Goal: Task Accomplishment & Management: Complete application form

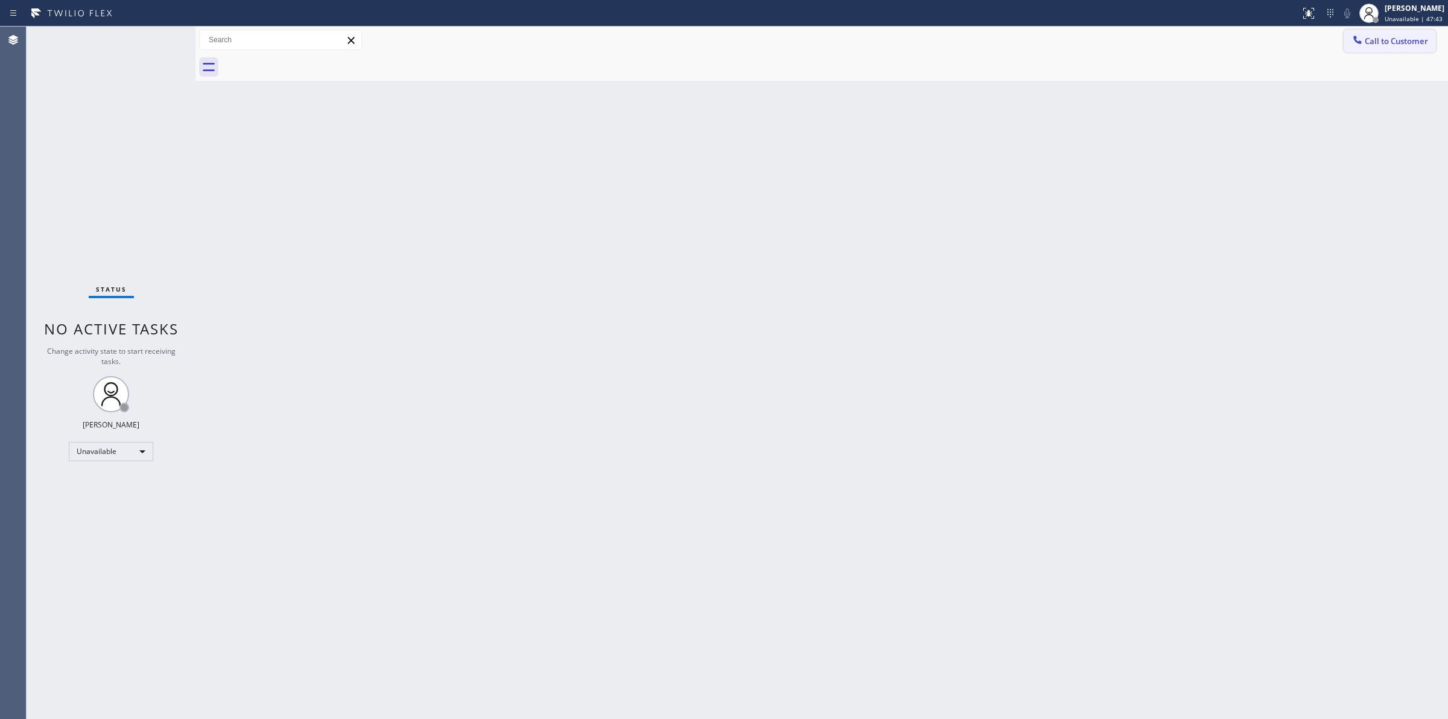
click at [1386, 40] on span "Call to Customer" at bounding box center [1396, 41] width 63 height 11
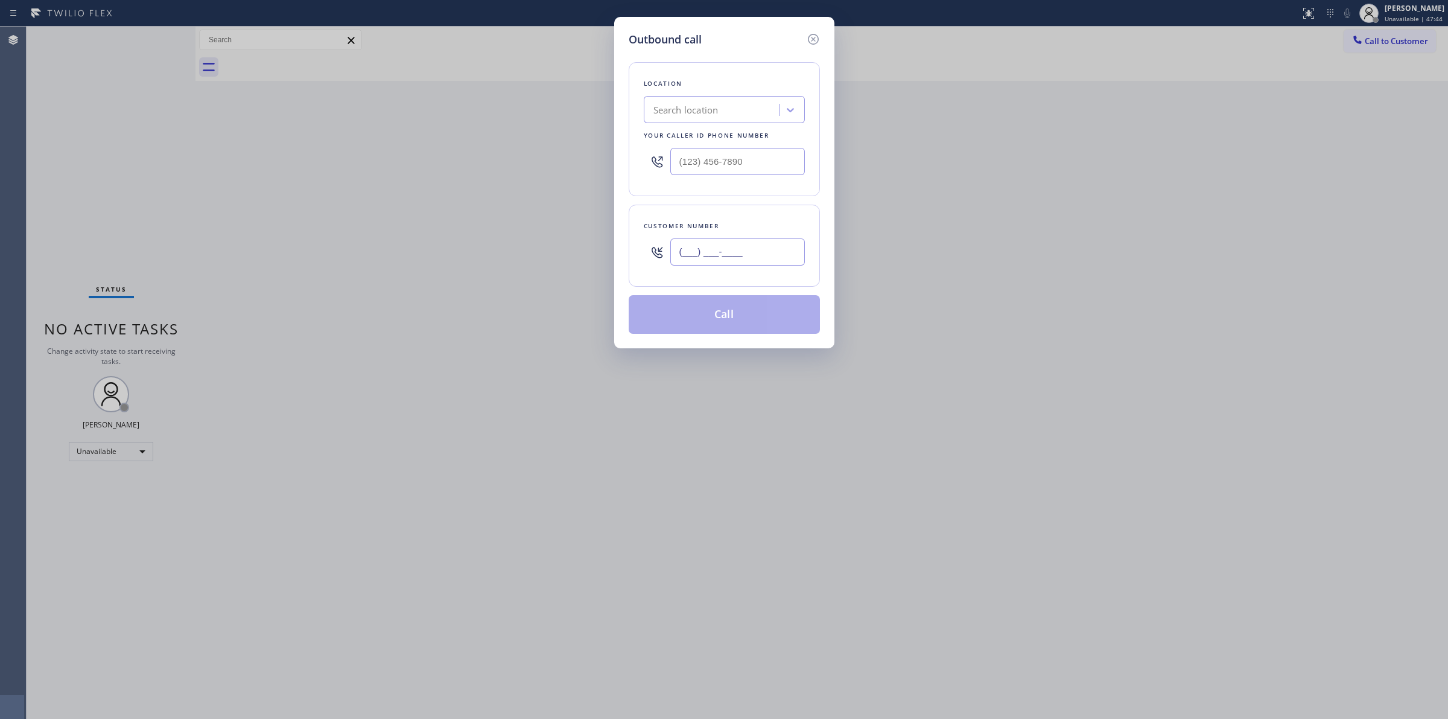
click at [771, 253] on input "(___) ___-____" at bounding box center [737, 251] width 135 height 27
paste input "310) 497-7721"
drag, startPoint x: 783, startPoint y: 260, endPoint x: 614, endPoint y: 258, distance: 169.6
click at [614, 258] on div "Outbound call Location Search location Your caller id phone number Customer num…" at bounding box center [724, 182] width 220 height 331
paste input "text"
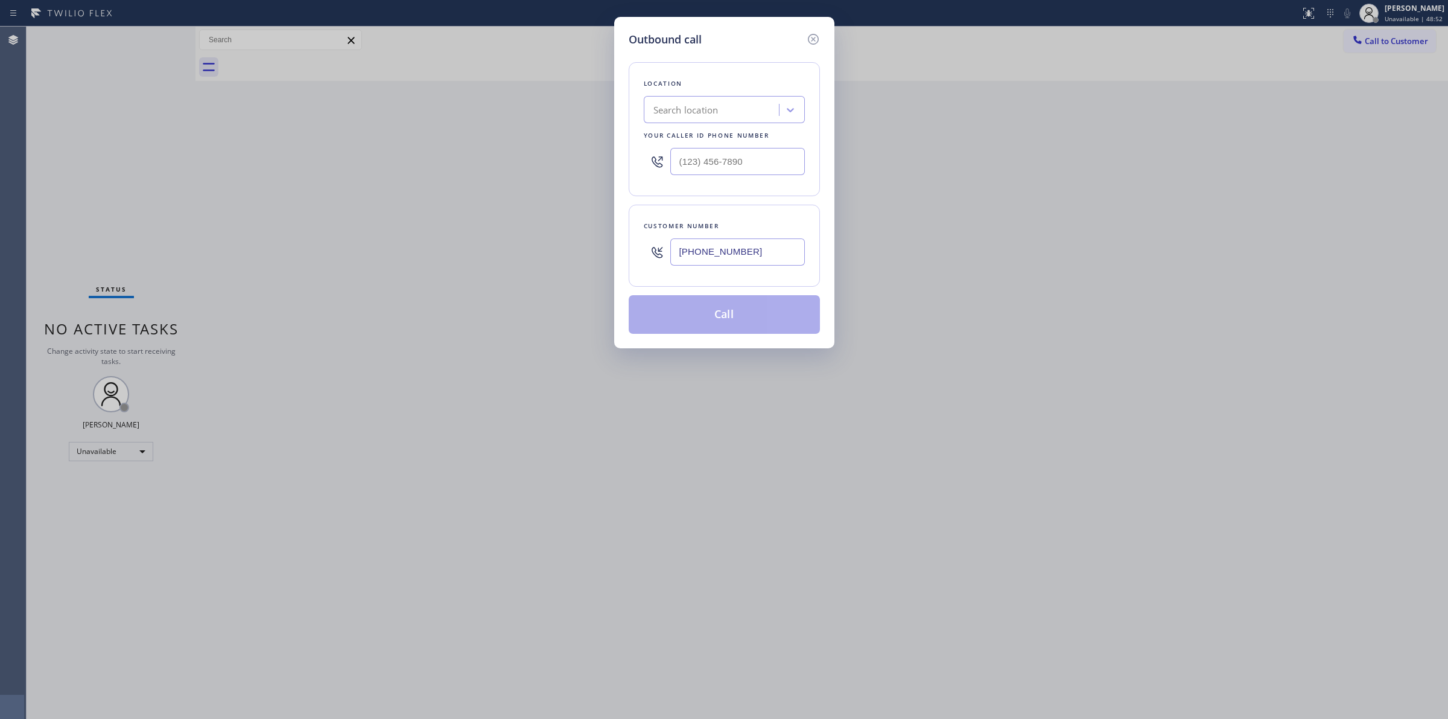
type input "[PHONE_NUMBER]"
drag, startPoint x: 753, startPoint y: 163, endPoint x: 570, endPoint y: 163, distance: 182.9
click at [637, 163] on div "Location Search location Your caller id phone number (___) ___-____" at bounding box center [724, 129] width 191 height 134
paste input "310) 497-7721"
drag, startPoint x: 774, startPoint y: 171, endPoint x: 544, endPoint y: 169, distance: 230.5
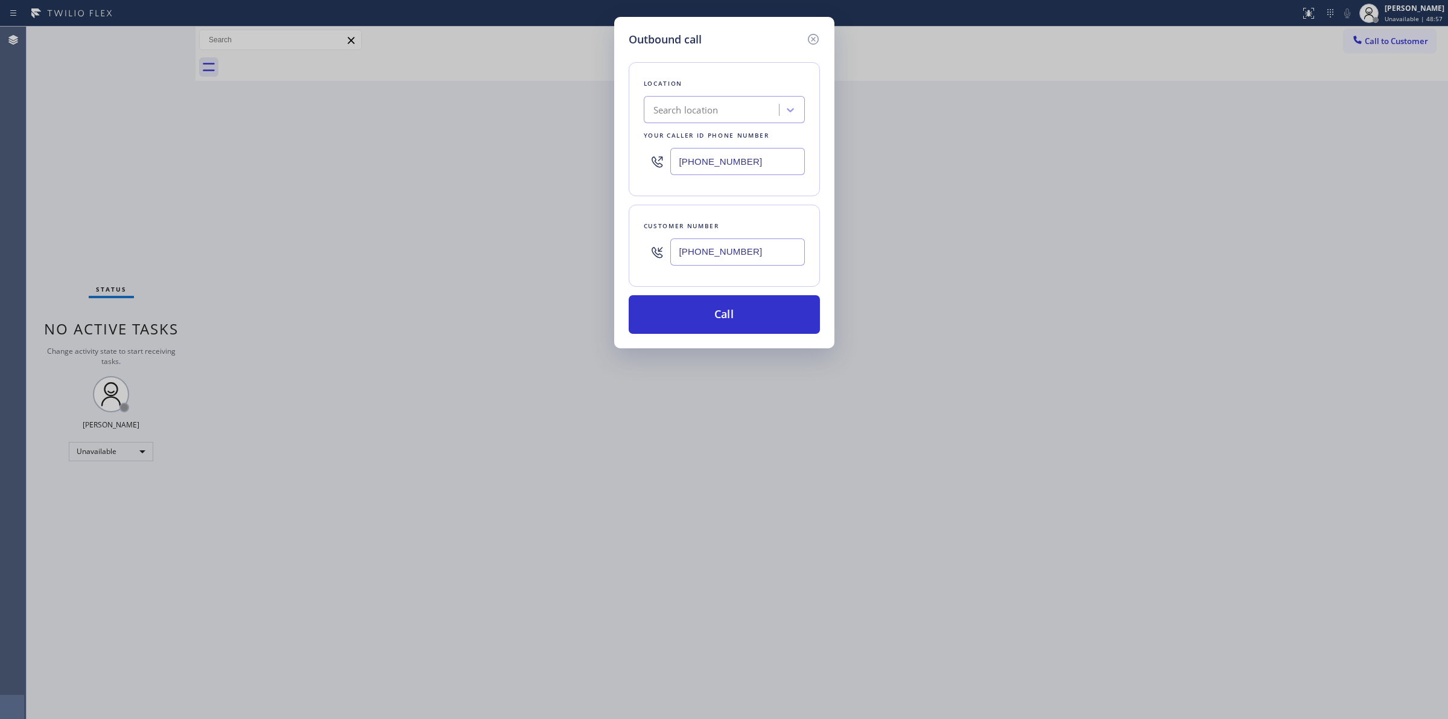
click at [545, 169] on div "Outbound call Location Search location Your caller id phone number [PHONE_NUMBE…" at bounding box center [724, 359] width 1448 height 719
paste input "213) 722-3593"
type input "[PHONE_NUMBER]"
click at [733, 113] on div "4B2.Paid Viking Appliancerepair Pros (Google Ads, LA)" at bounding box center [717, 110] width 127 height 14
click at [719, 119] on div "4B2.Paid Viking Appliancerepair Pros (Google Ads, LA)" at bounding box center [714, 110] width 132 height 21
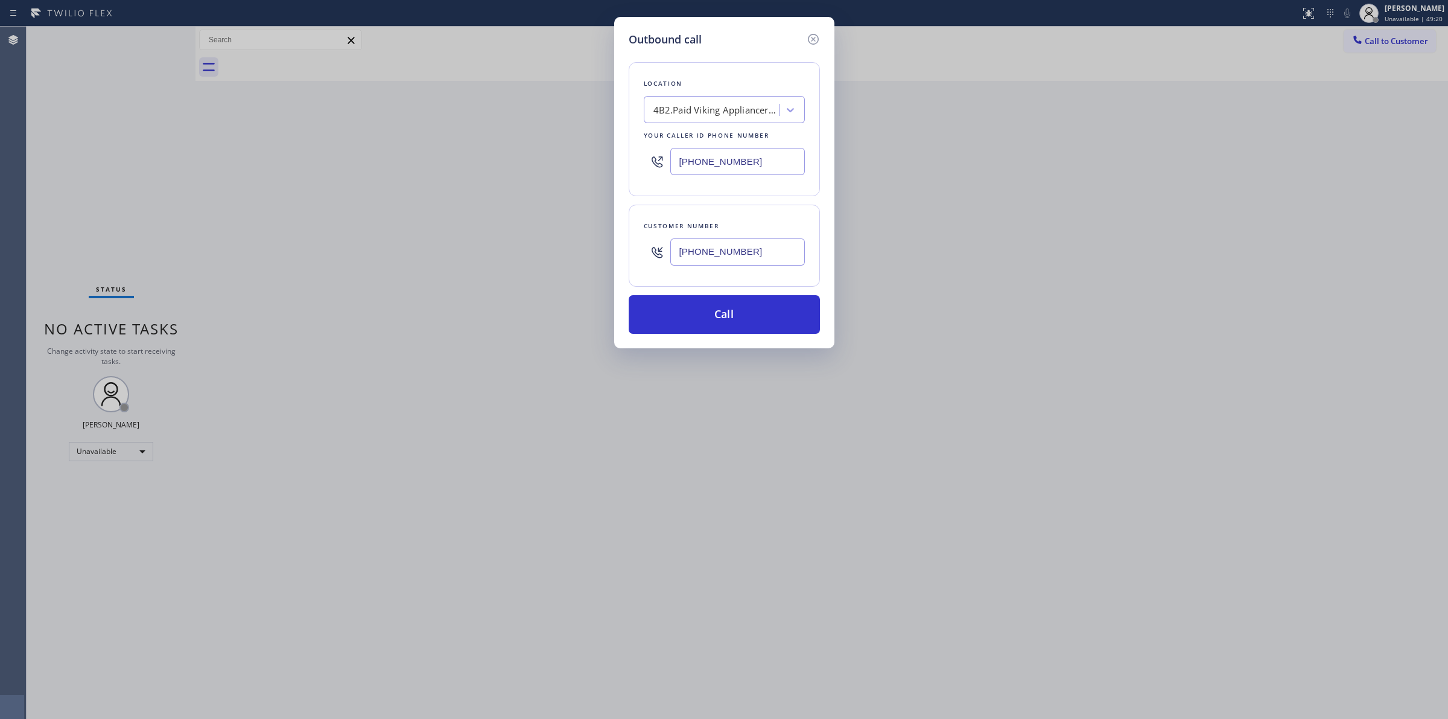
click at [728, 113] on div "4B2.Paid Viking Appliancerepair Pros (Google Ads, LA)" at bounding box center [717, 110] width 127 height 14
click at [726, 313] on button "Call" at bounding box center [724, 314] width 191 height 39
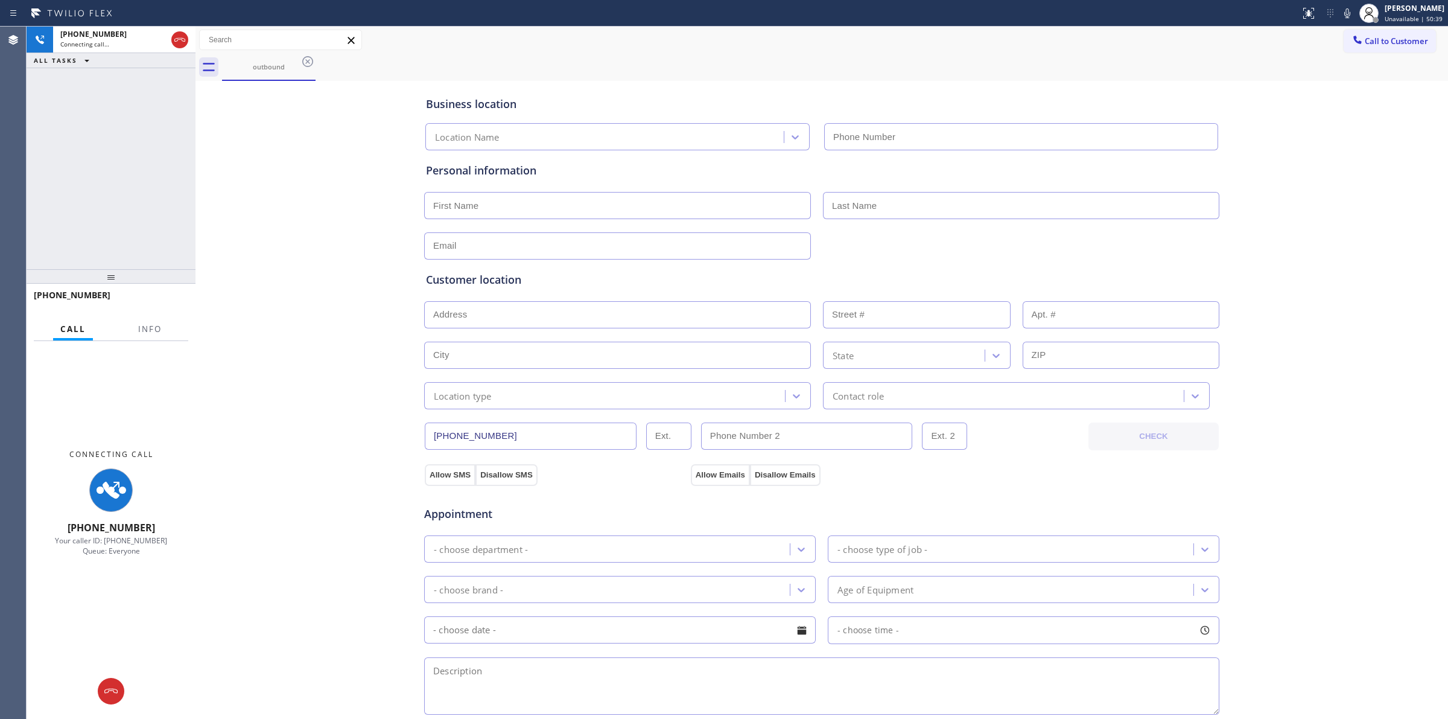
type input "[PHONE_NUMBER]"
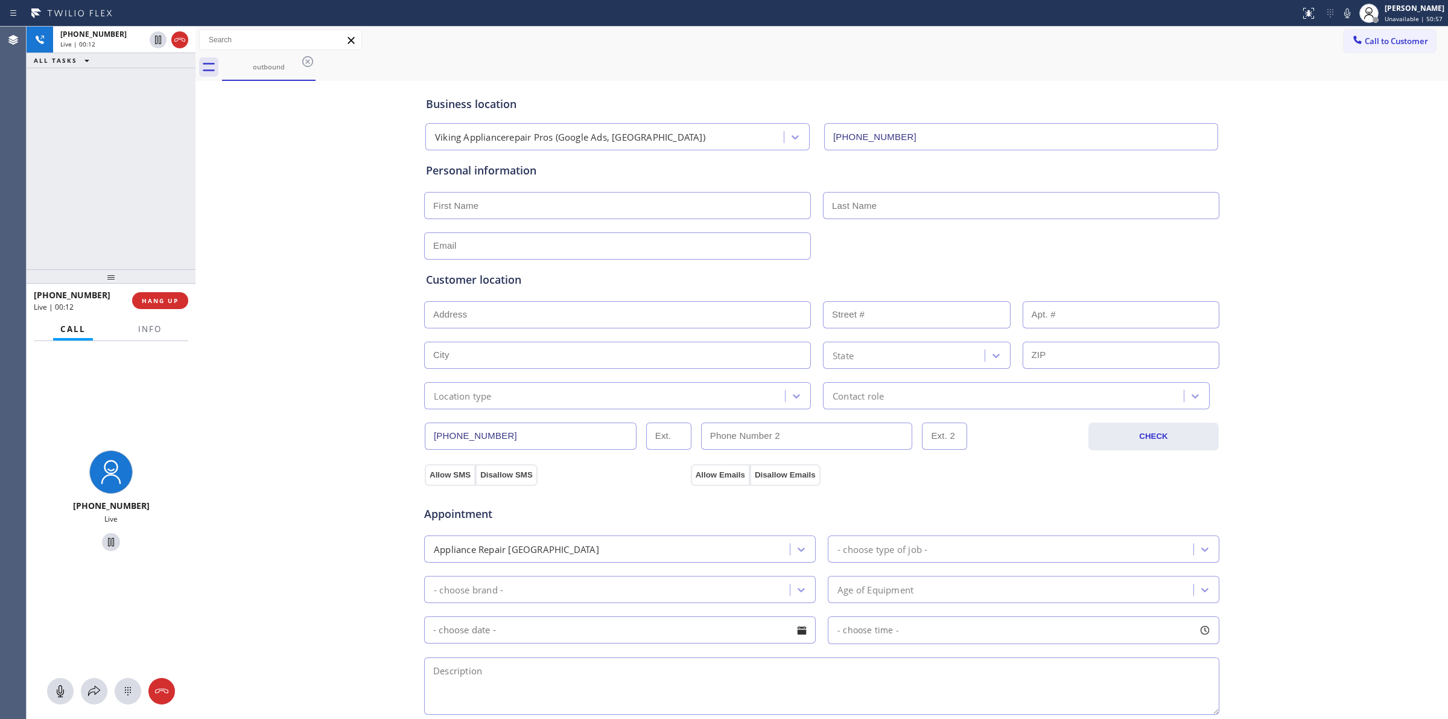
click at [233, 346] on div "Business location Viking Appliancerepair Pros (Google Ads, [GEOGRAPHIC_DATA]) […" at bounding box center [822, 496] width 1247 height 824
click at [339, 365] on div "Business location Viking Appliancerepair Pros (Google Ads, [GEOGRAPHIC_DATA]) […" at bounding box center [822, 496] width 1247 height 824
click at [1352, 7] on icon at bounding box center [1347, 13] width 14 height 14
click at [158, 296] on span "HANG UP" at bounding box center [160, 300] width 37 height 8
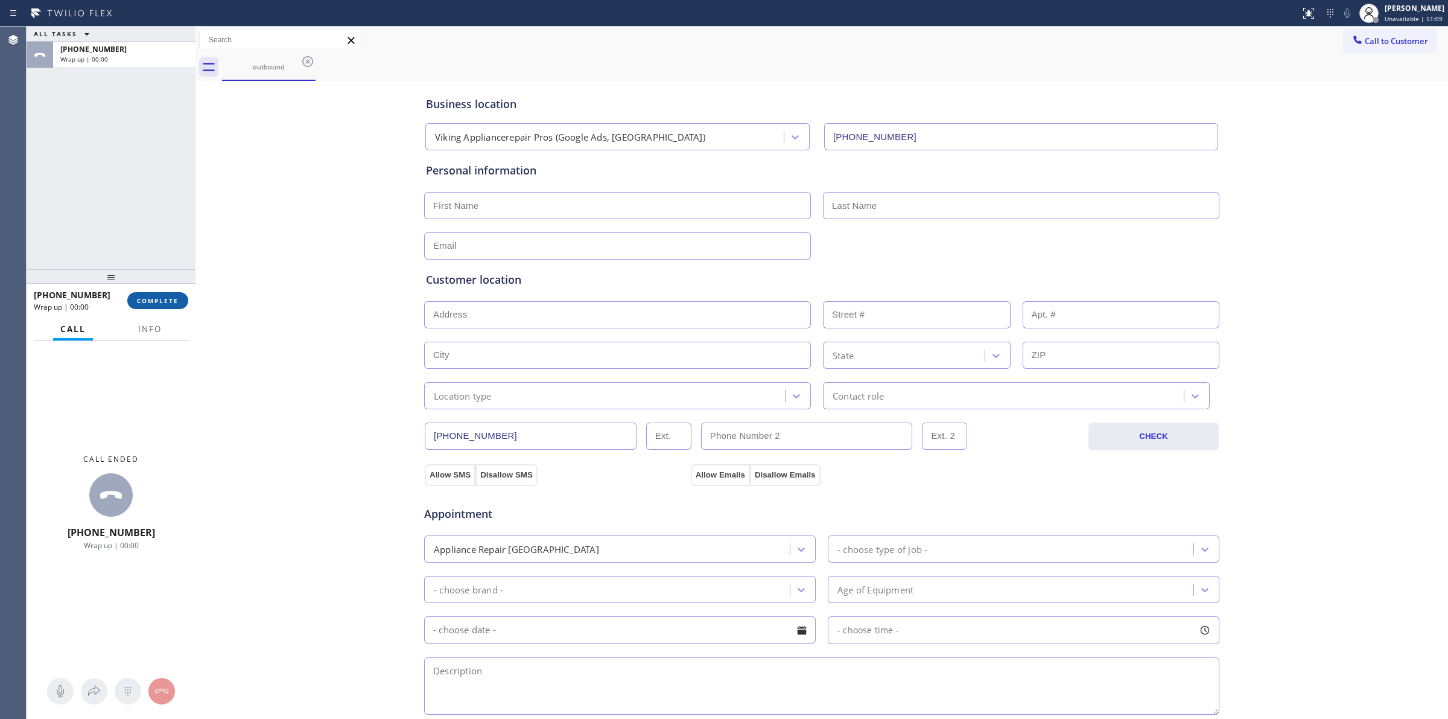
click at [164, 296] on span "COMPLETE" at bounding box center [158, 300] width 42 height 8
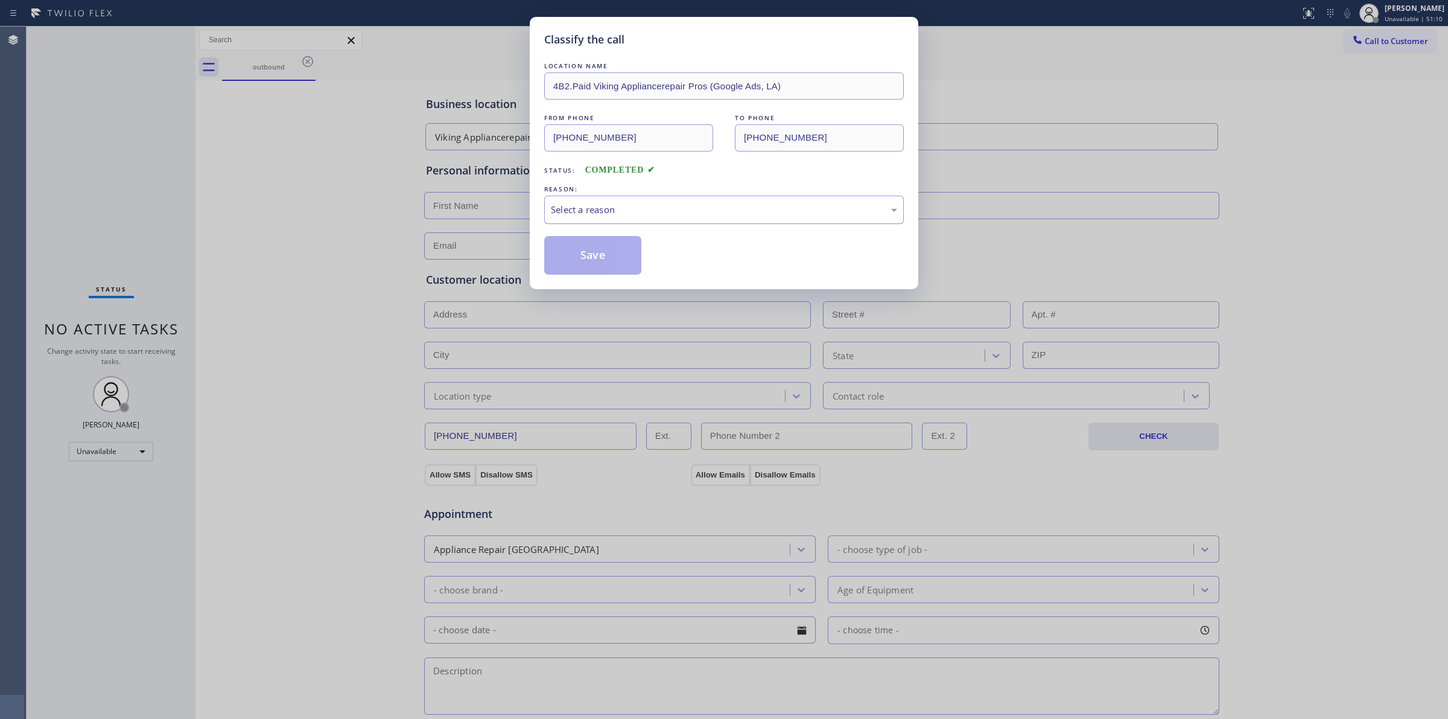
click at [716, 199] on div "Select a reason" at bounding box center [724, 210] width 360 height 28
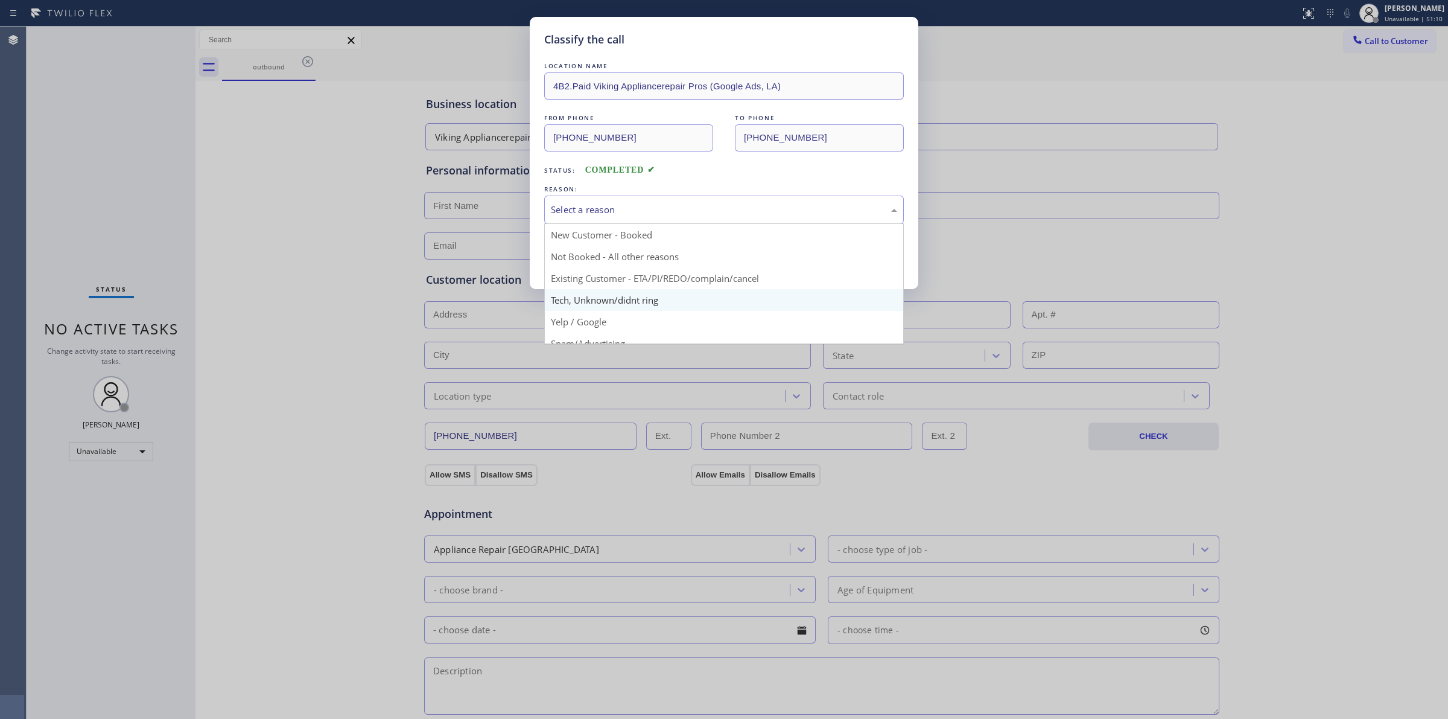
drag, startPoint x: 634, startPoint y: 306, endPoint x: 597, endPoint y: 260, distance: 58.8
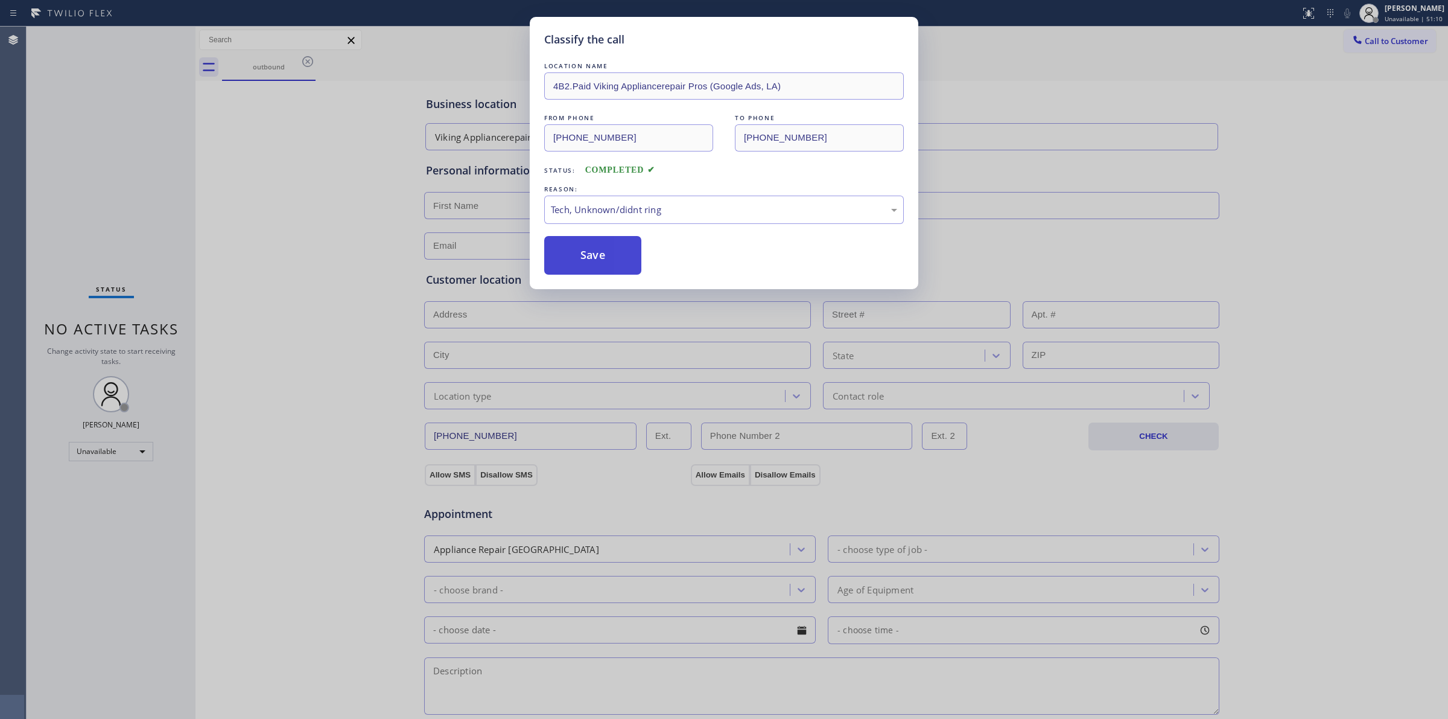
click at [597, 260] on button "Save" at bounding box center [592, 255] width 97 height 39
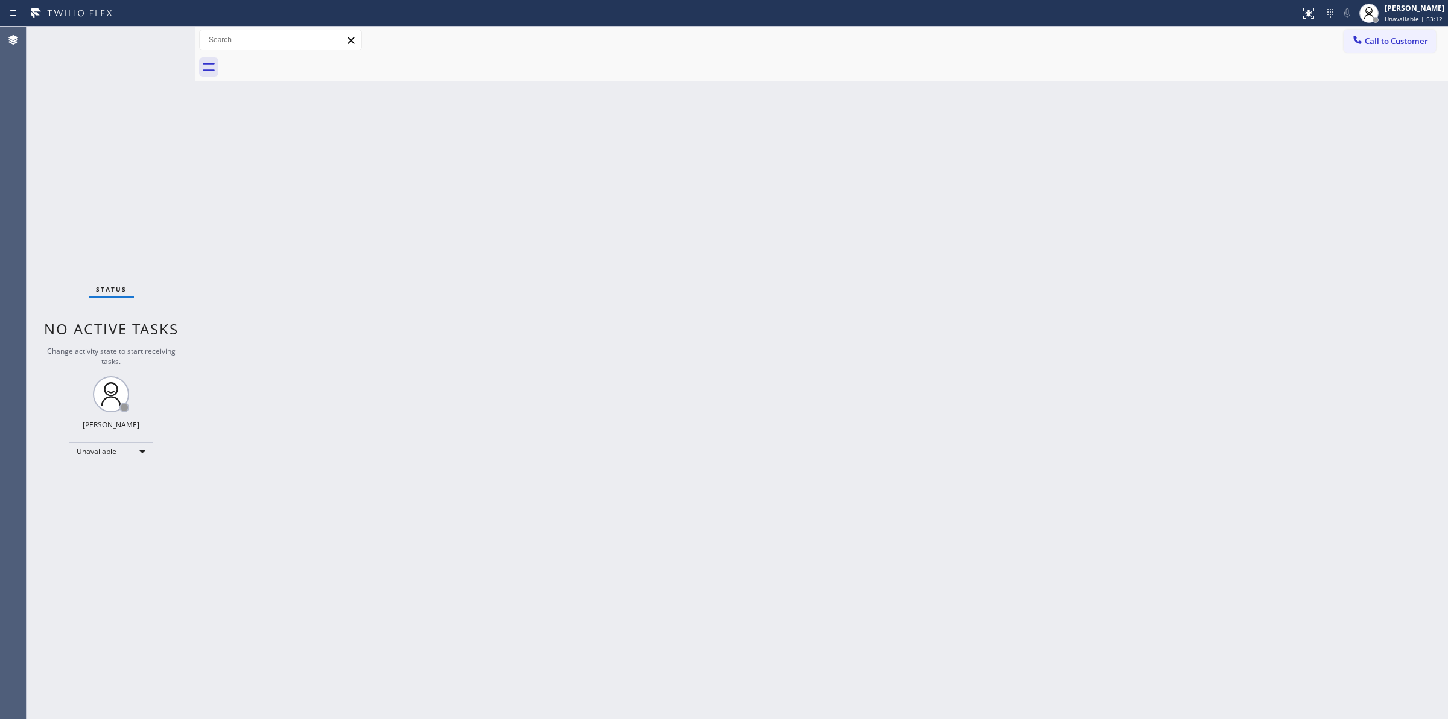
click at [1415, 43] on span "Call to Customer" at bounding box center [1396, 41] width 63 height 11
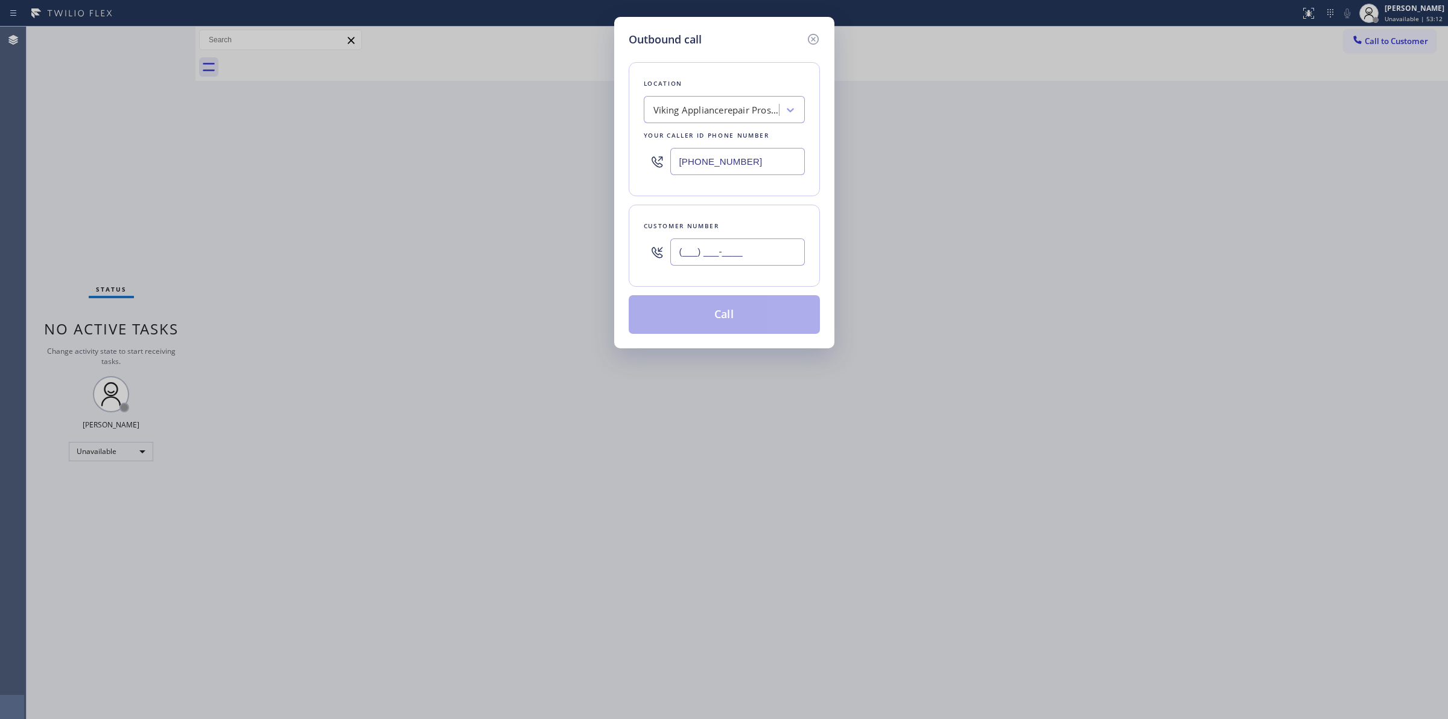
click at [800, 263] on input "(___) ___-____" at bounding box center [737, 251] width 135 height 27
paste input "714) 528-8455"
type input "[PHONE_NUMBER]"
click at [733, 88] on div "Location" at bounding box center [724, 83] width 161 height 13
click at [732, 100] on div "Viking Appliancerepair Pros (Google Ads, [GEOGRAPHIC_DATA])" at bounding box center [714, 110] width 132 height 21
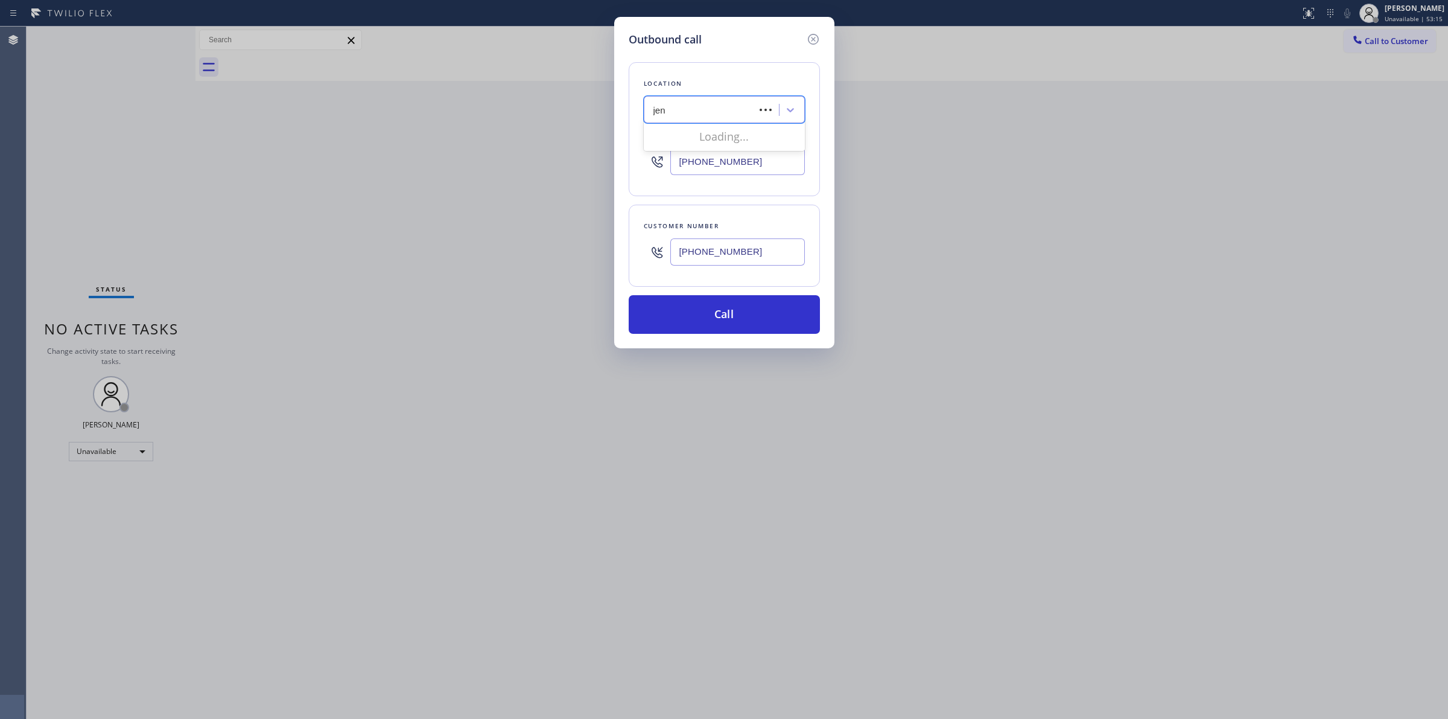
type input "jenn"
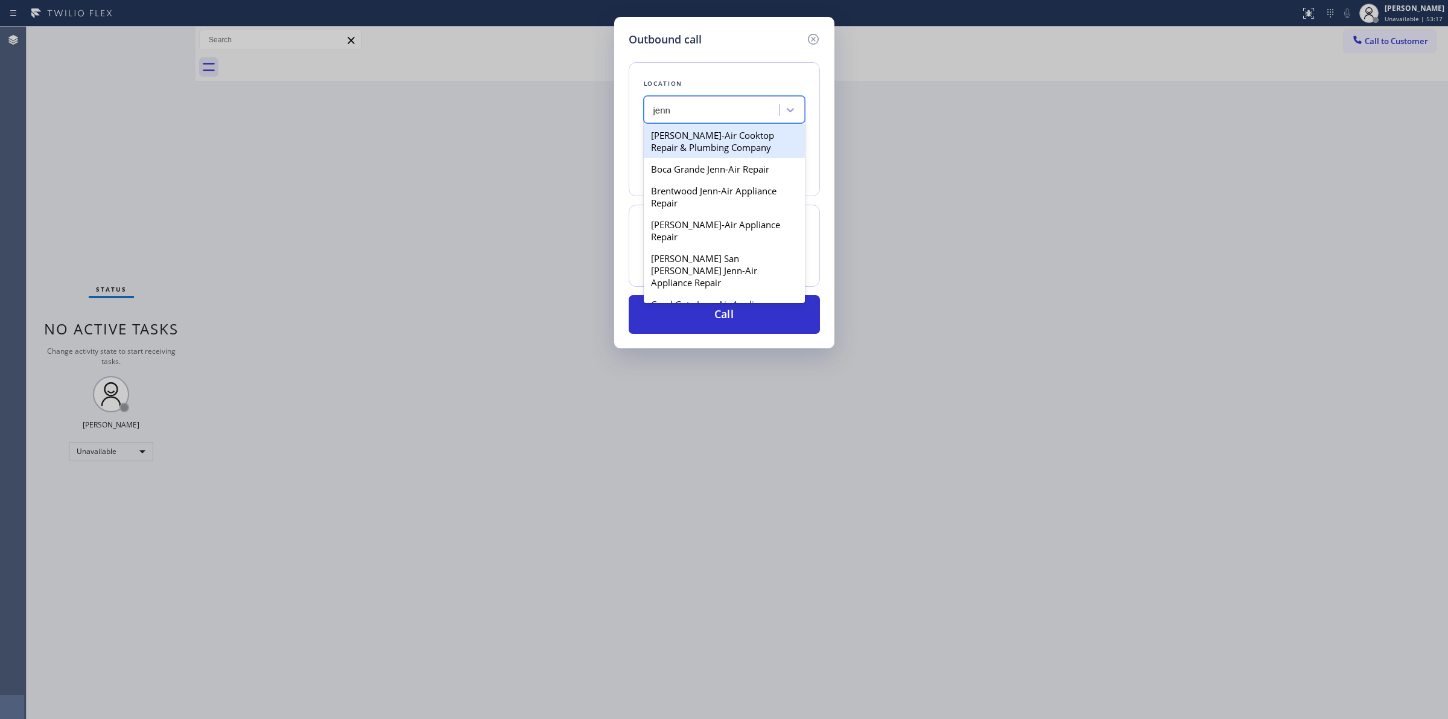
click at [723, 176] on div "Boca Grande Jenn-Air Repair" at bounding box center [724, 169] width 161 height 22
type input "[PHONE_NUMBER]"
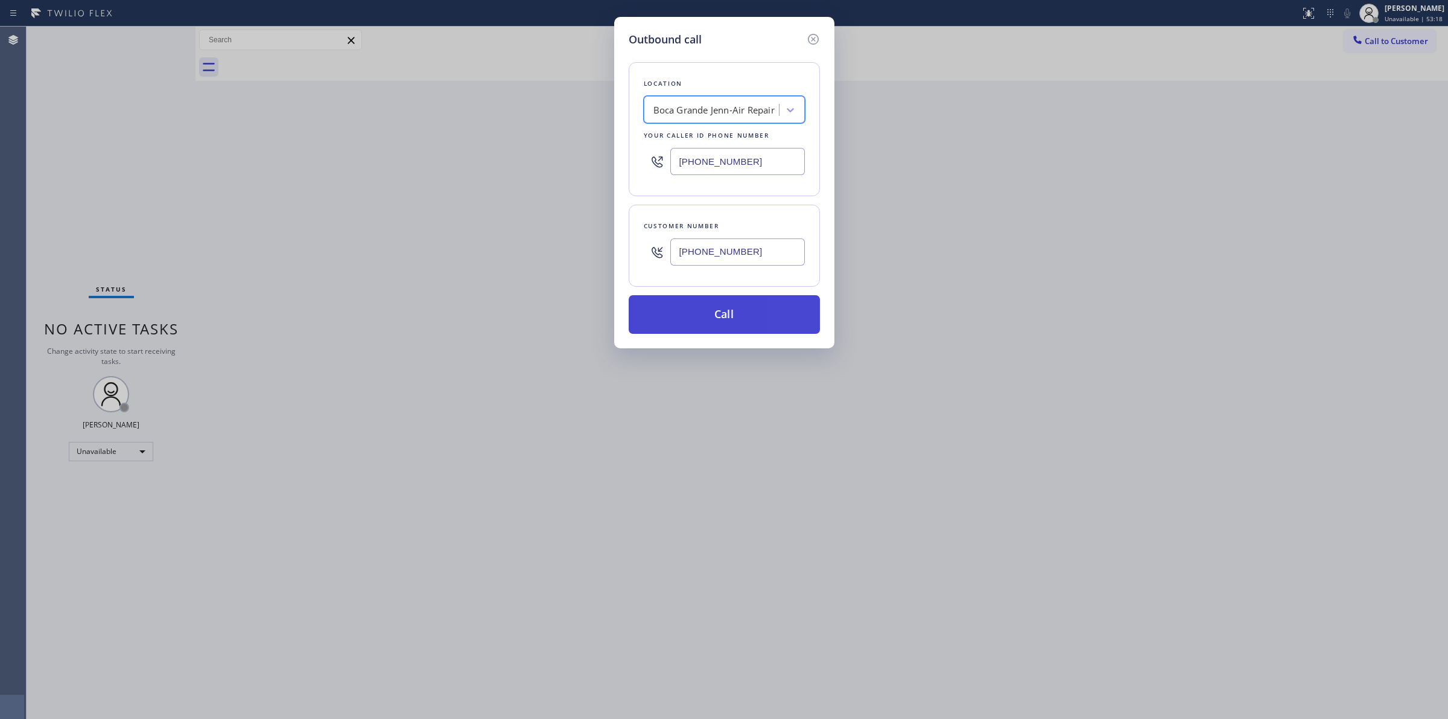
click at [761, 314] on button "Call" at bounding box center [724, 314] width 191 height 39
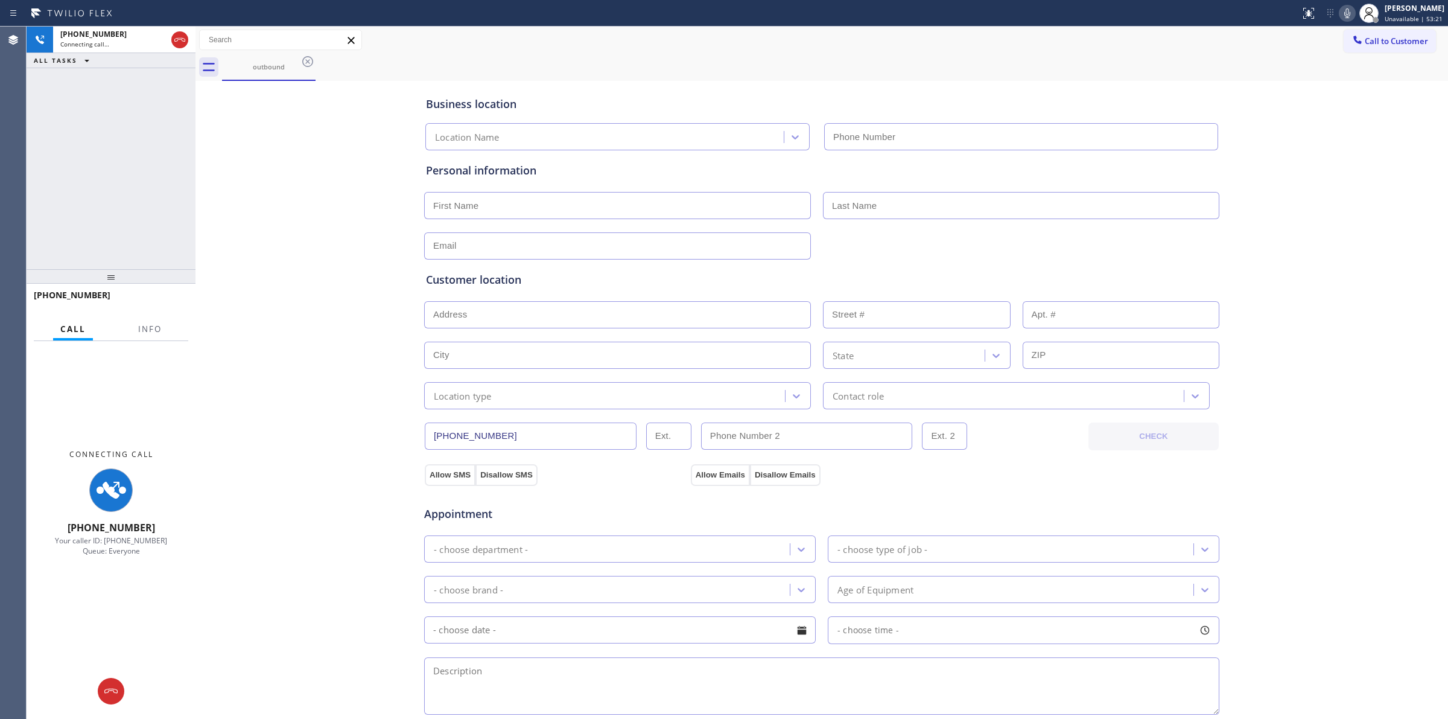
type input "[PHONE_NUMBER]"
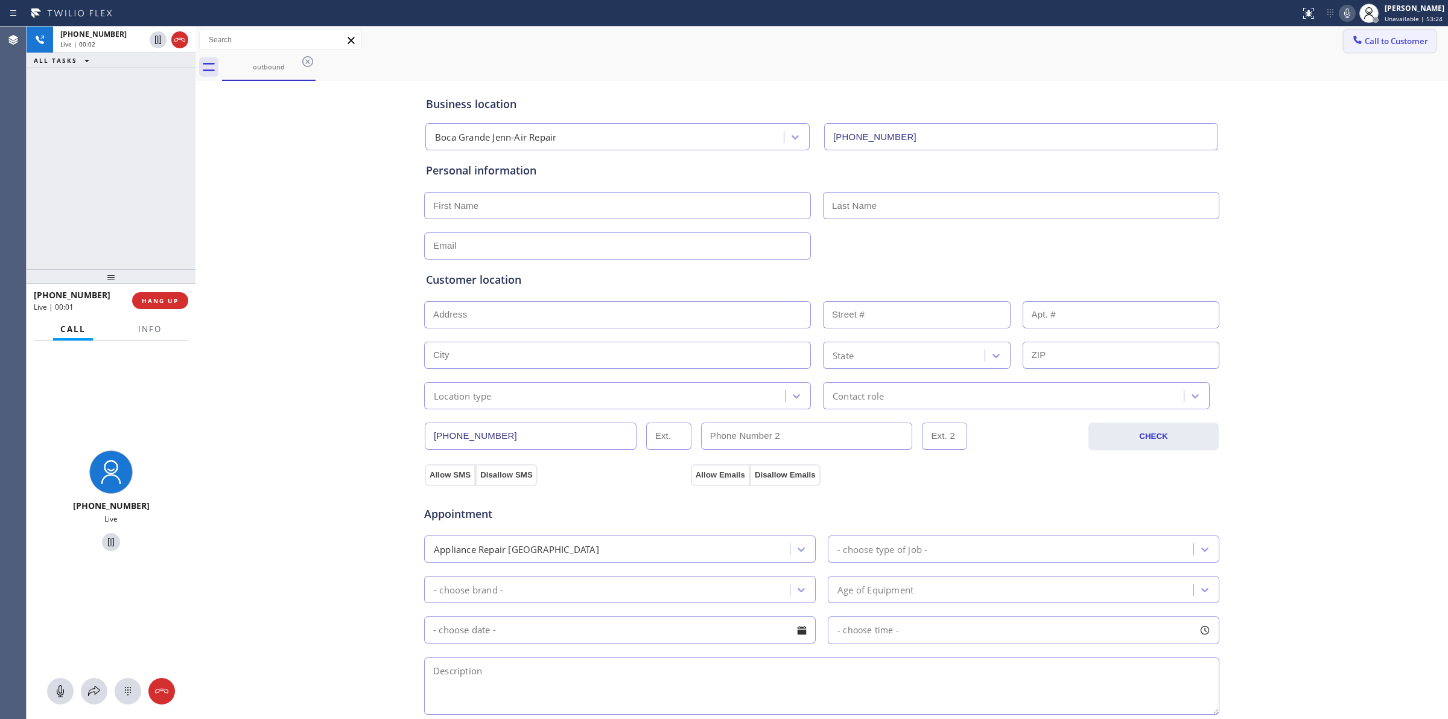
click at [1374, 44] on span "Call to Customer" at bounding box center [1396, 41] width 63 height 11
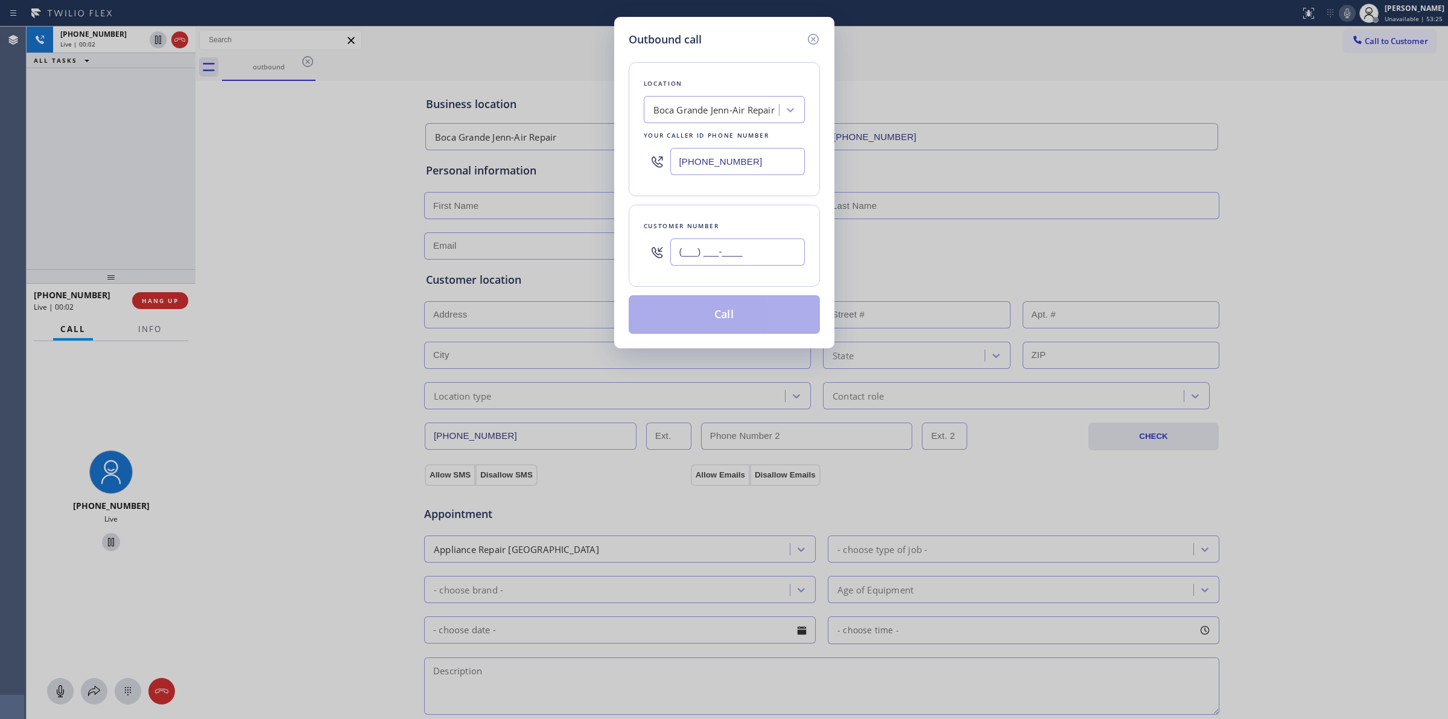
paste input "714) 528-8455"
click at [748, 239] on input "[PHONE_NUMBER]" at bounding box center [737, 251] width 135 height 27
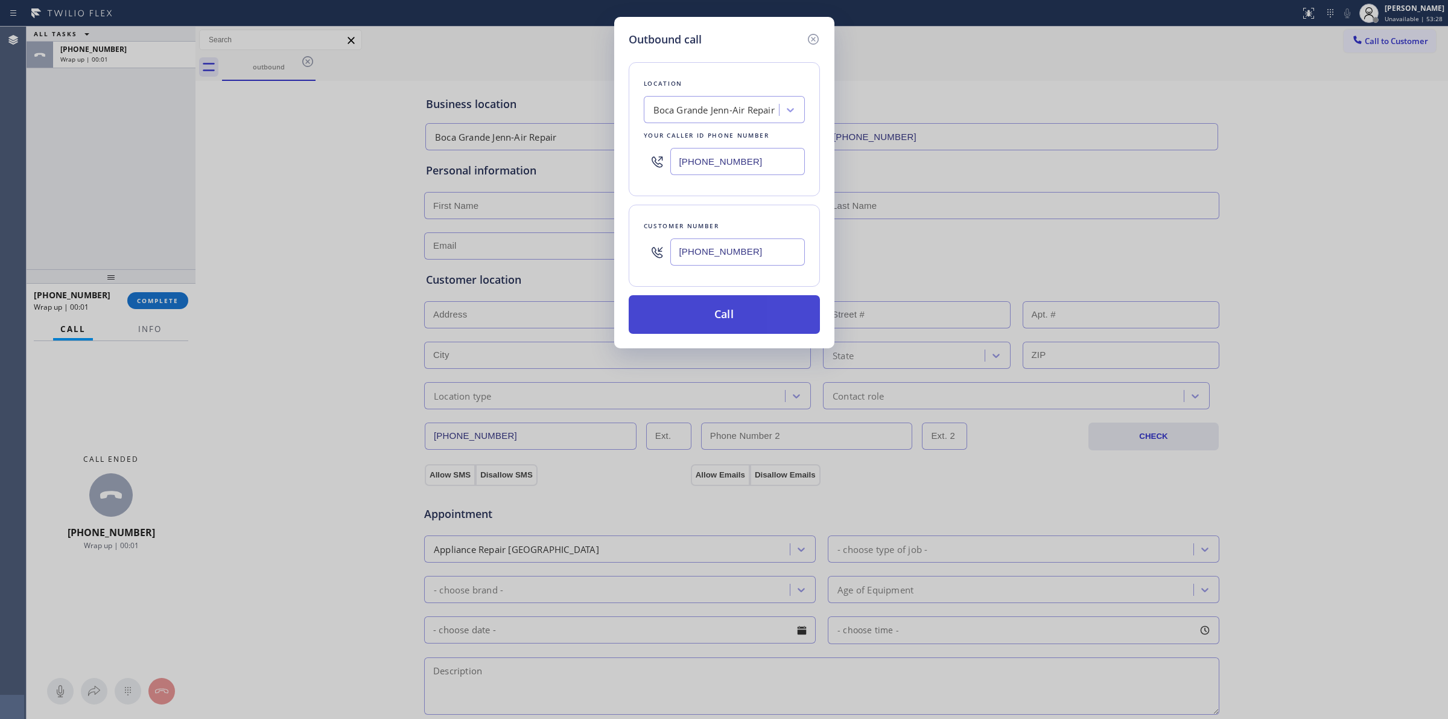
type input "[PHONE_NUMBER]"
click at [735, 311] on button "Call" at bounding box center [724, 314] width 191 height 39
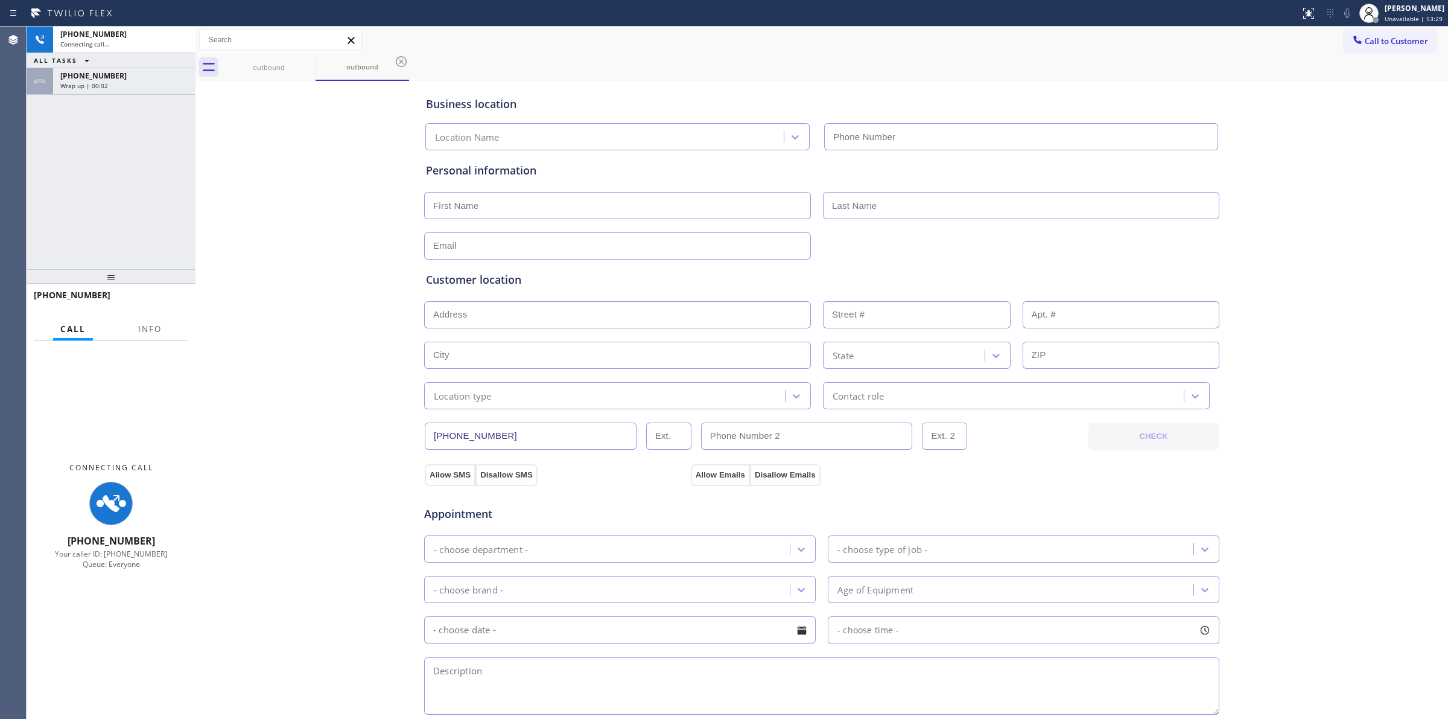
type input "[PHONE_NUMBER]"
click at [1177, 140] on input "[PHONE_NUMBER]" at bounding box center [1021, 136] width 394 height 27
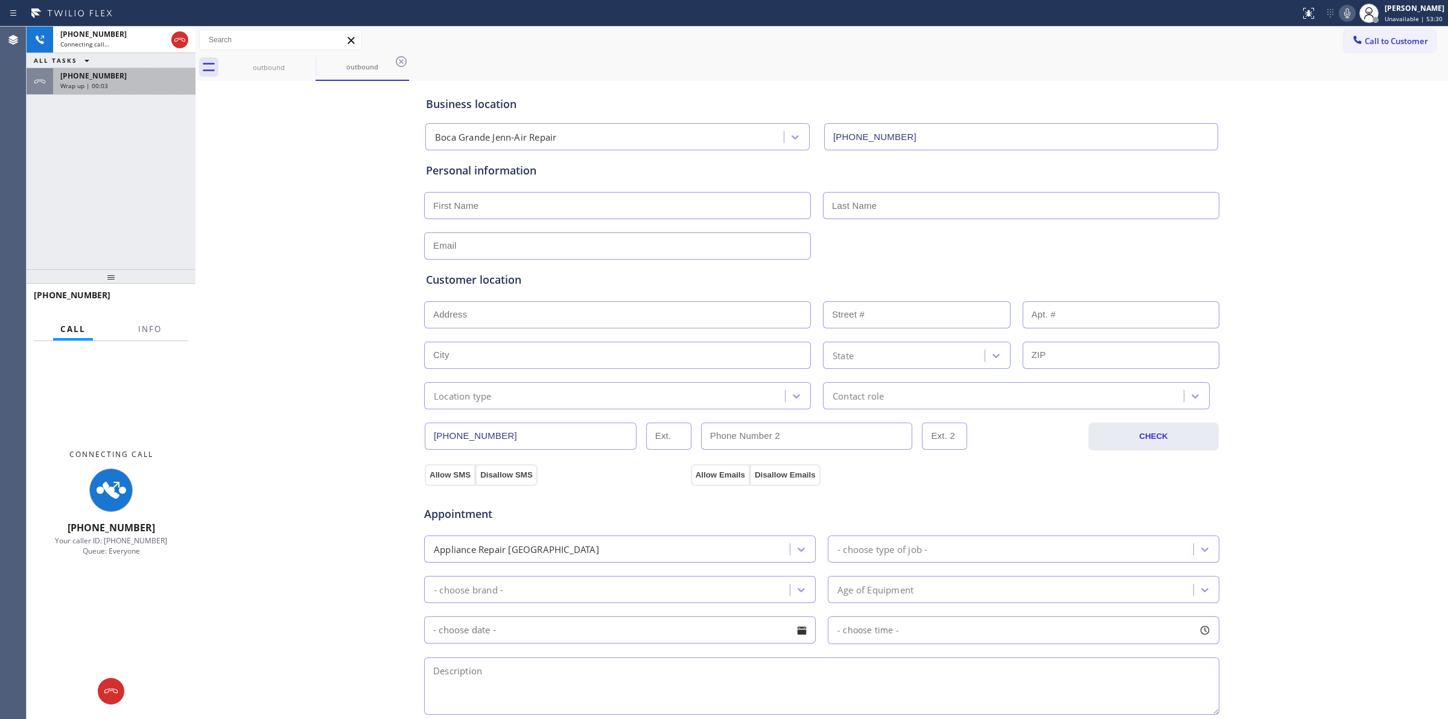
click at [132, 72] on div "[PHONE_NUMBER]" at bounding box center [124, 76] width 128 height 10
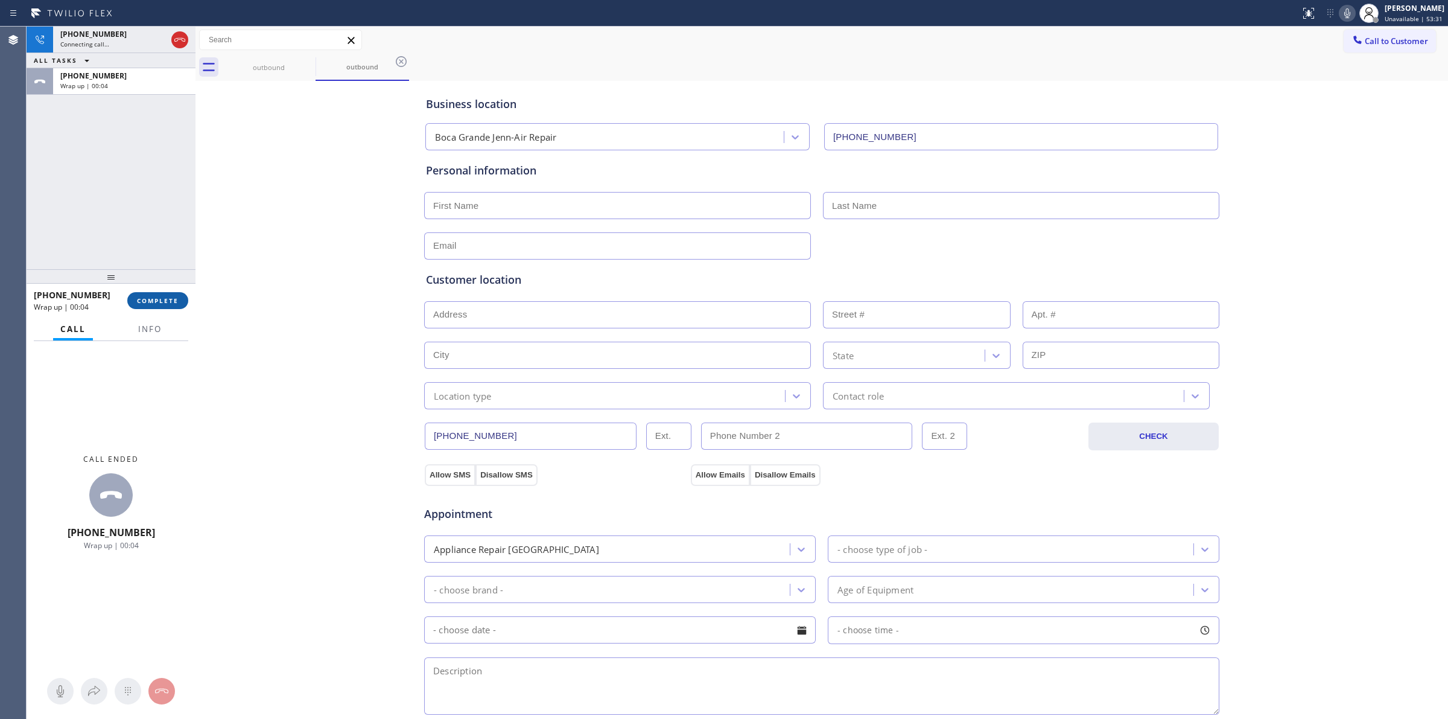
drag, startPoint x: 164, startPoint y: 291, endPoint x: 161, endPoint y: 301, distance: 10.1
click at [161, 301] on button "COMPLETE" at bounding box center [157, 300] width 61 height 17
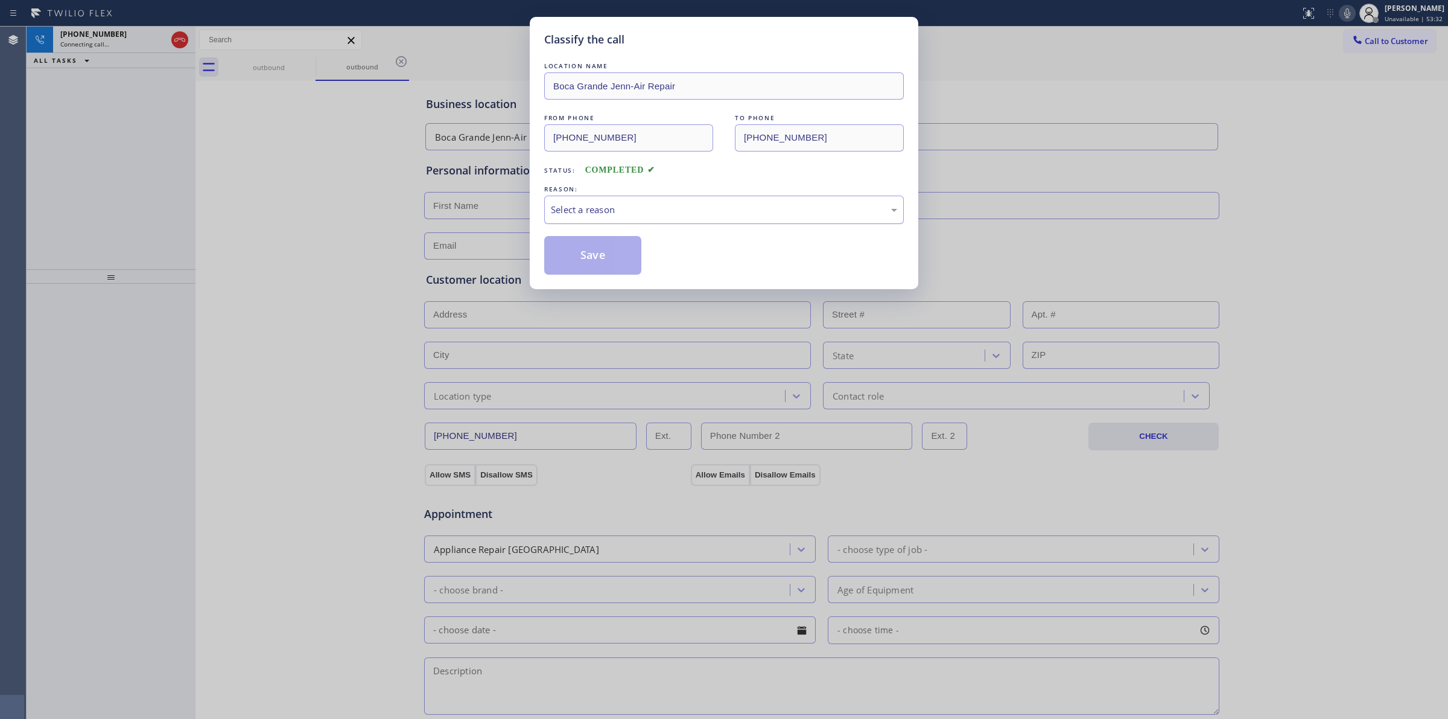
click at [698, 203] on div "Select a reason" at bounding box center [724, 210] width 346 height 14
click at [601, 253] on button "Save" at bounding box center [592, 255] width 97 height 39
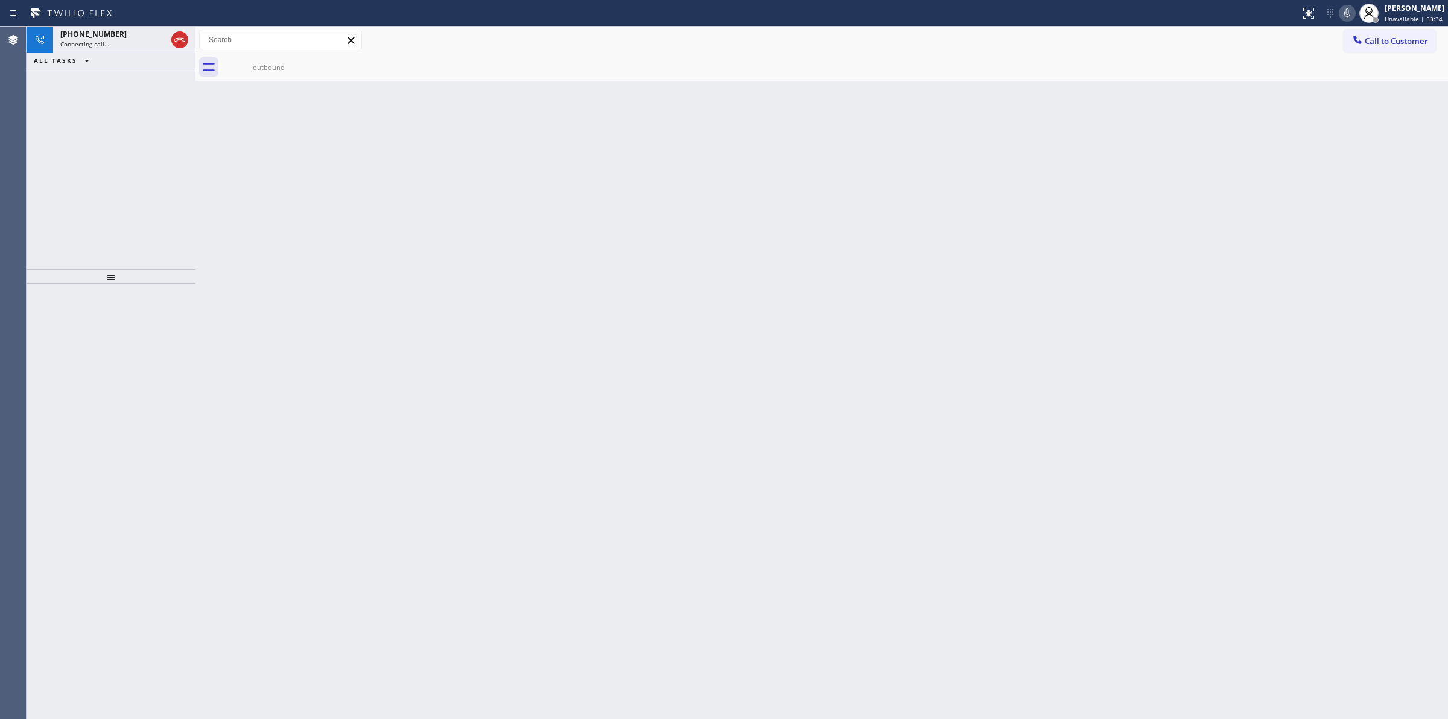
click at [1355, 19] on icon at bounding box center [1347, 13] width 14 height 14
click at [85, 49] on div "[PHONE_NUMBER] Connecting call…" at bounding box center [111, 40] width 116 height 27
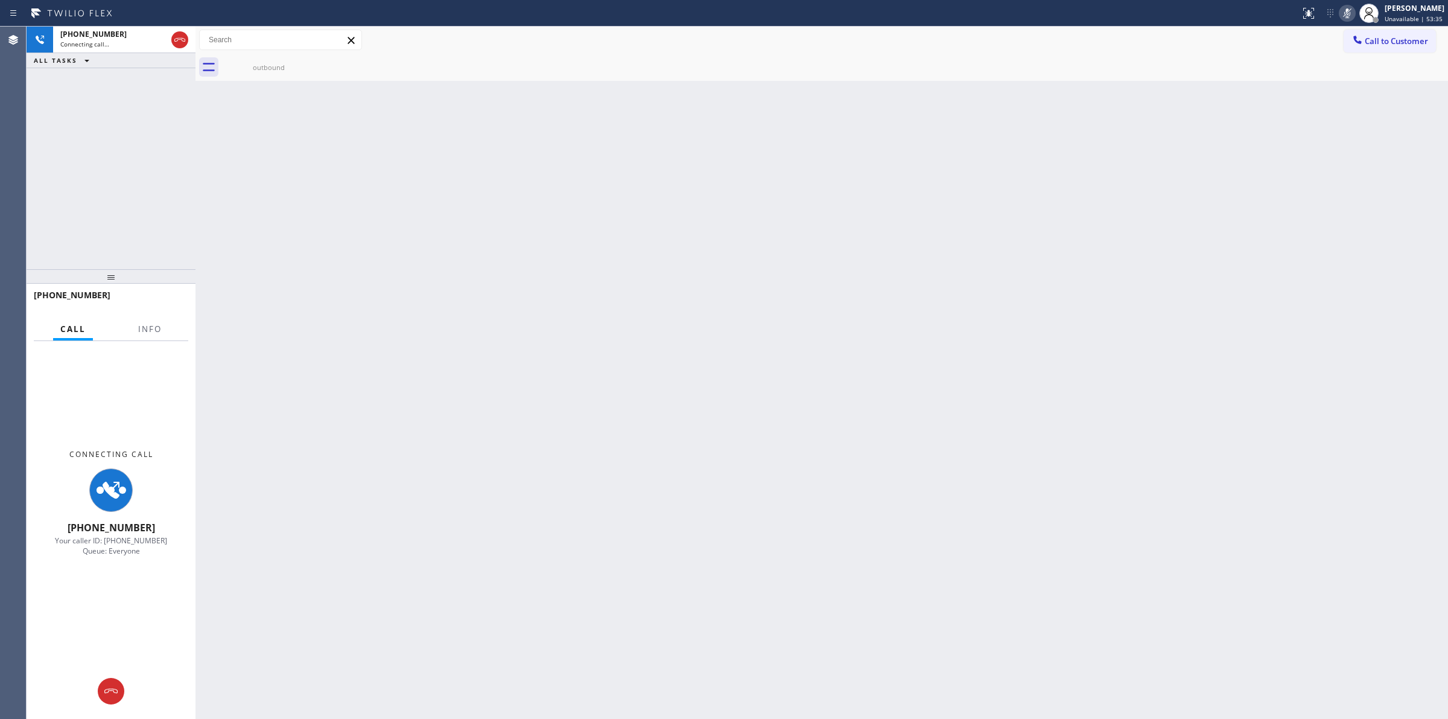
drag, startPoint x: 322, startPoint y: 77, endPoint x: 300, endPoint y: 65, distance: 24.6
click at [322, 76] on div "outbound" at bounding box center [835, 67] width 1226 height 27
click at [301, 65] on icon at bounding box center [308, 61] width 14 height 14
click at [302, 64] on icon at bounding box center [308, 61] width 14 height 14
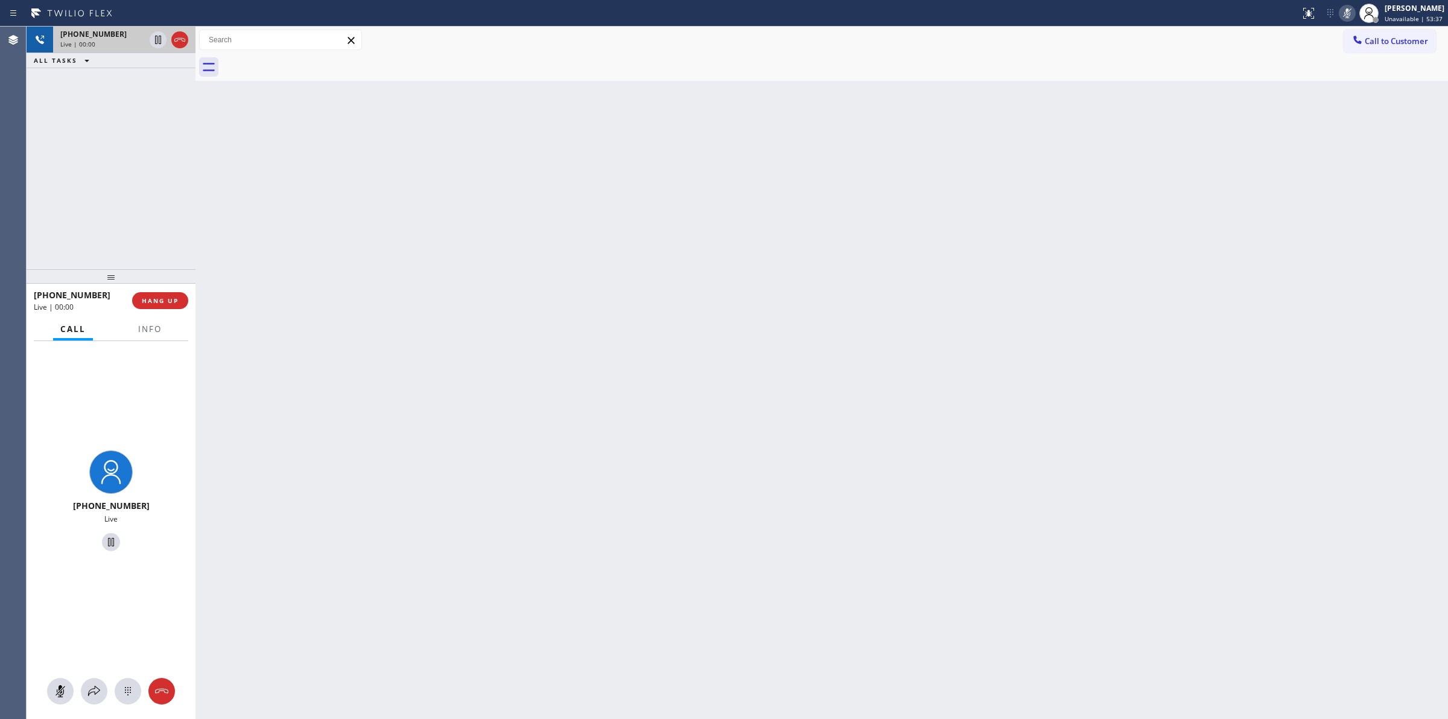
click at [141, 47] on div "Live | 00:00" at bounding box center [102, 44] width 84 height 8
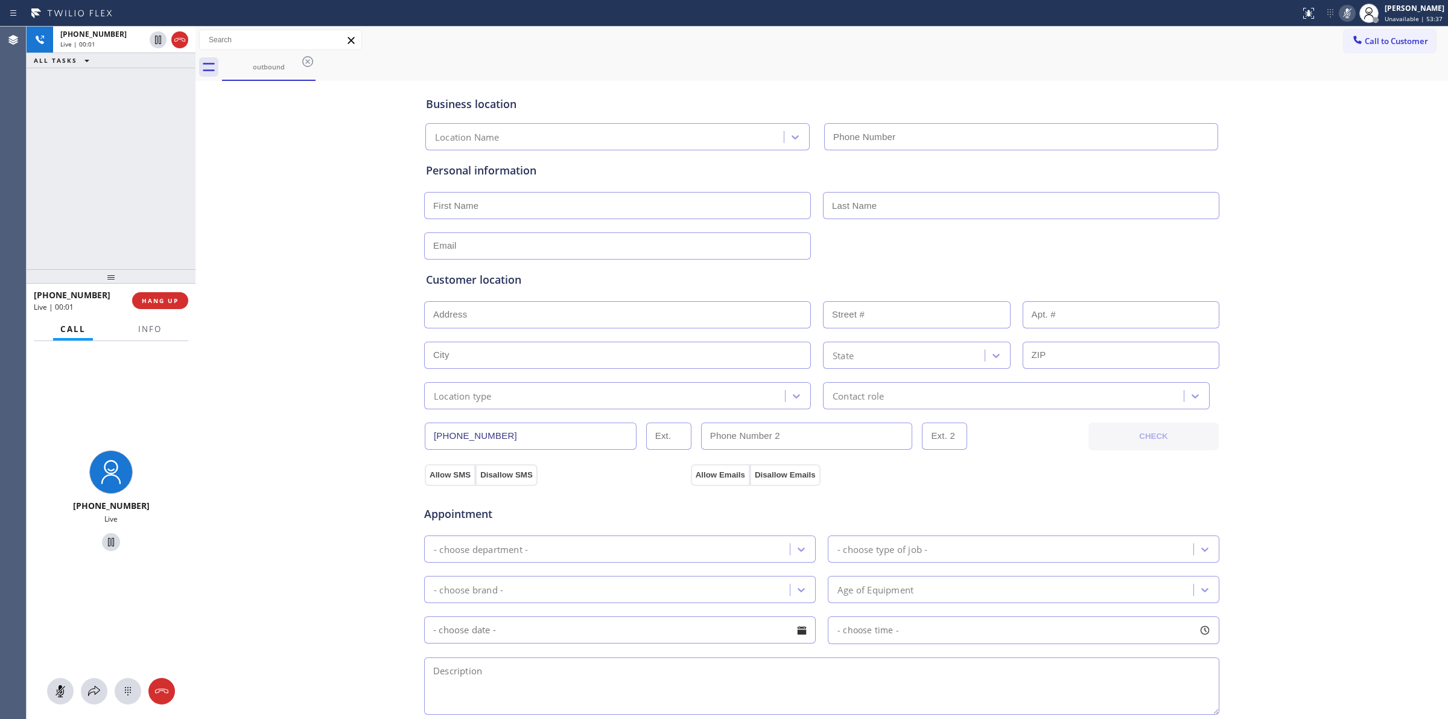
type input "[PHONE_NUMBER]"
click at [127, 682] on button at bounding box center [128, 691] width 27 height 27
click at [1372, 25] on div at bounding box center [1369, 13] width 27 height 27
drag, startPoint x: 1286, startPoint y: 44, endPoint x: 1311, endPoint y: 44, distance: 24.7
click at [1302, 44] on div "Call to Customer Outbound call Location [GEOGRAPHIC_DATA] Jenn-Air Repair Your …" at bounding box center [822, 40] width 1253 height 21
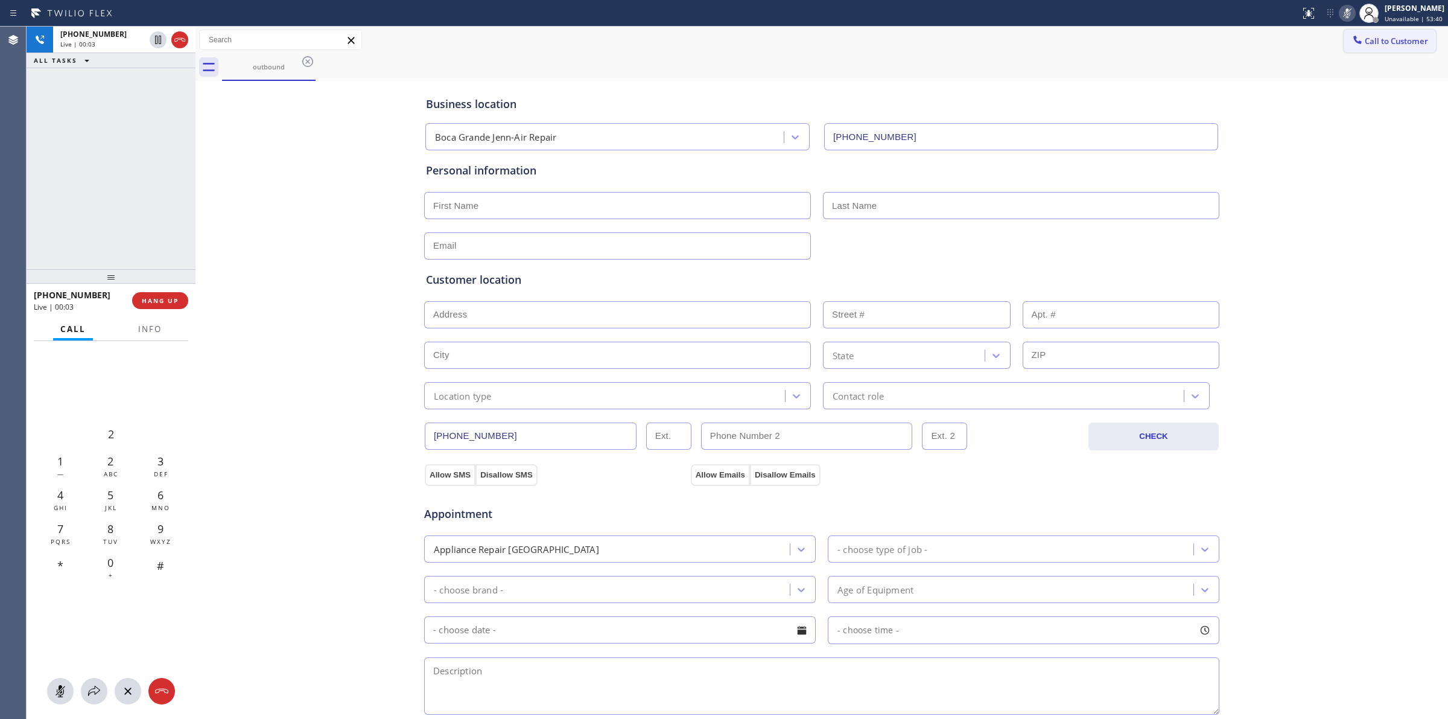
click at [1352, 44] on icon at bounding box center [1358, 40] width 12 height 12
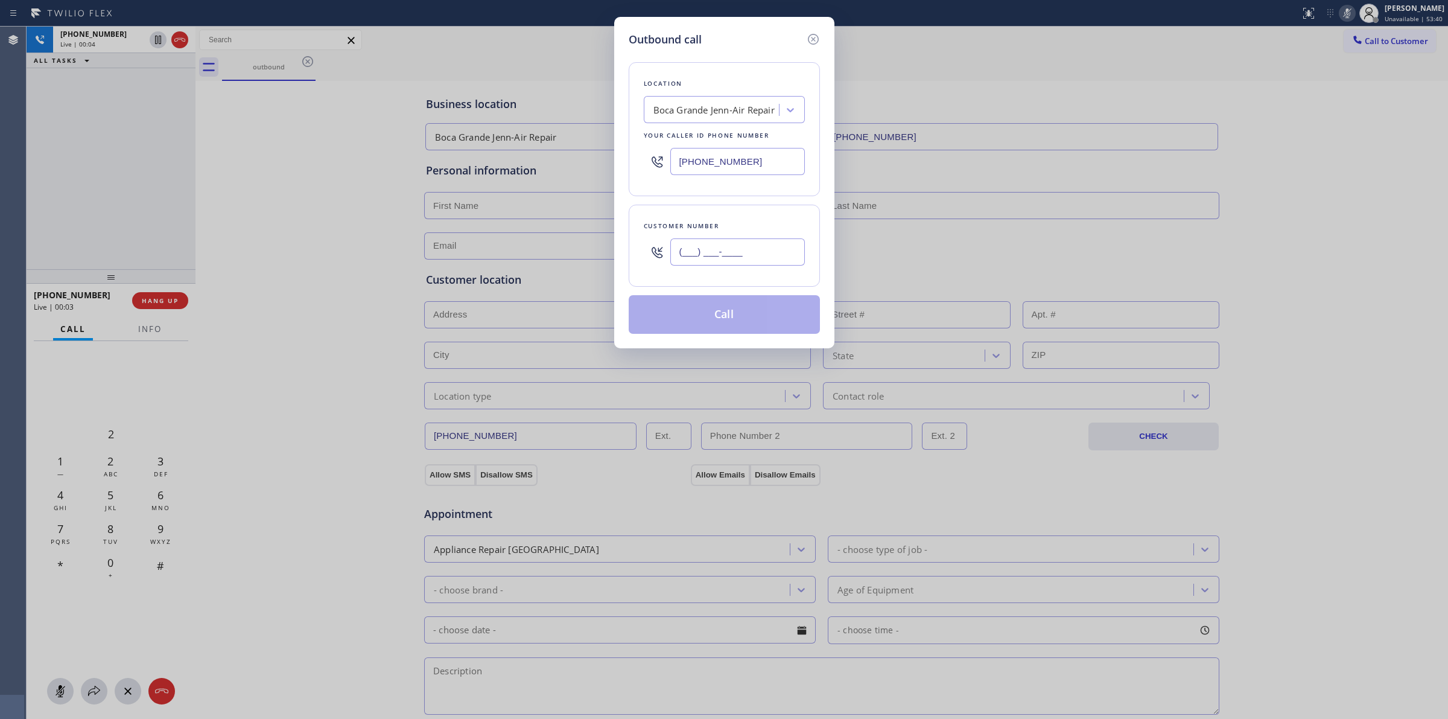
paste input "714) 528-8455"
click at [728, 254] on input "(___) ___-____" at bounding box center [737, 251] width 135 height 27
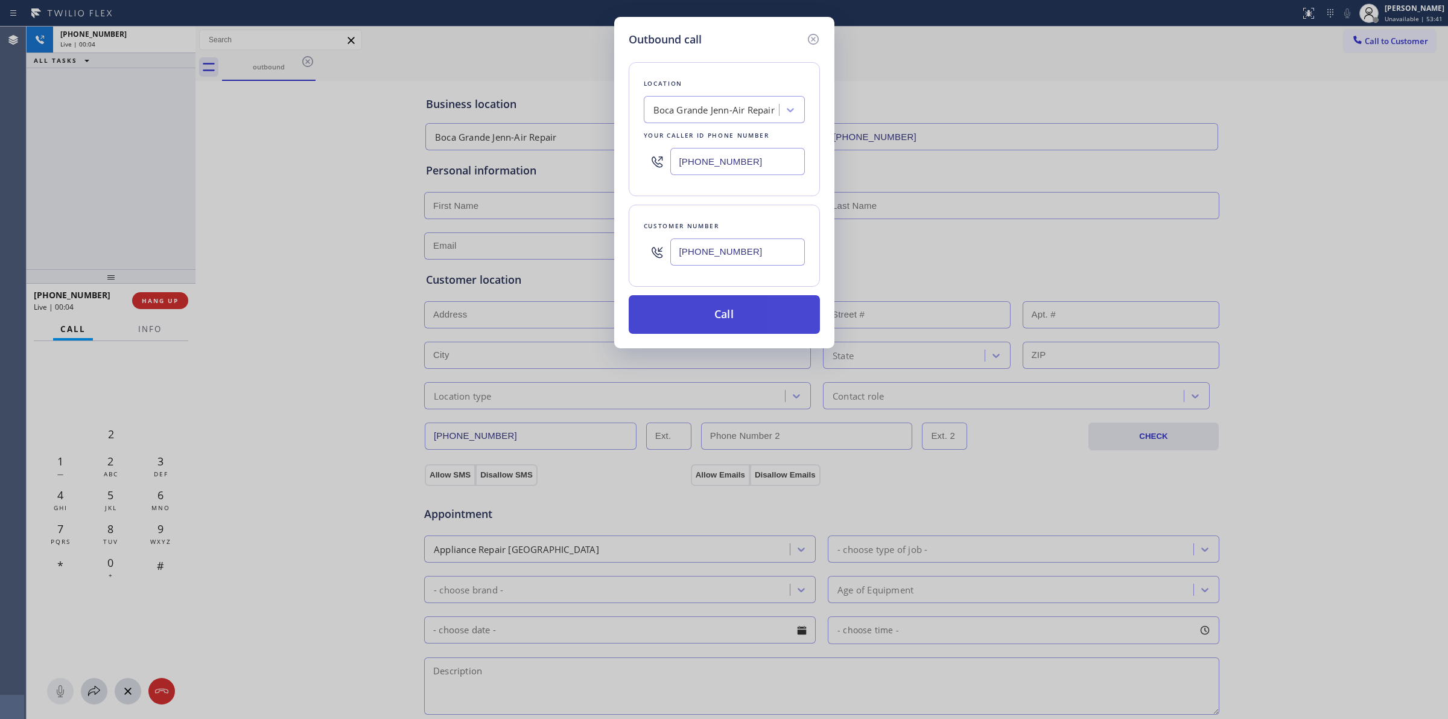
type input "[PHONE_NUMBER]"
click at [707, 332] on button "Call" at bounding box center [724, 314] width 191 height 39
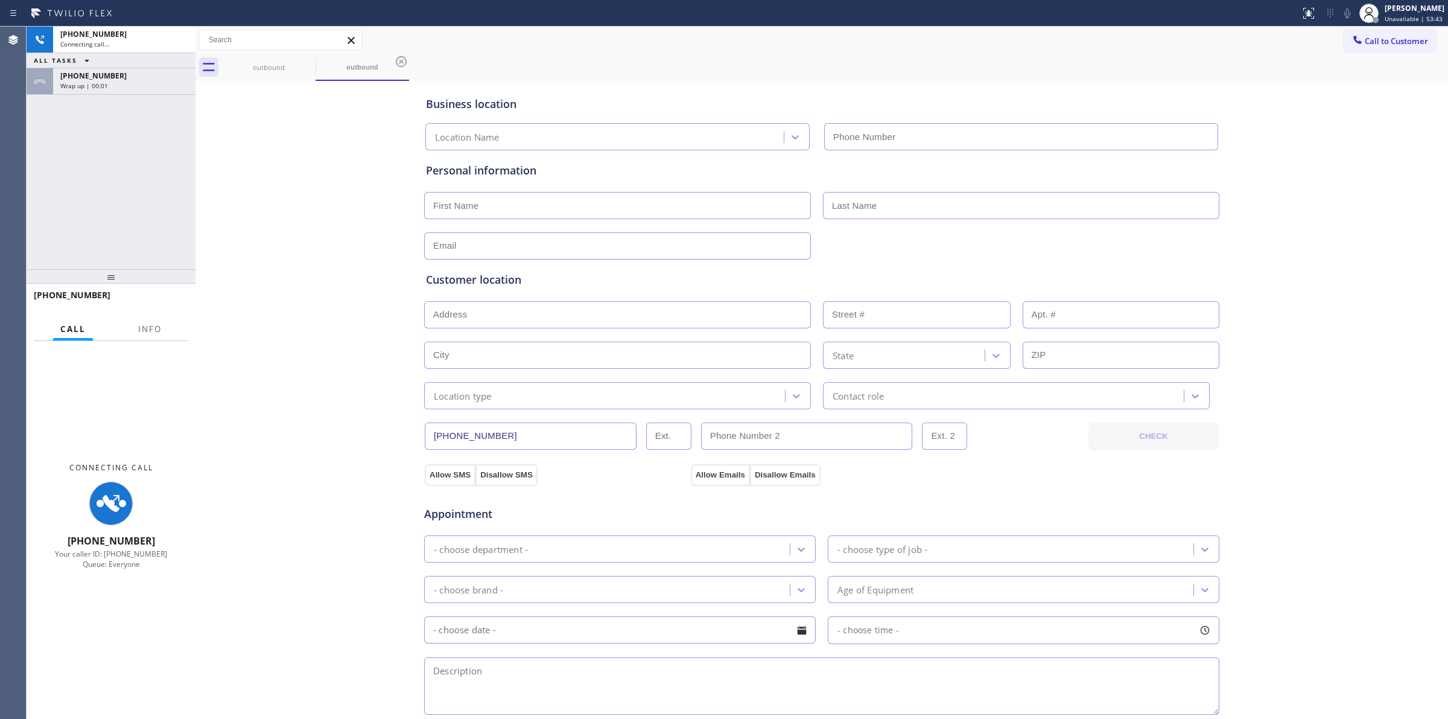
type input "[PHONE_NUMBER]"
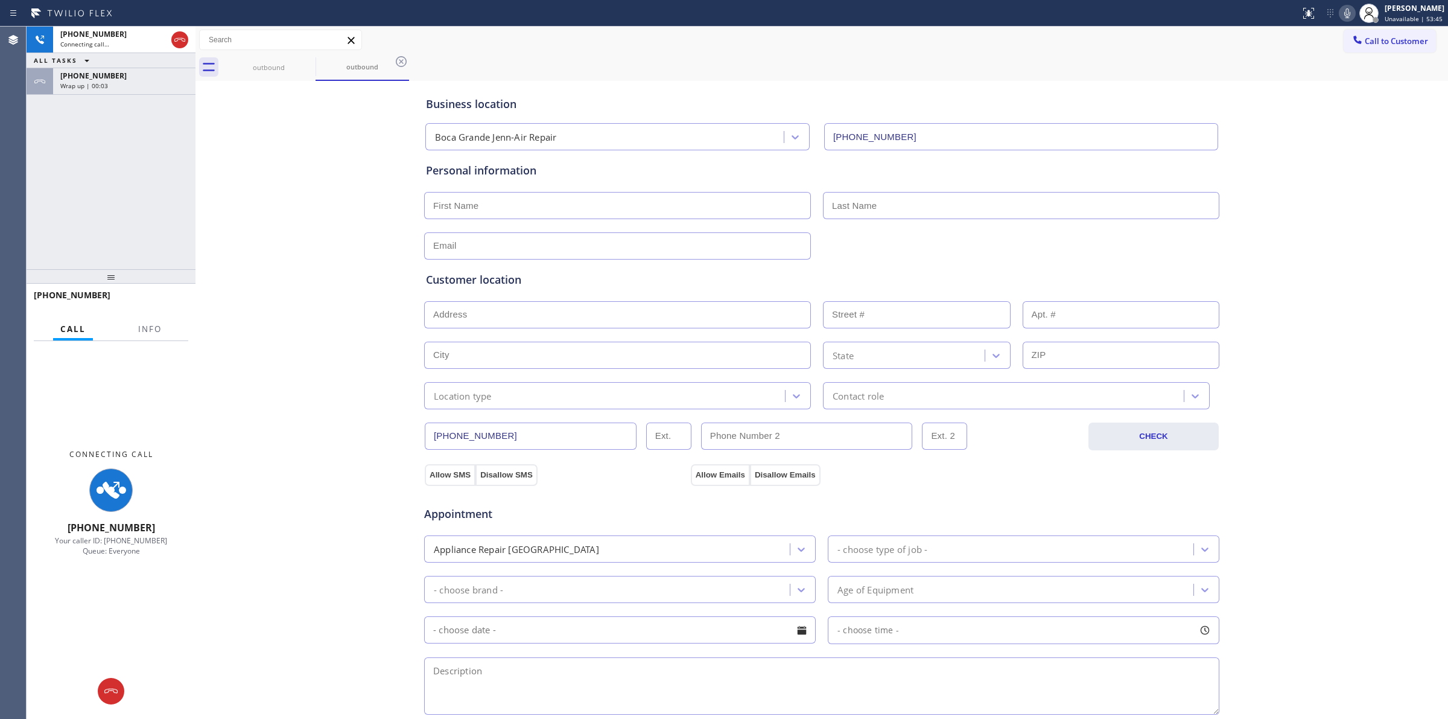
click at [379, 689] on div "Business location [GEOGRAPHIC_DATA] Jenn-Air Repair [PHONE_NUMBER] Personal inf…" at bounding box center [822, 496] width 1247 height 824
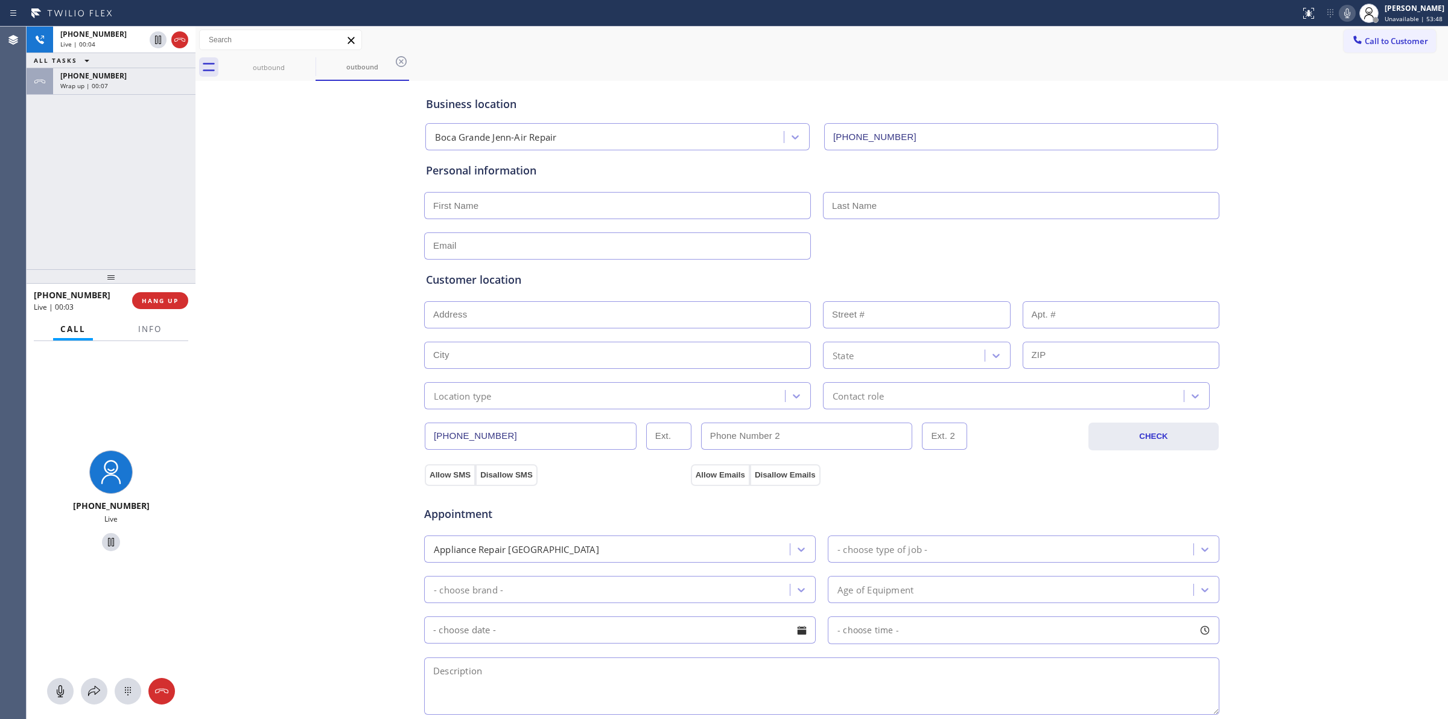
drag, startPoint x: 1281, startPoint y: 95, endPoint x: 1293, endPoint y: 88, distance: 13.6
click at [1284, 95] on div "Business location [GEOGRAPHIC_DATA] Jenn-Air Repair [PHONE_NUMBER] Personal inf…" at bounding box center [822, 496] width 1247 height 824
click at [1353, 36] on div at bounding box center [1358, 41] width 14 height 14
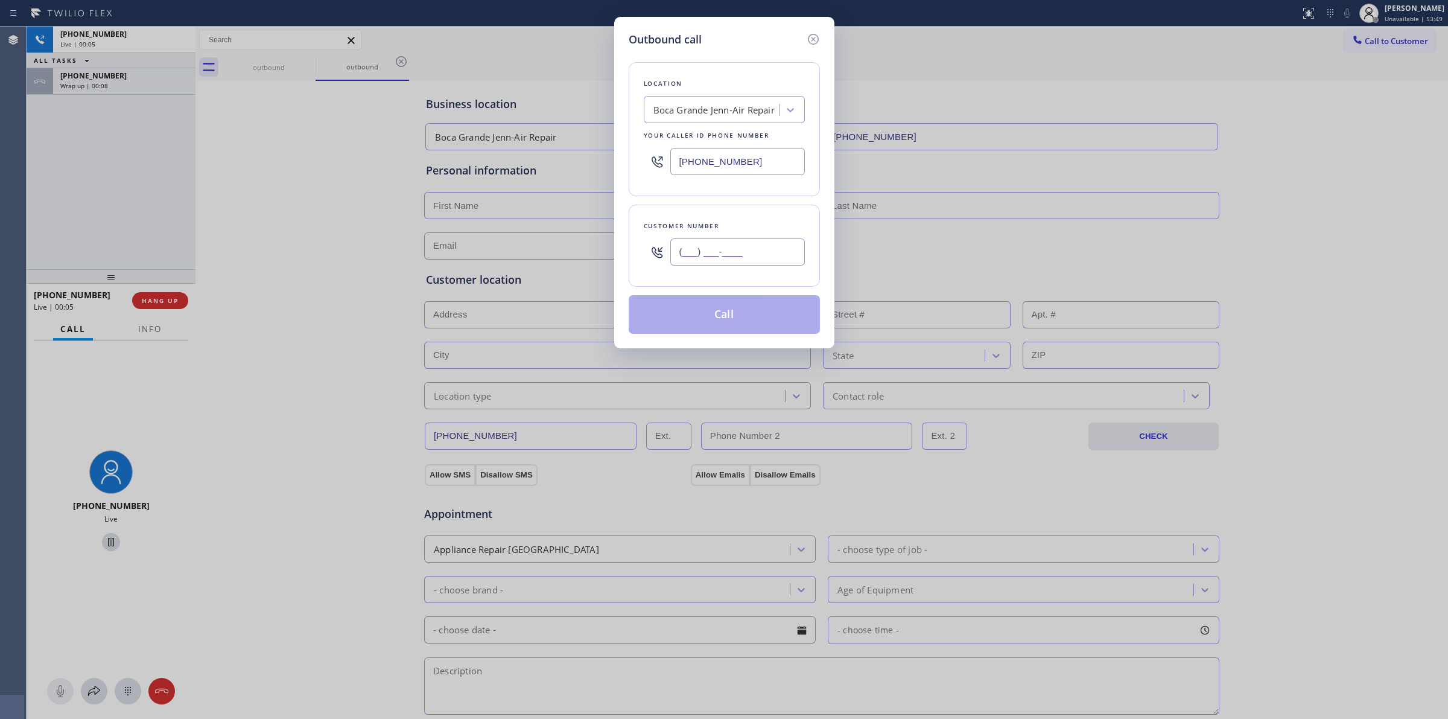
click at [768, 257] on input "(___) ___-____" at bounding box center [737, 251] width 135 height 27
paste input "714) 528-8455"
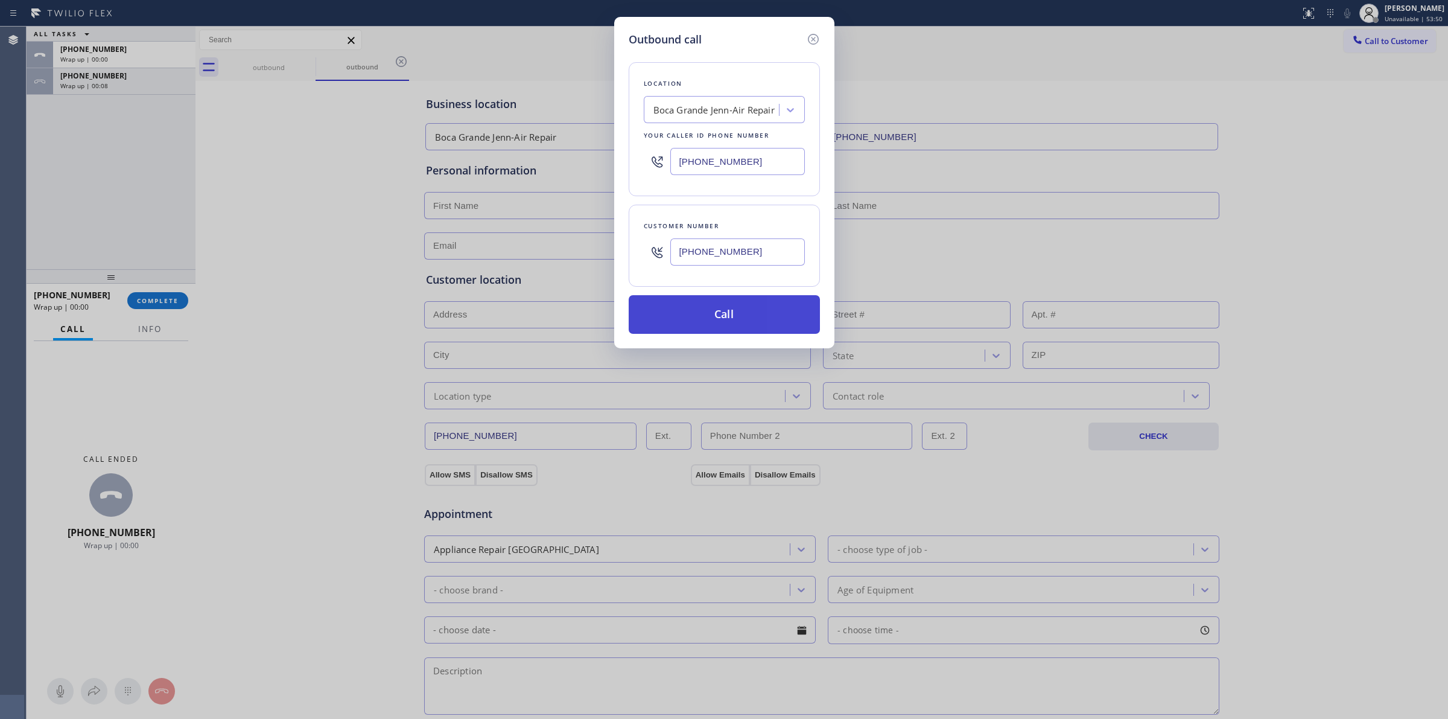
type input "[PHONE_NUMBER]"
click at [743, 327] on button "Call" at bounding box center [724, 314] width 191 height 39
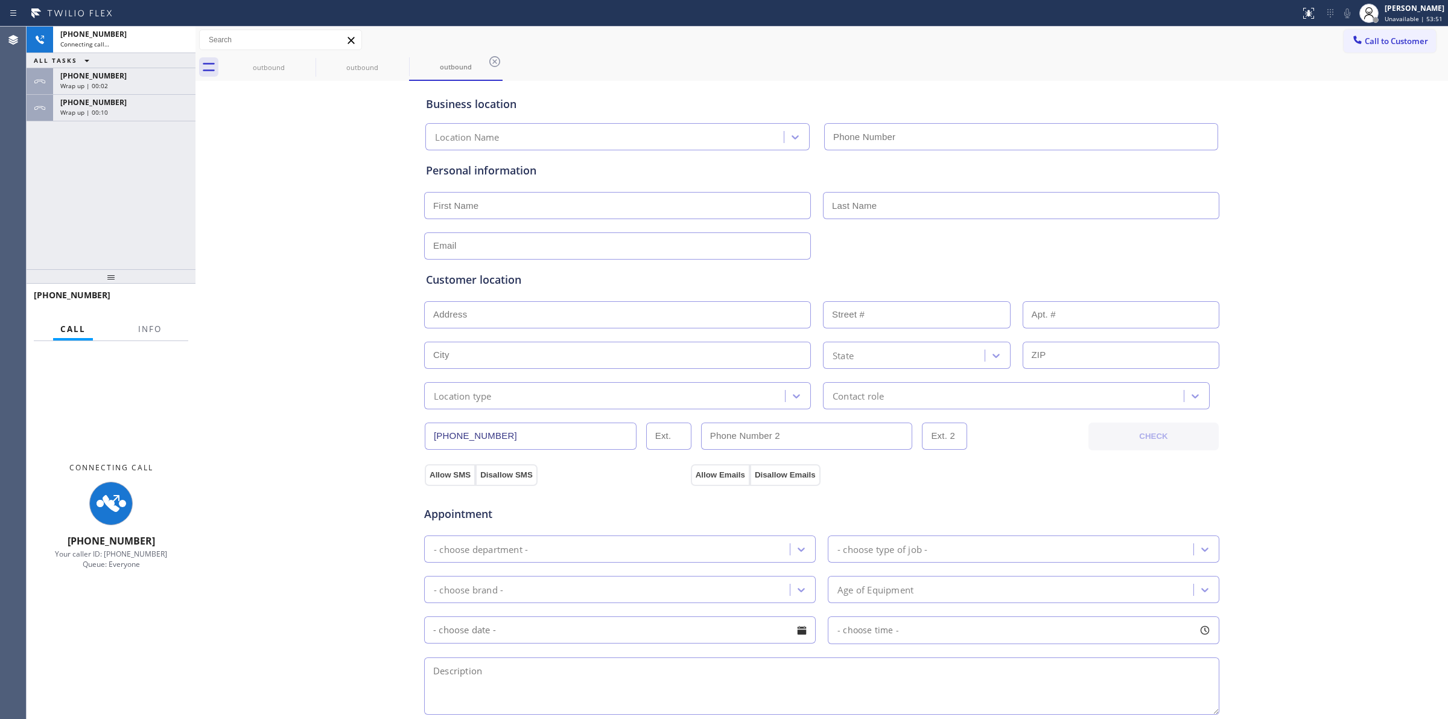
type input "[PHONE_NUMBER]"
click at [130, 91] on div "[PHONE_NUMBER] Wrap up | 00:03" at bounding box center [122, 81] width 138 height 27
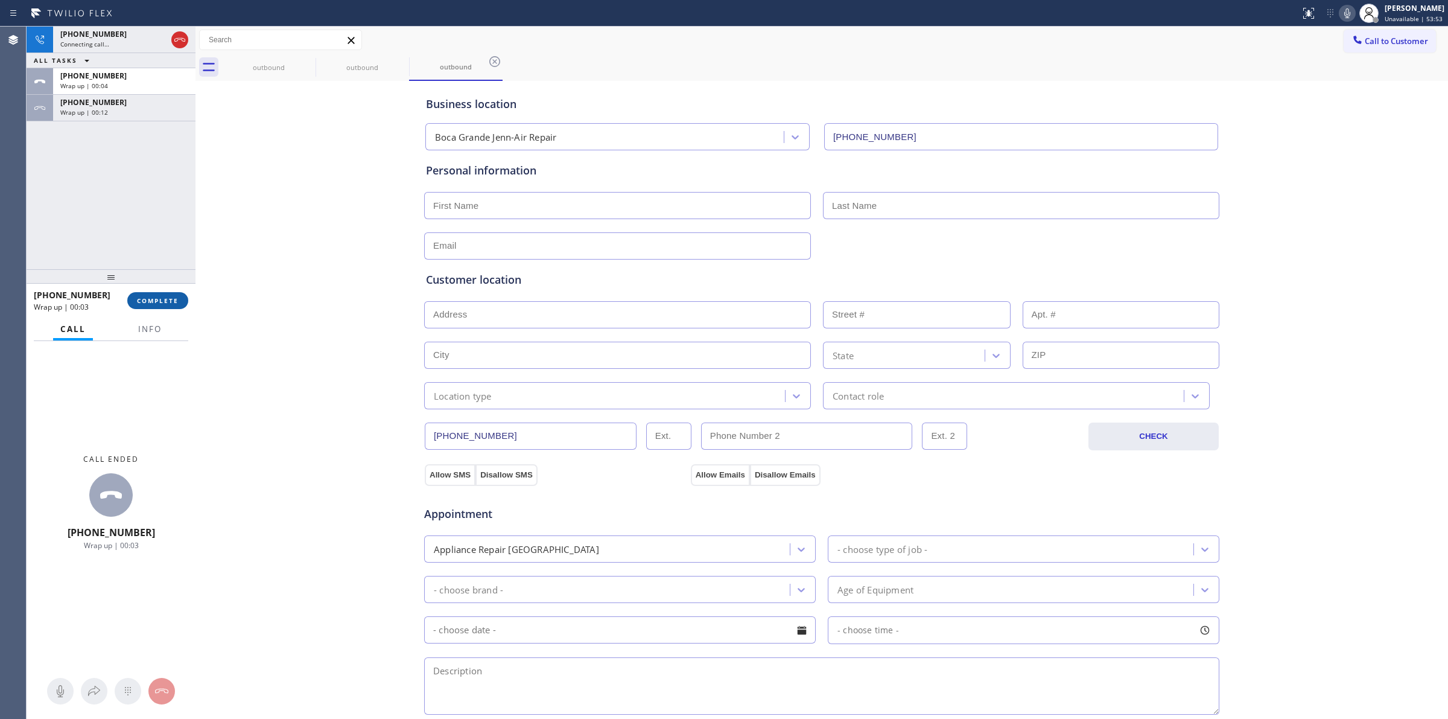
click at [163, 305] on button "COMPLETE" at bounding box center [157, 300] width 61 height 17
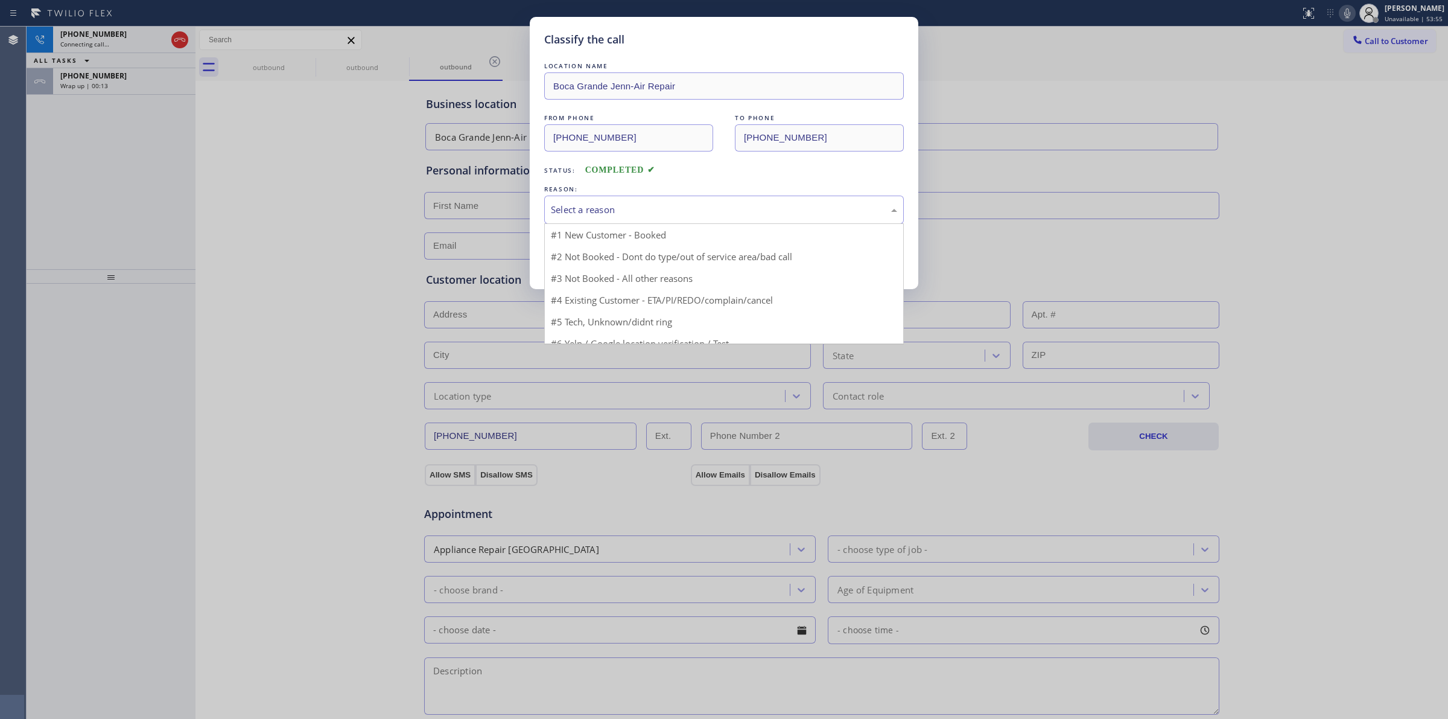
click at [604, 212] on div "Select a reason" at bounding box center [724, 210] width 346 height 14
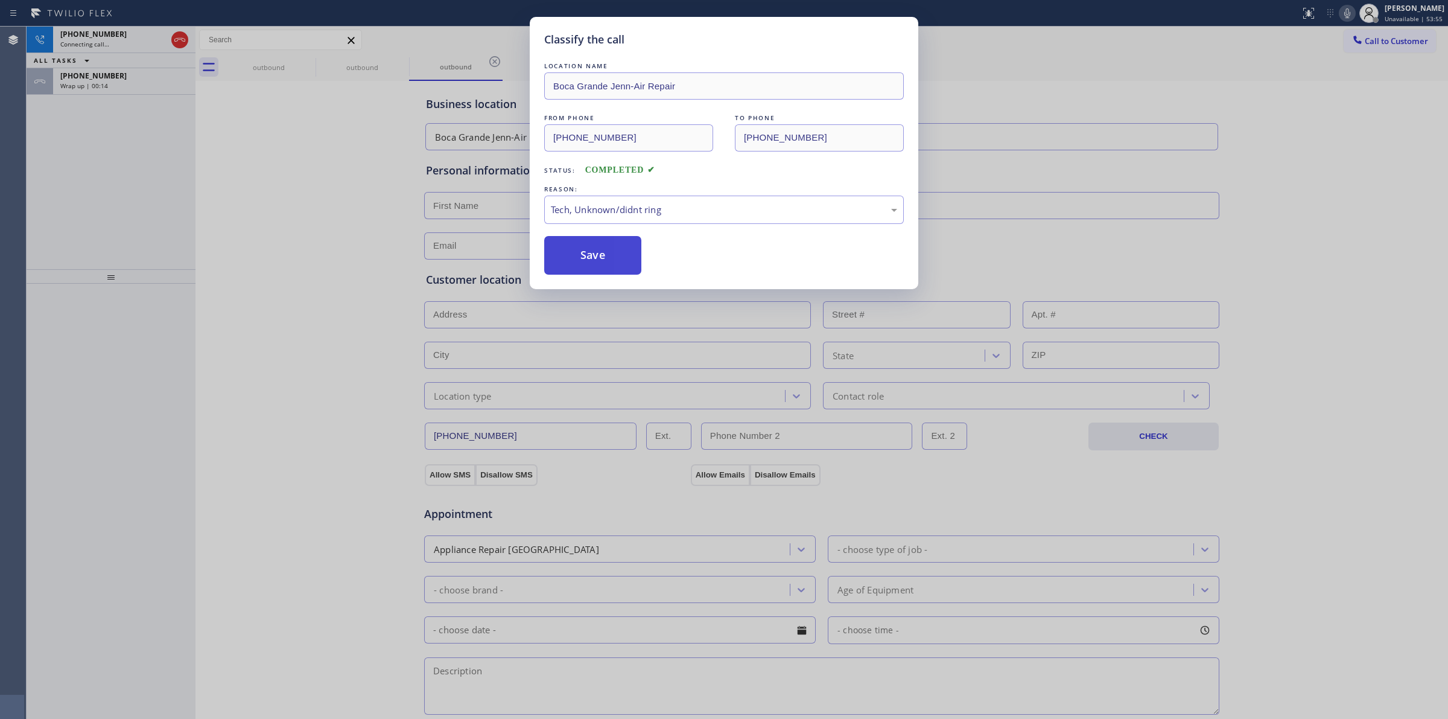
click at [598, 267] on button "Save" at bounding box center [592, 255] width 97 height 39
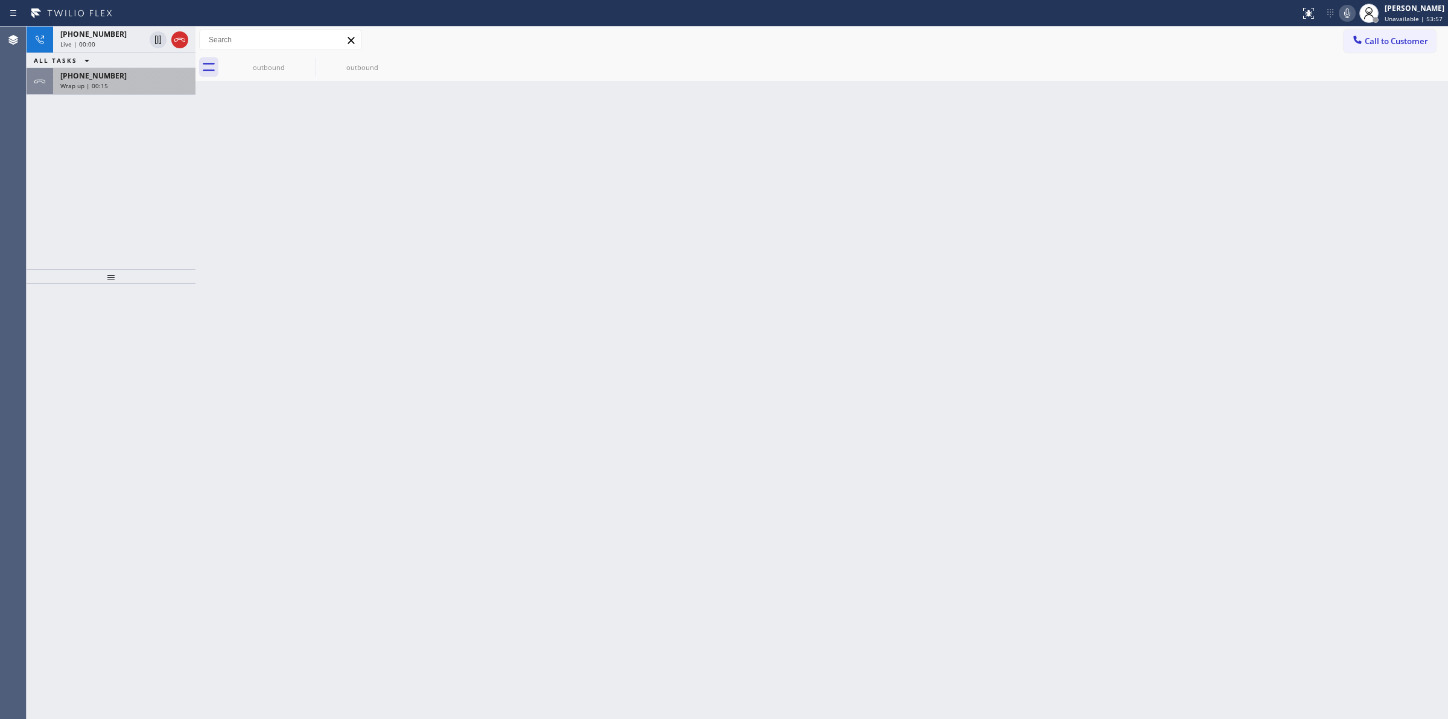
click at [146, 80] on div "[PHONE_NUMBER]" at bounding box center [124, 76] width 128 height 10
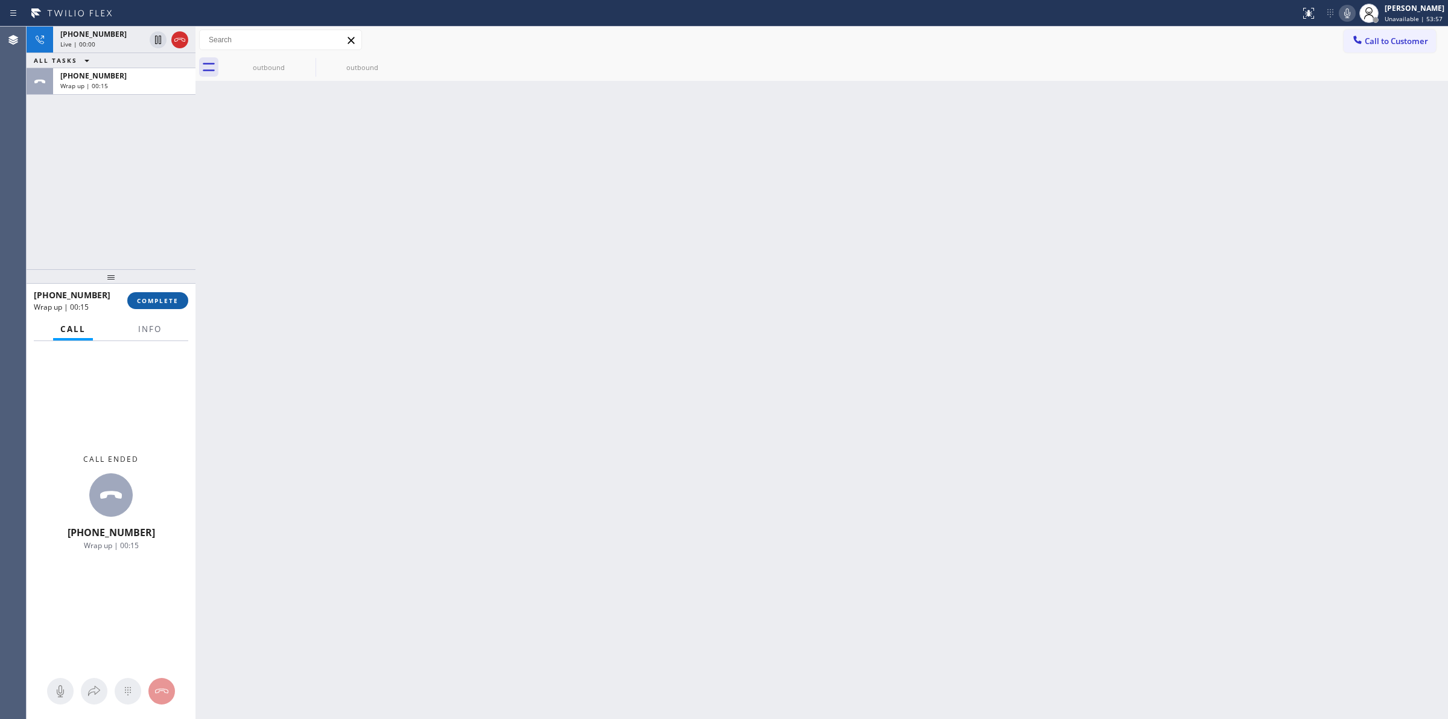
click at [177, 302] on span "COMPLETE" at bounding box center [158, 300] width 42 height 8
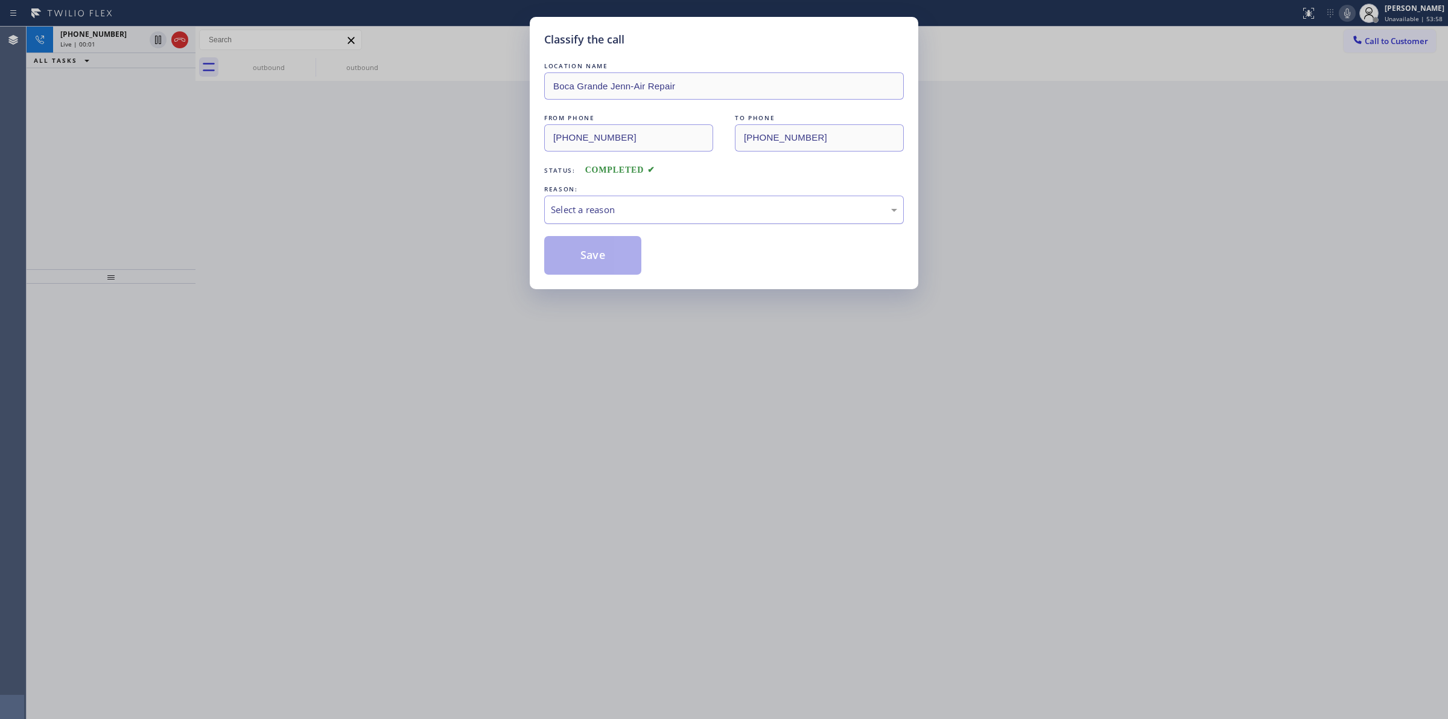
click at [607, 207] on div "Select a reason" at bounding box center [724, 210] width 346 height 14
drag, startPoint x: 580, startPoint y: 258, endPoint x: 317, endPoint y: 123, distance: 295.8
click at [579, 257] on button "Save" at bounding box center [592, 255] width 97 height 39
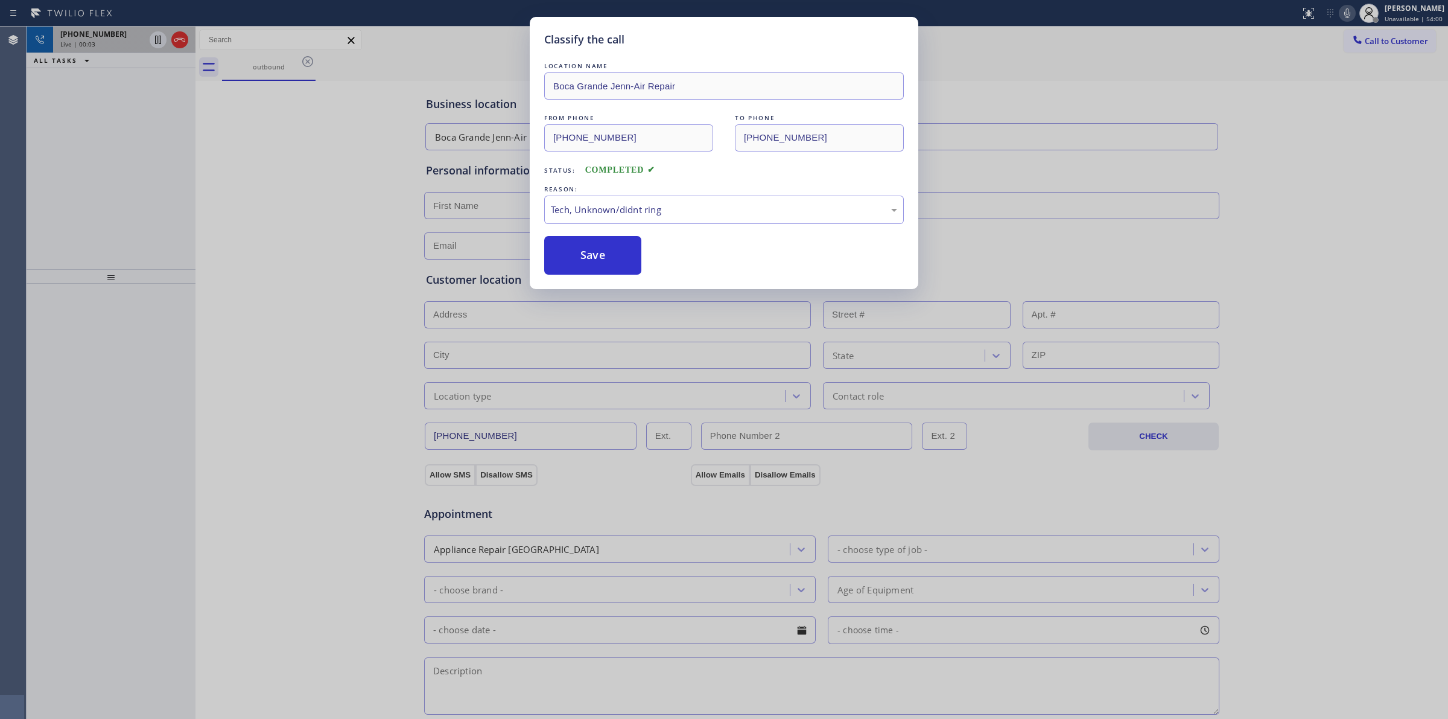
click at [98, 40] on div "Live | 00:03" at bounding box center [102, 44] width 84 height 8
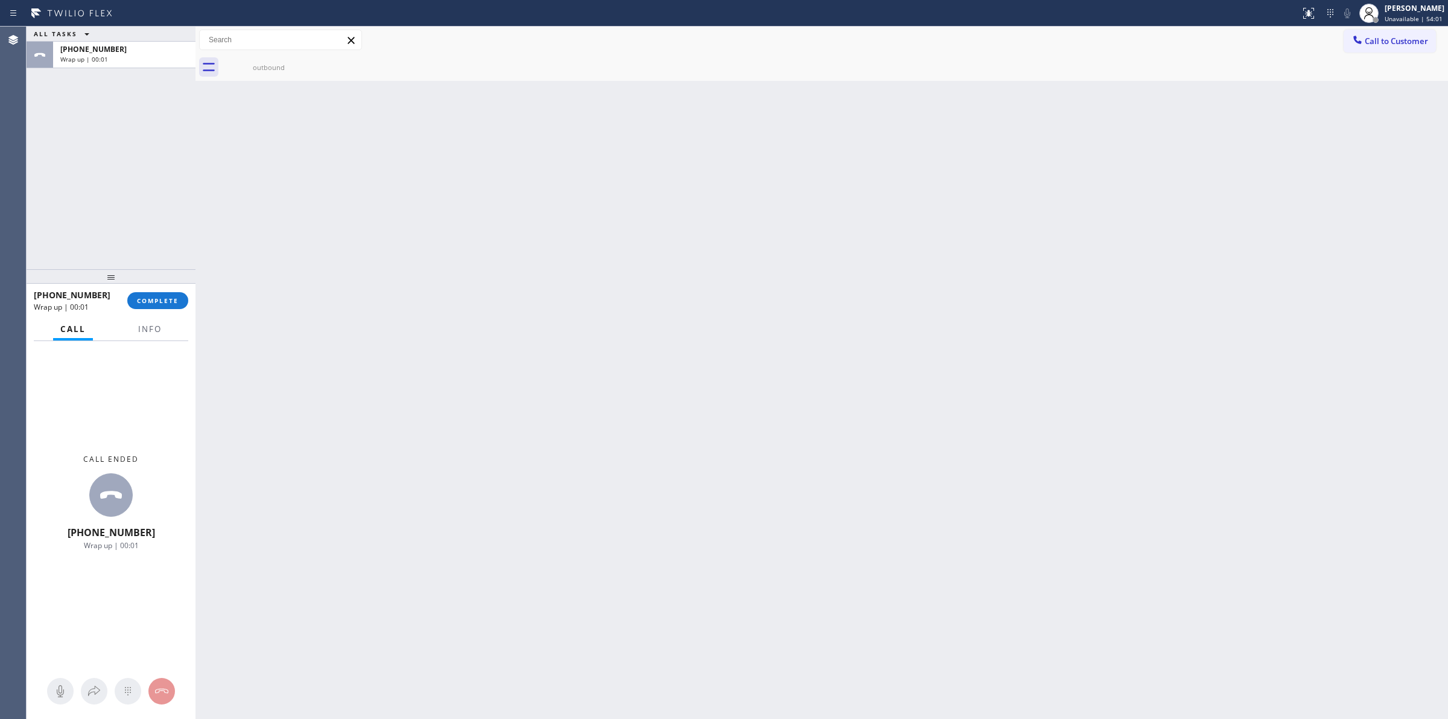
click at [133, 671] on div "Call ended [PHONE_NUMBER] Wrap up | 00:01" at bounding box center [111, 530] width 169 height 378
click at [176, 314] on div "[PHONE_NUMBER] Wrap up | 00:01 COMPLETE" at bounding box center [111, 300] width 154 height 31
click at [176, 303] on span "COMPLETE" at bounding box center [158, 300] width 42 height 8
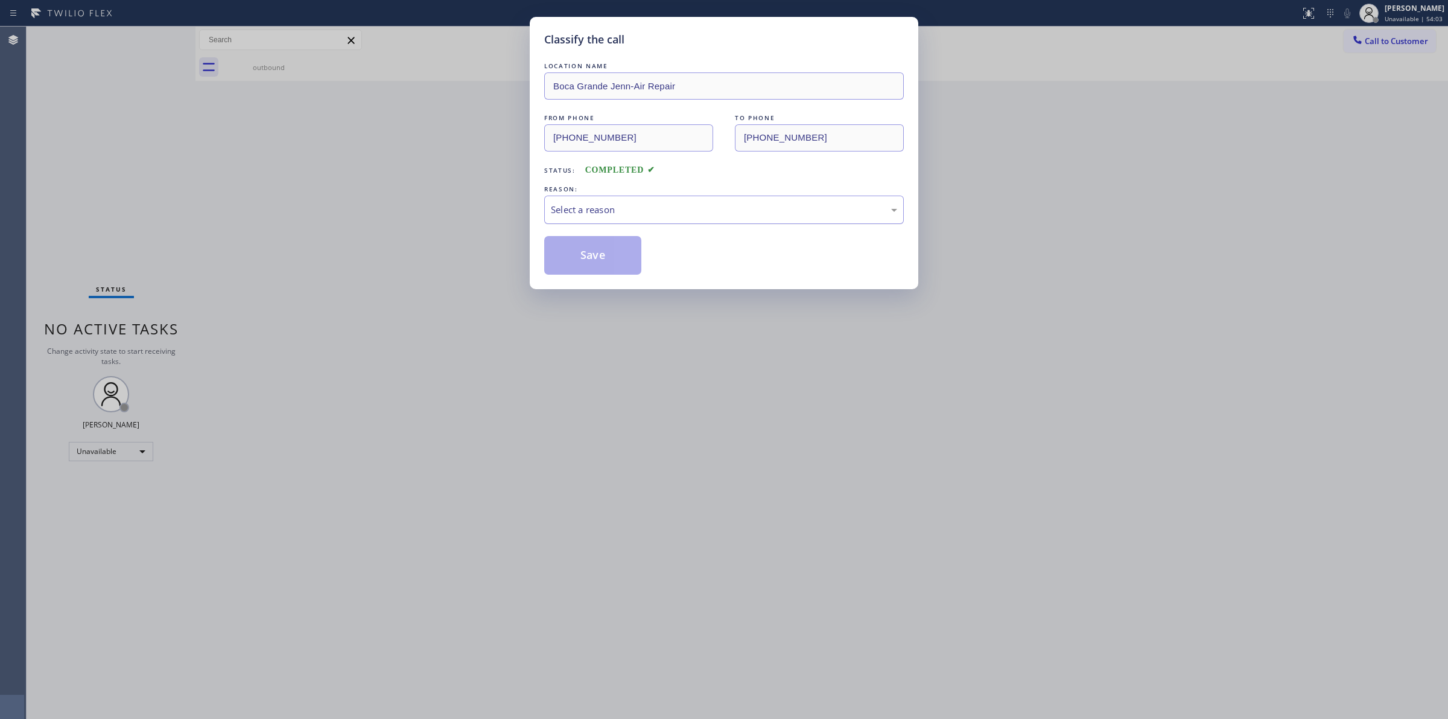
drag, startPoint x: 749, startPoint y: 212, endPoint x: 749, endPoint y: 219, distance: 6.6
click at [750, 213] on div "Select a reason" at bounding box center [724, 210] width 346 height 14
drag, startPoint x: 658, startPoint y: 296, endPoint x: 608, endPoint y: 252, distance: 66.7
click at [608, 252] on button "Save" at bounding box center [592, 255] width 97 height 39
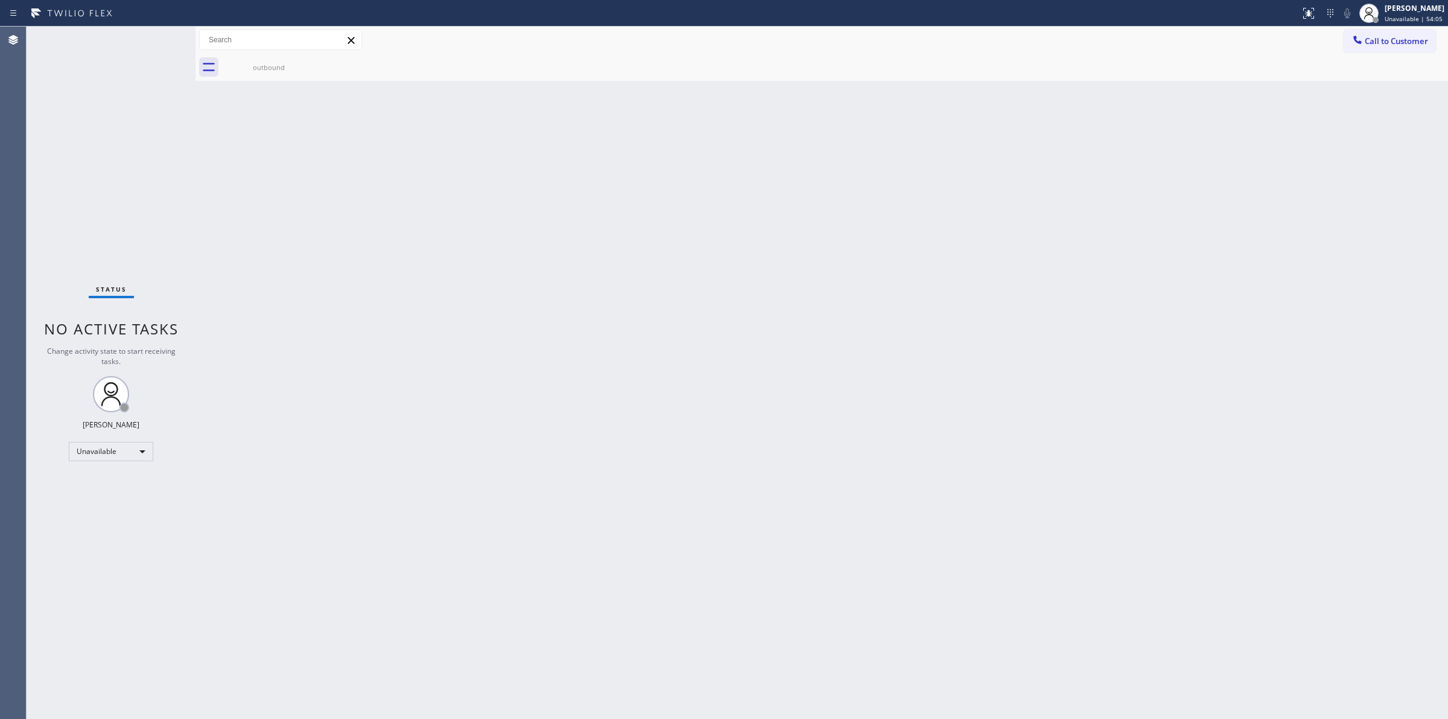
drag, startPoint x: 1403, startPoint y: 42, endPoint x: 1389, endPoint y: 43, distance: 13.9
click at [1398, 42] on span "Call to Customer" at bounding box center [1396, 41] width 63 height 11
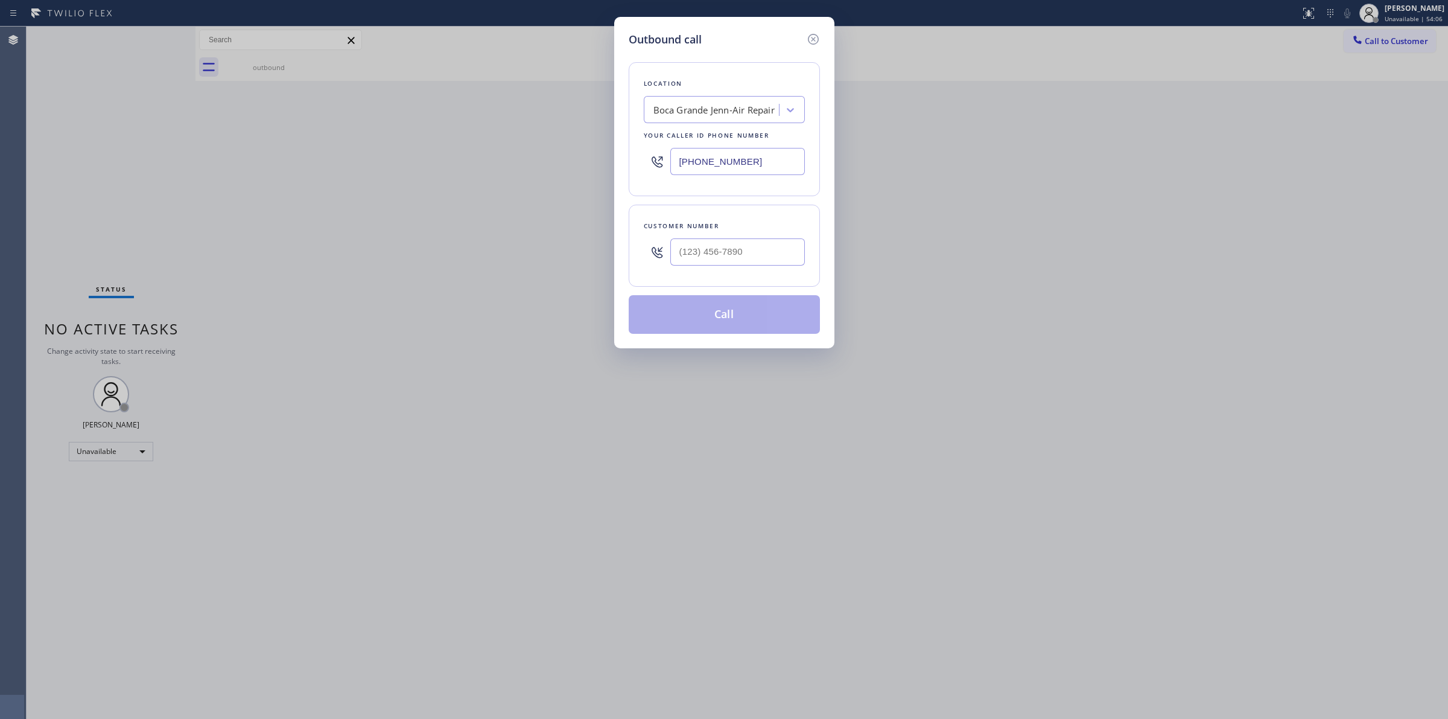
click at [742, 236] on div at bounding box center [737, 251] width 135 height 39
paste input "6266"
drag, startPoint x: 718, startPoint y: 252, endPoint x: 718, endPoint y: 228, distance: 24.1
click at [718, 253] on input "(___) ___-6266" at bounding box center [737, 251] width 135 height 27
click at [718, 110] on div "Boca Grande Jenn-Air Repair" at bounding box center [714, 110] width 121 height 14
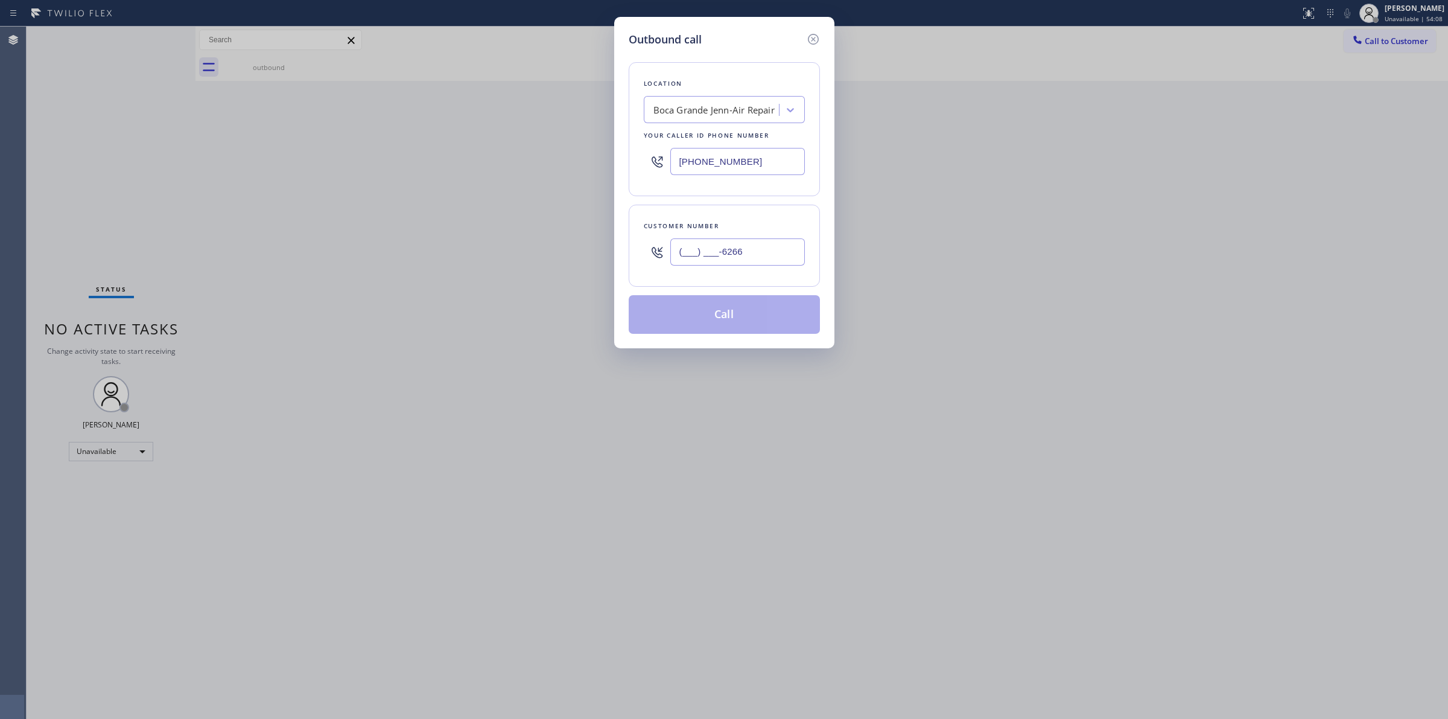
drag, startPoint x: 750, startPoint y: 261, endPoint x: 581, endPoint y: 237, distance: 170.7
click at [607, 243] on div "Outbound call Location [GEOGRAPHIC_DATA] Jenn-Air Repair Your caller id phone n…" at bounding box center [724, 359] width 1448 height 719
paste input "626) 623-508"
type input "[PHONE_NUMBER]"
click at [719, 103] on div "Boca Grande Jenn-Air Repair" at bounding box center [714, 110] width 121 height 14
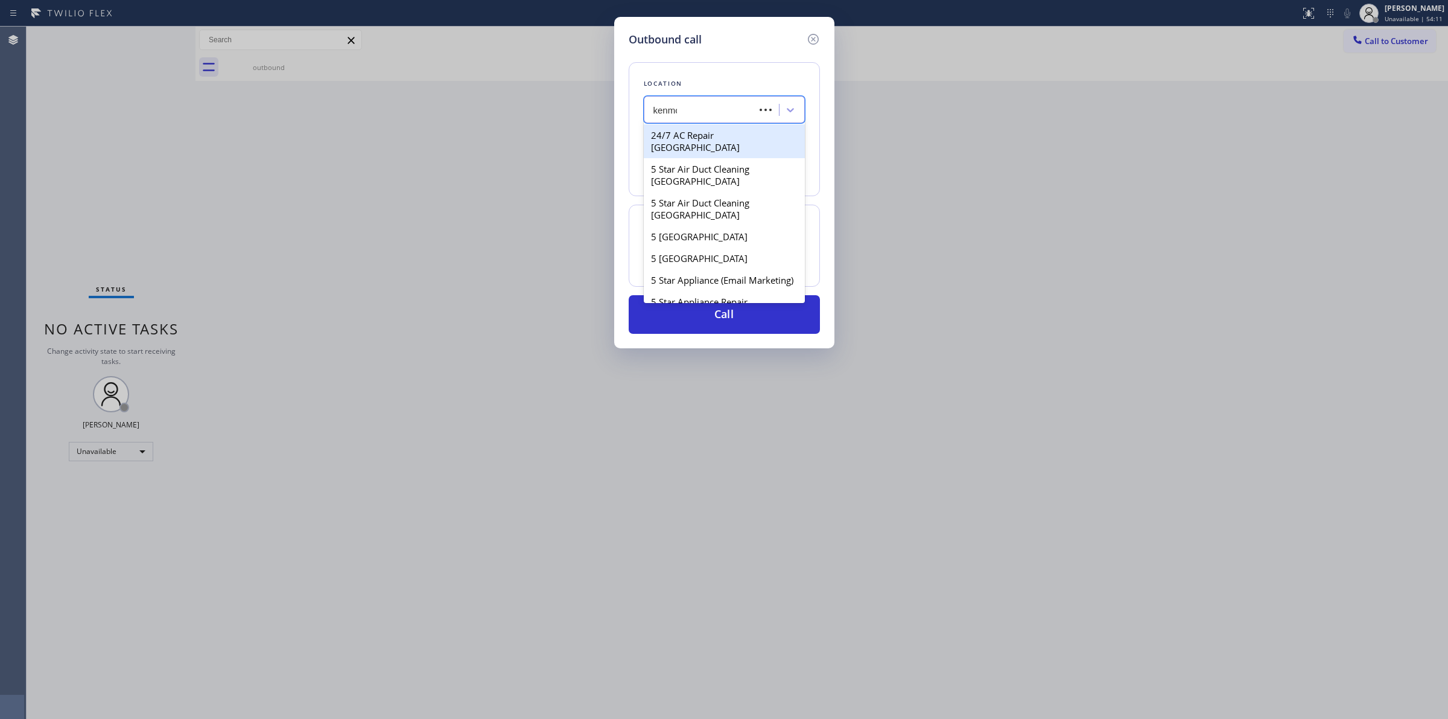
type input "kenmore"
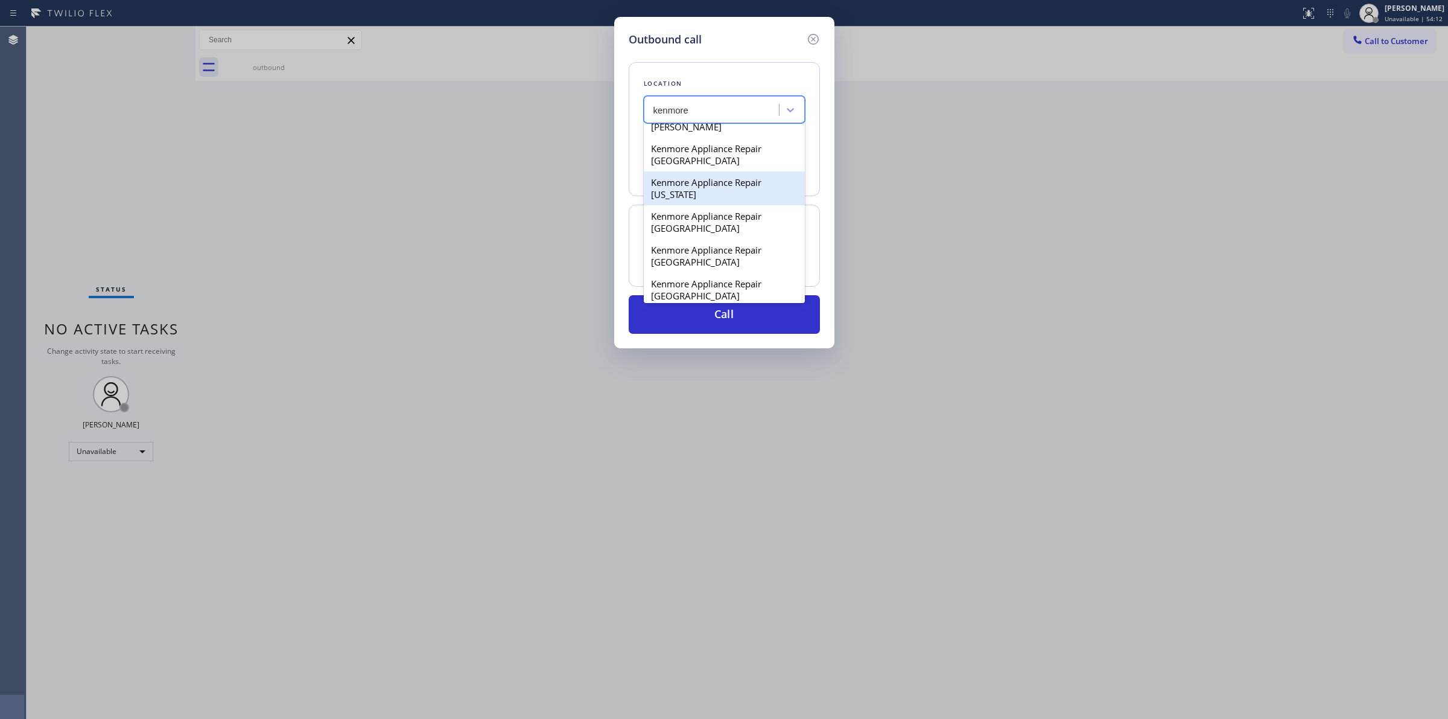
scroll to position [302, 0]
click at [702, 214] on div "Kenmore Appliance Repair [GEOGRAPHIC_DATA]" at bounding box center [724, 197] width 161 height 34
type input "[PHONE_NUMBER]"
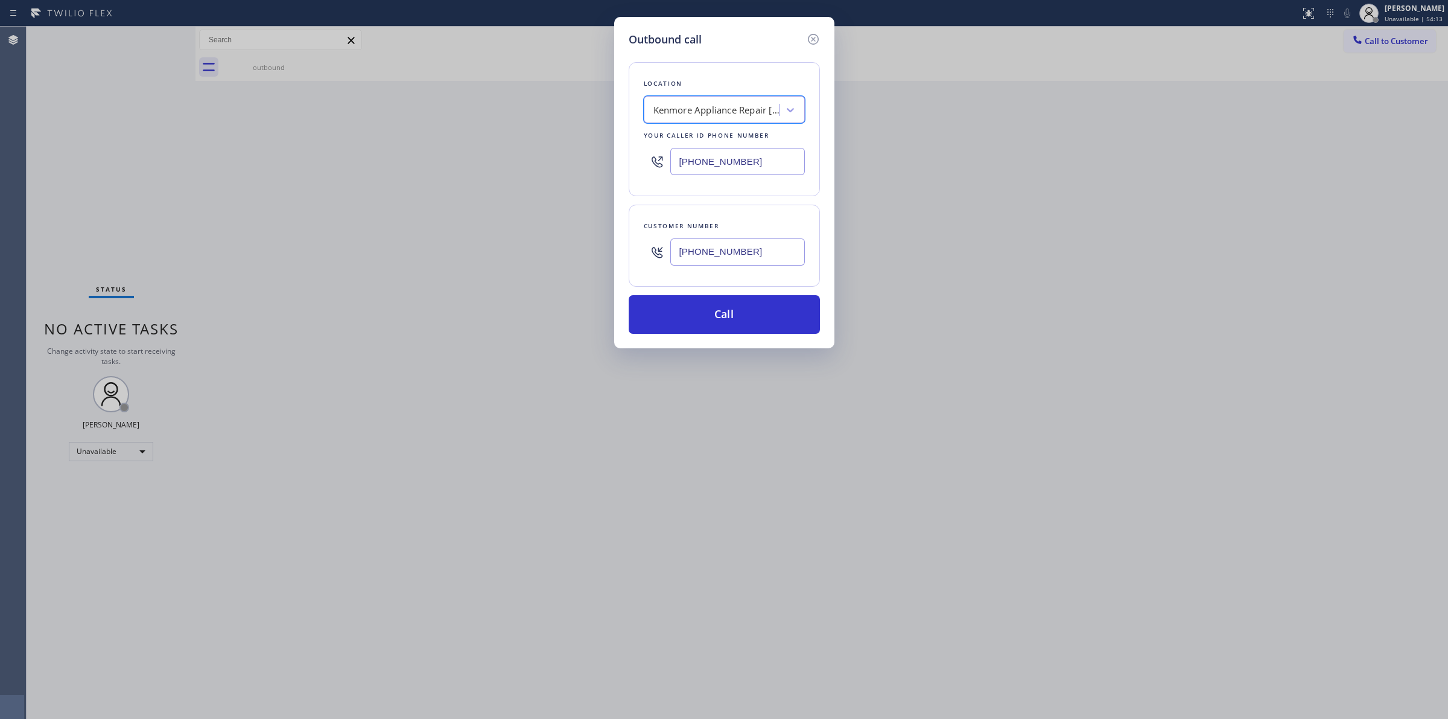
click at [713, 254] on input "[PHONE_NUMBER]" at bounding box center [737, 251] width 135 height 27
click at [701, 314] on button "Call" at bounding box center [724, 314] width 191 height 39
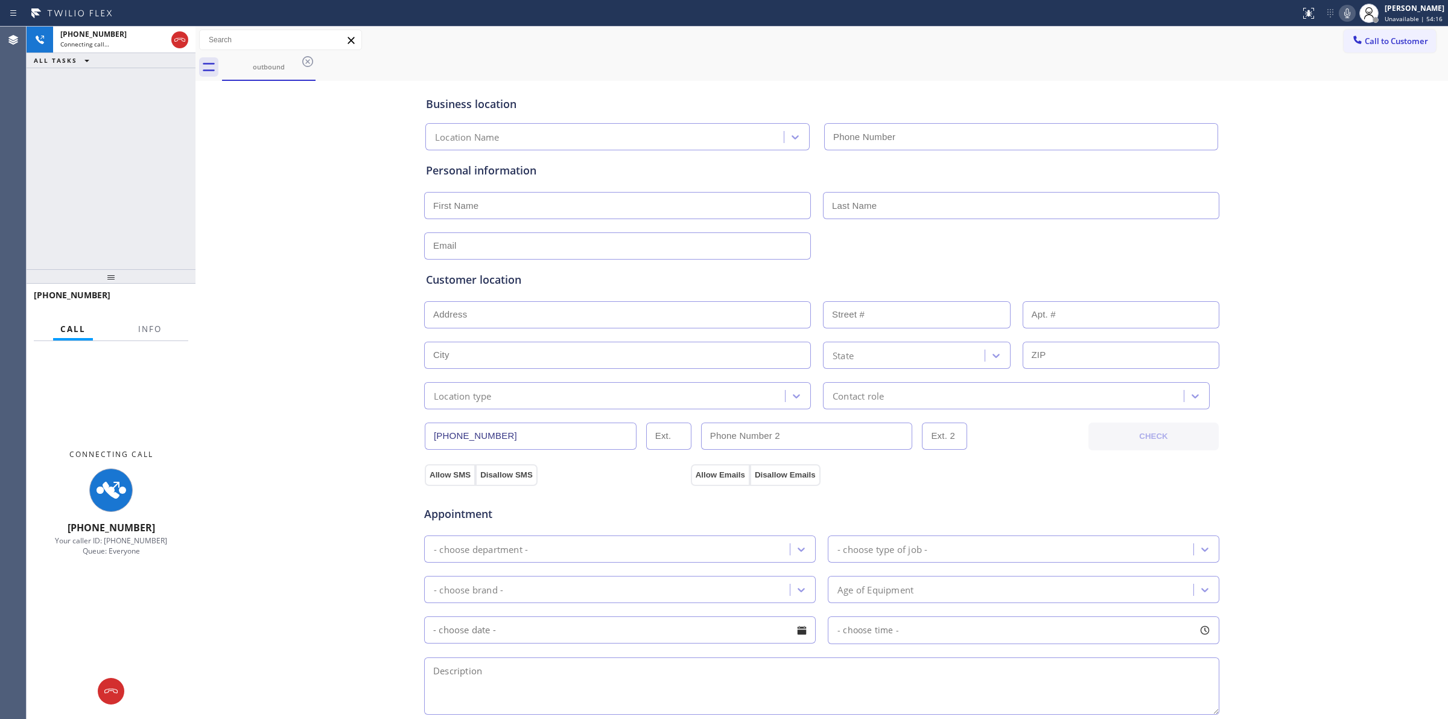
type input "[PHONE_NUMBER]"
click at [1386, 103] on div "Business location Kenmore Appliance Repair [GEOGRAPHIC_DATA] [PHONE_NUMBER] Per…" at bounding box center [822, 496] width 1247 height 824
click at [1351, 14] on icon at bounding box center [1348, 13] width 6 height 10
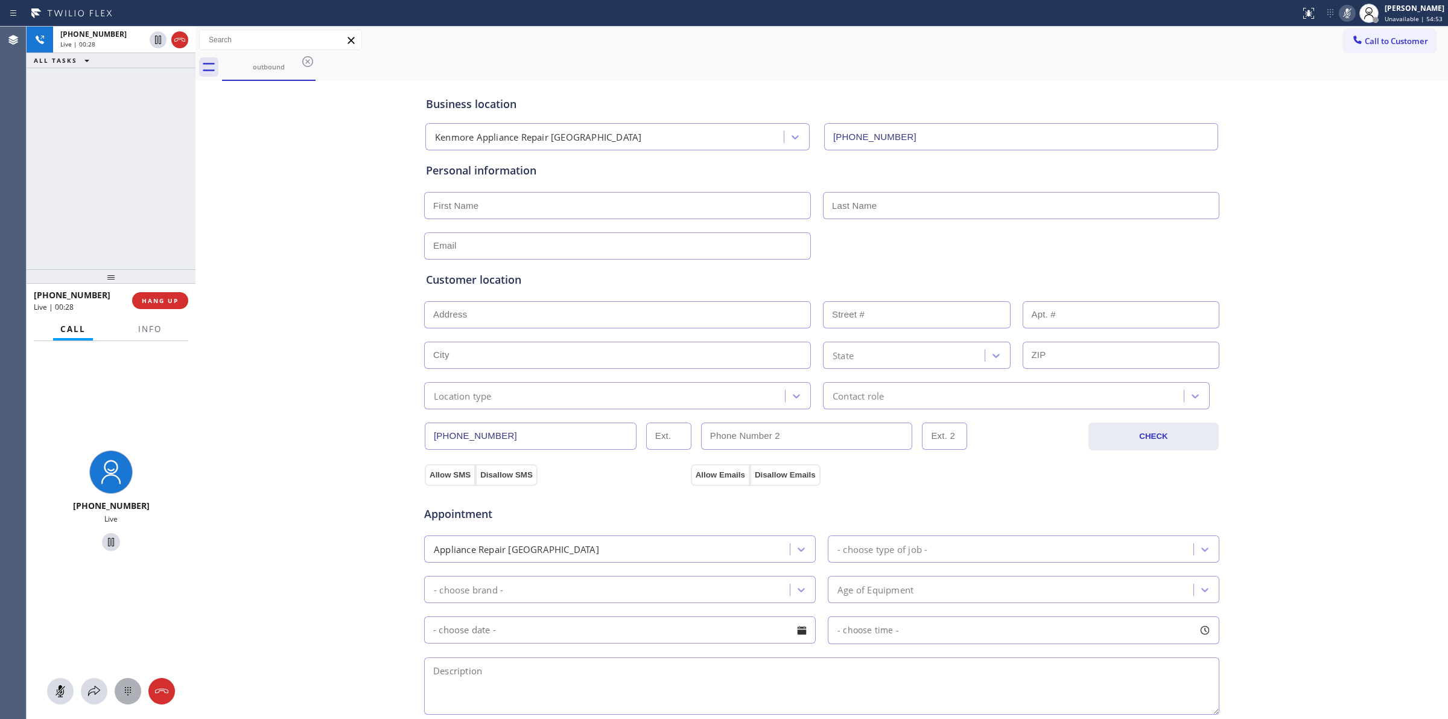
click at [124, 693] on icon at bounding box center [128, 691] width 14 height 14
click at [1379, 46] on span "Call to Customer" at bounding box center [1396, 41] width 63 height 11
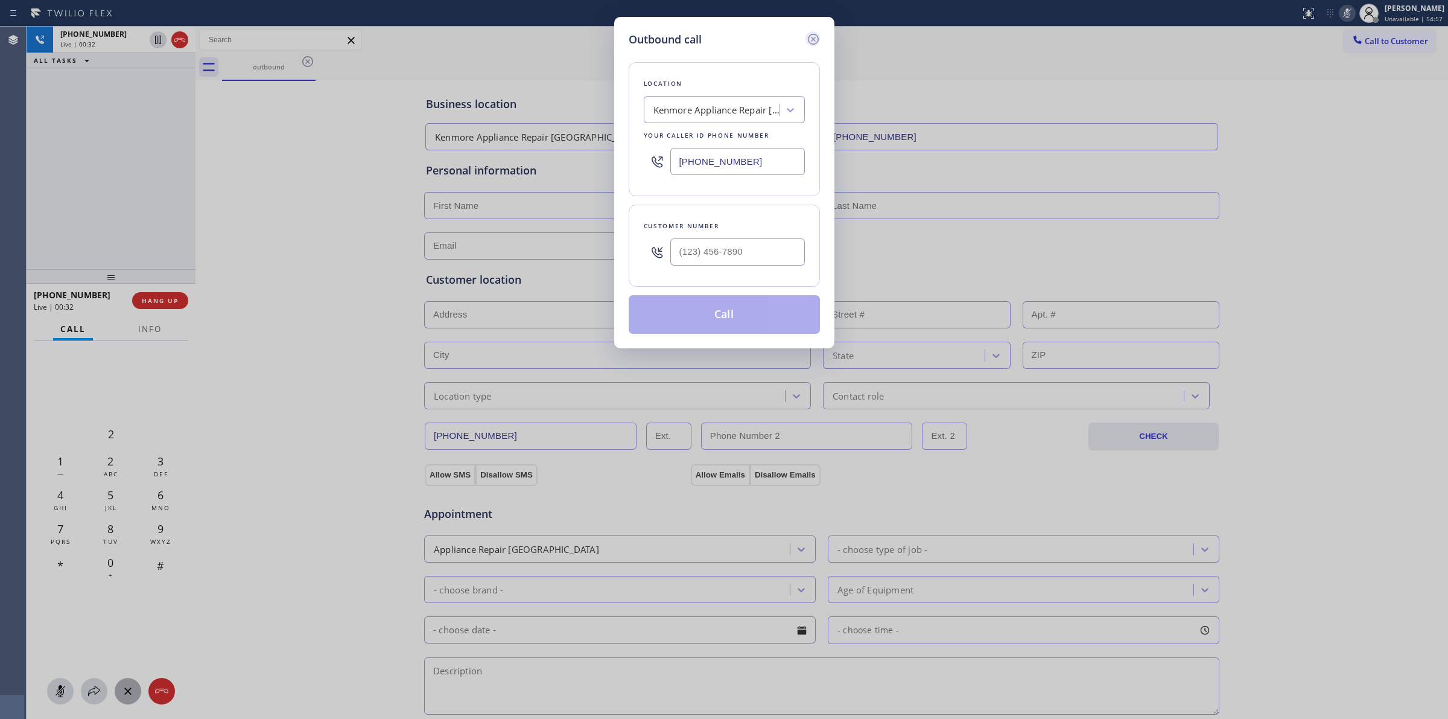
click at [812, 40] on icon at bounding box center [813, 39] width 14 height 14
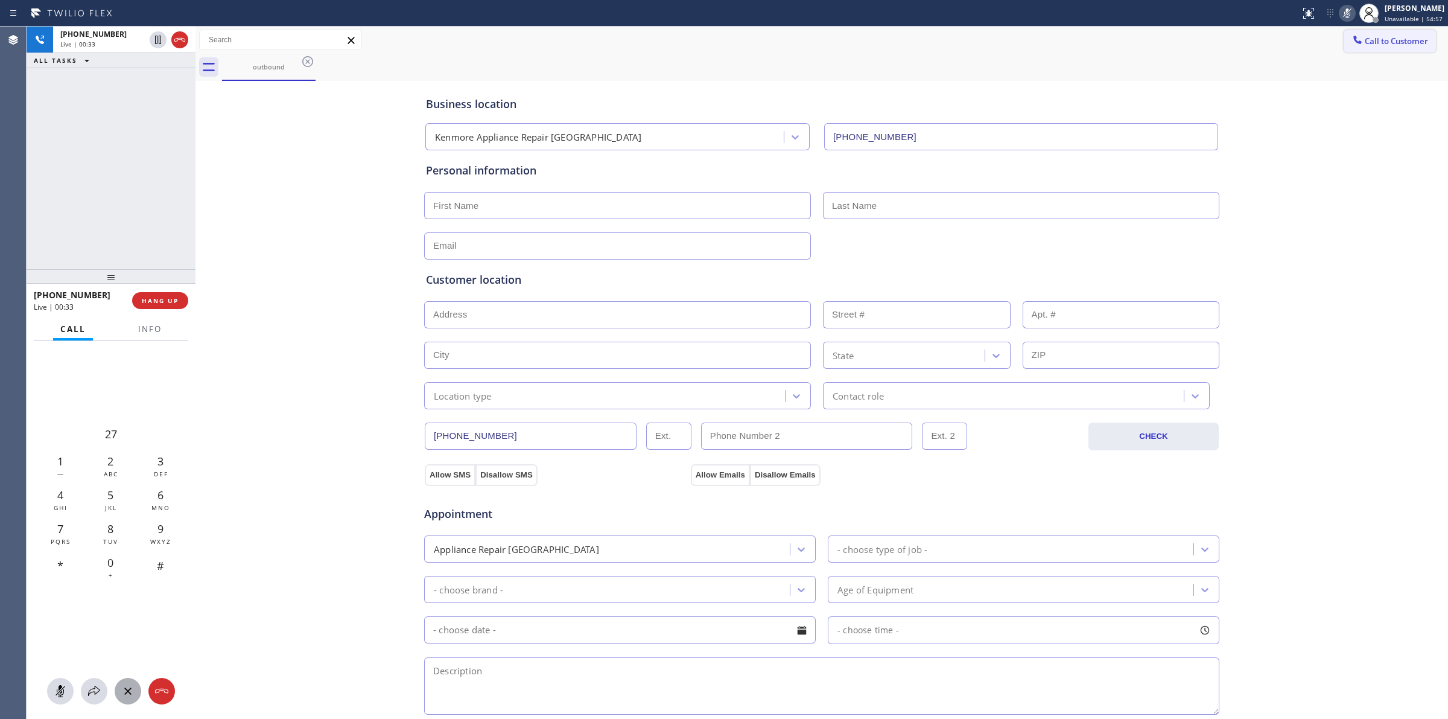
type input "[PHONE_NUMBER]"
click at [1385, 41] on span "Call to Customer" at bounding box center [1396, 41] width 63 height 11
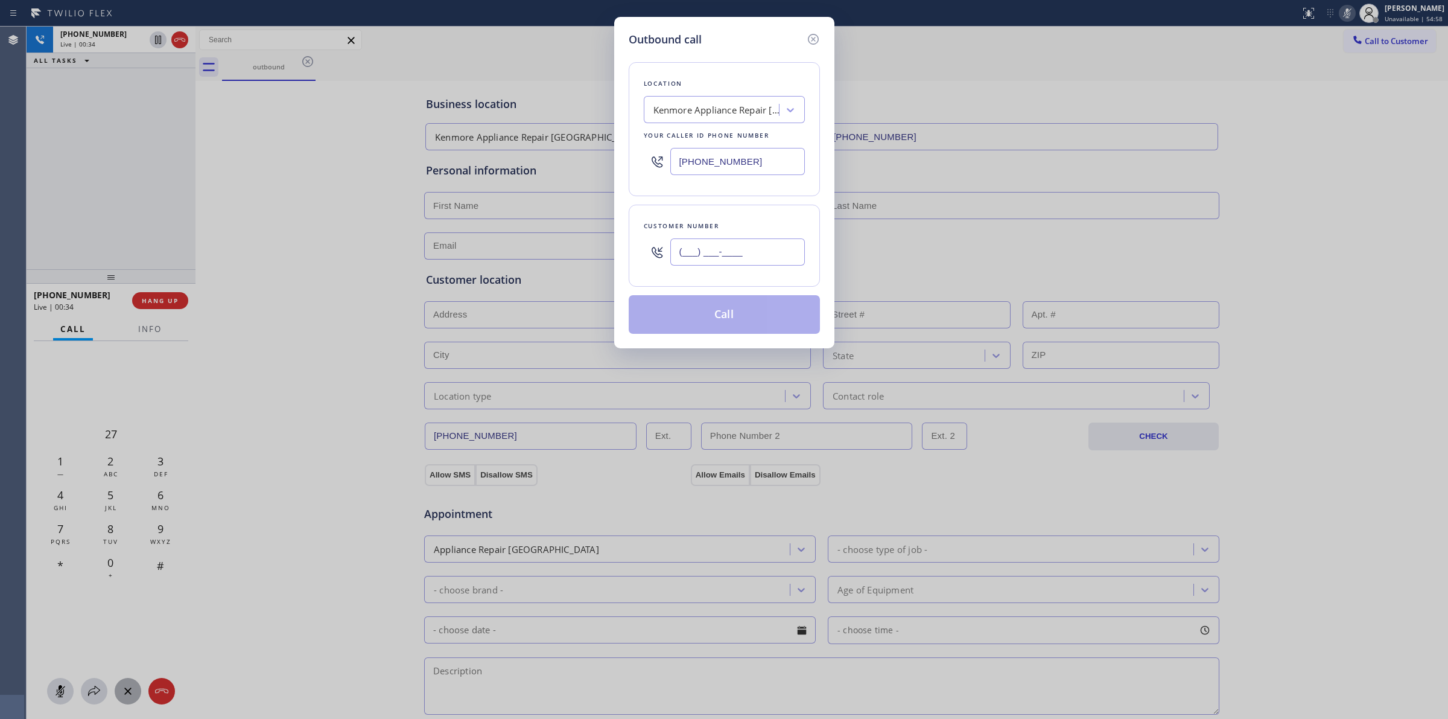
click at [734, 255] on input "(___) ___-____" at bounding box center [737, 251] width 135 height 27
paste input "978) 460-1018"
type input "[PHONE_NUMBER]"
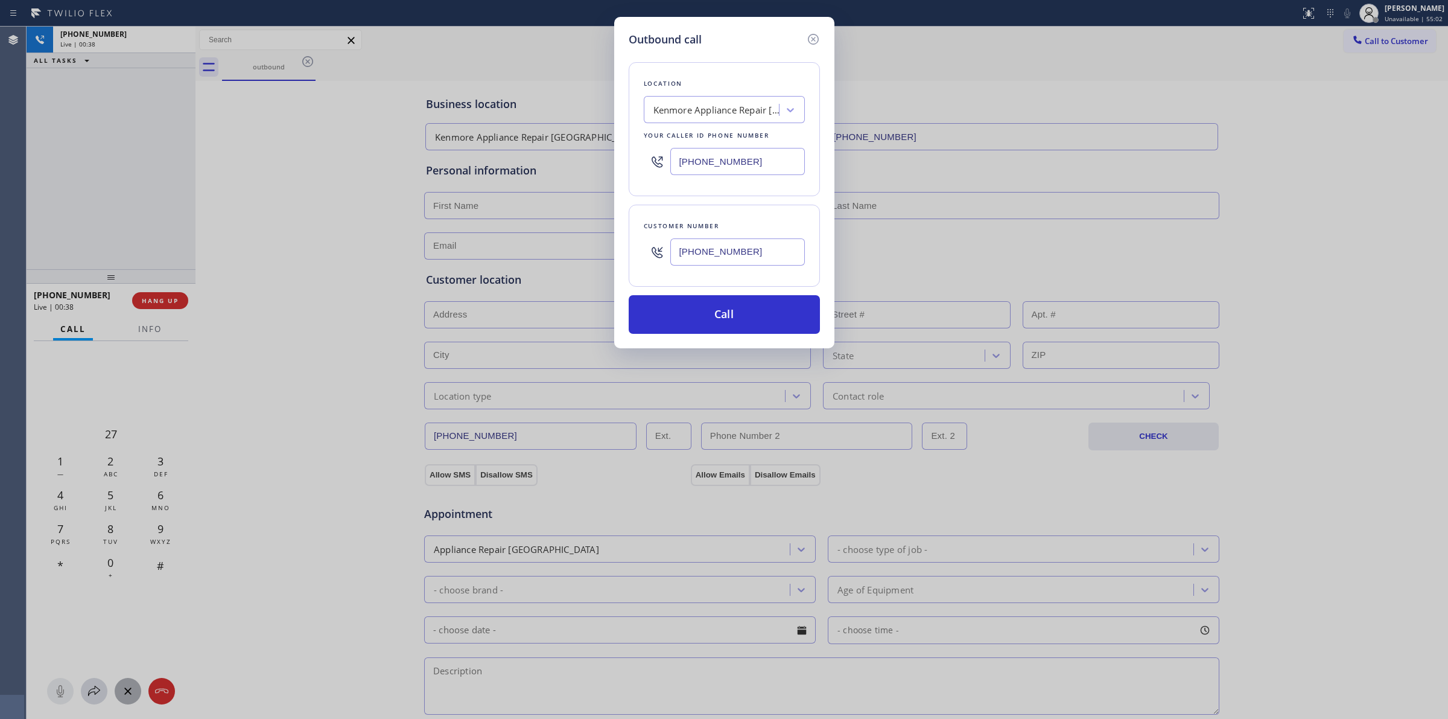
click at [695, 51] on div "Location [GEOGRAPHIC_DATA] Appliance Repair [GEOGRAPHIC_DATA] Your caller id ph…" at bounding box center [724, 191] width 191 height 286
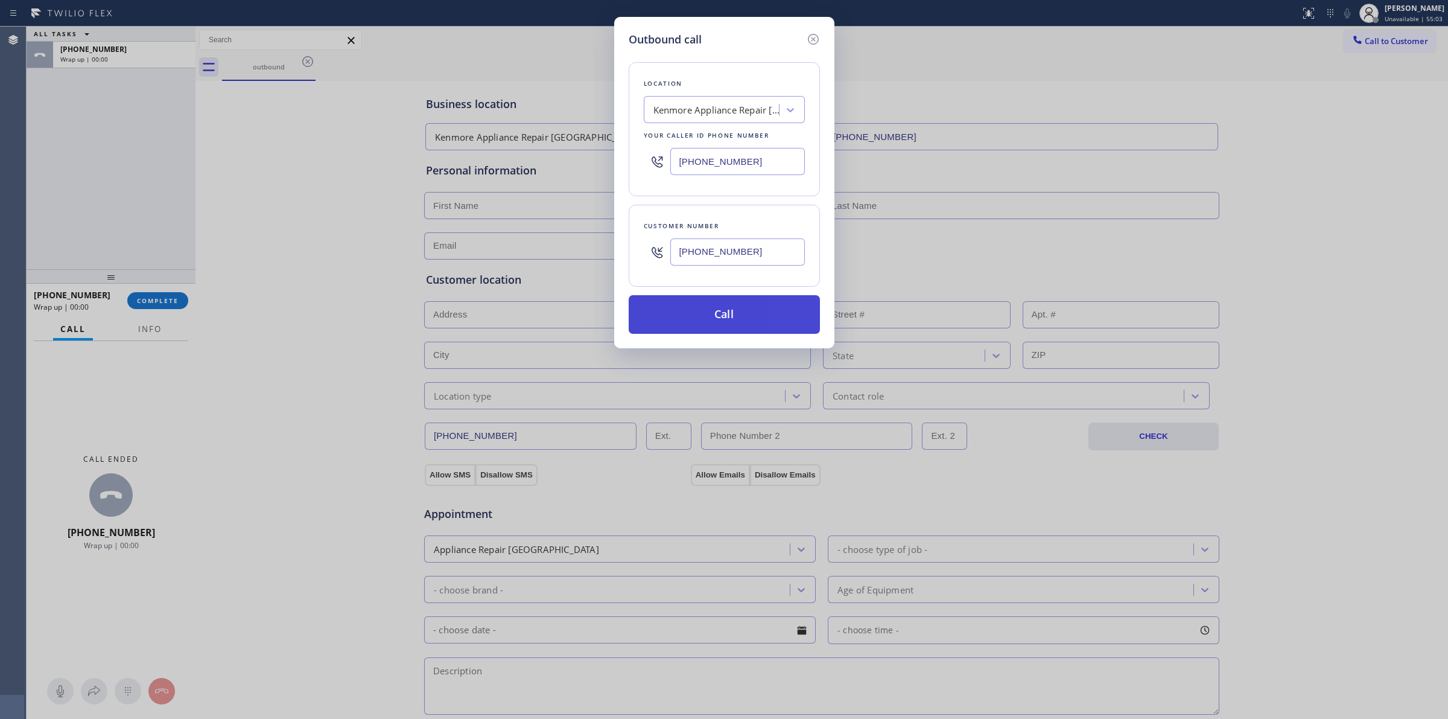
click at [762, 320] on button "Call" at bounding box center [724, 314] width 191 height 39
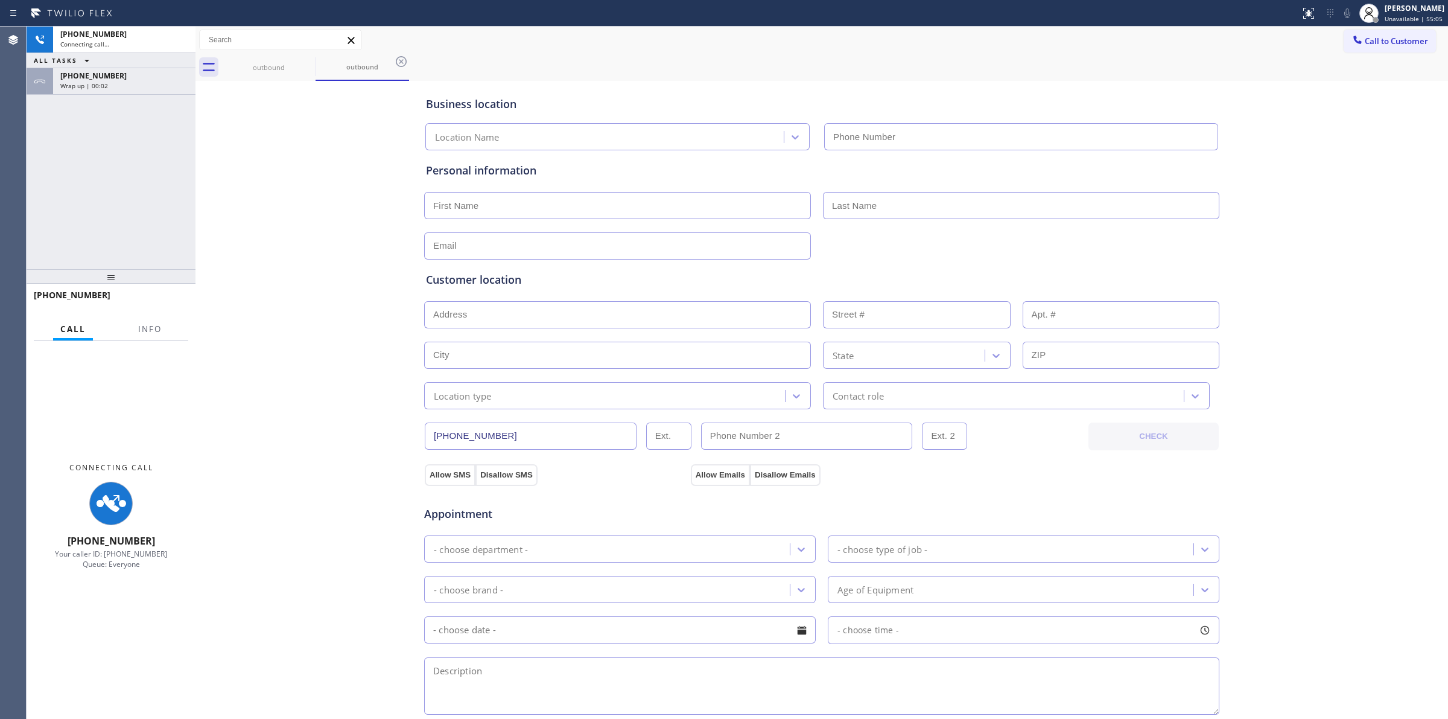
type input "[PHONE_NUMBER]"
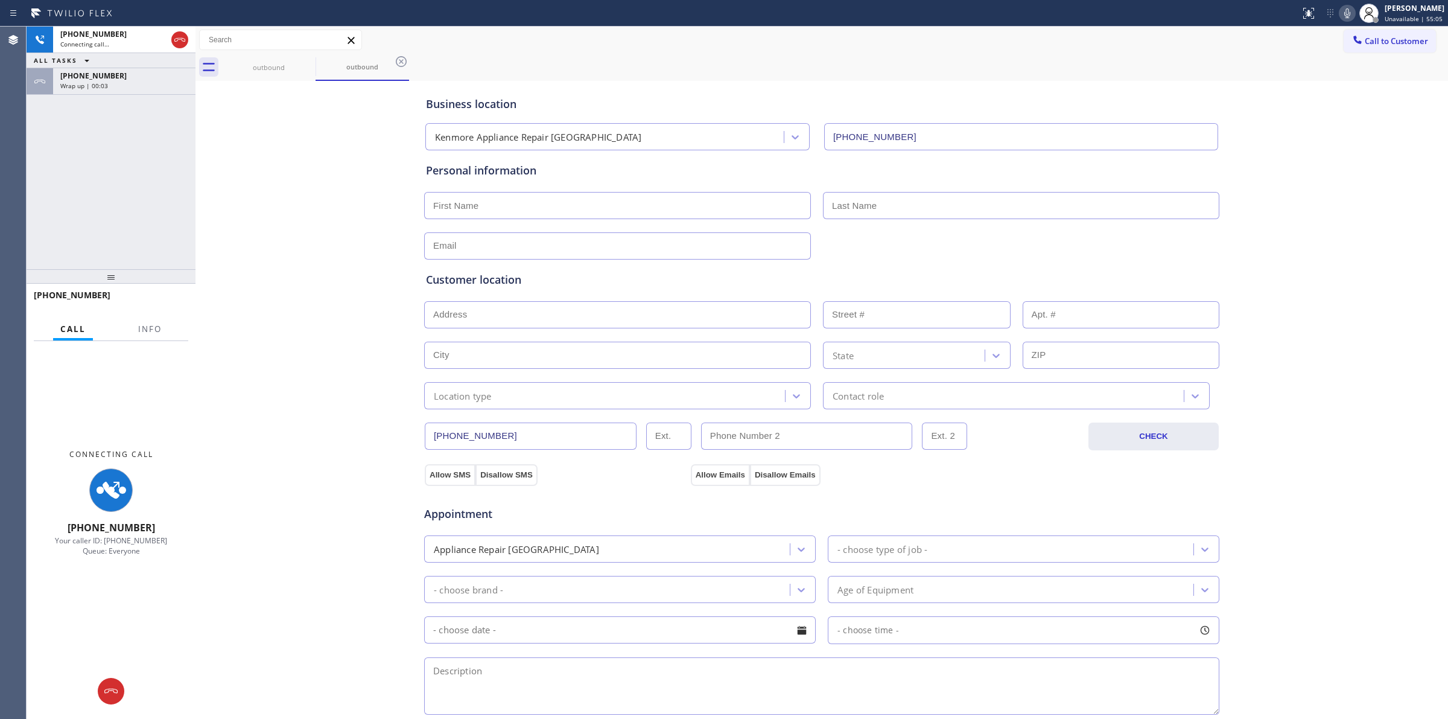
click at [116, 85] on div "Wrap up | 00:03" at bounding box center [124, 85] width 128 height 8
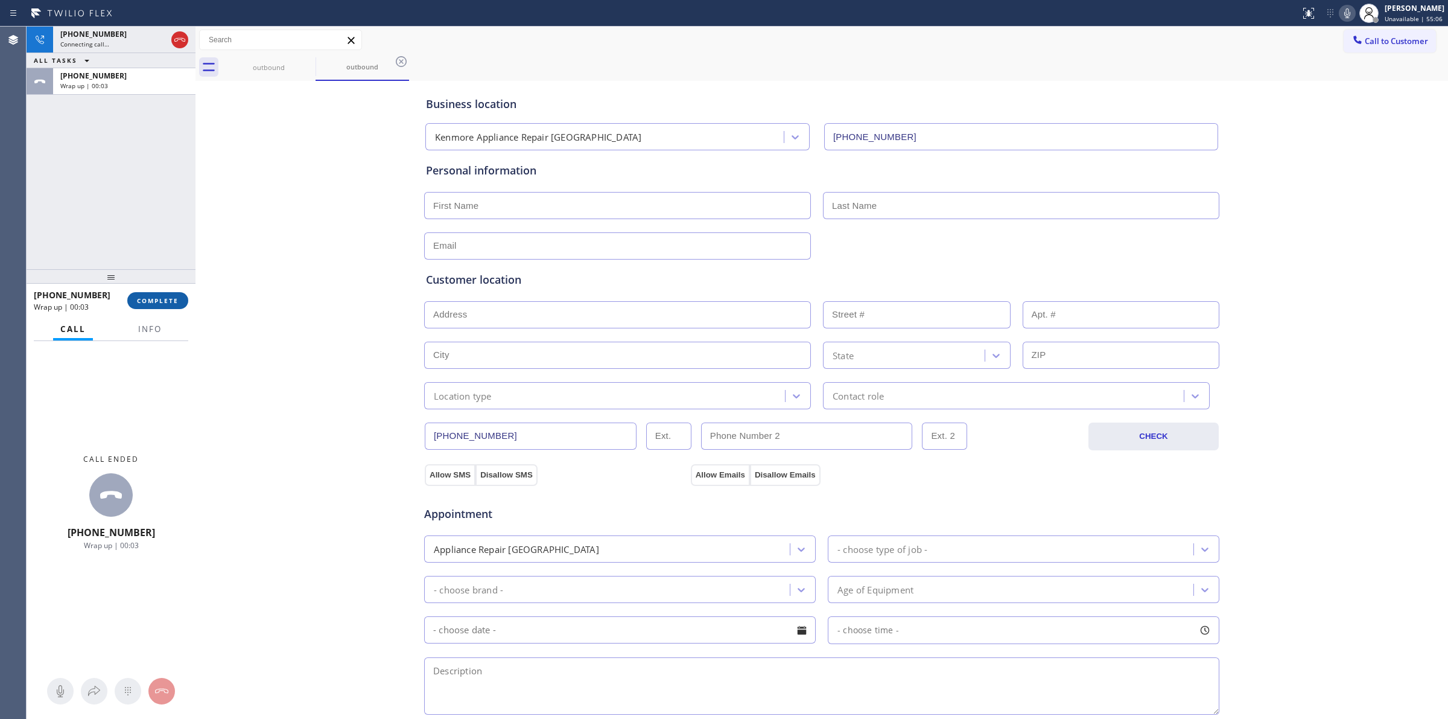
click at [151, 305] on button "COMPLETE" at bounding box center [157, 300] width 61 height 17
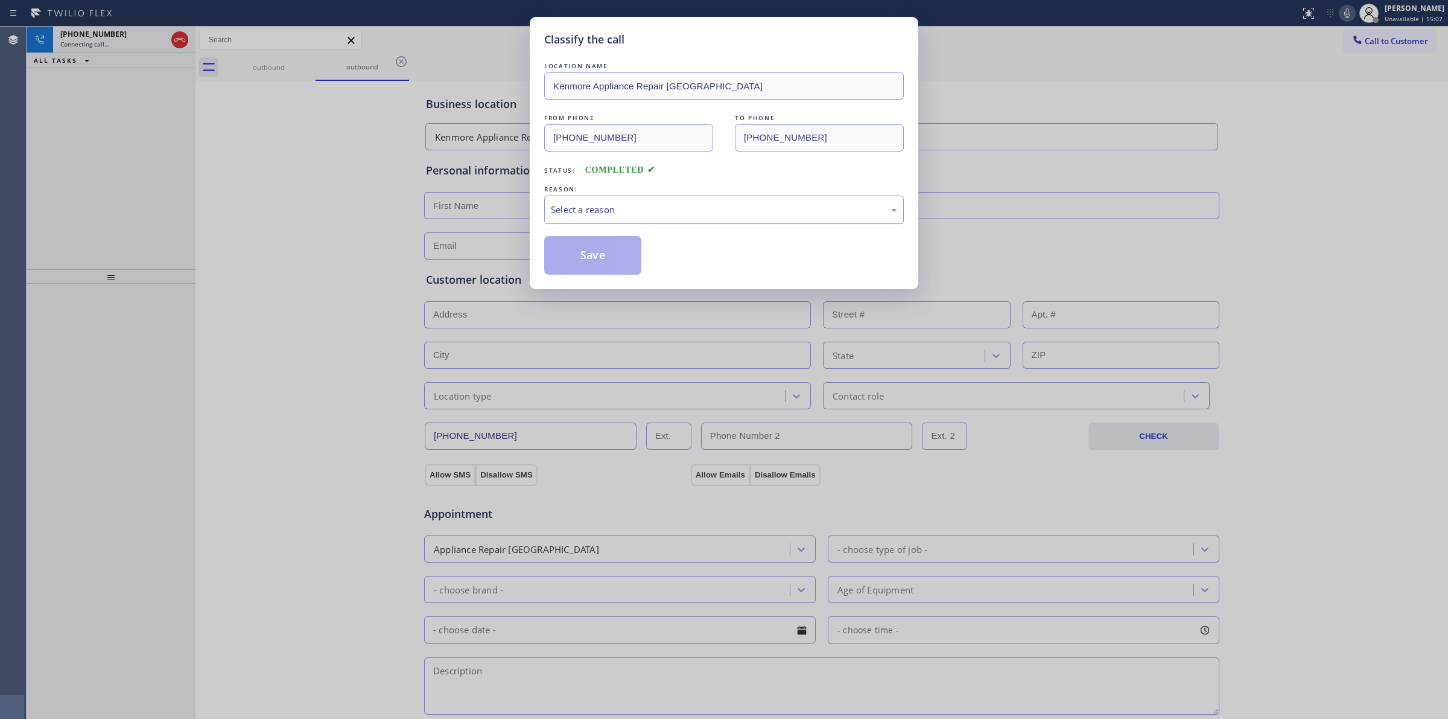
click at [727, 217] on div "Select a reason" at bounding box center [724, 210] width 346 height 14
click at [611, 258] on button "Save" at bounding box center [592, 255] width 97 height 39
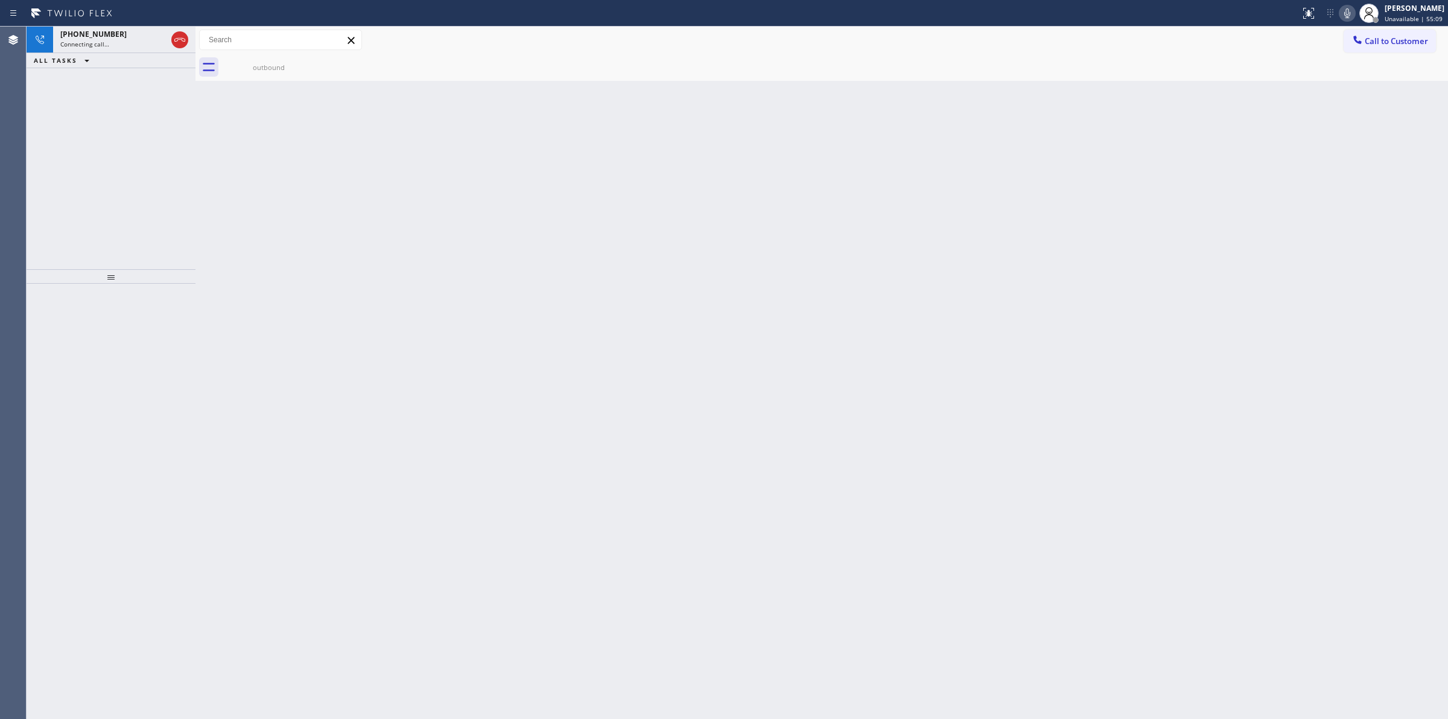
click at [1351, 11] on icon at bounding box center [1347, 13] width 14 height 14
drag, startPoint x: 379, startPoint y: 98, endPoint x: 325, endPoint y: 82, distance: 56.7
click at [365, 95] on div "Back to Dashboard Change Sender ID Customers Technicians Select a contact Outbo…" at bounding box center [822, 373] width 1253 height 692
click at [179, 40] on icon at bounding box center [180, 40] width 14 height 14
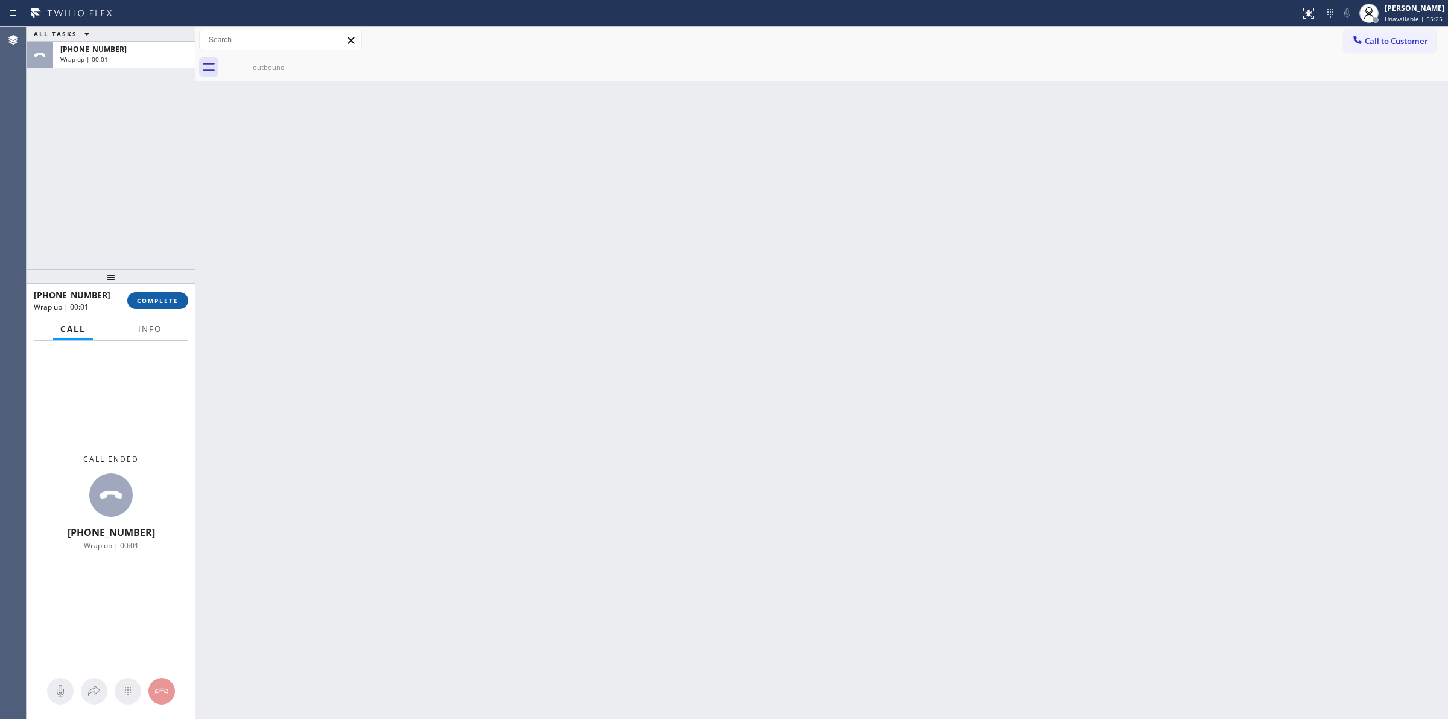
click at [170, 296] on span "COMPLETE" at bounding box center [158, 300] width 42 height 8
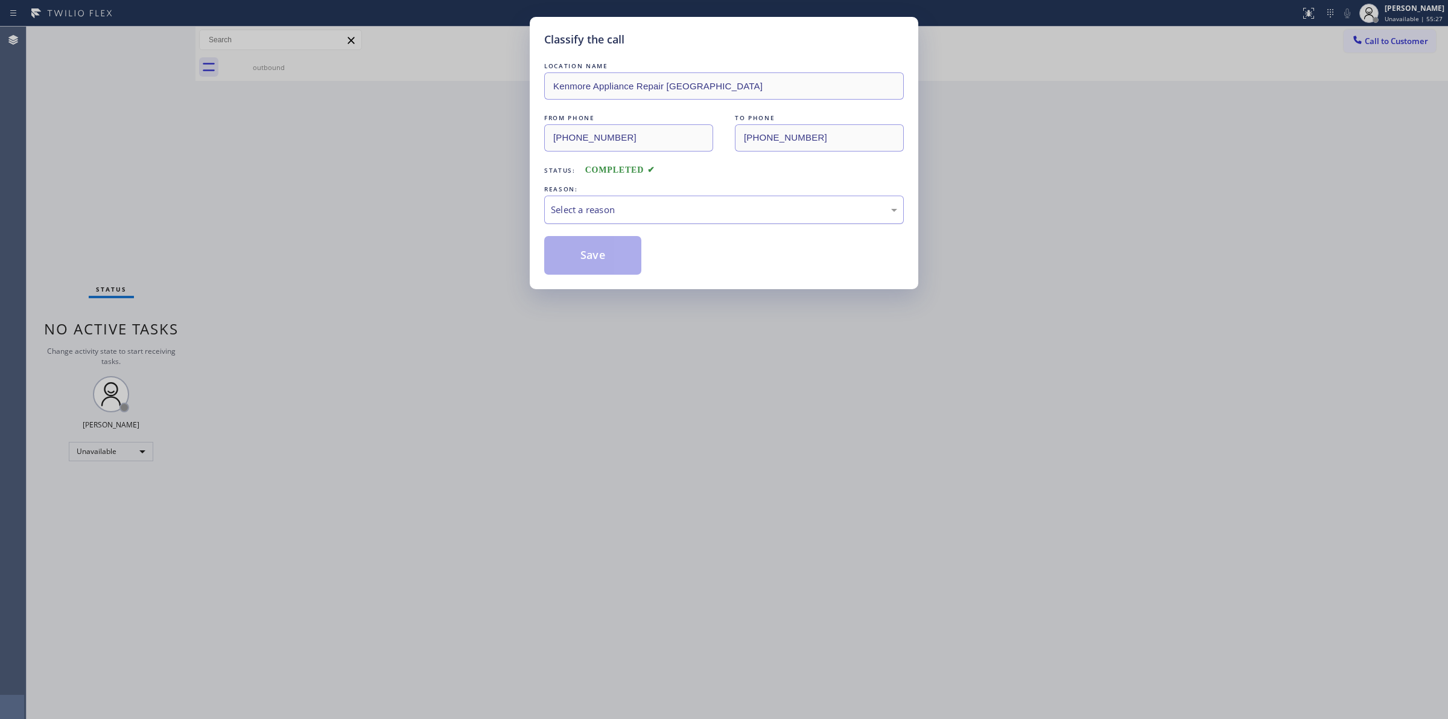
click at [676, 199] on div "Select a reason" at bounding box center [724, 210] width 360 height 28
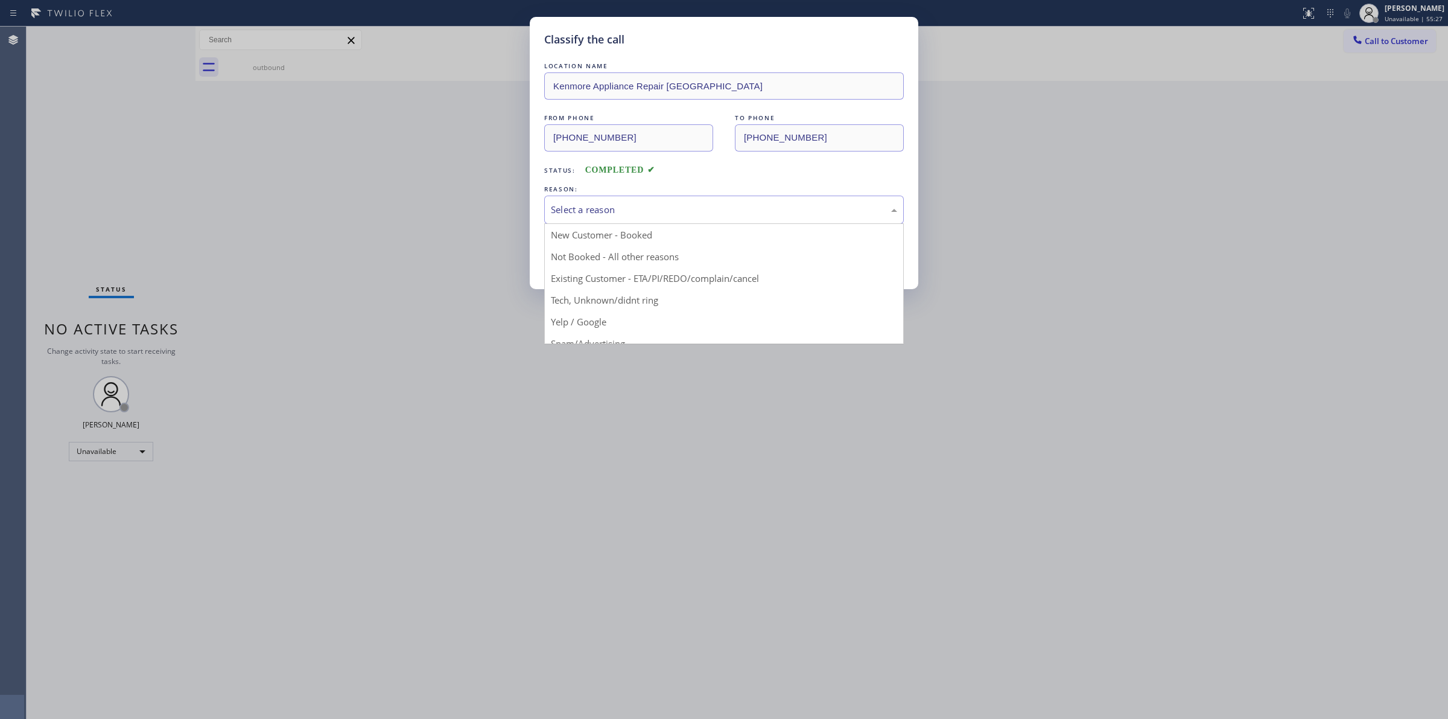
drag, startPoint x: 640, startPoint y: 300, endPoint x: 596, endPoint y: 256, distance: 61.9
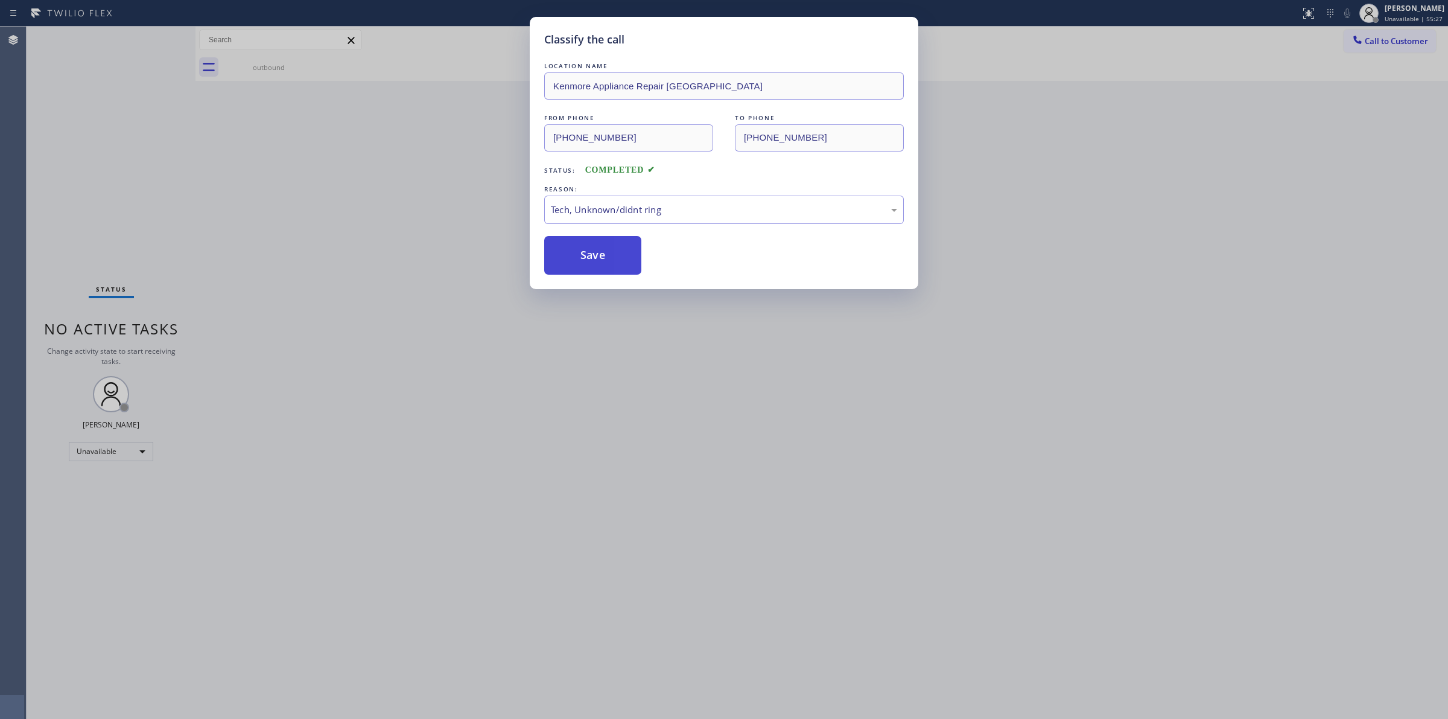
click at [596, 256] on button "Save" at bounding box center [592, 255] width 97 height 39
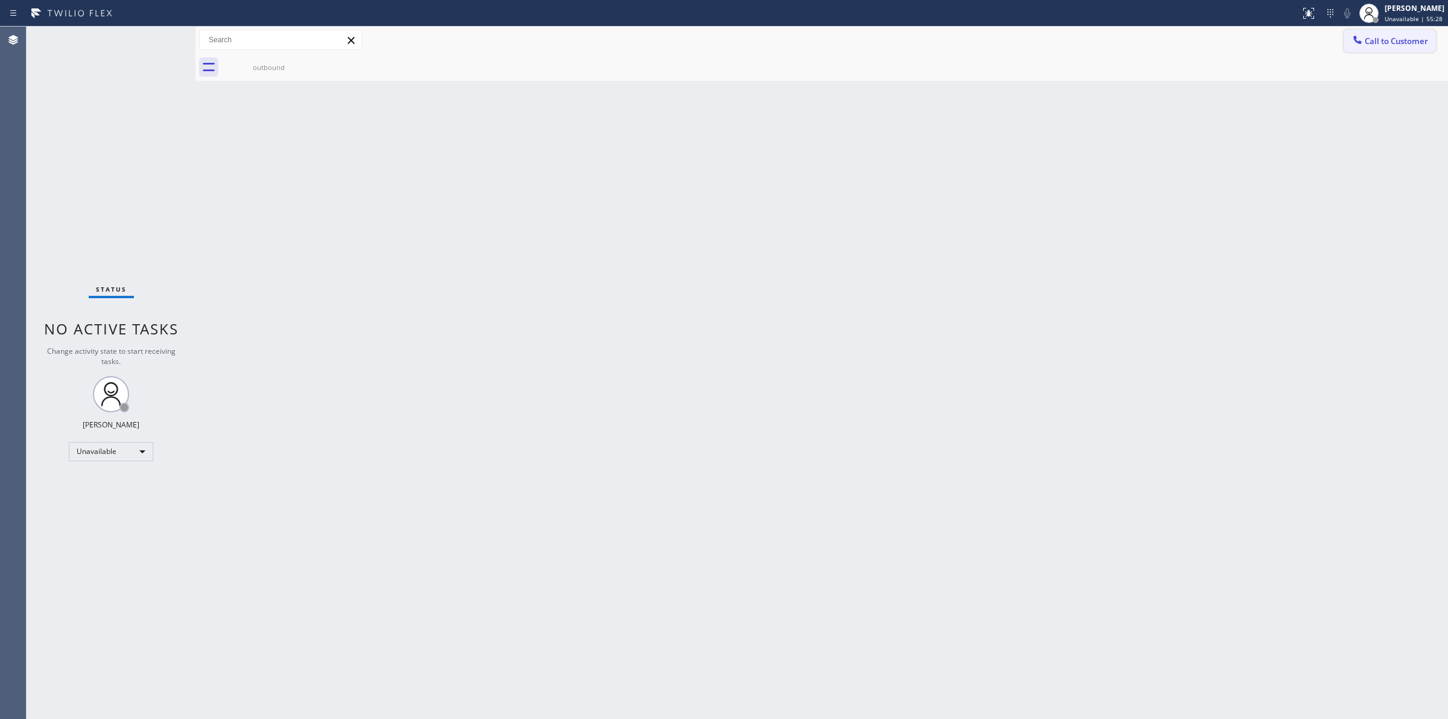
click at [1386, 47] on button "Call to Customer" at bounding box center [1390, 41] width 92 height 23
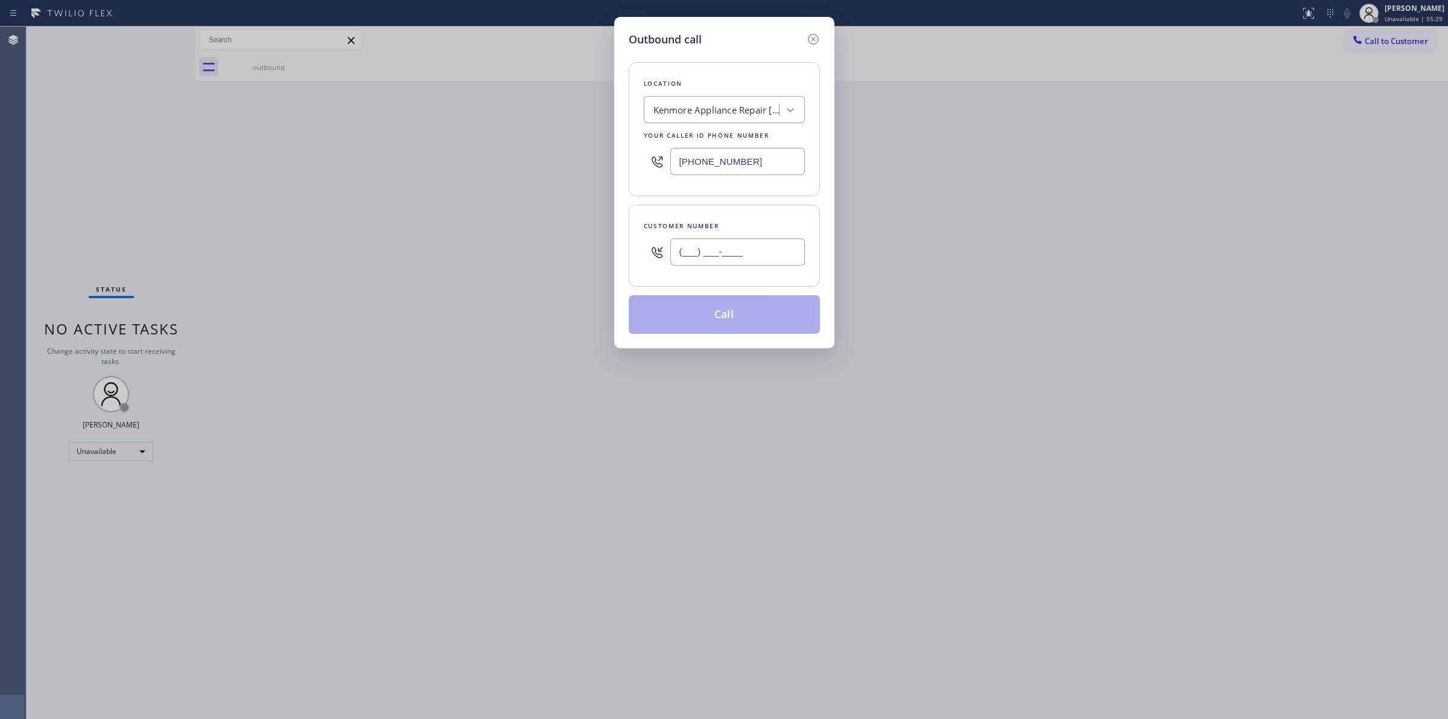
paste input "626) 623-5086"
click at [776, 246] on input "[PHONE_NUMBER]" at bounding box center [737, 251] width 135 height 27
type input "[PHONE_NUMBER]"
click at [750, 330] on button "Call" at bounding box center [724, 314] width 191 height 39
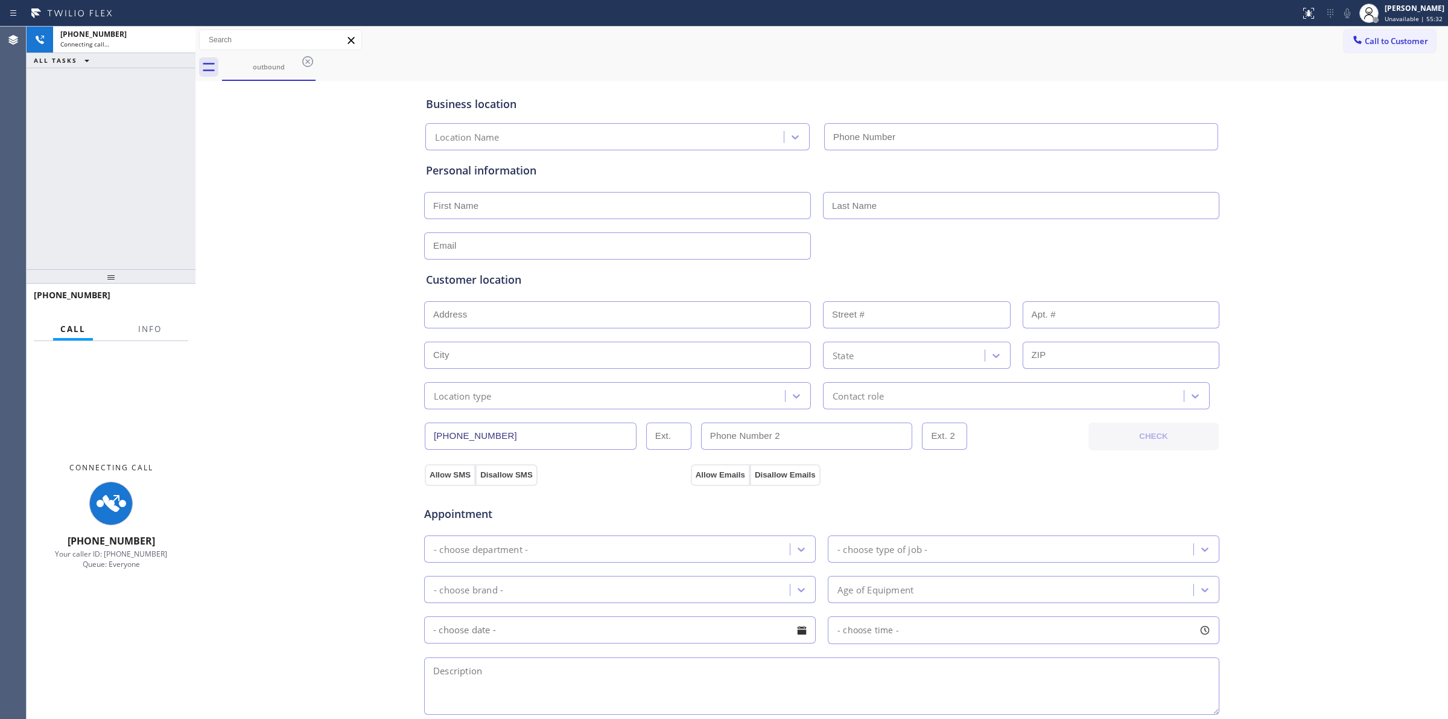
type input "[PHONE_NUMBER]"
click at [517, 47] on div "Call to Customer Outbound call Location [GEOGRAPHIC_DATA] Appliance Repair [GEO…" at bounding box center [822, 40] width 1253 height 21
click at [305, 61] on icon at bounding box center [308, 61] width 14 height 14
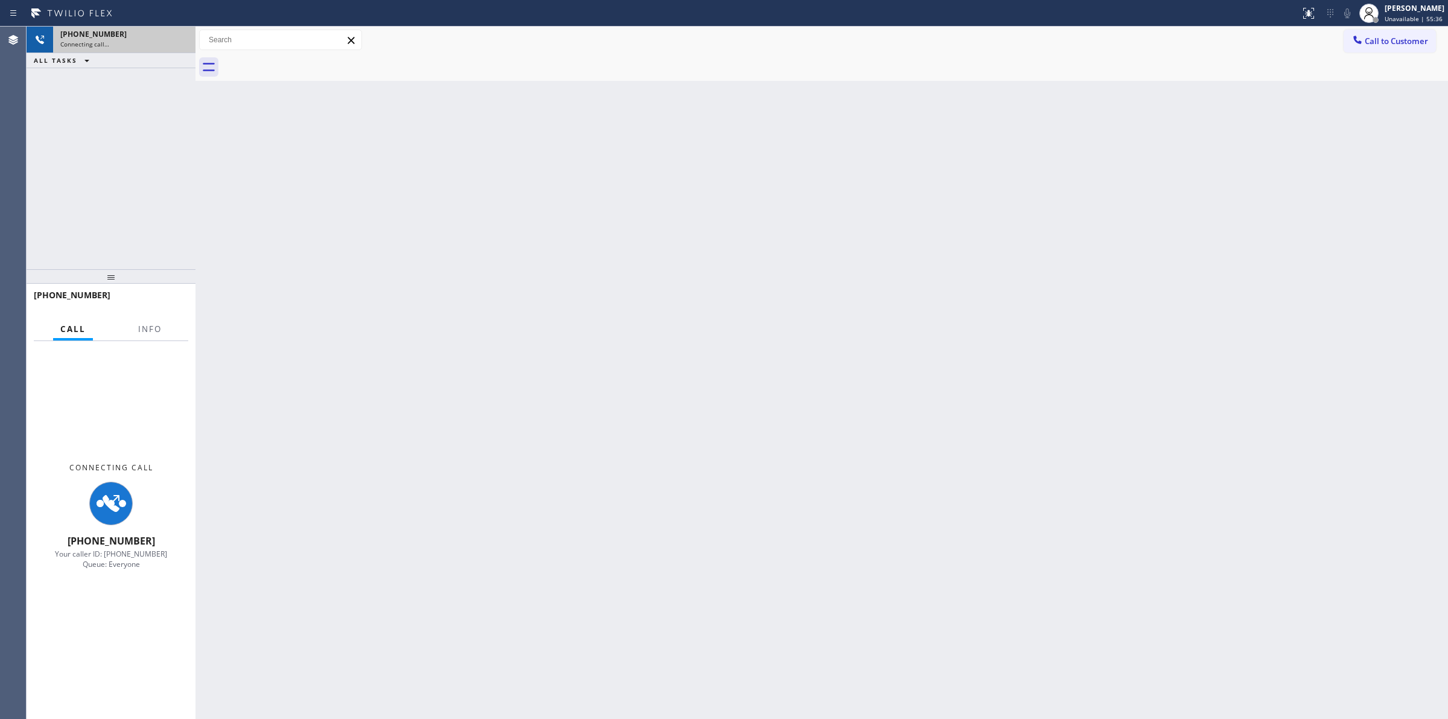
click at [121, 45] on div "Connecting call…" at bounding box center [124, 44] width 128 height 8
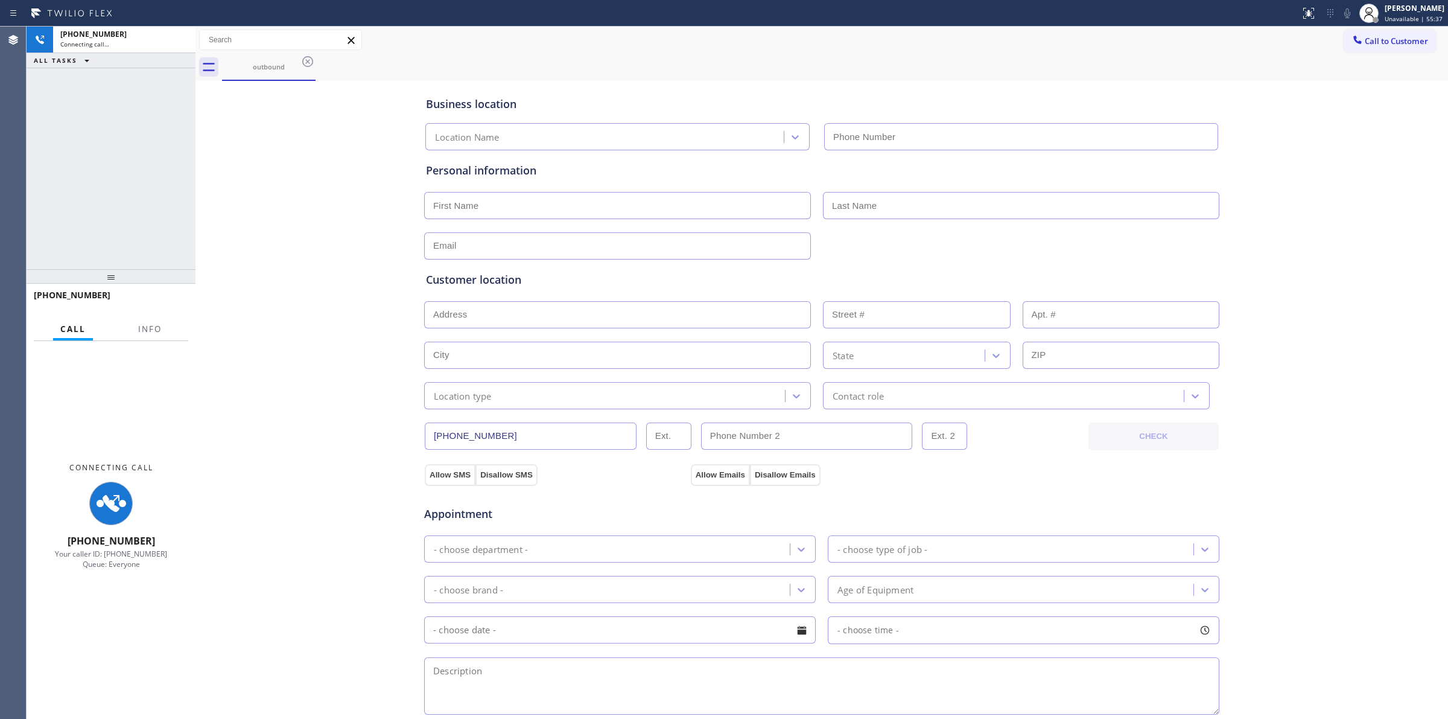
type input "[PHONE_NUMBER]"
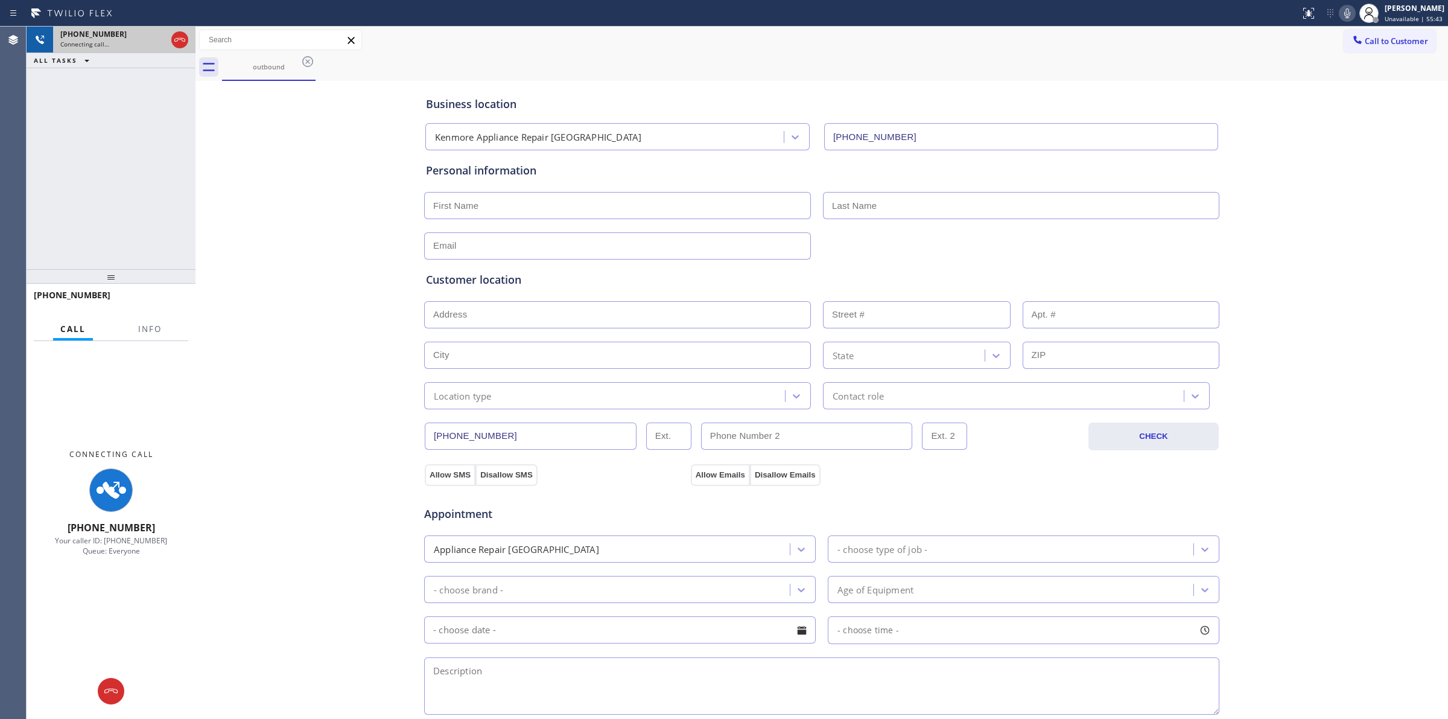
drag, startPoint x: 129, startPoint y: 37, endPoint x: 149, endPoint y: 50, distance: 24.1
click at [129, 37] on div "[PHONE_NUMBER]" at bounding box center [113, 34] width 106 height 10
click at [1355, 19] on icon at bounding box center [1347, 13] width 14 height 14
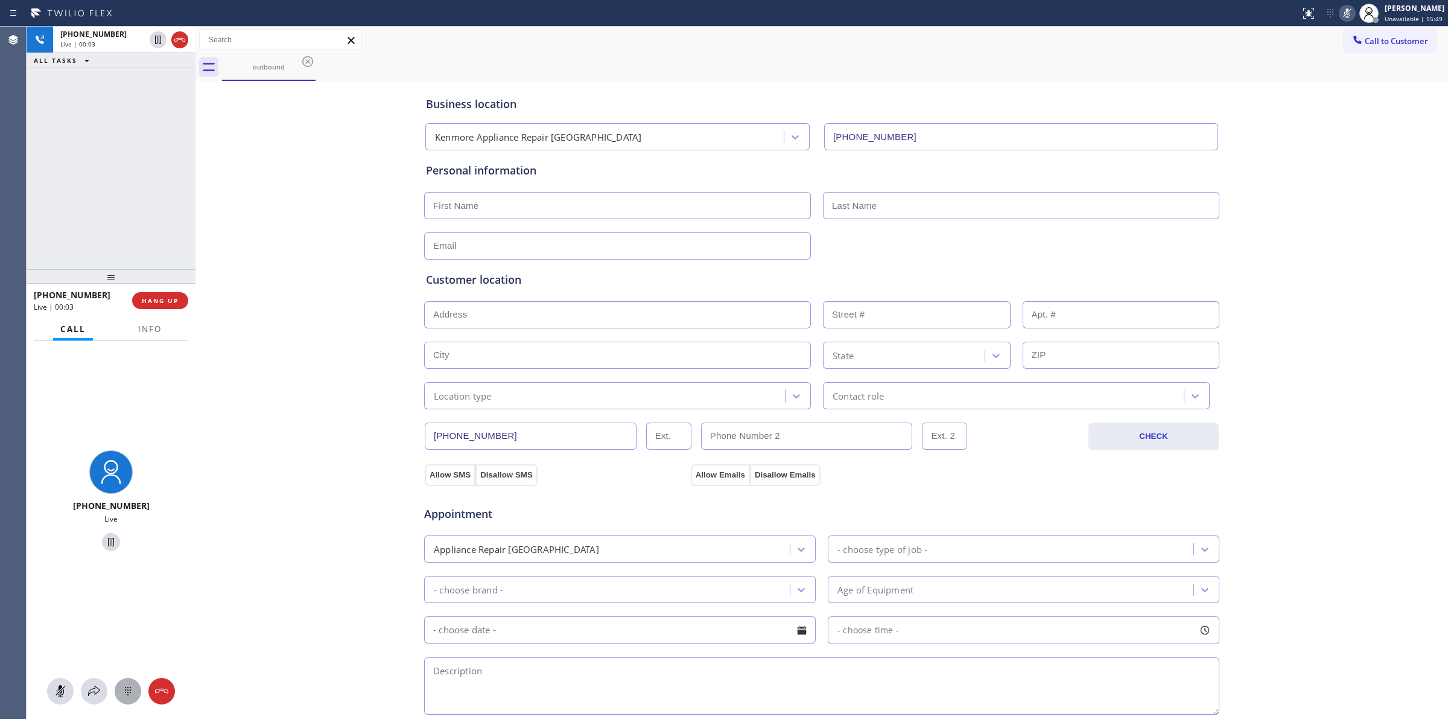
click at [129, 692] on icon at bounding box center [128, 691] width 14 height 14
click at [1382, 50] on button "Call to Customer" at bounding box center [1390, 41] width 92 height 23
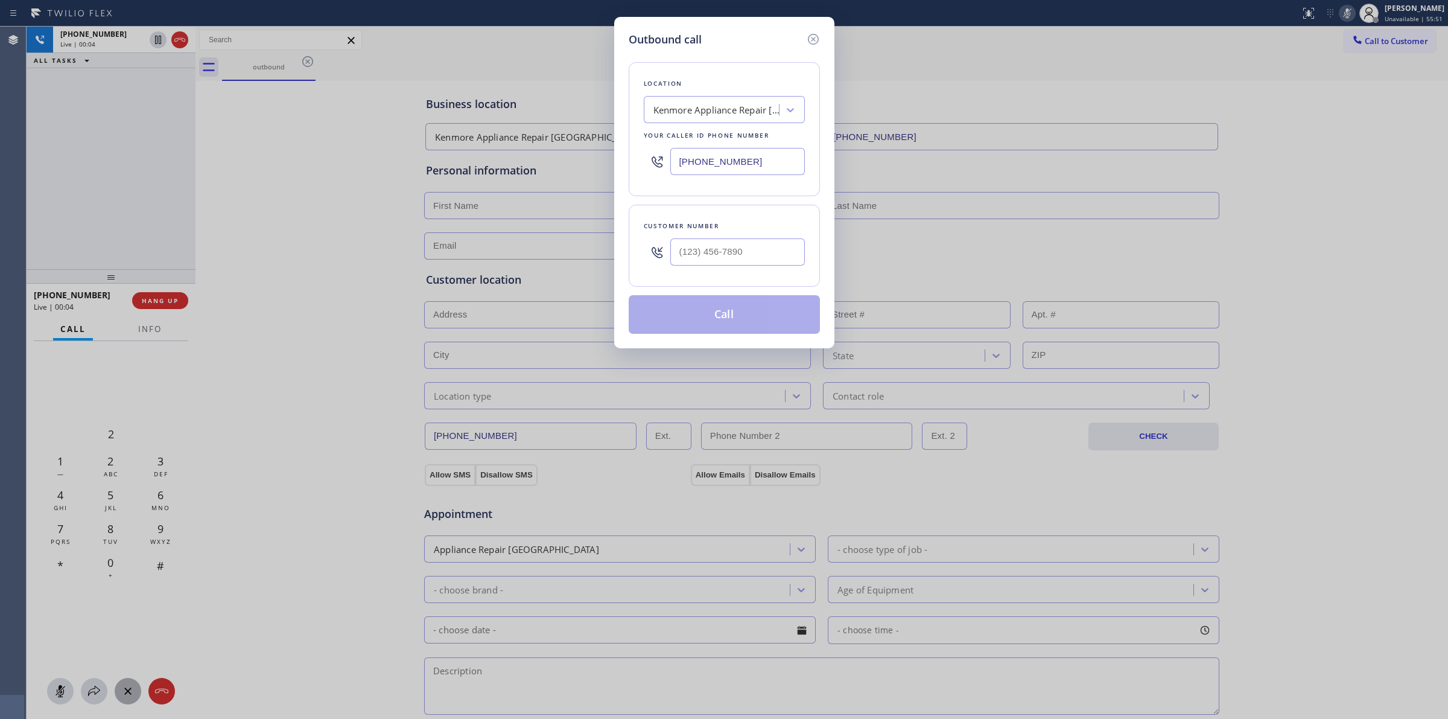
click at [743, 237] on div at bounding box center [737, 251] width 135 height 39
click at [726, 258] on input "(___) ___-____" at bounding box center [737, 251] width 135 height 27
paste input "626) 623-5086"
type input "[PHONE_NUMBER]"
click at [658, 47] on div "Outbound call Location [GEOGRAPHIC_DATA] Appliance Repair [GEOGRAPHIC_DATA] You…" at bounding box center [724, 182] width 220 height 331
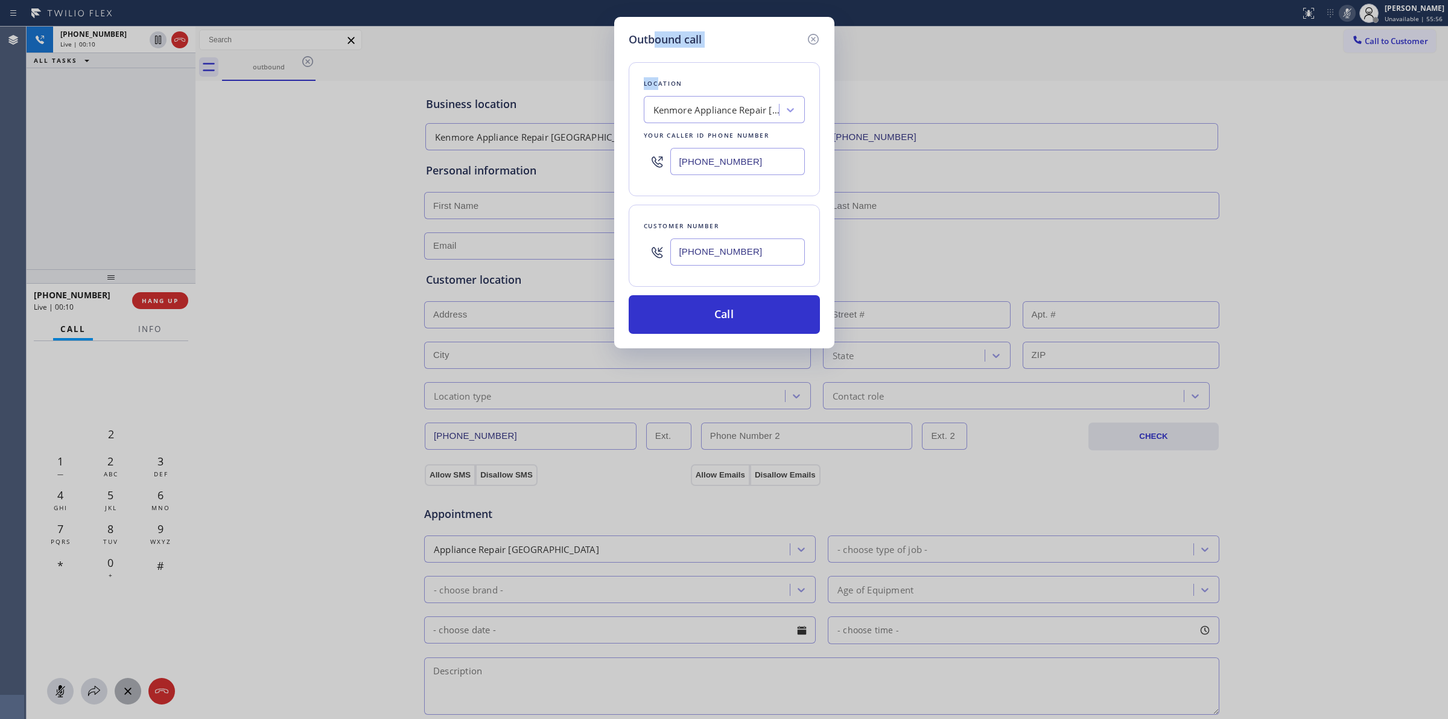
click at [707, 46] on div "Outbound call" at bounding box center [724, 39] width 191 height 16
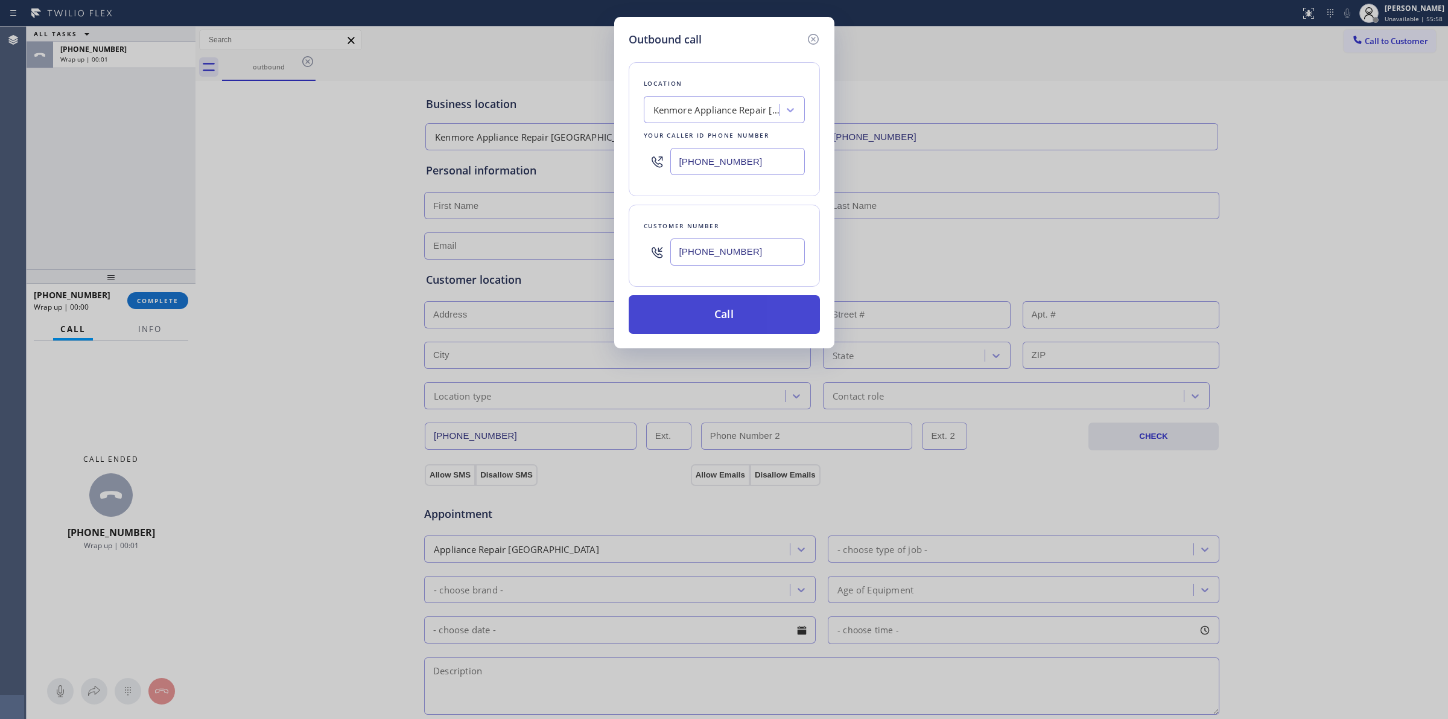
click at [722, 310] on button "Call" at bounding box center [724, 314] width 191 height 39
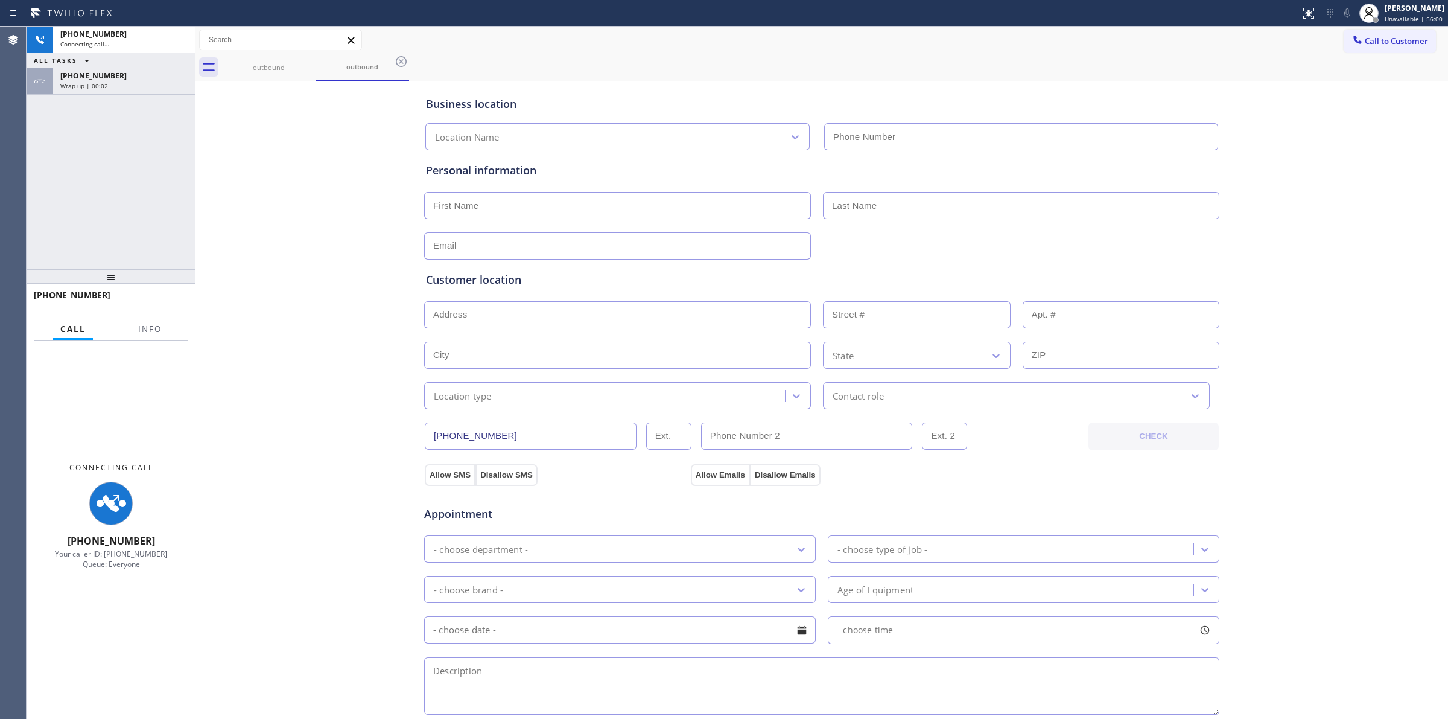
type input "[PHONE_NUMBER]"
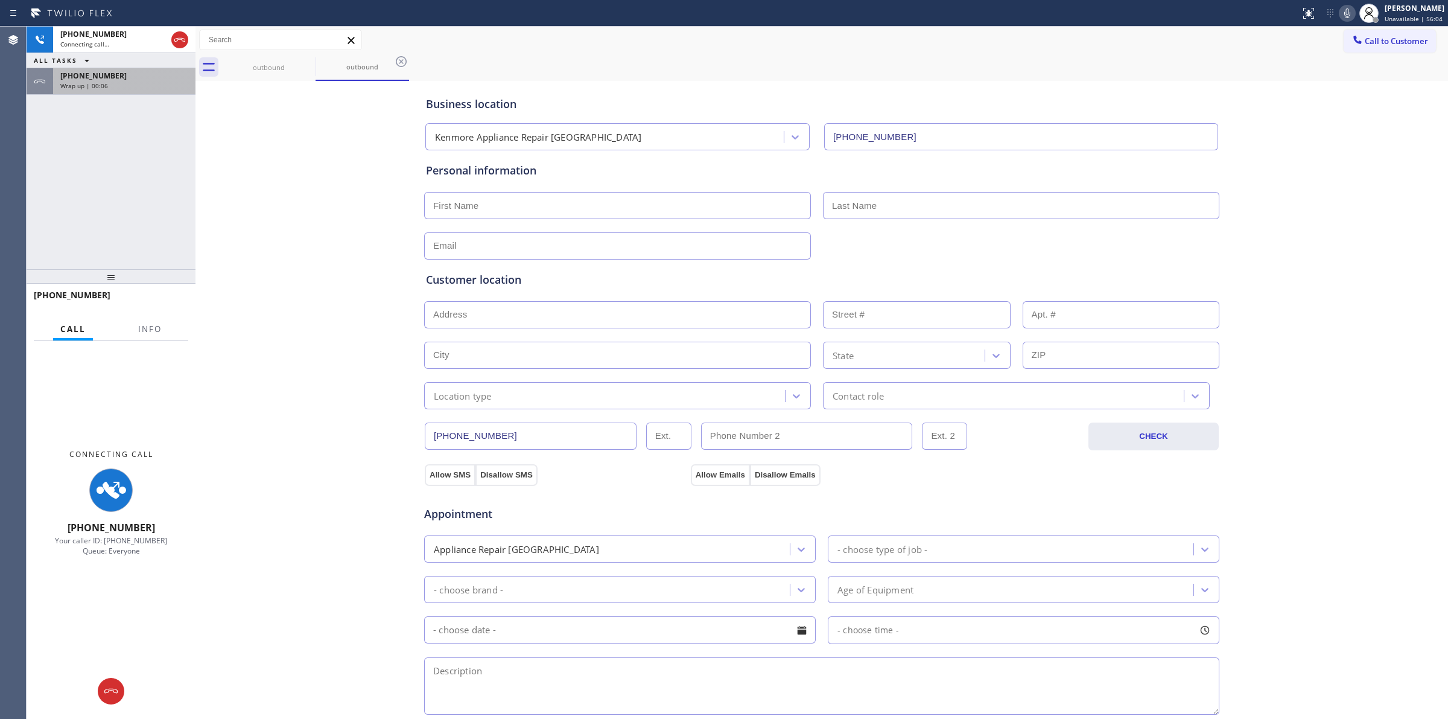
click at [137, 83] on div "Wrap up | 00:06" at bounding box center [124, 85] width 128 height 8
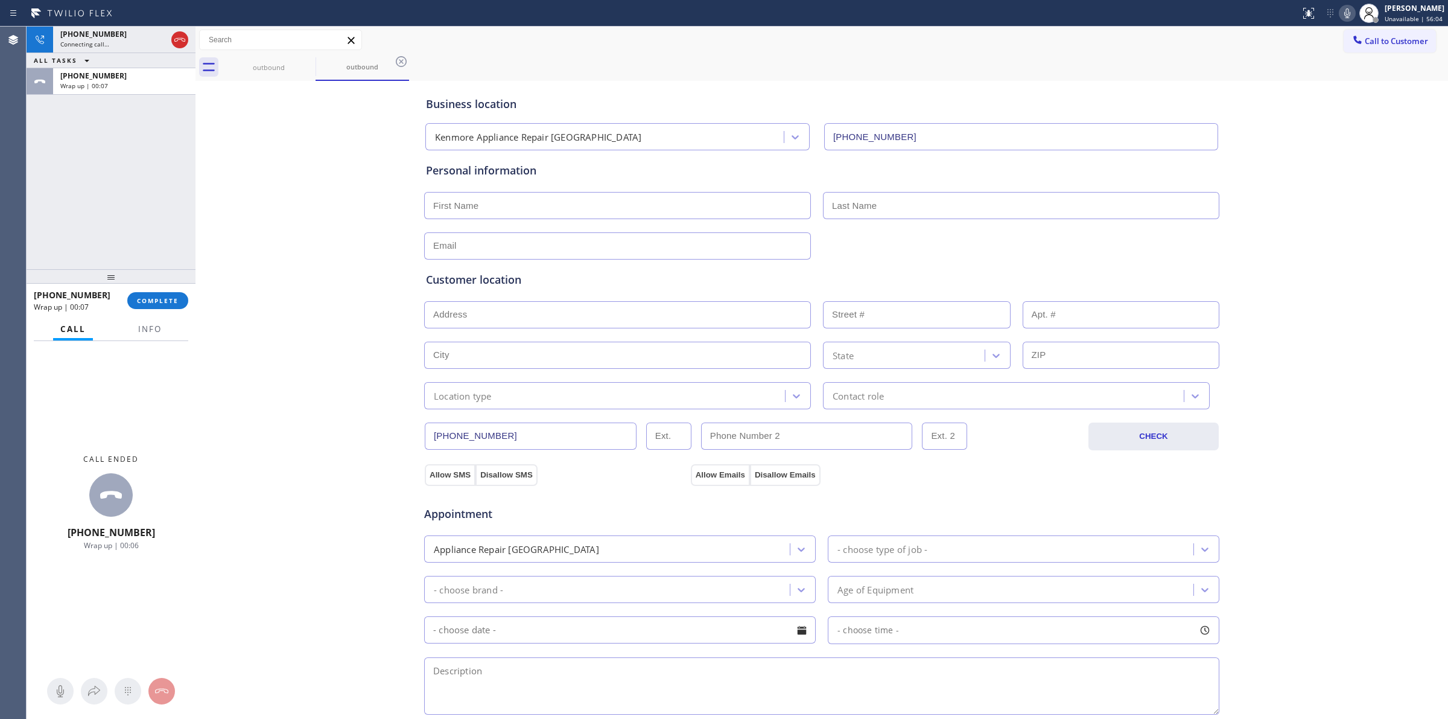
click at [158, 290] on div "[PHONE_NUMBER] Wrap up | 00:07 COMPLETE" at bounding box center [111, 300] width 154 height 31
click at [158, 305] on button "COMPLETE" at bounding box center [157, 300] width 61 height 17
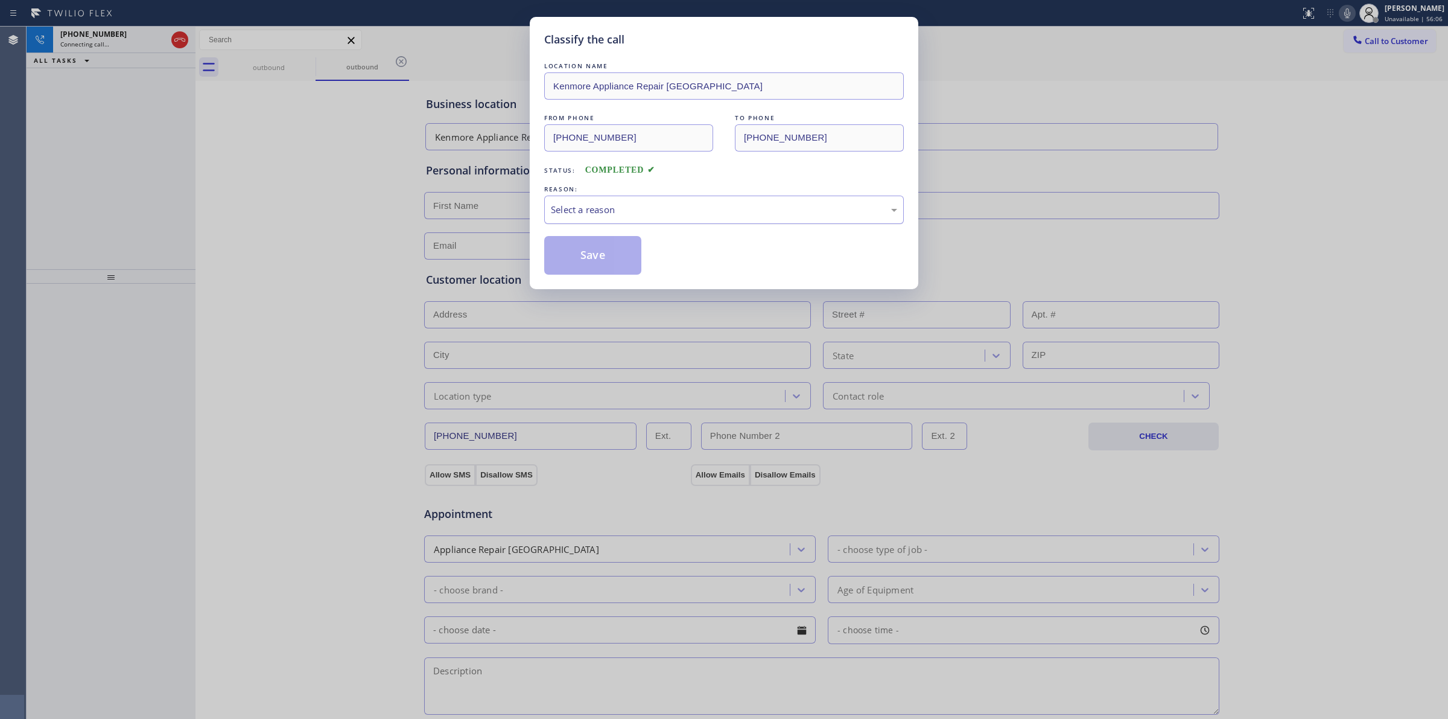
click at [654, 220] on div "Select a reason" at bounding box center [724, 210] width 360 height 28
drag, startPoint x: 628, startPoint y: 311, endPoint x: 622, endPoint y: 281, distance: 30.9
click at [611, 246] on button "Save" at bounding box center [592, 255] width 97 height 39
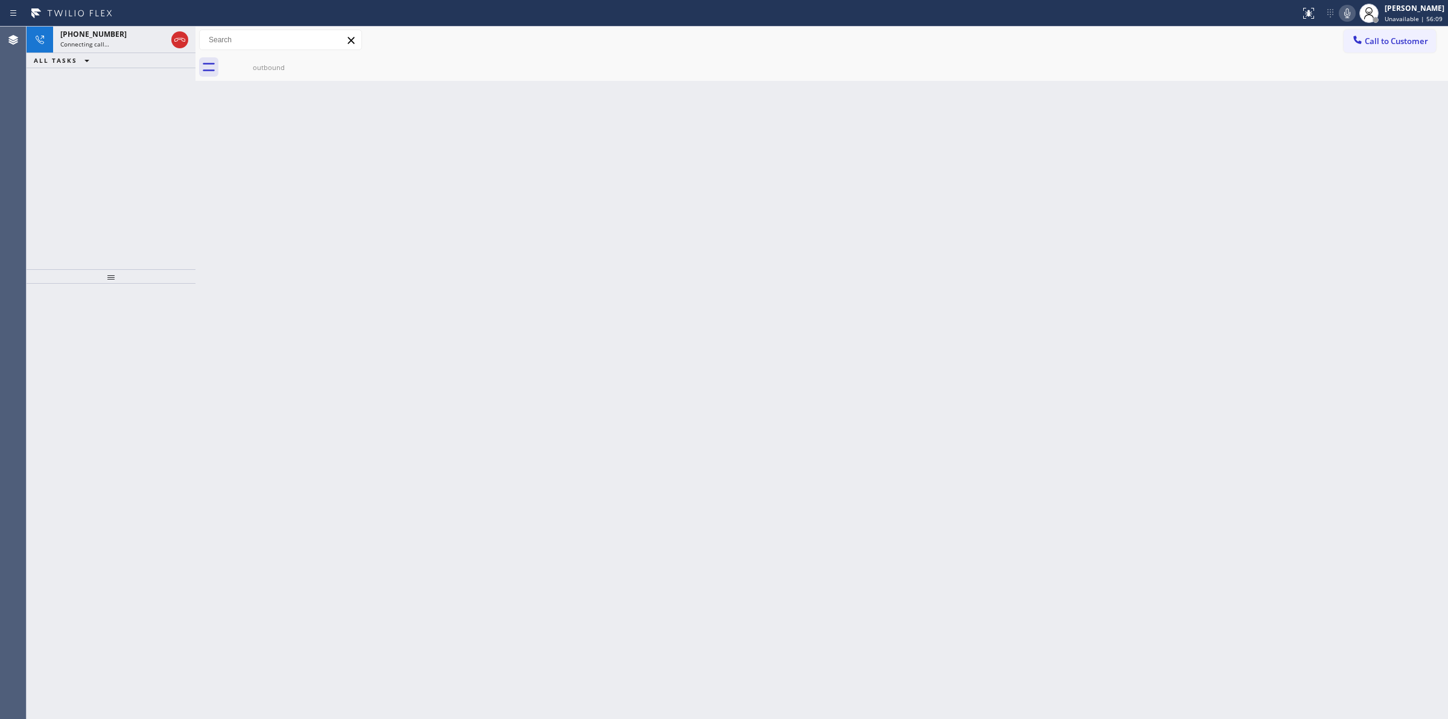
click at [318, 59] on div "outbound" at bounding box center [835, 67] width 1226 height 27
click at [305, 61] on icon at bounding box center [308, 61] width 14 height 14
click at [116, 43] on div "Live | 00:02" at bounding box center [102, 44] width 84 height 8
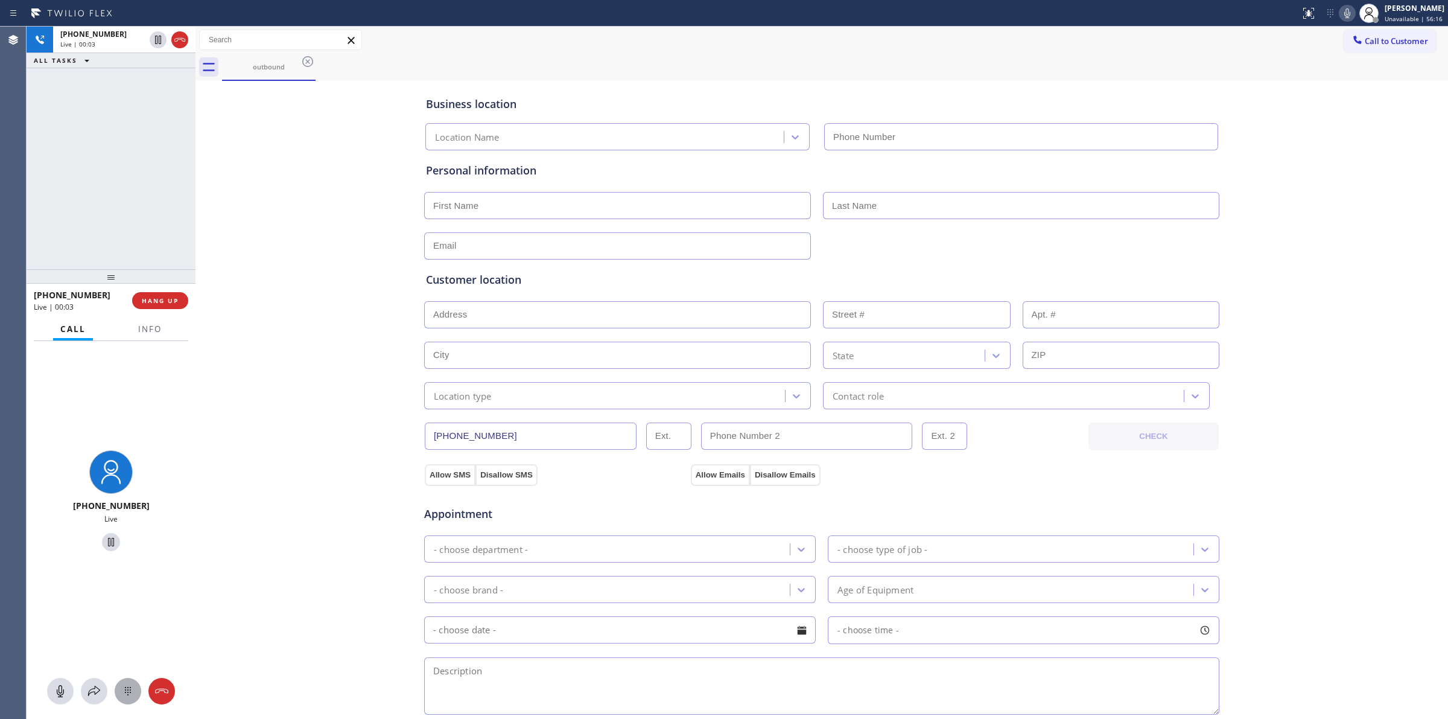
click at [135, 695] on icon at bounding box center [128, 691] width 14 height 14
click at [1346, 30] on button "Call to Customer" at bounding box center [1390, 41] width 92 height 23
type input "[PHONE_NUMBER]"
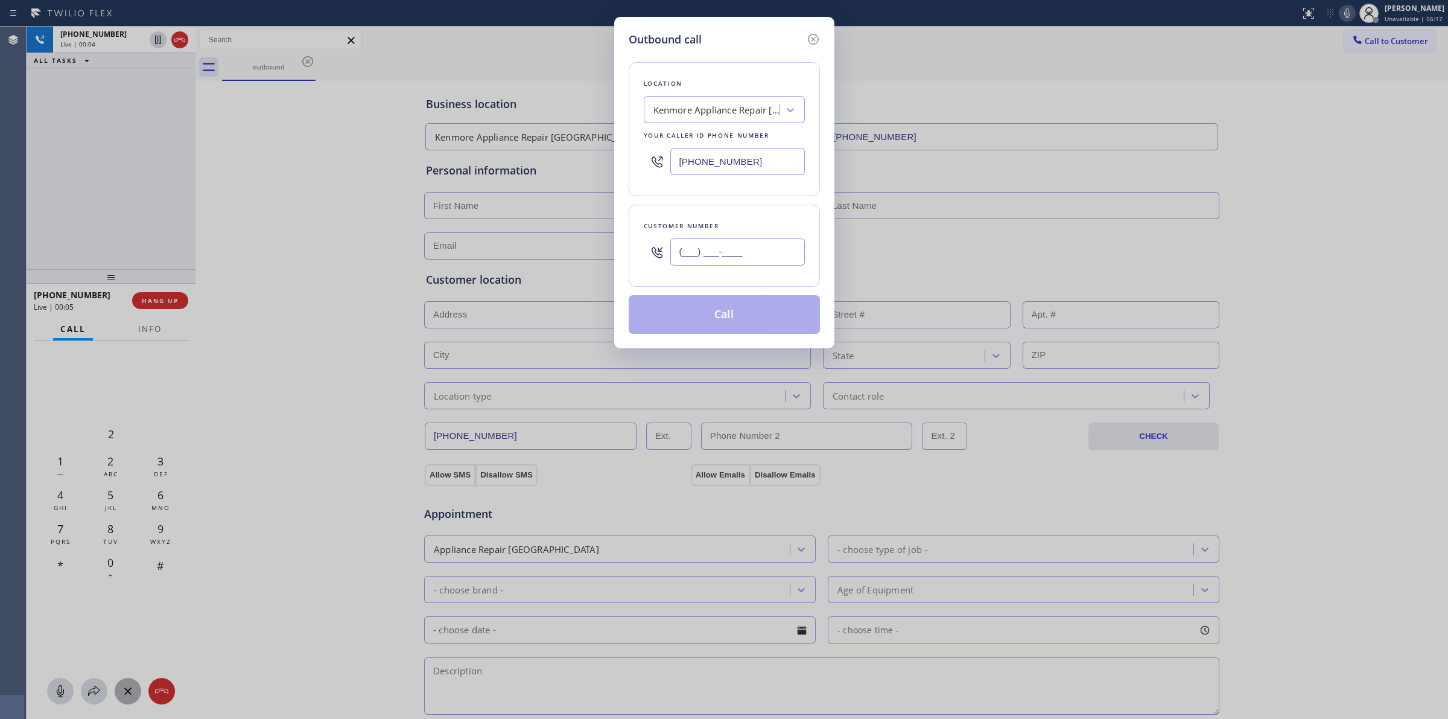
paste input "628) 226-2194"
click at [713, 252] on input "[PHONE_NUMBER]" at bounding box center [737, 251] width 135 height 27
type input "[PHONE_NUMBER]"
click at [719, 116] on div "Kenmore Appliance Repair [GEOGRAPHIC_DATA]" at bounding box center [717, 110] width 127 height 14
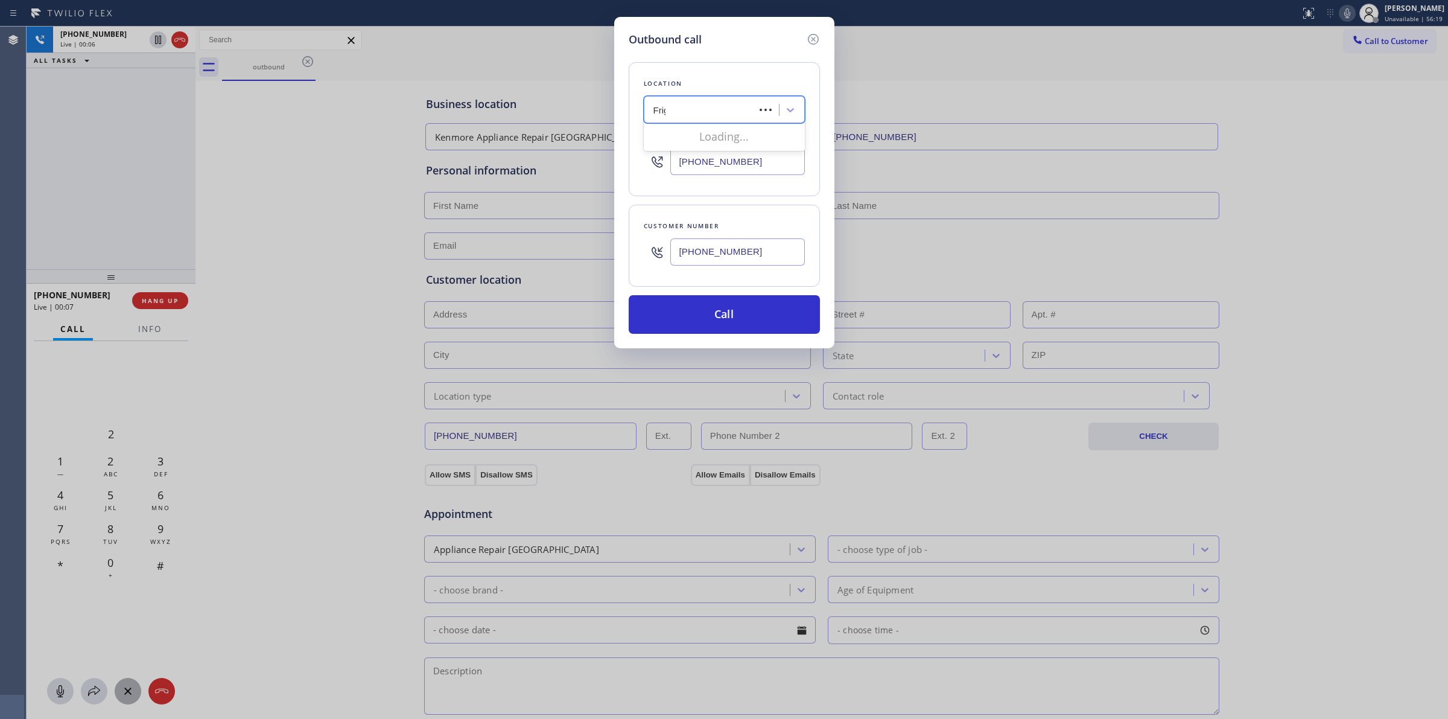
type input "Frigi"
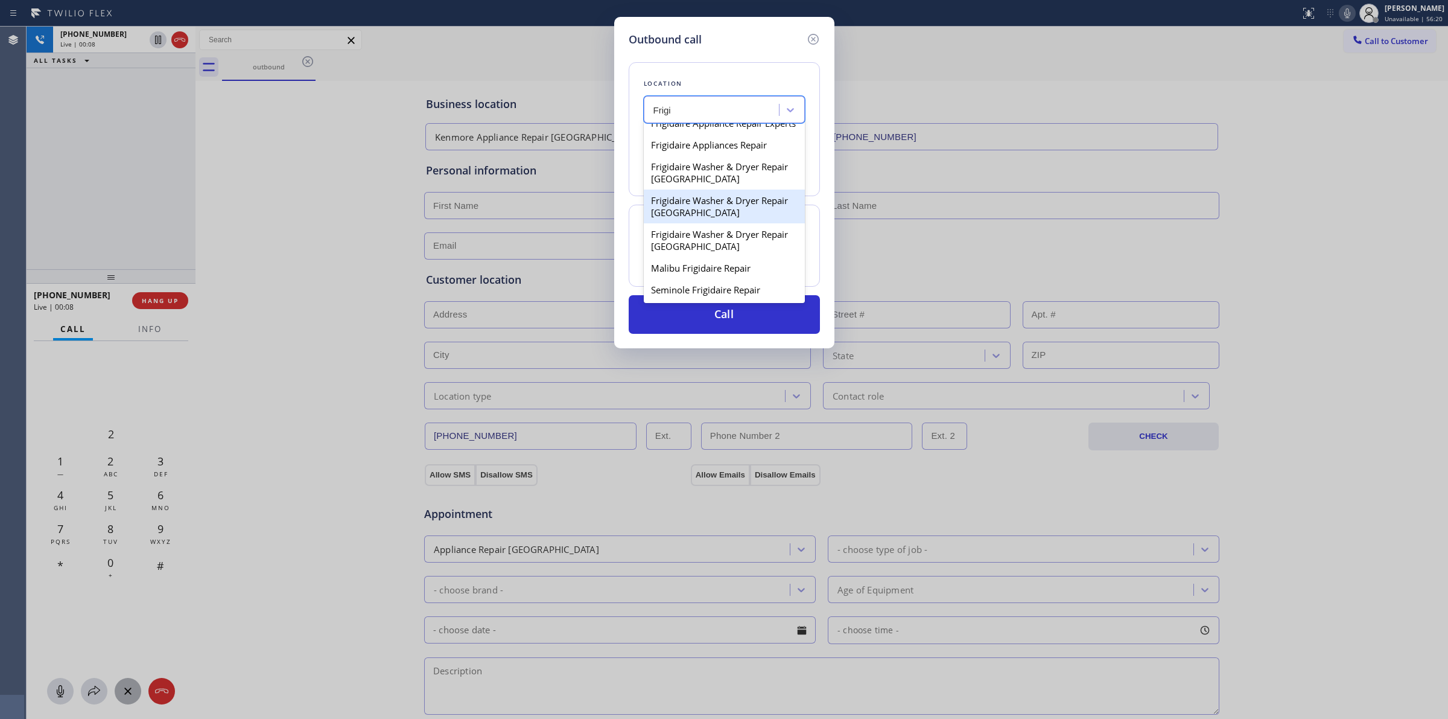
scroll to position [32, 0]
click at [705, 237] on div "Frigidaire Washer & Dryer Repair [GEOGRAPHIC_DATA]" at bounding box center [724, 240] width 161 height 34
type input "[PHONE_NUMBER]"
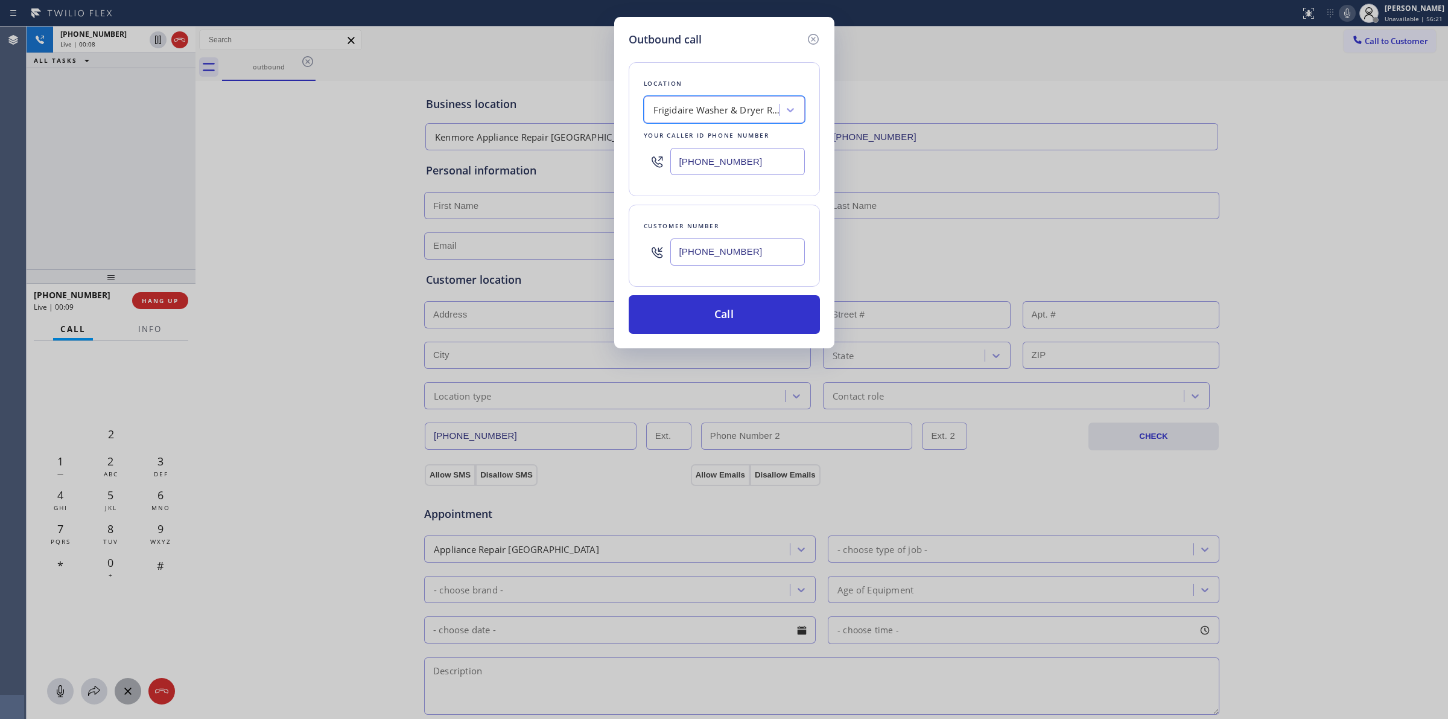
click at [715, 264] on input "[PHONE_NUMBER]" at bounding box center [737, 251] width 135 height 27
drag, startPoint x: 701, startPoint y: 317, endPoint x: 851, endPoint y: 65, distance: 293.8
click at [701, 318] on button "Call" at bounding box center [724, 314] width 191 height 39
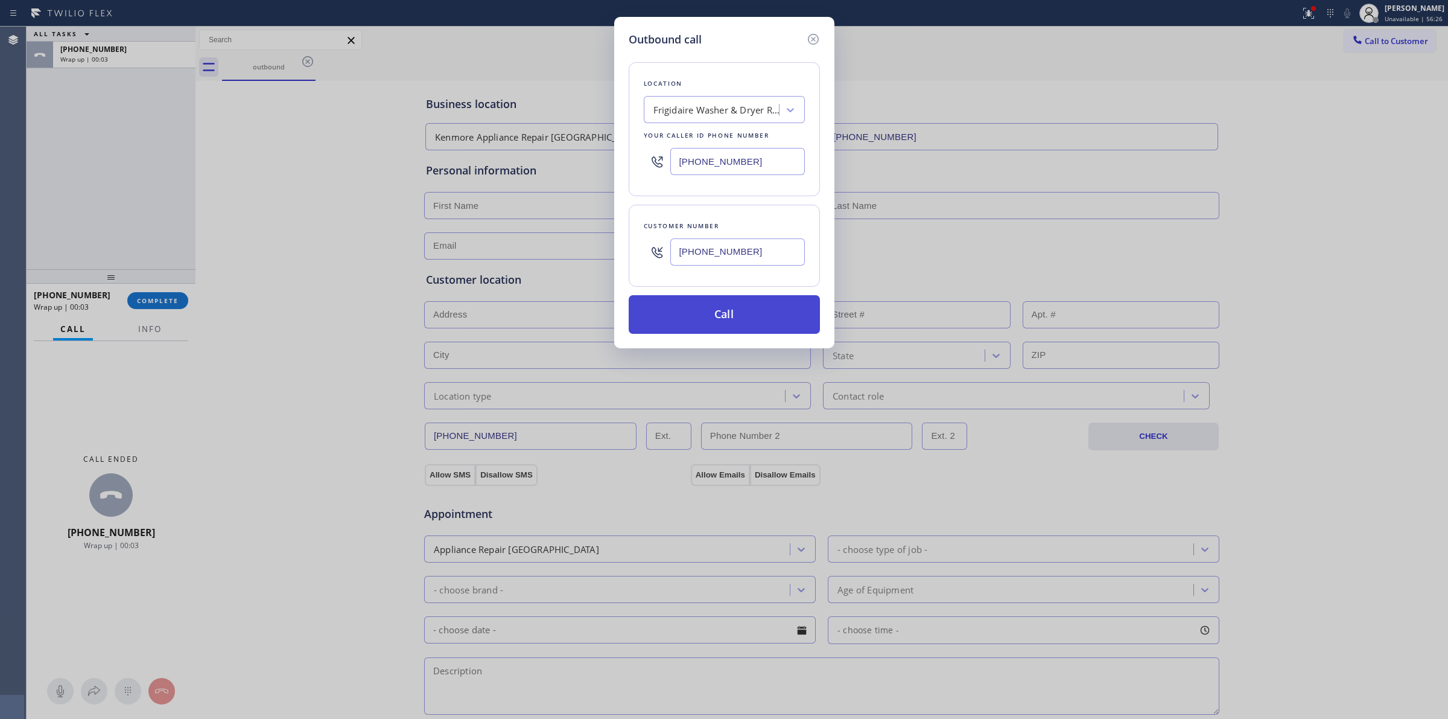
click at [714, 314] on button "Call" at bounding box center [724, 314] width 191 height 39
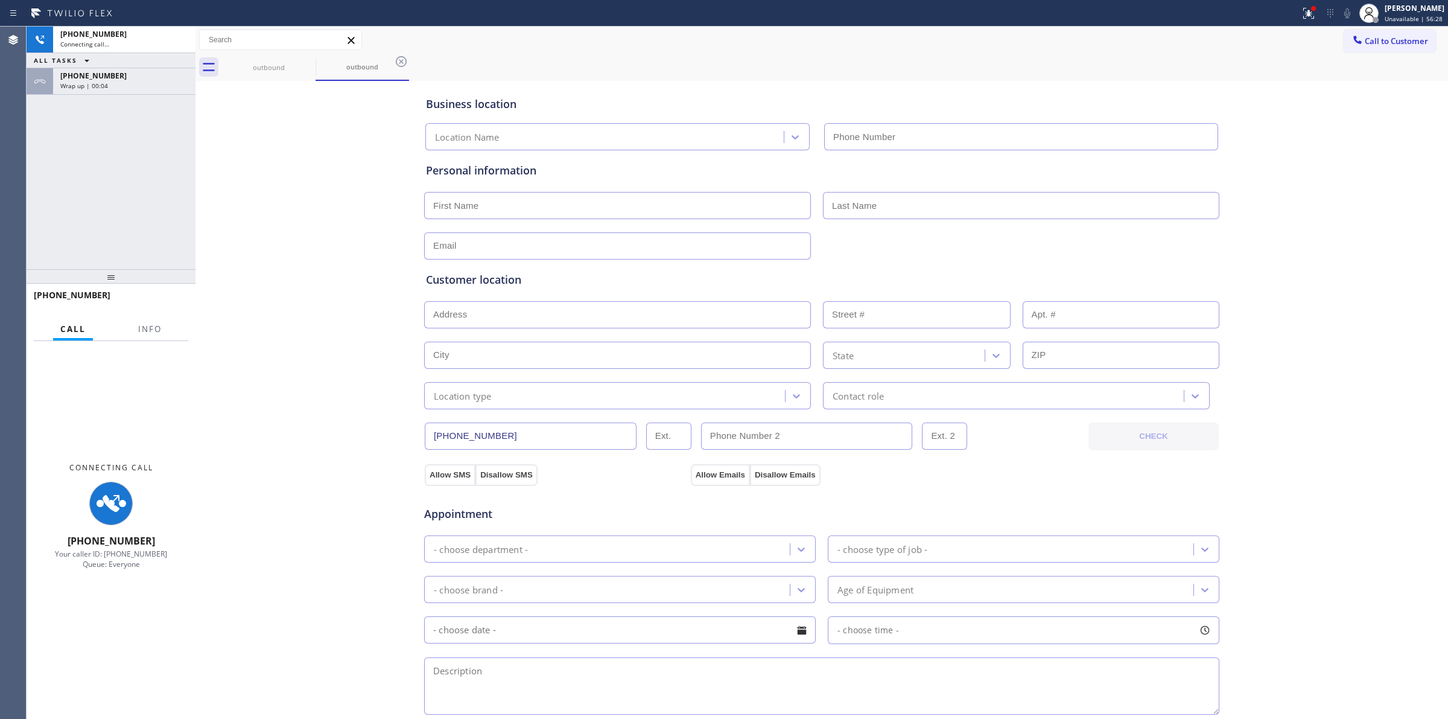
type input "[PHONE_NUMBER]"
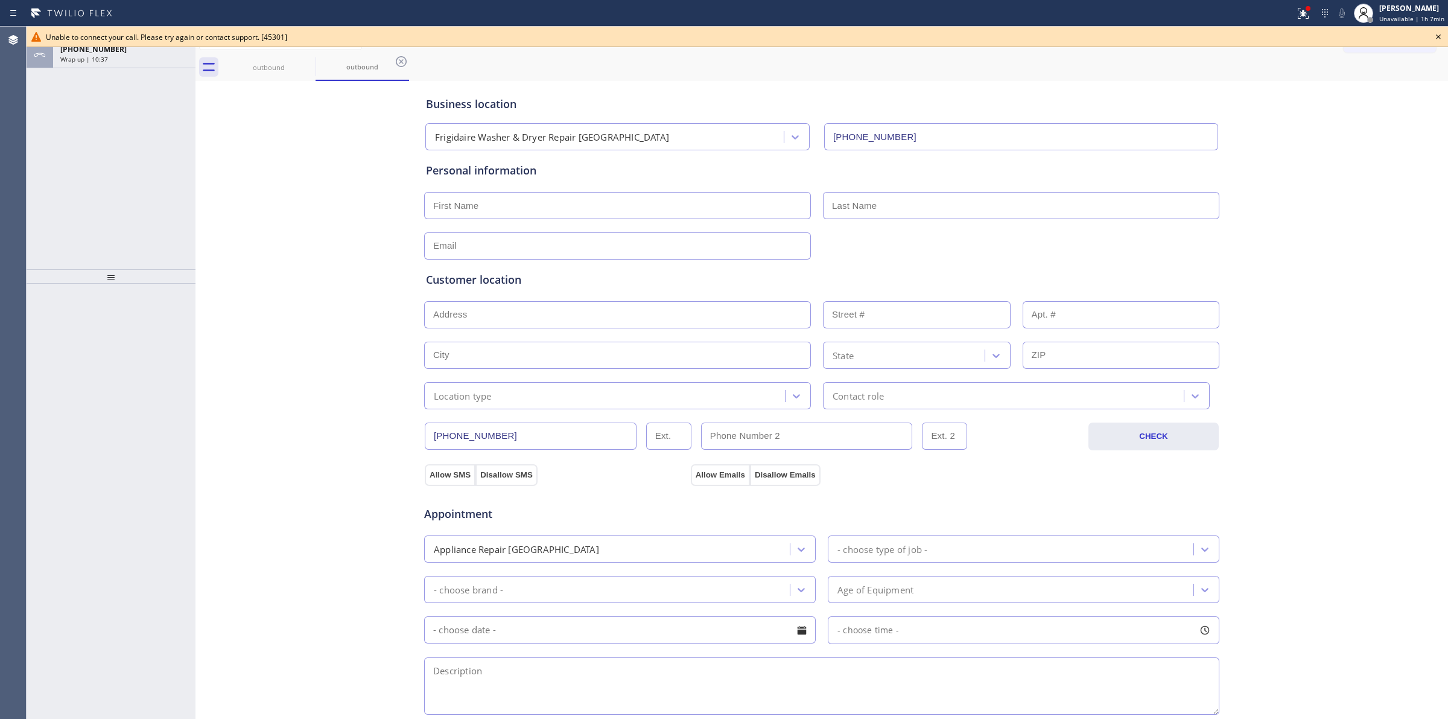
click at [1436, 136] on div "Business location Frigidaire Washer & Dryer Repair [GEOGRAPHIC_DATA] [PHONE_NUM…" at bounding box center [822, 508] width 1253 height 855
click at [1435, 40] on icon at bounding box center [1439, 37] width 14 height 14
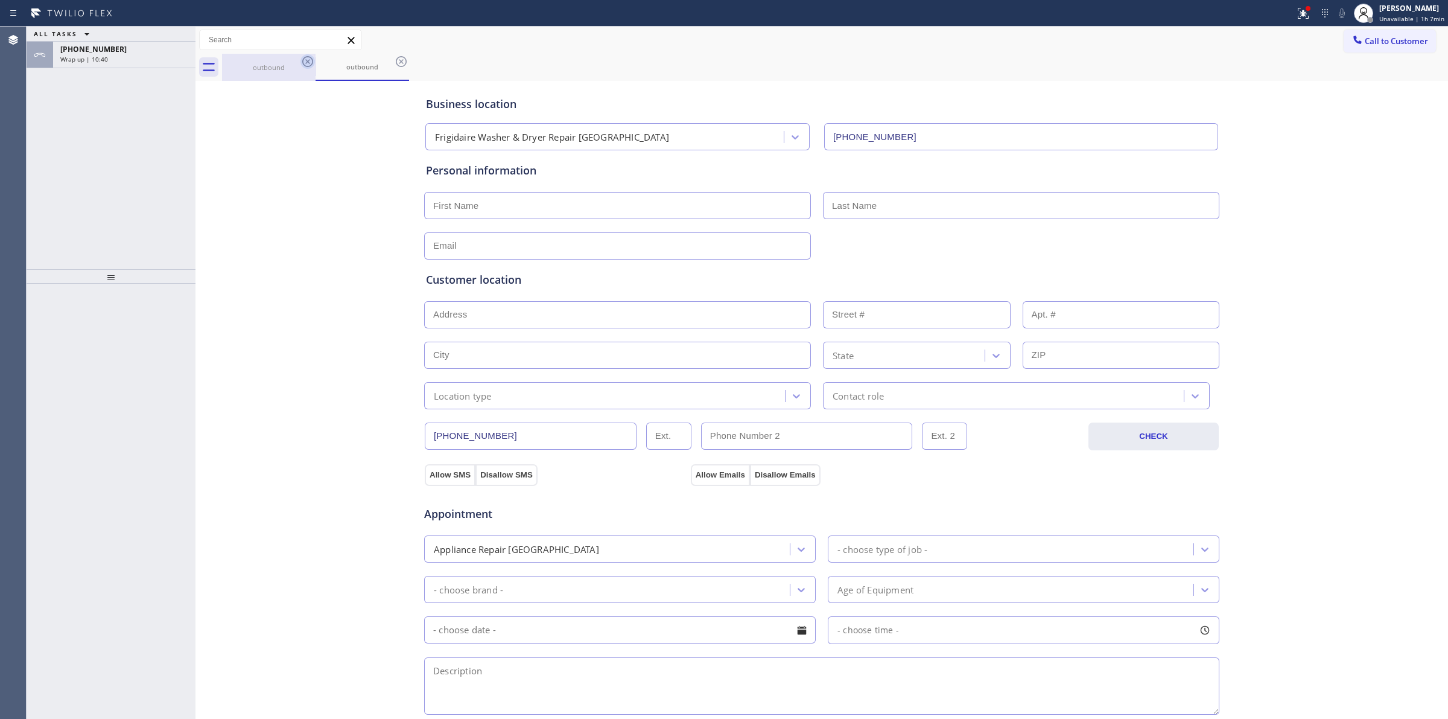
click at [307, 59] on icon at bounding box center [308, 61] width 14 height 14
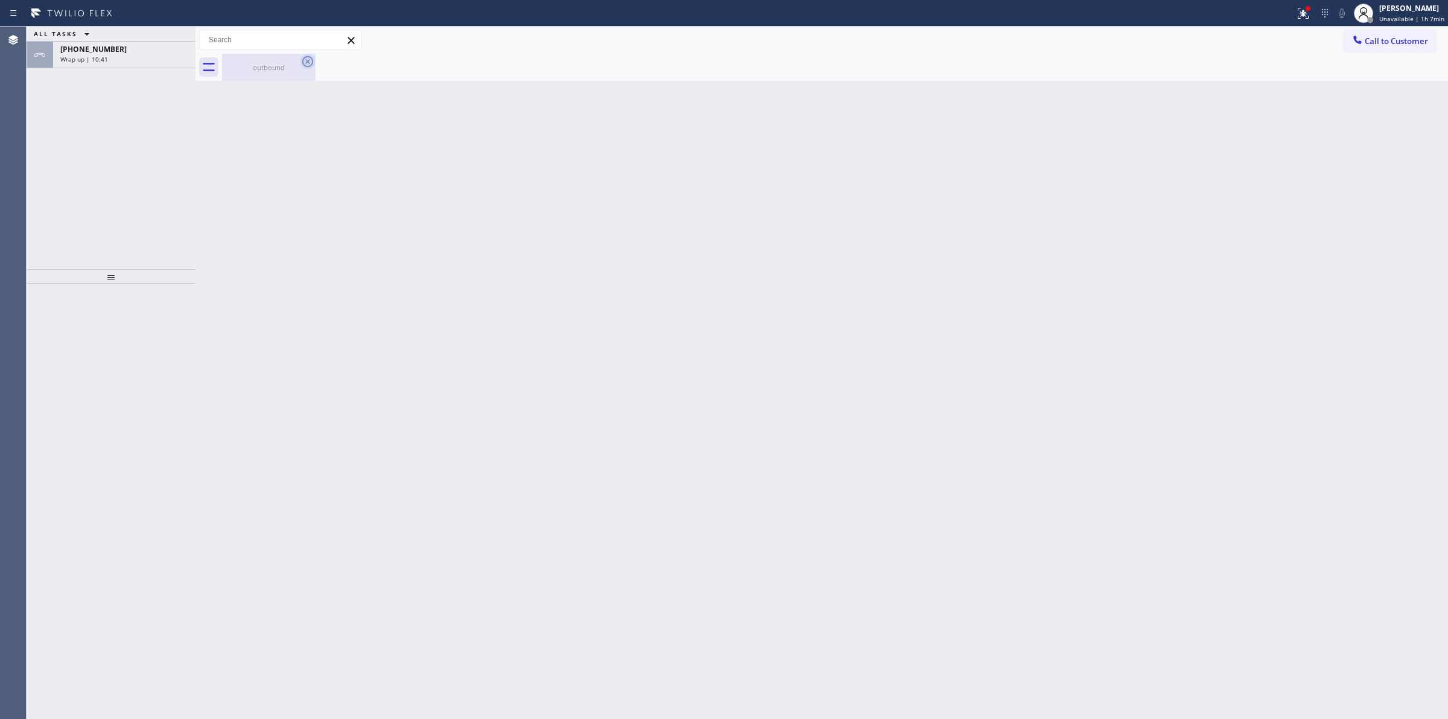
click at [305, 61] on icon at bounding box center [308, 61] width 14 height 14
drag, startPoint x: 267, startPoint y: 65, endPoint x: 276, endPoint y: 66, distance: 9.8
click at [272, 65] on div "outbound" at bounding box center [268, 67] width 91 height 9
click at [137, 55] on div "Wrap up | 10:43" at bounding box center [124, 59] width 128 height 8
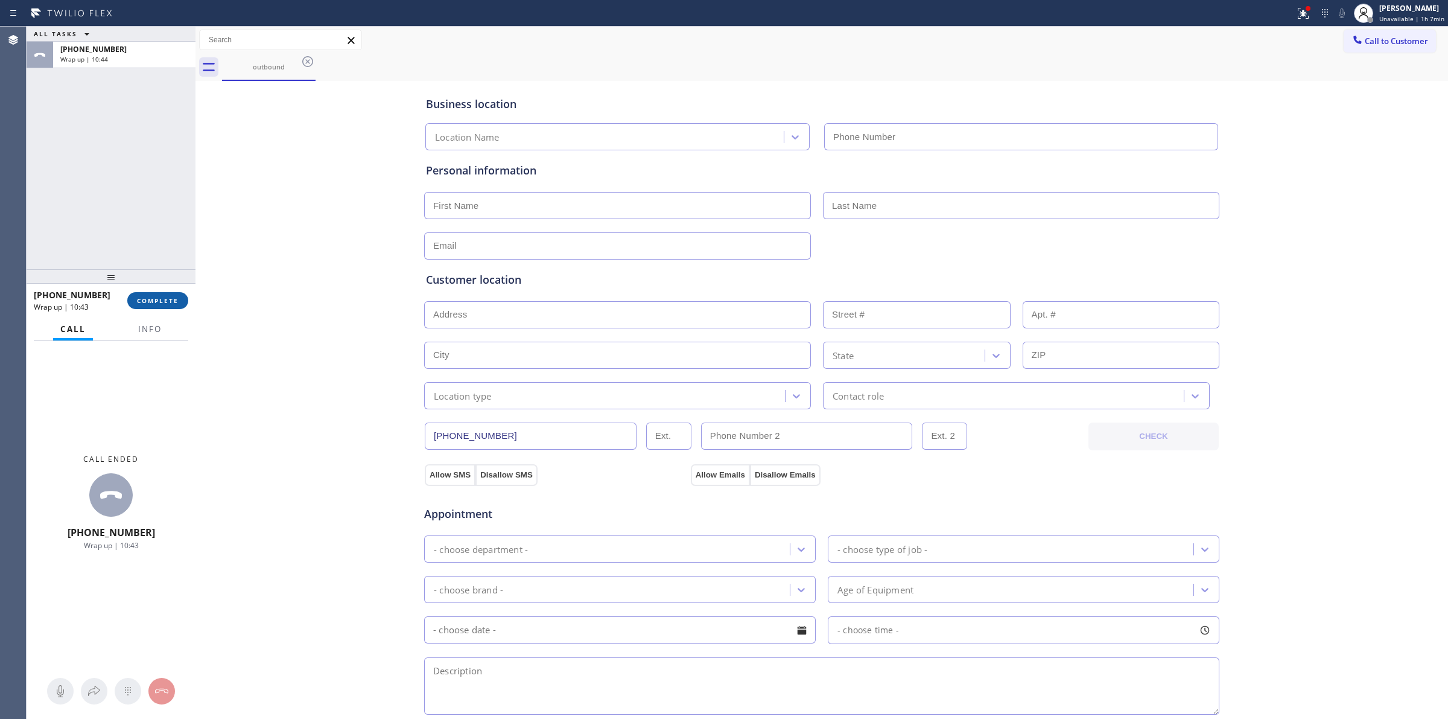
click at [158, 302] on span "COMPLETE" at bounding box center [158, 300] width 42 height 8
type input "[PHONE_NUMBER]"
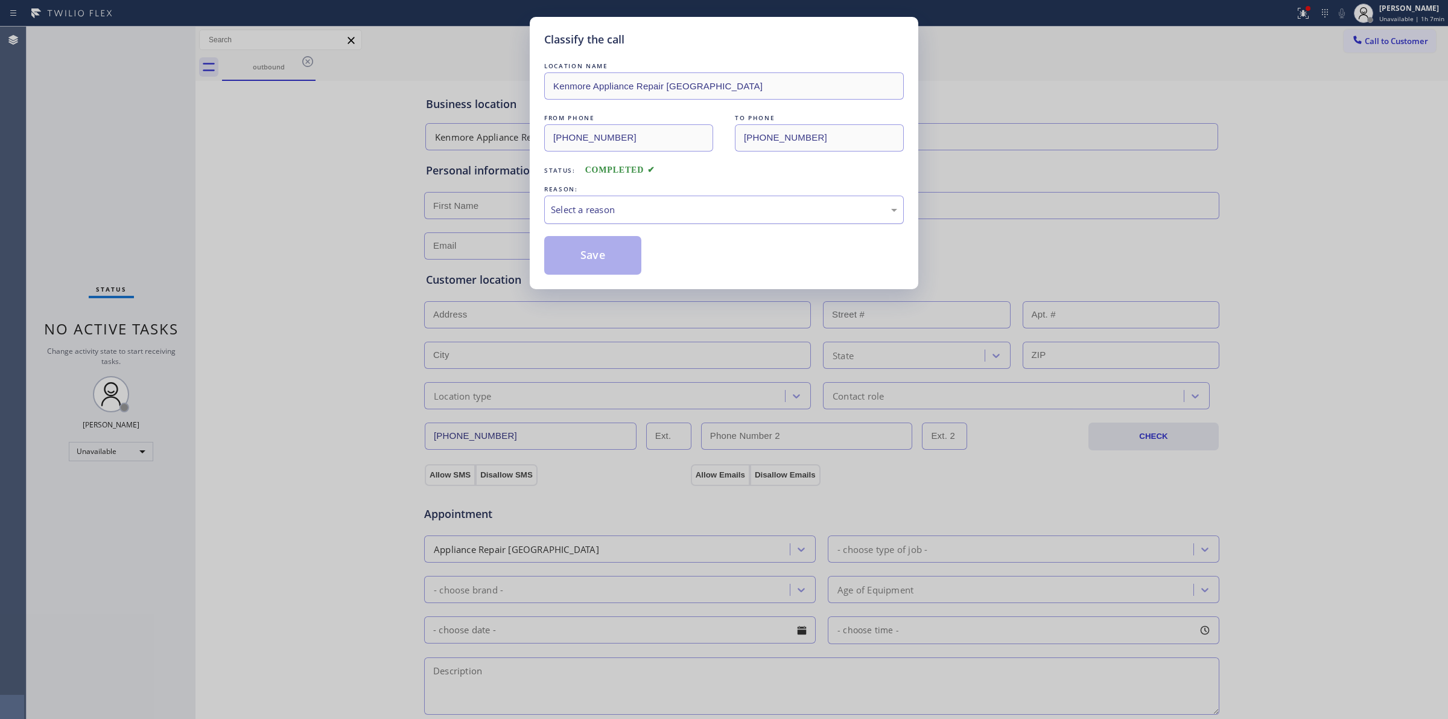
click at [637, 204] on div "Select a reason" at bounding box center [724, 210] width 346 height 14
click at [578, 250] on button "Save" at bounding box center [592, 255] width 97 height 39
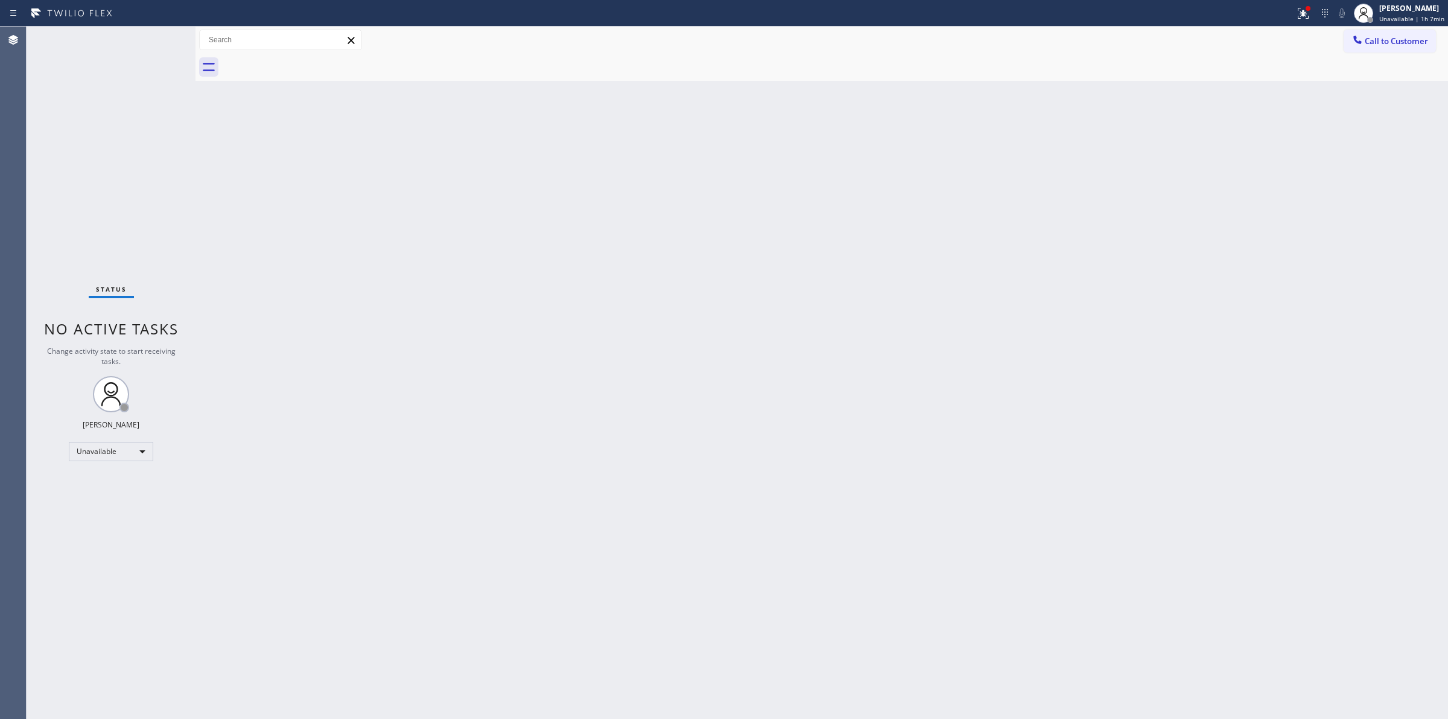
drag, startPoint x: 1365, startPoint y: 40, endPoint x: 1340, endPoint y: 51, distance: 27.0
click at [1365, 40] on div at bounding box center [1358, 41] width 14 height 14
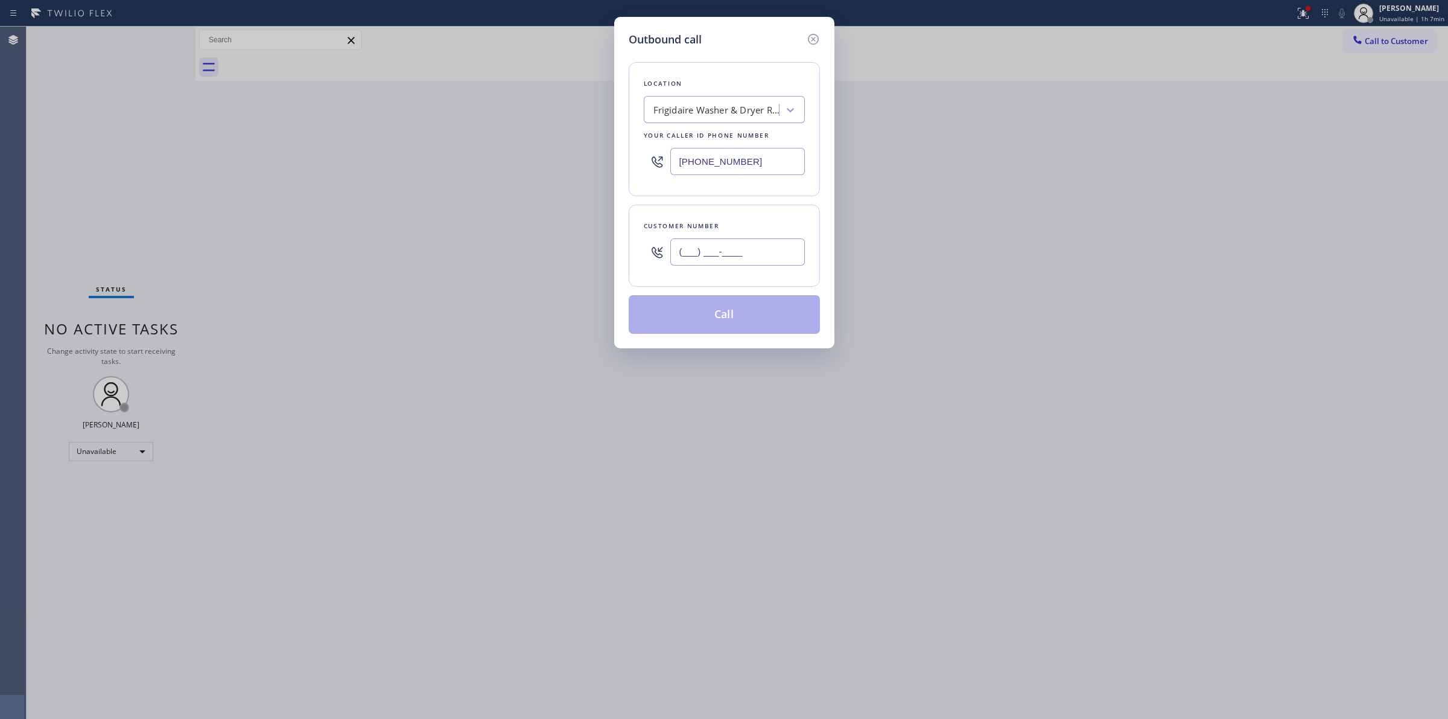
paste input "564) 201-6330"
click at [690, 260] on input "[PHONE_NUMBER]" at bounding box center [737, 251] width 135 height 27
type input "[PHONE_NUMBER]"
click at [699, 106] on div "Frigidaire Washer & Dryer Repair [GEOGRAPHIC_DATA]" at bounding box center [717, 110] width 127 height 14
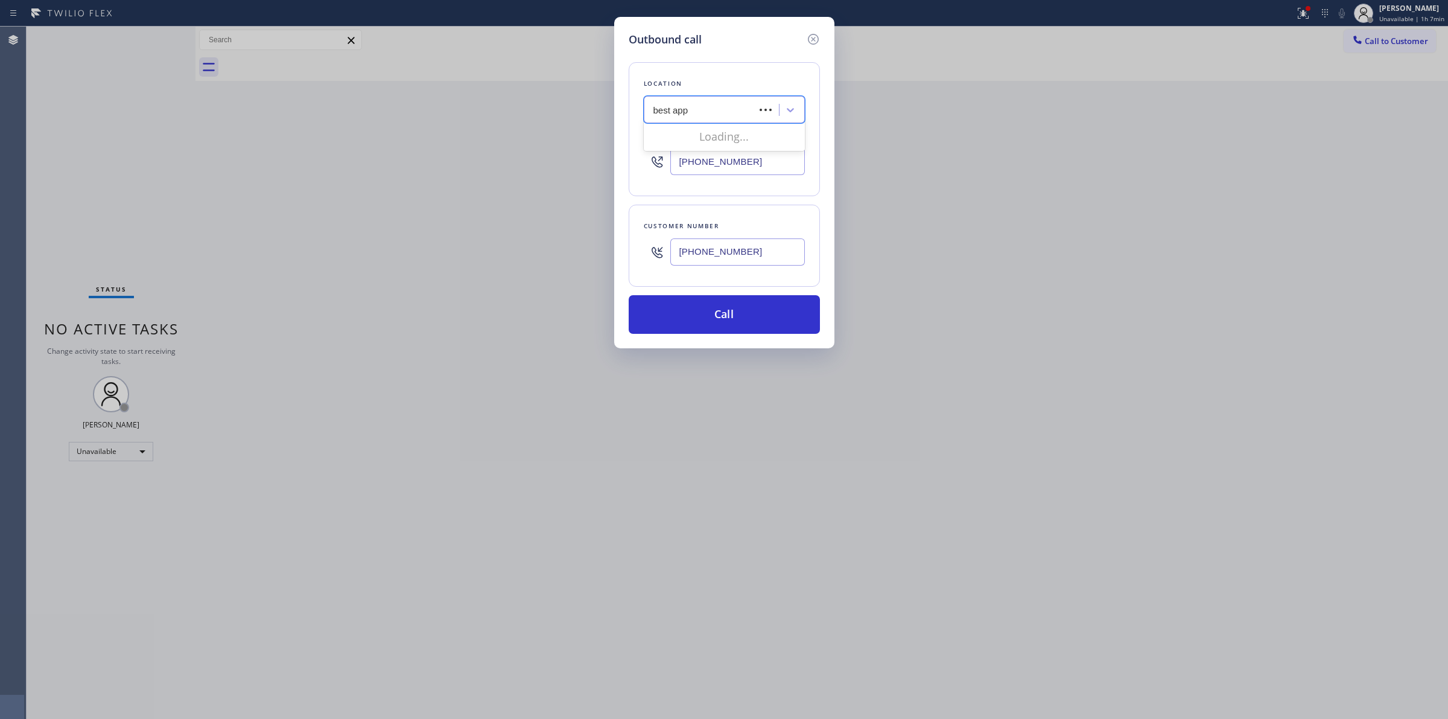
type input "best appl"
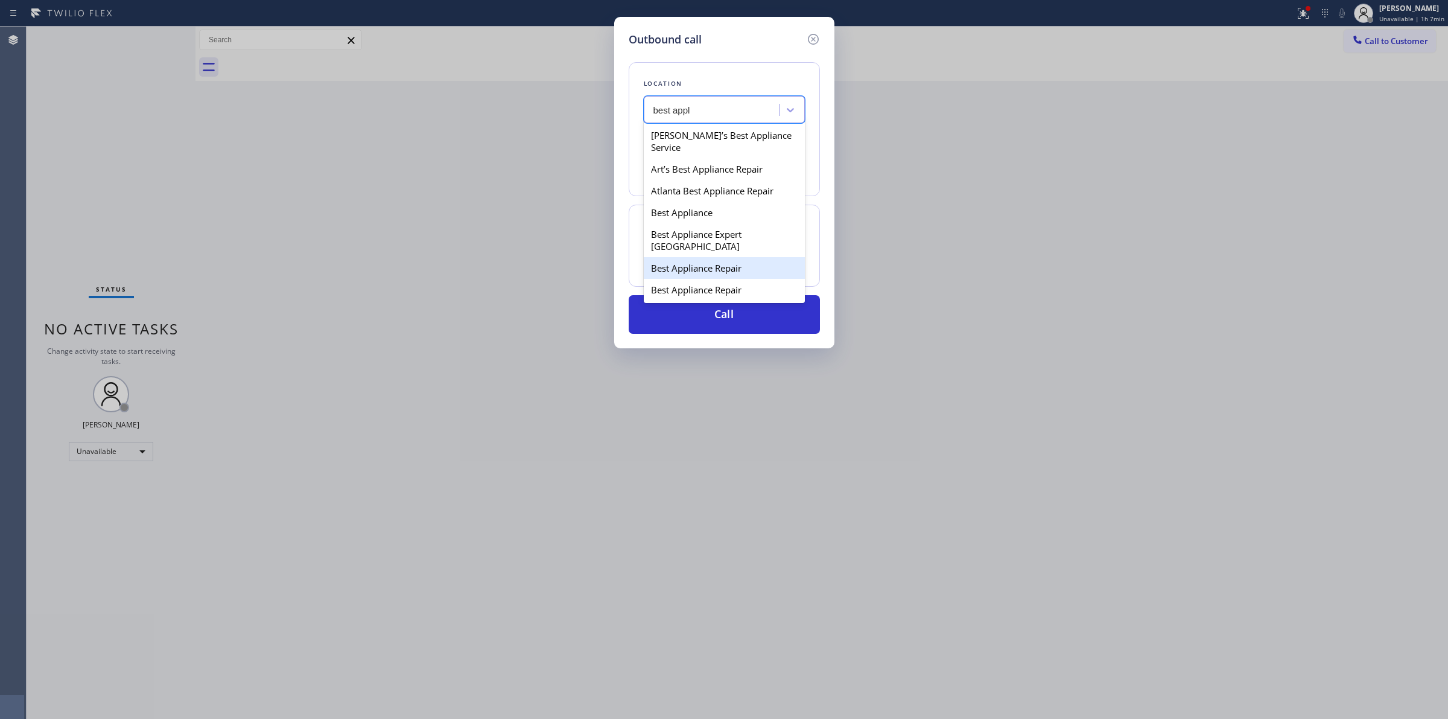
click at [738, 279] on div "Best Appliance Repair" at bounding box center [724, 268] width 161 height 22
type input "[PHONE_NUMBER]"
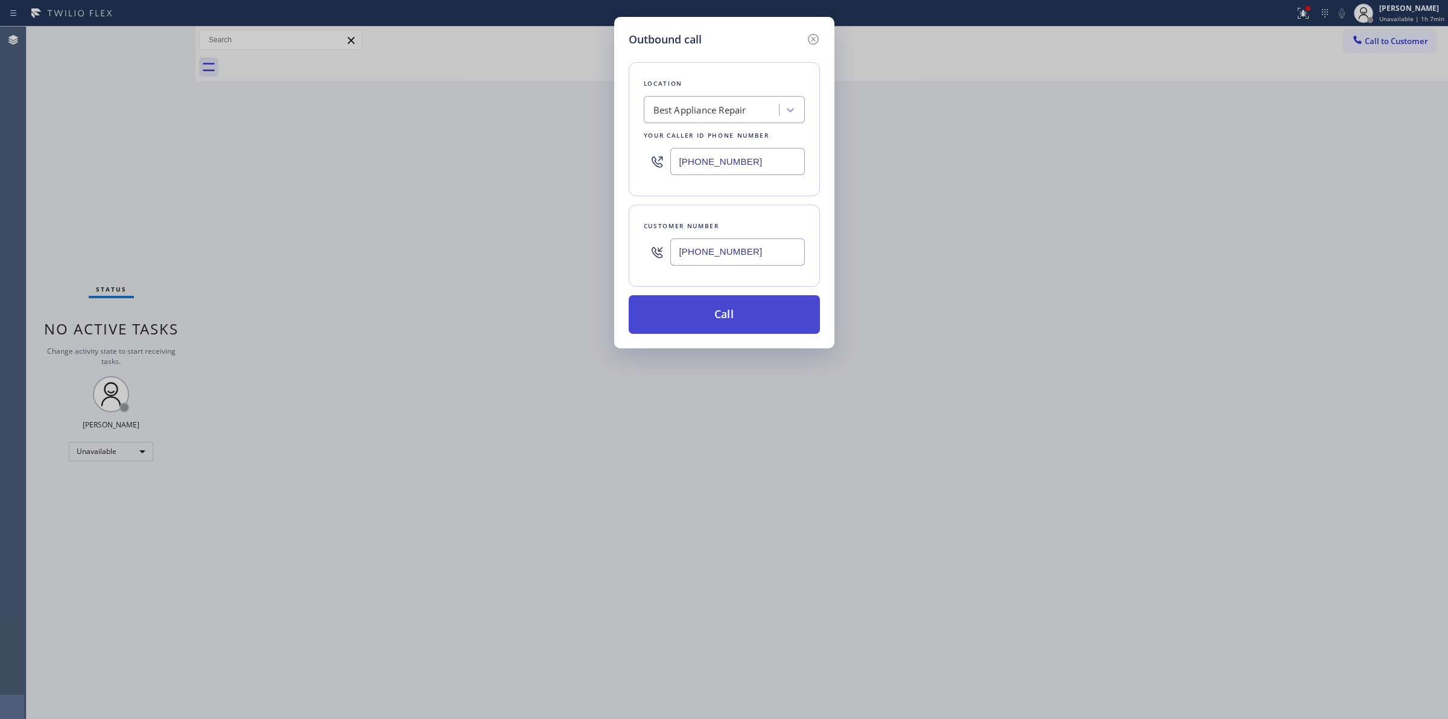
click at [710, 307] on button "Call" at bounding box center [724, 314] width 191 height 39
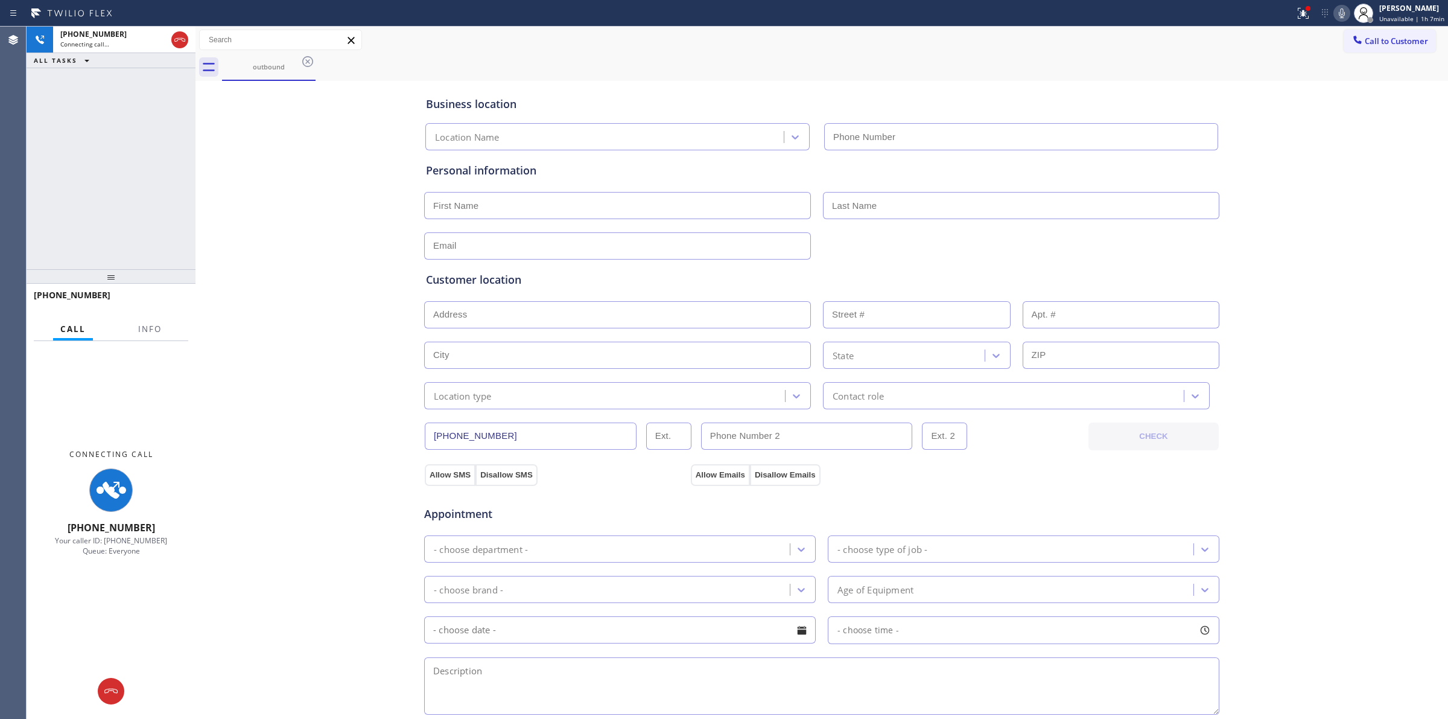
type input "[PHONE_NUMBER]"
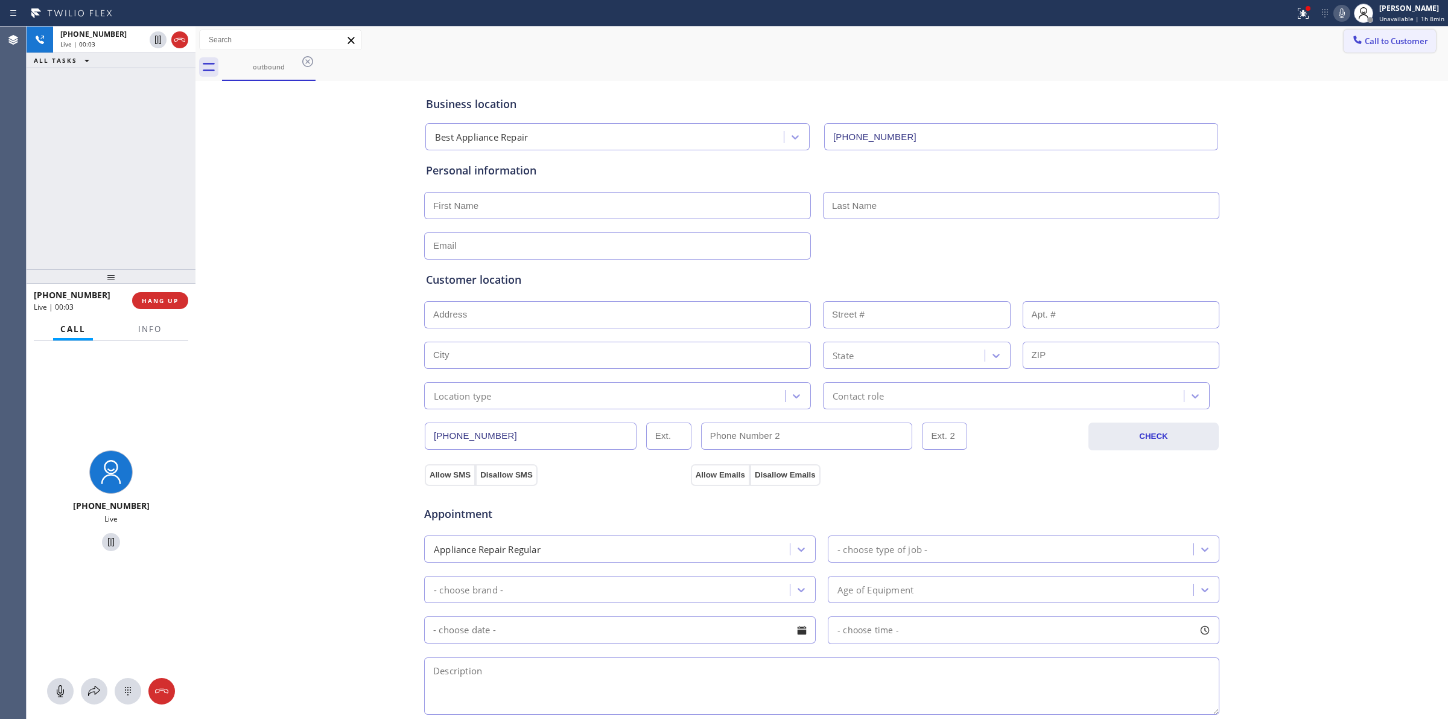
click at [1371, 43] on span "Call to Customer" at bounding box center [1396, 41] width 63 height 11
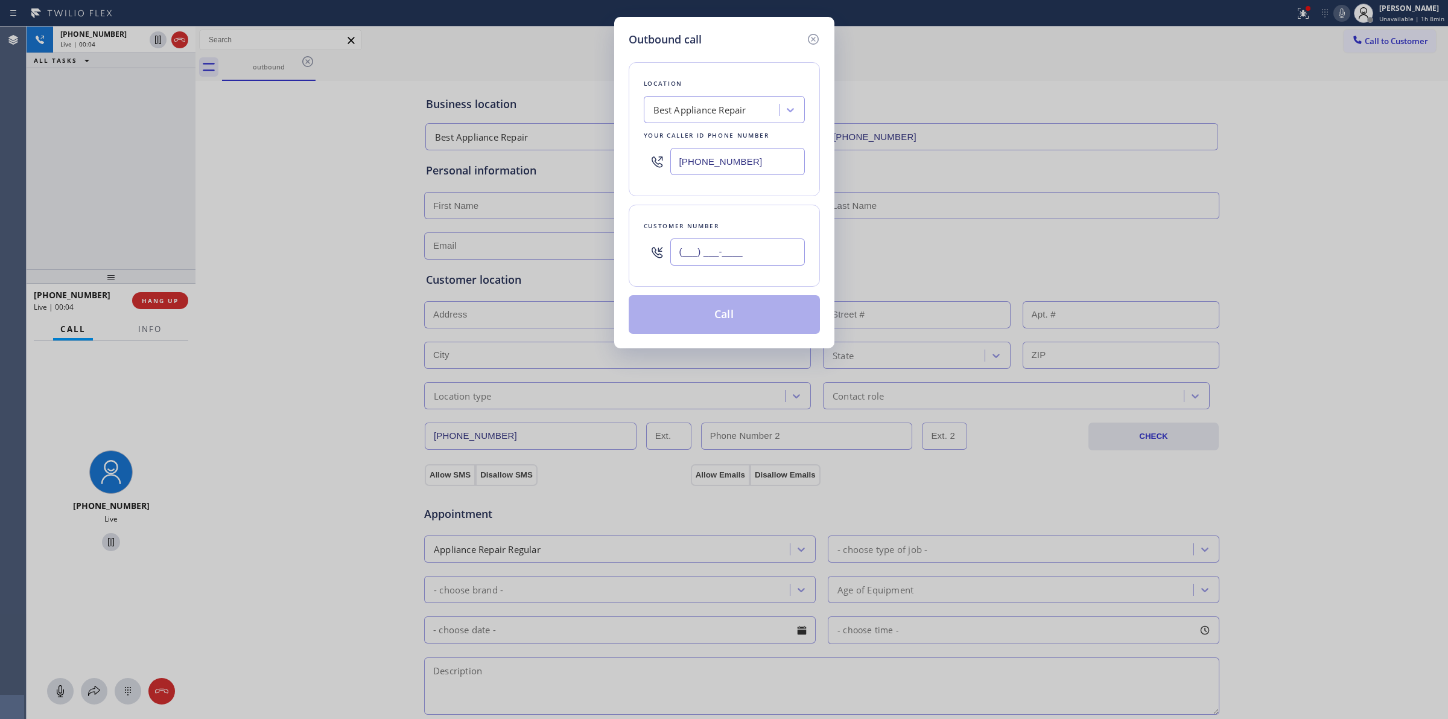
click at [706, 264] on input "(___) ___-____" at bounding box center [737, 251] width 135 height 27
paste input "564) 201-6330"
type input "[PHONE_NUMBER]"
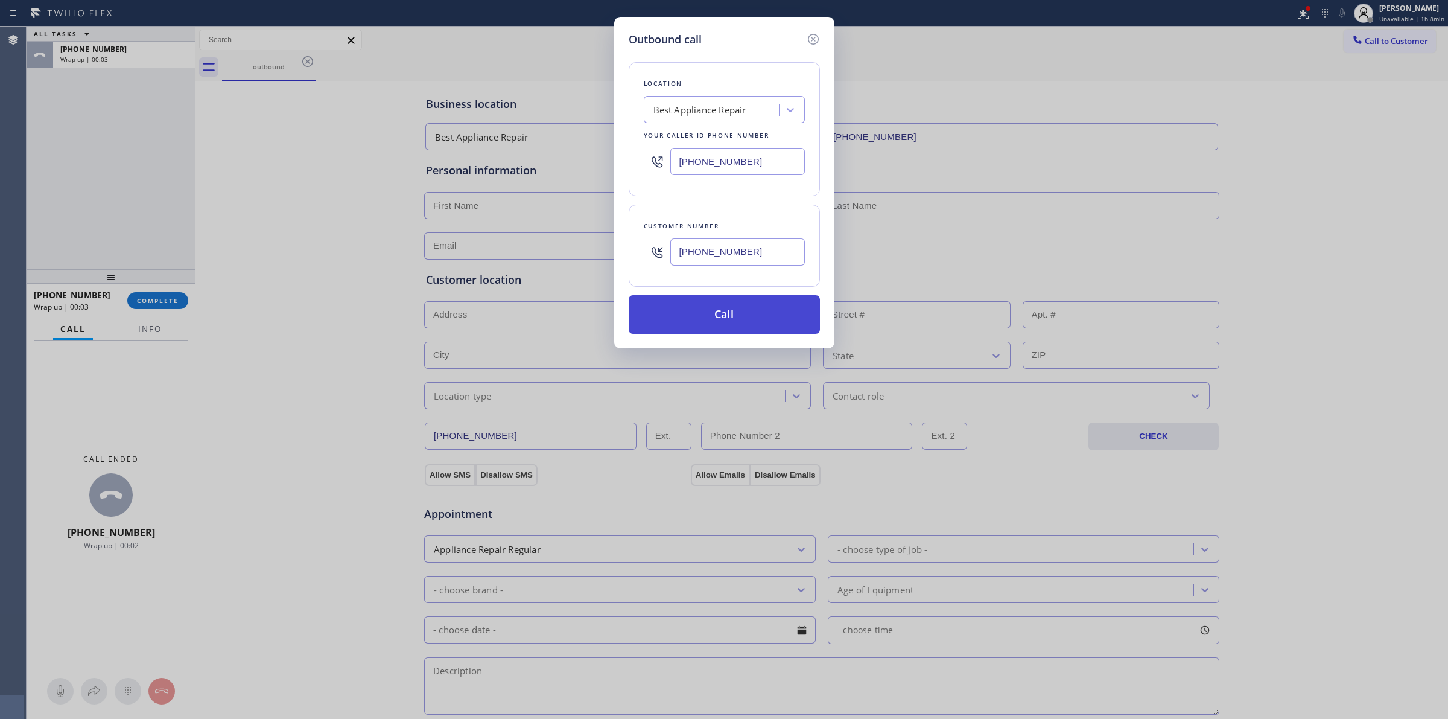
click at [686, 307] on button "Call" at bounding box center [724, 314] width 191 height 39
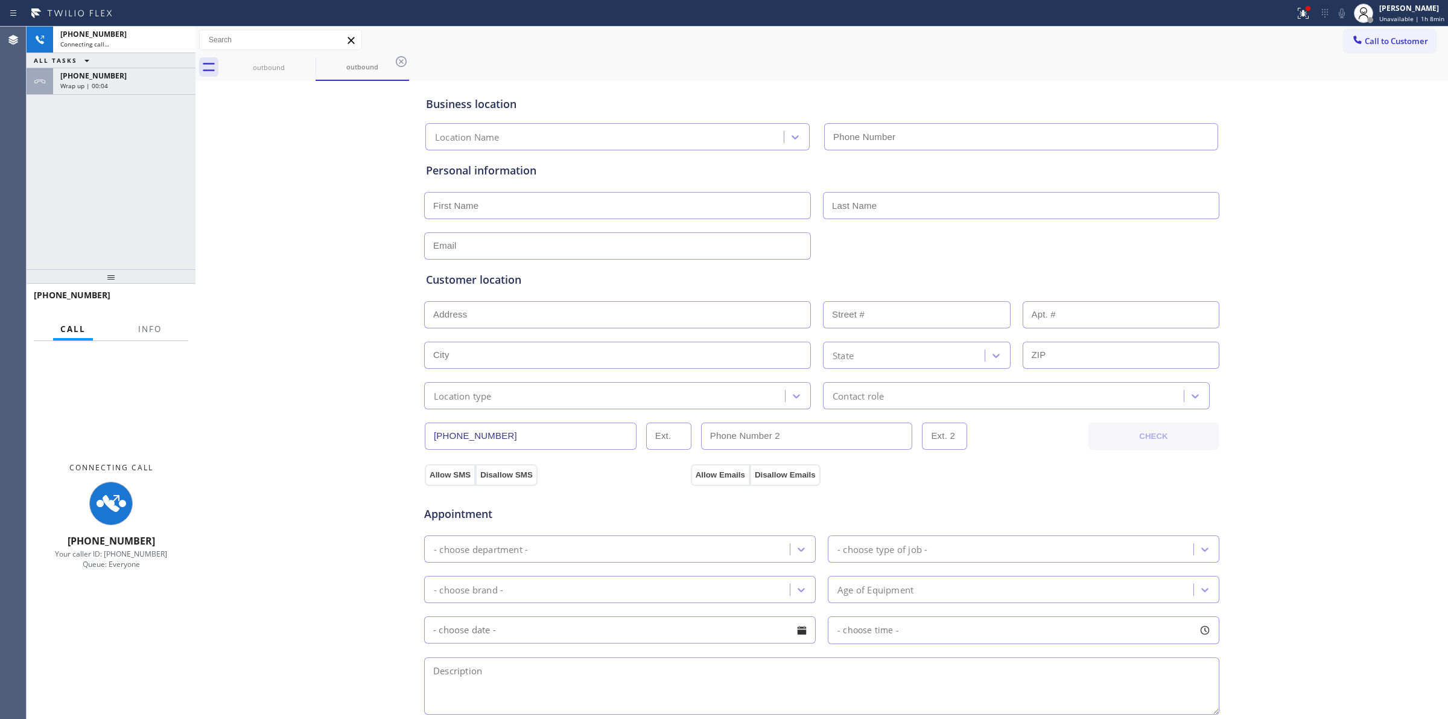
type input "[PHONE_NUMBER]"
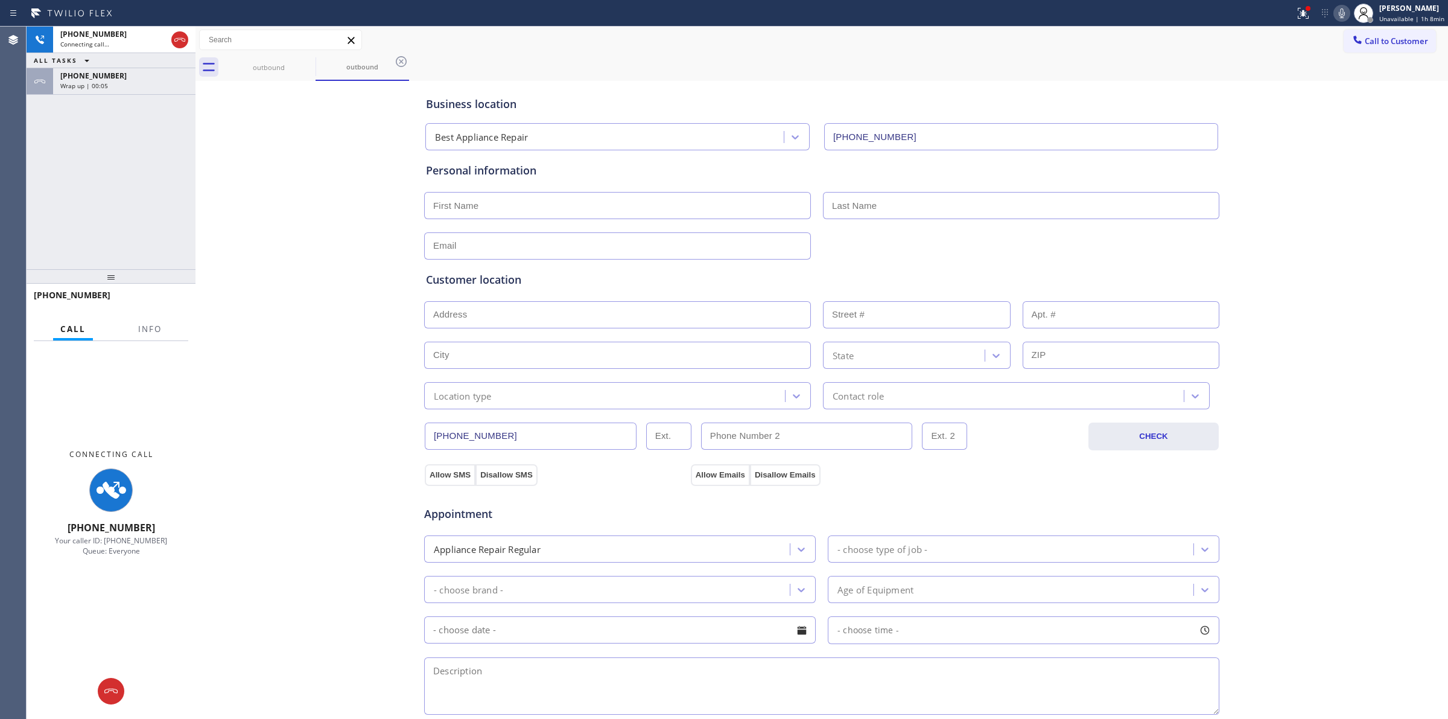
drag, startPoint x: 151, startPoint y: 78, endPoint x: 153, endPoint y: 106, distance: 27.8
click at [151, 78] on div "[PHONE_NUMBER]" at bounding box center [124, 76] width 128 height 10
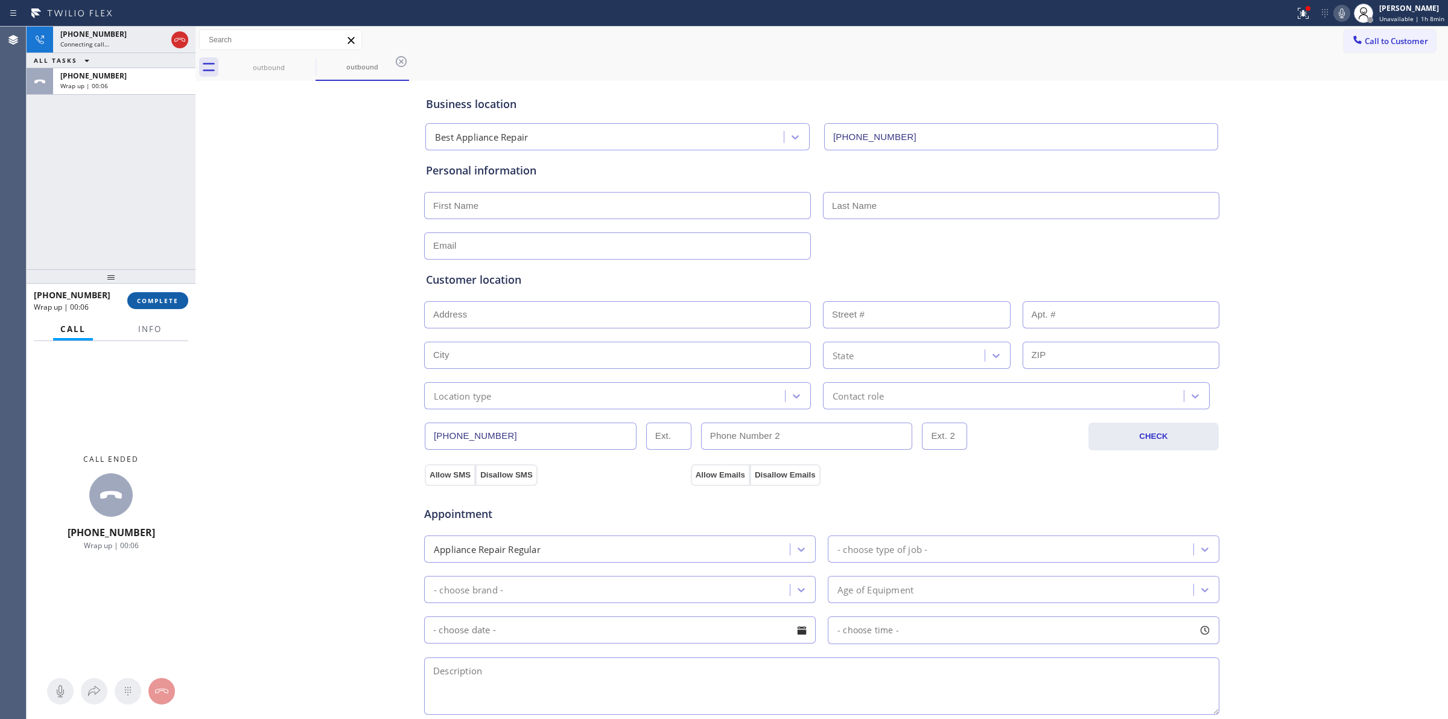
click at [158, 304] on button "COMPLETE" at bounding box center [157, 300] width 61 height 17
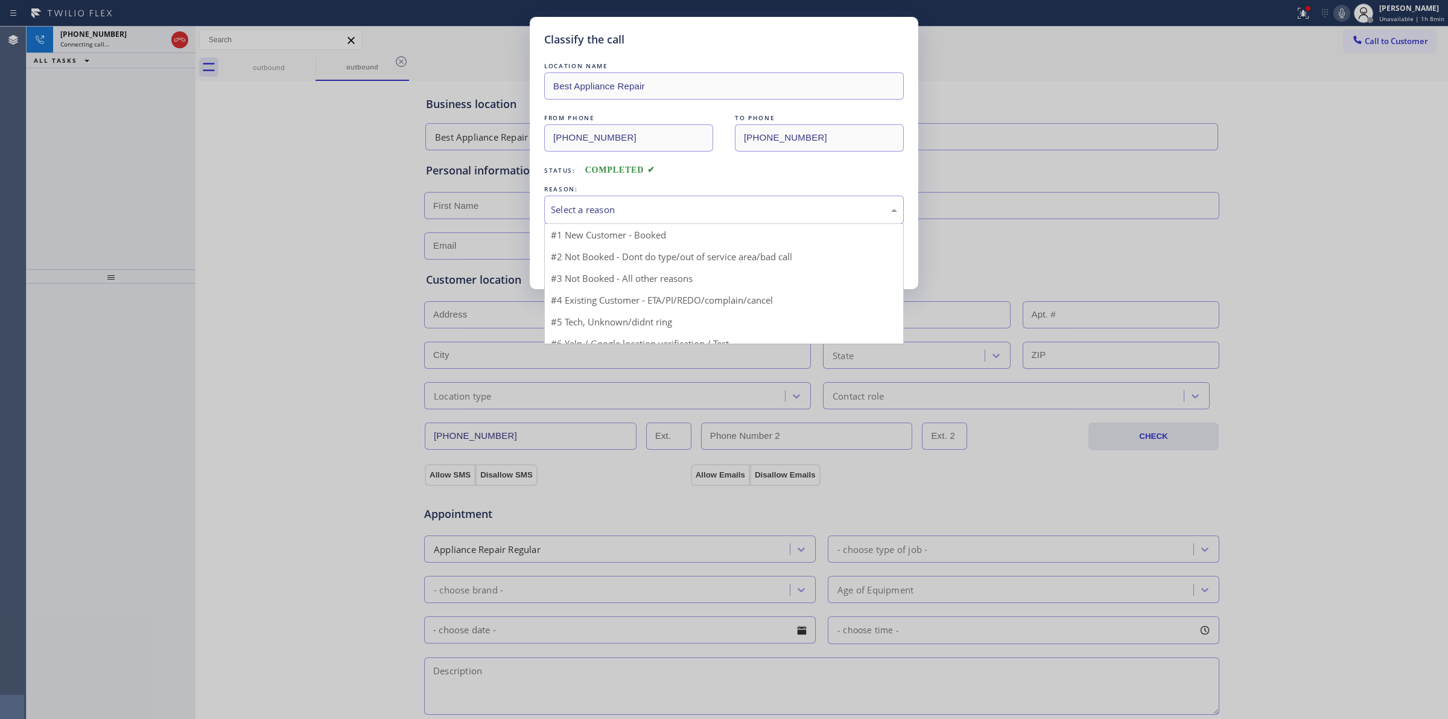
click at [680, 203] on div "Select a reason" at bounding box center [724, 210] width 346 height 14
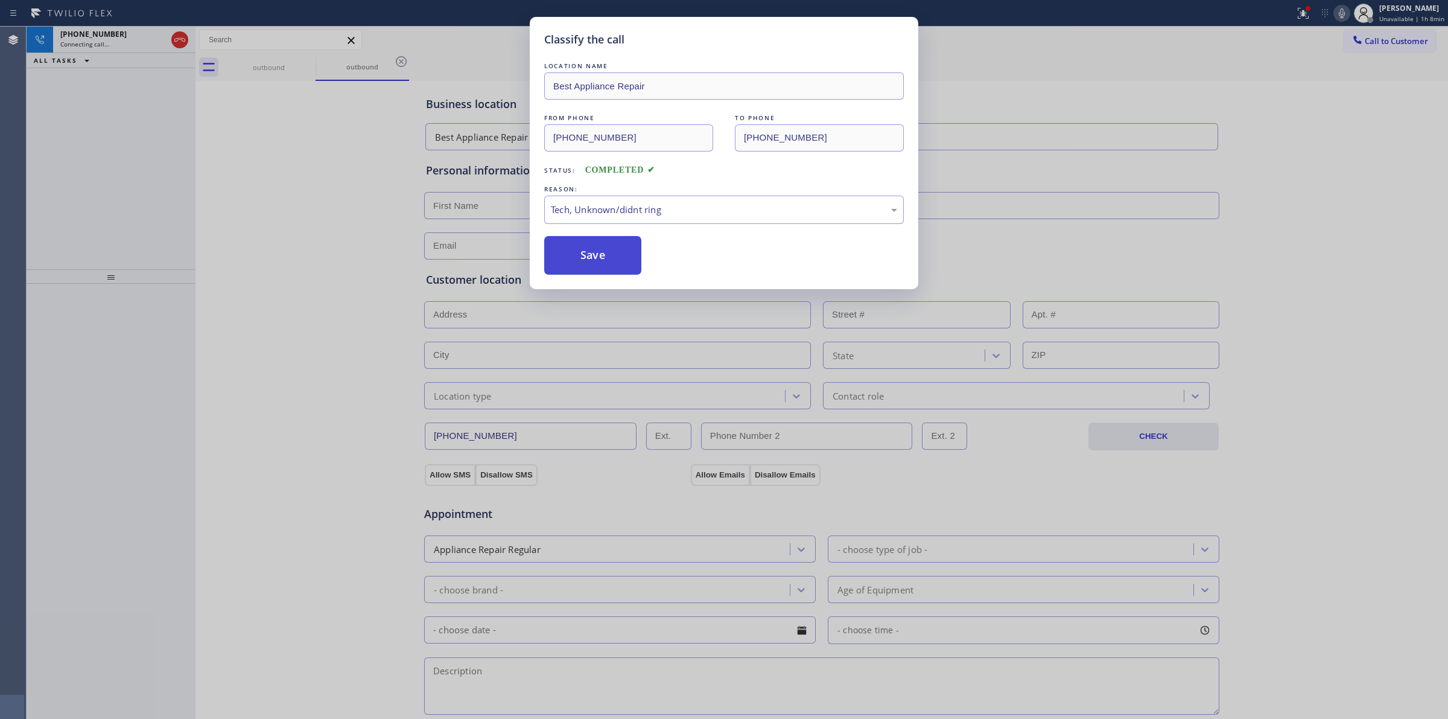
drag, startPoint x: 653, startPoint y: 299, endPoint x: 604, endPoint y: 254, distance: 66.6
drag, startPoint x: 604, startPoint y: 254, endPoint x: 683, endPoint y: 232, distance: 82.0
click at [605, 254] on button "Save" at bounding box center [592, 255] width 97 height 39
drag, startPoint x: 279, startPoint y: 58, endPoint x: 296, endPoint y: 61, distance: 17.2
click at [282, 58] on div "Classify the call LOCATION NAME 4B2.Paid Viking Appliancerepair Pros (Google Ad…" at bounding box center [738, 373] width 1422 height 692
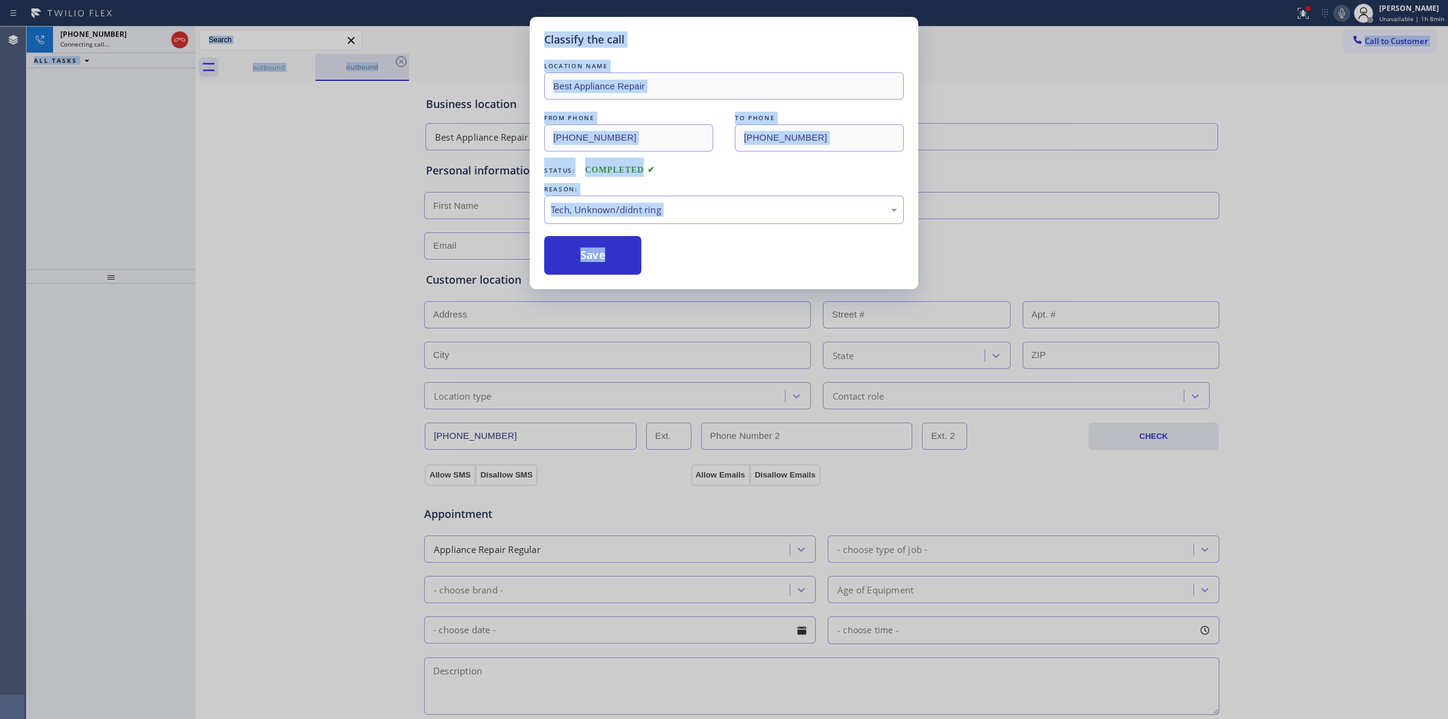
click at [317, 61] on div "outbound" at bounding box center [362, 67] width 91 height 26
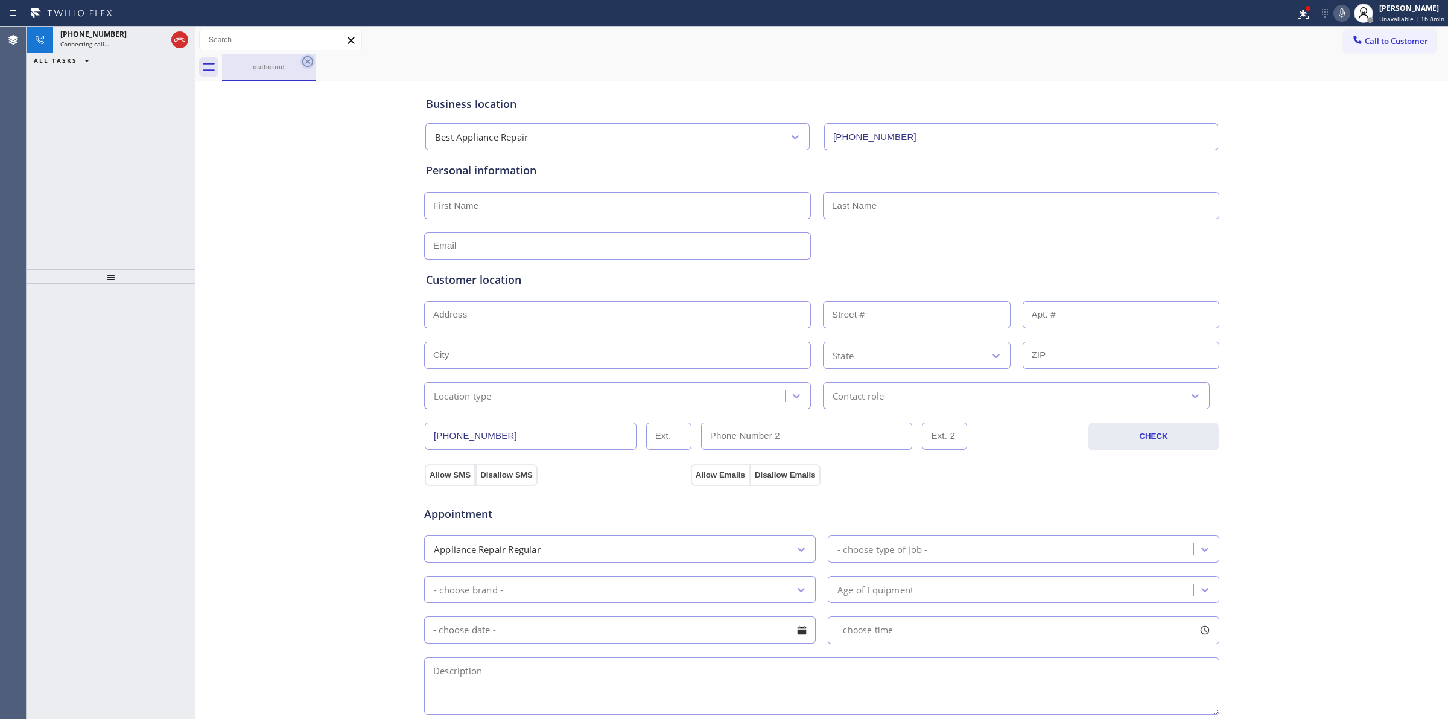
click at [311, 62] on icon at bounding box center [308, 61] width 14 height 14
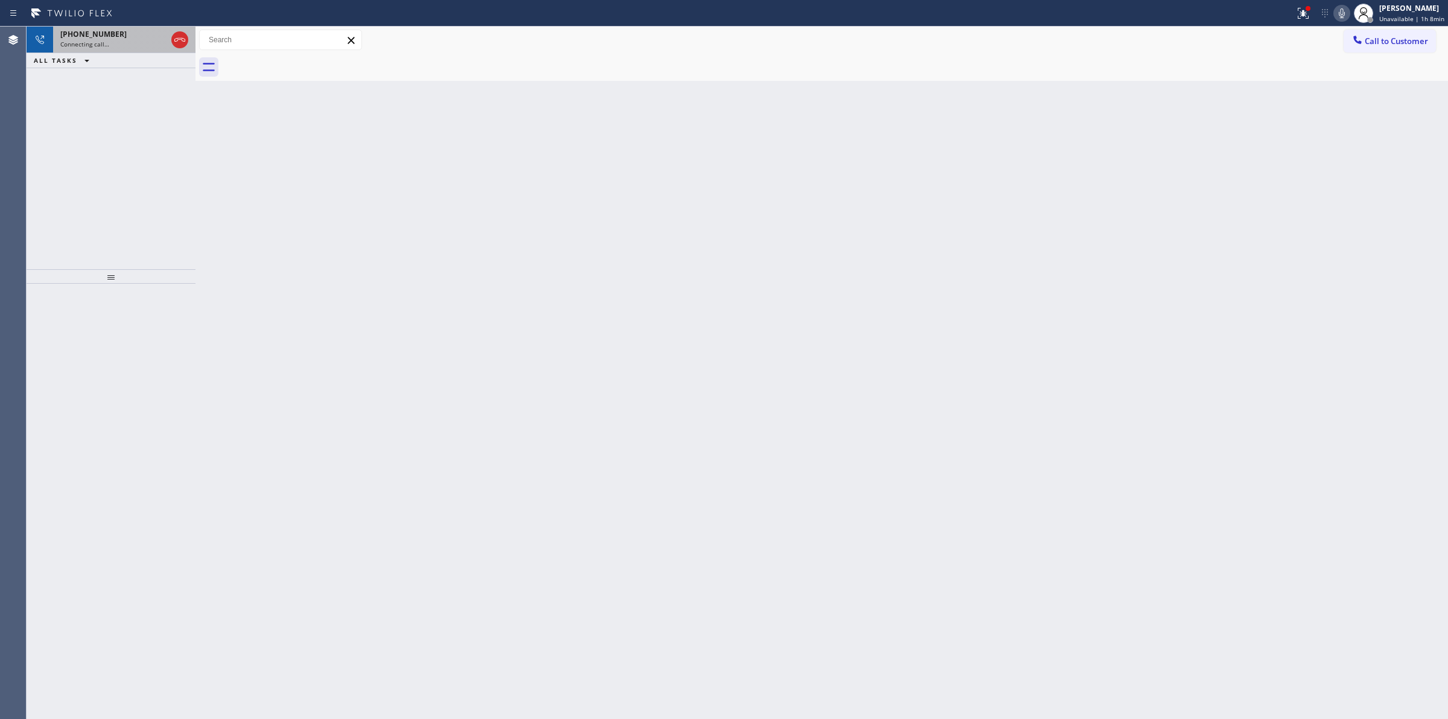
click at [148, 49] on div "[PHONE_NUMBER] Connecting call…" at bounding box center [111, 40] width 116 height 27
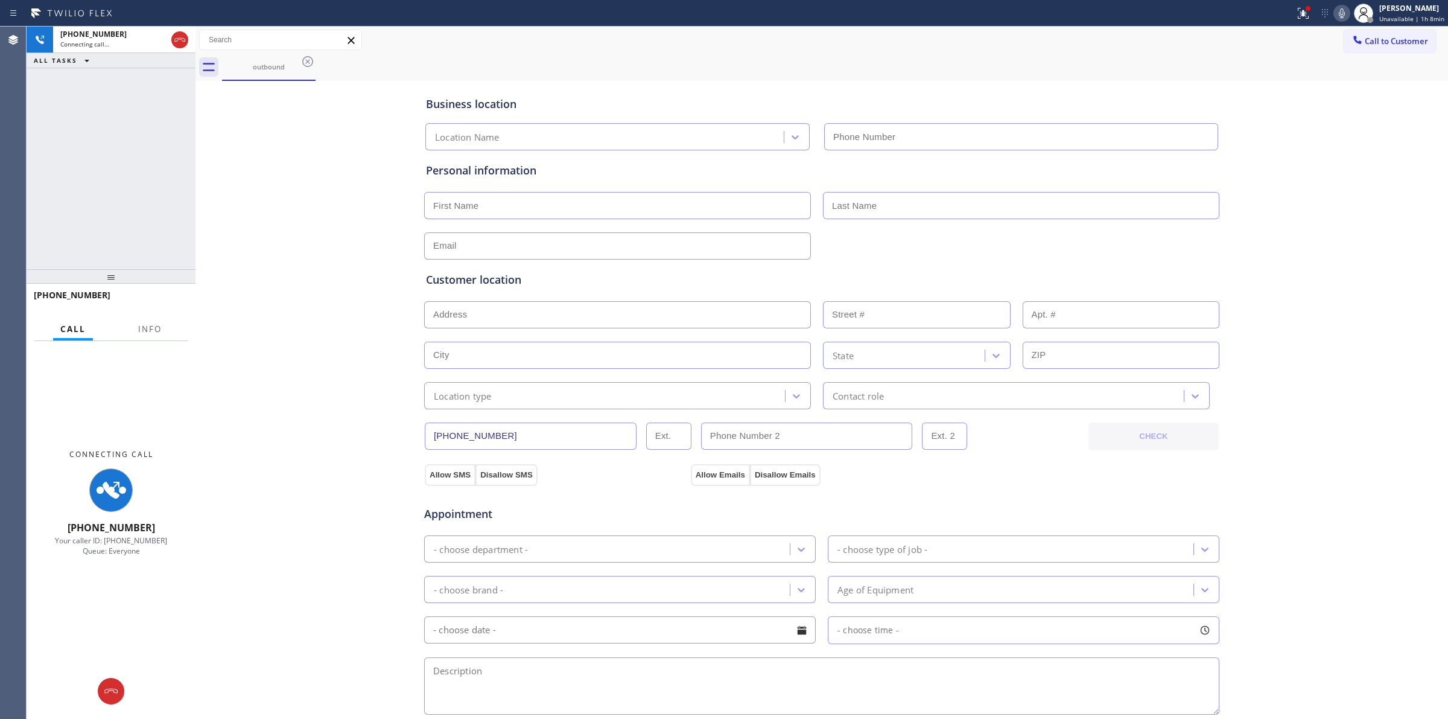
click at [1349, 8] on icon at bounding box center [1342, 13] width 14 height 14
type input "[PHONE_NUMBER]"
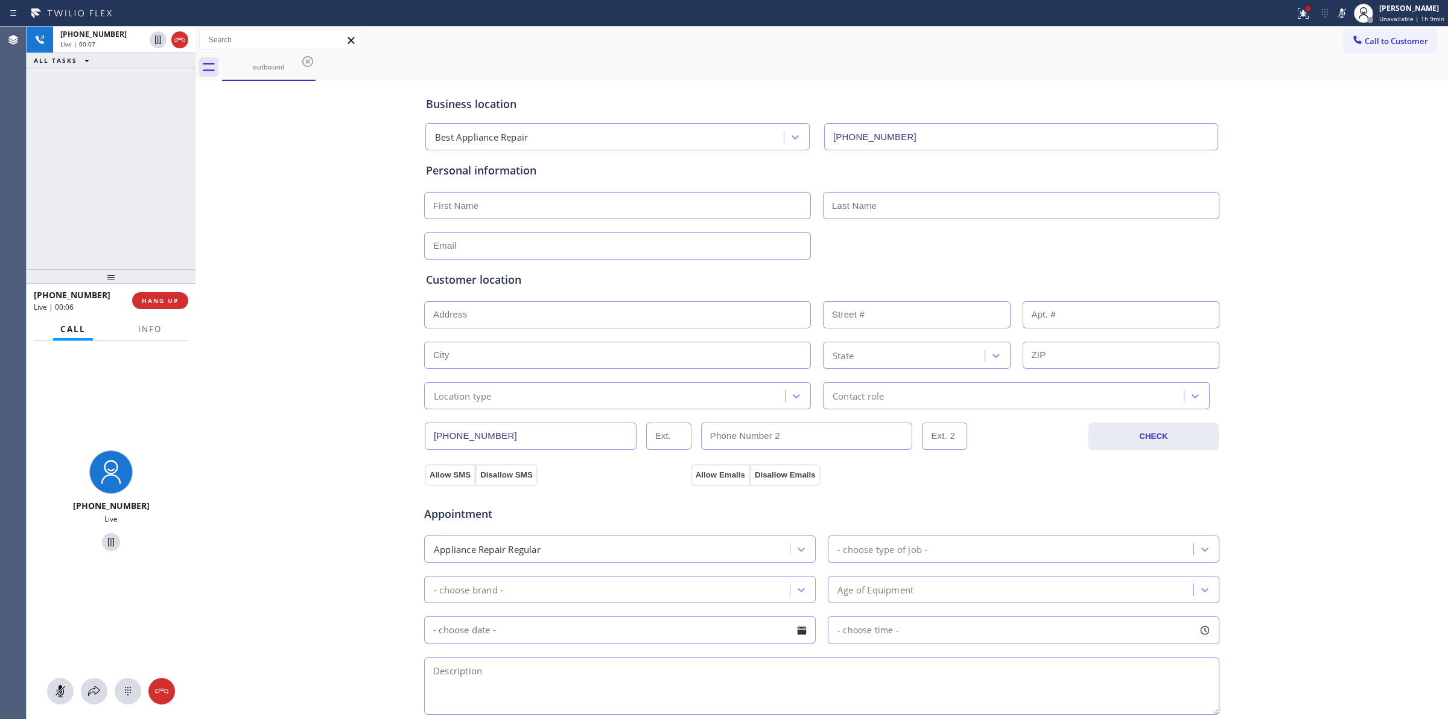
click at [1375, 169] on div "Business location Best Appliance Repair [PHONE_NUMBER] Personal information Cus…" at bounding box center [822, 496] width 1247 height 824
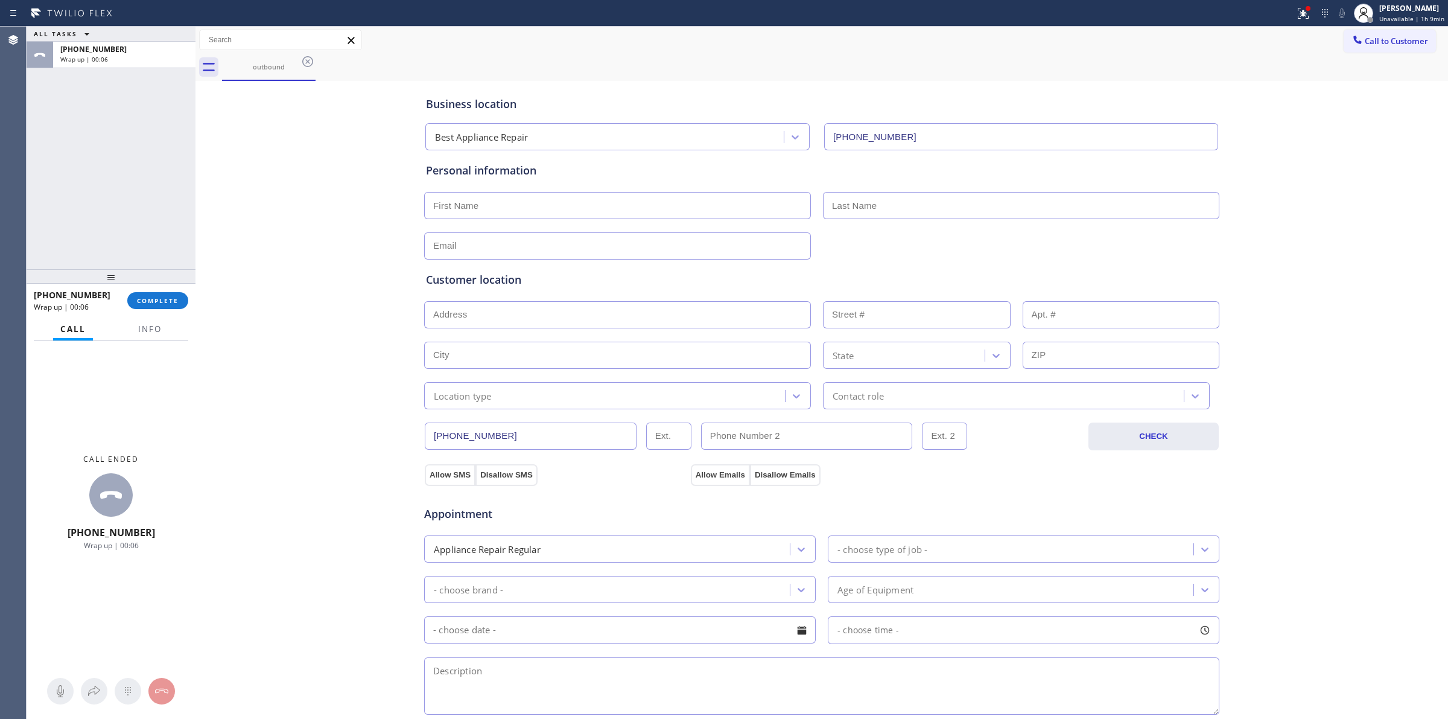
drag, startPoint x: 1335, startPoint y: 81, endPoint x: 1352, endPoint y: 63, distance: 25.2
click at [1337, 81] on div "Business location Best Appliance Repair [PHONE_NUMBER] Personal information Cus…" at bounding box center [822, 508] width 1253 height 855
click at [1387, 45] on span "Call to Customer" at bounding box center [1396, 41] width 63 height 11
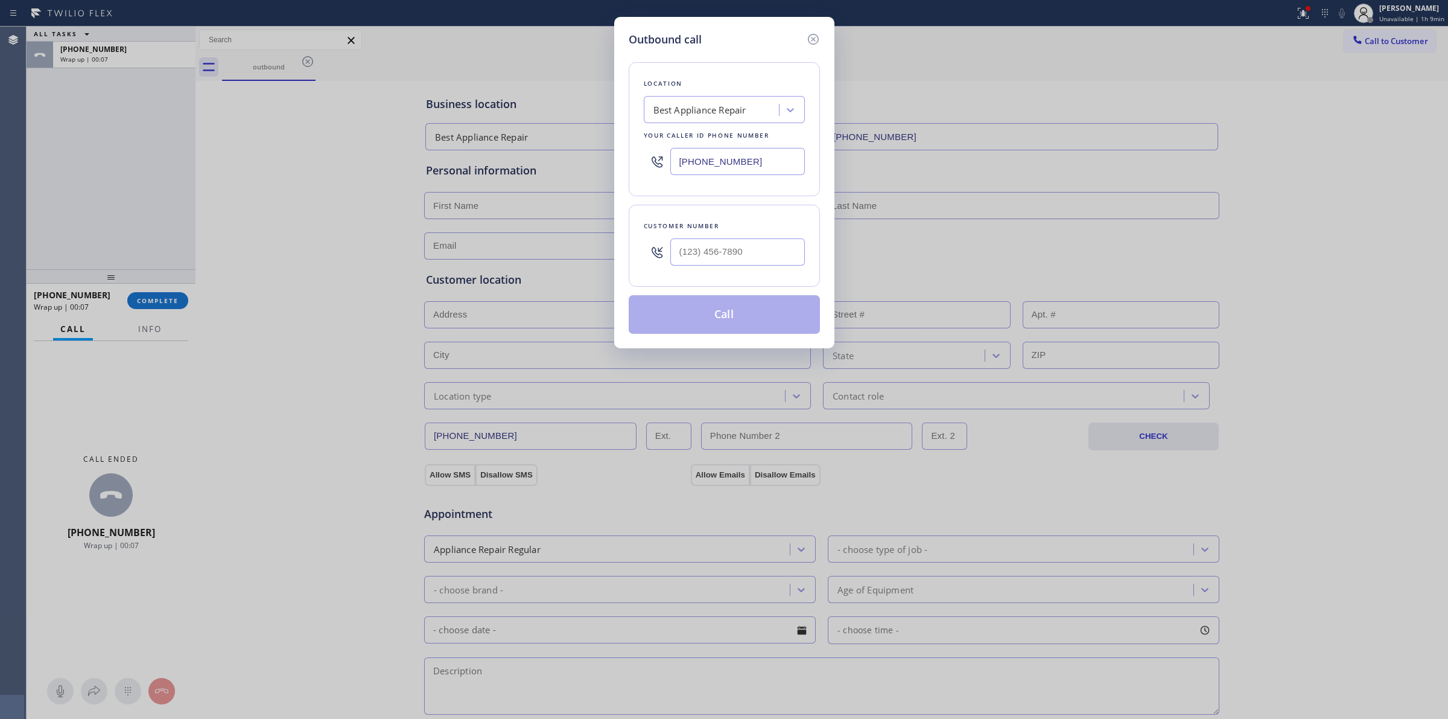
drag, startPoint x: 727, startPoint y: 236, endPoint x: 724, endPoint y: 244, distance: 9.0
click at [726, 237] on div at bounding box center [737, 251] width 135 height 39
paste input "979) 921-7766"
click at [720, 252] on input "(___) ___-____" at bounding box center [737, 251] width 135 height 27
type input "[PHONE_NUMBER]"
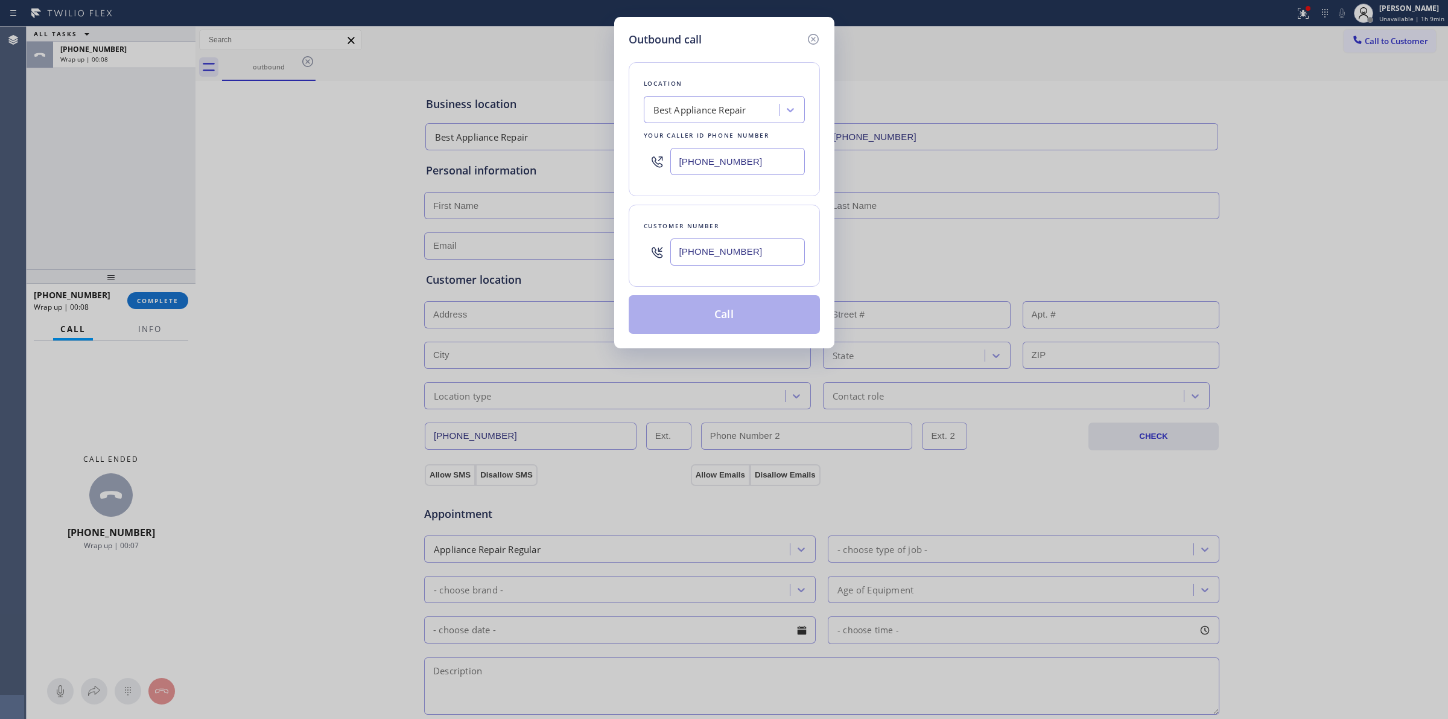
drag, startPoint x: 737, startPoint y: 80, endPoint x: 725, endPoint y: 104, distance: 27.0
click at [732, 91] on div "Location Best Appliance Repair Your caller id phone number [PHONE_NUMBER]" at bounding box center [724, 129] width 191 height 134
click at [724, 106] on div "Best Appliance Repair" at bounding box center [700, 110] width 93 height 14
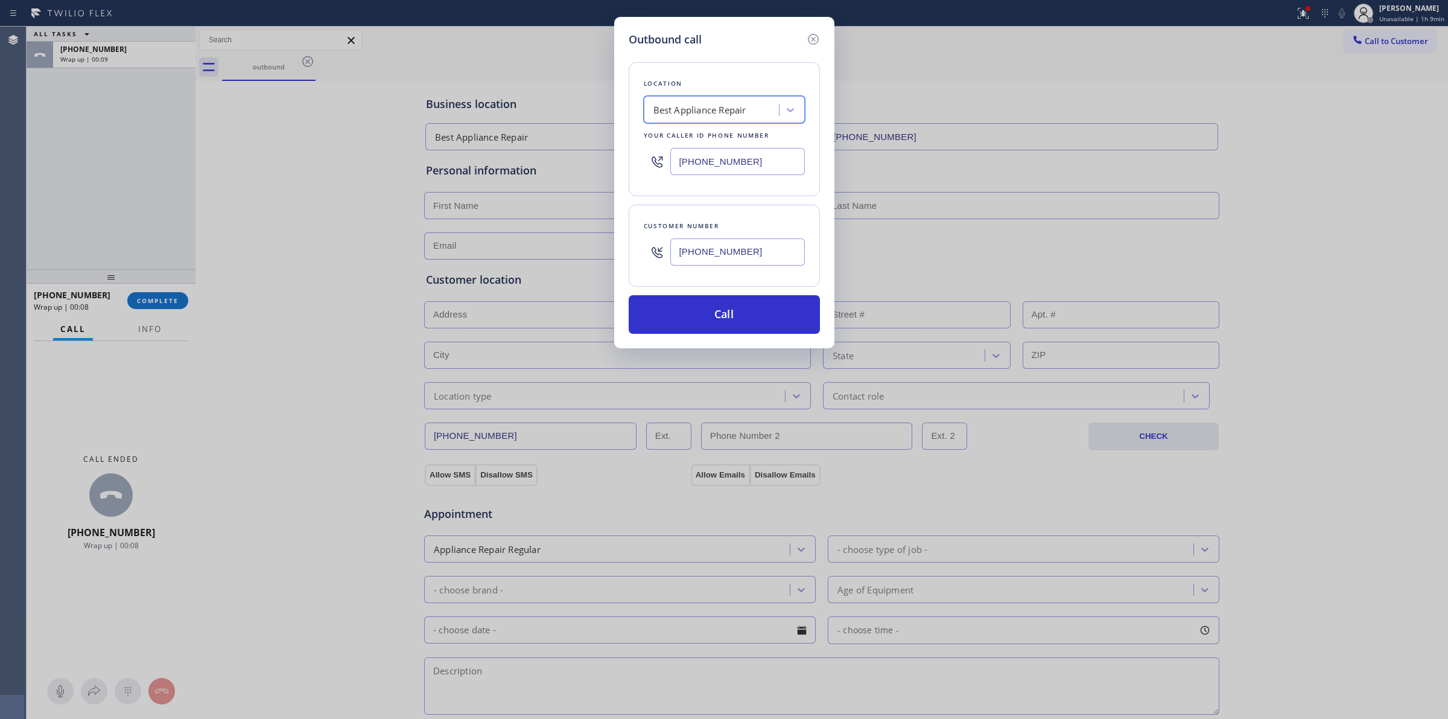
click at [724, 106] on div "Best Appliance Repair" at bounding box center [700, 110] width 93 height 14
type input "LG"
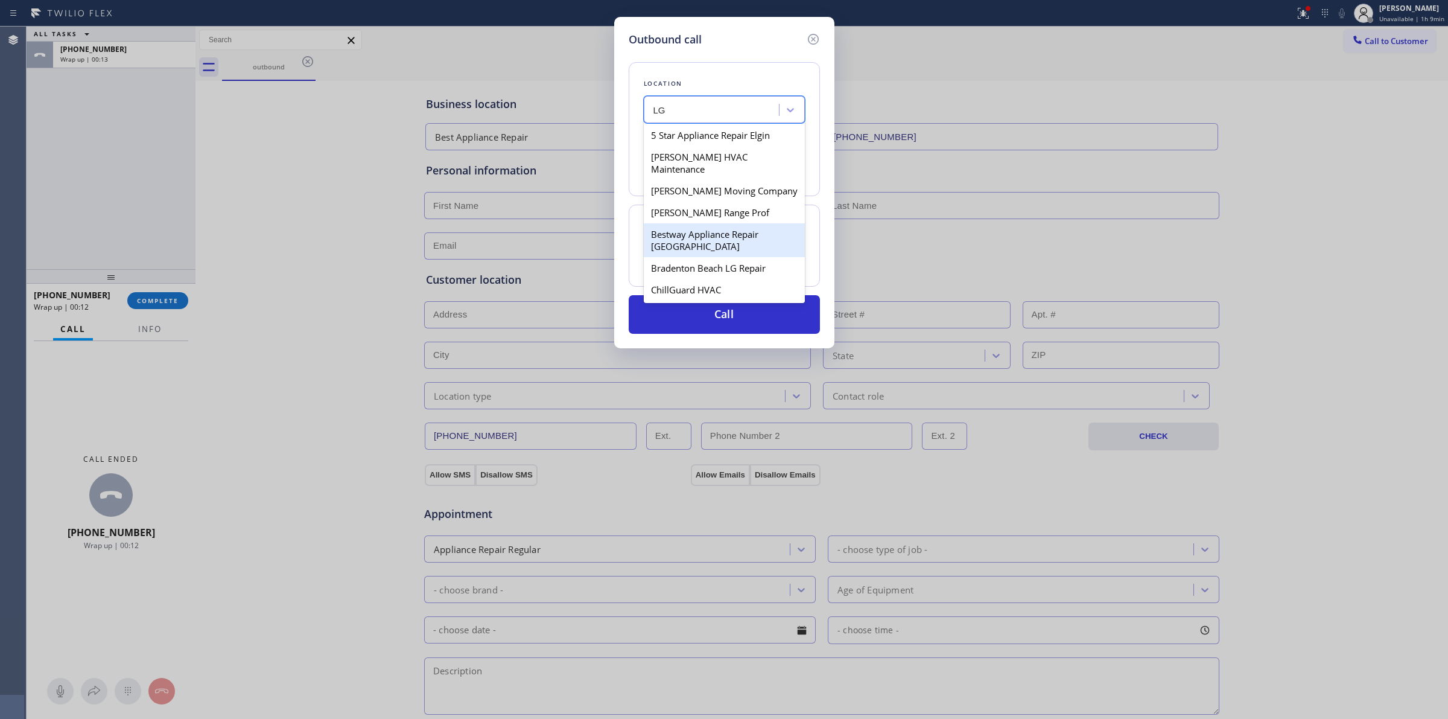
click at [680, 225] on div "Bestway Appliance Repair [GEOGRAPHIC_DATA]" at bounding box center [724, 240] width 161 height 34
type input "[PHONE_NUMBER]"
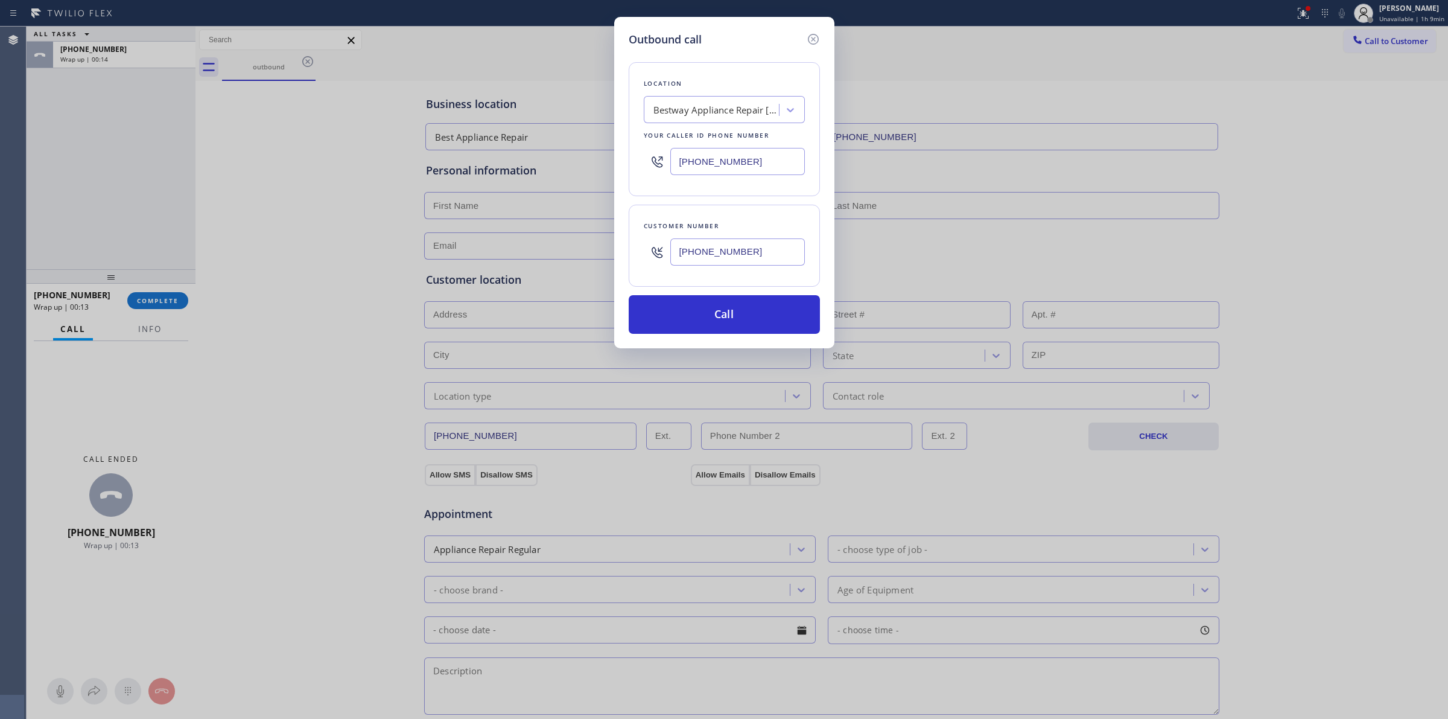
click at [714, 251] on input "[PHONE_NUMBER]" at bounding box center [737, 251] width 135 height 27
click at [716, 317] on button "Call" at bounding box center [724, 314] width 191 height 39
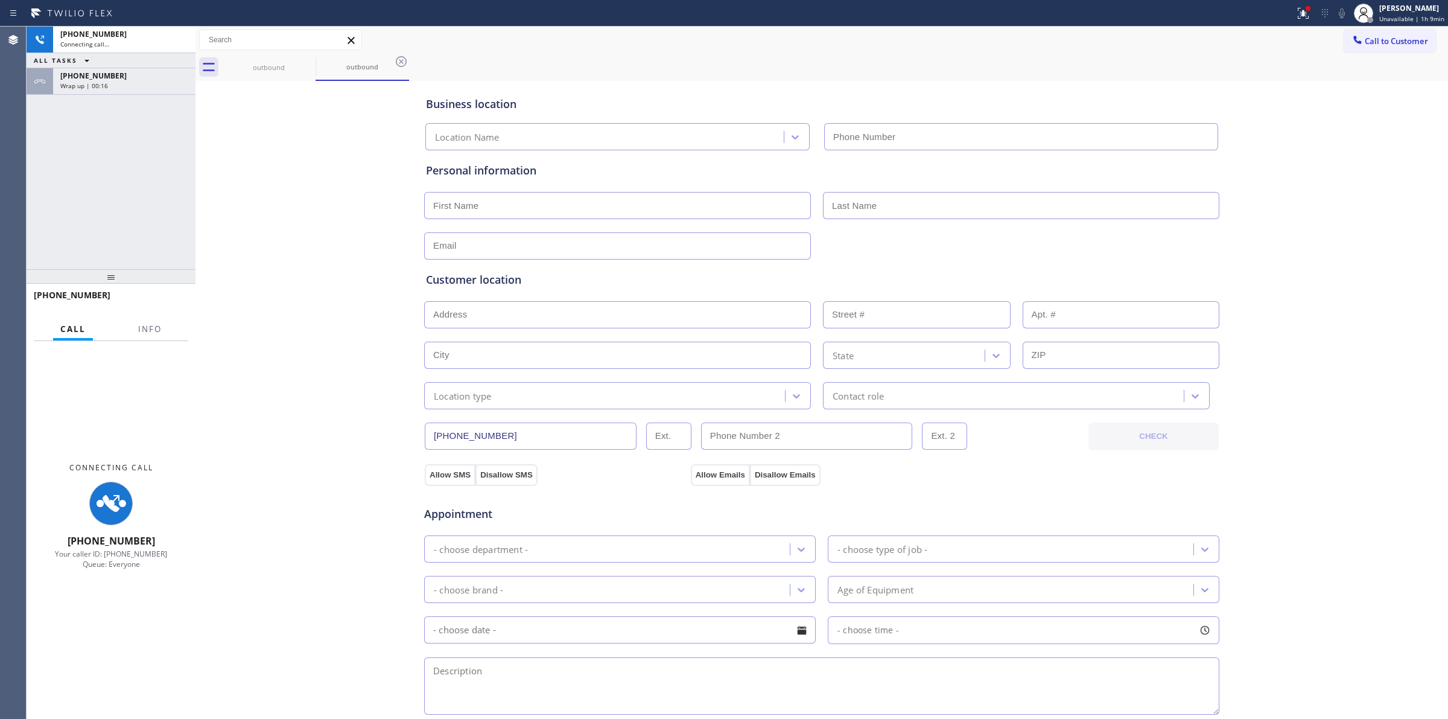
type input "[PHONE_NUMBER]"
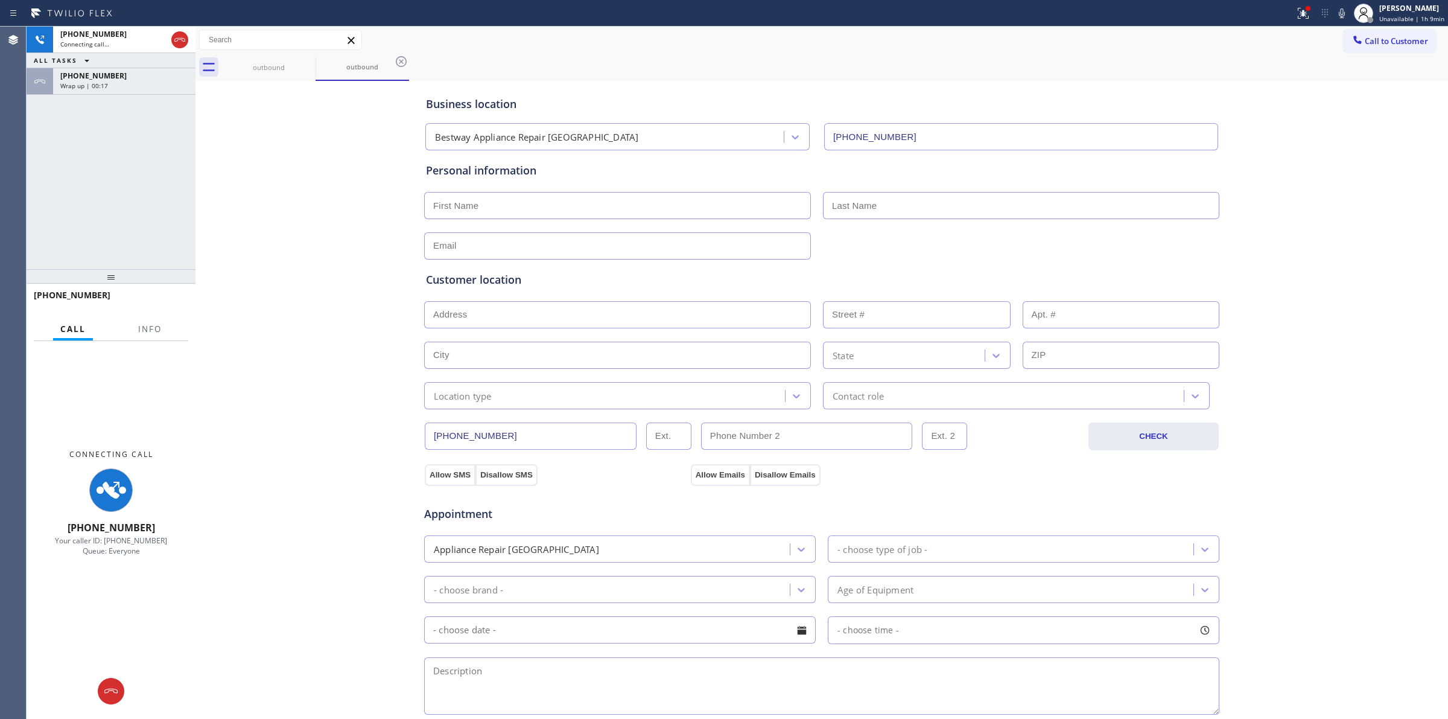
click at [1236, 133] on div "Business location Bestway Appliance Repair [GEOGRAPHIC_DATA] [PHONE_NUMBER] Per…" at bounding box center [822, 496] width 1247 height 824
click at [1345, 12] on icon at bounding box center [1342, 13] width 14 height 14
click at [119, 75] on div "[PHONE_NUMBER]" at bounding box center [124, 76] width 128 height 10
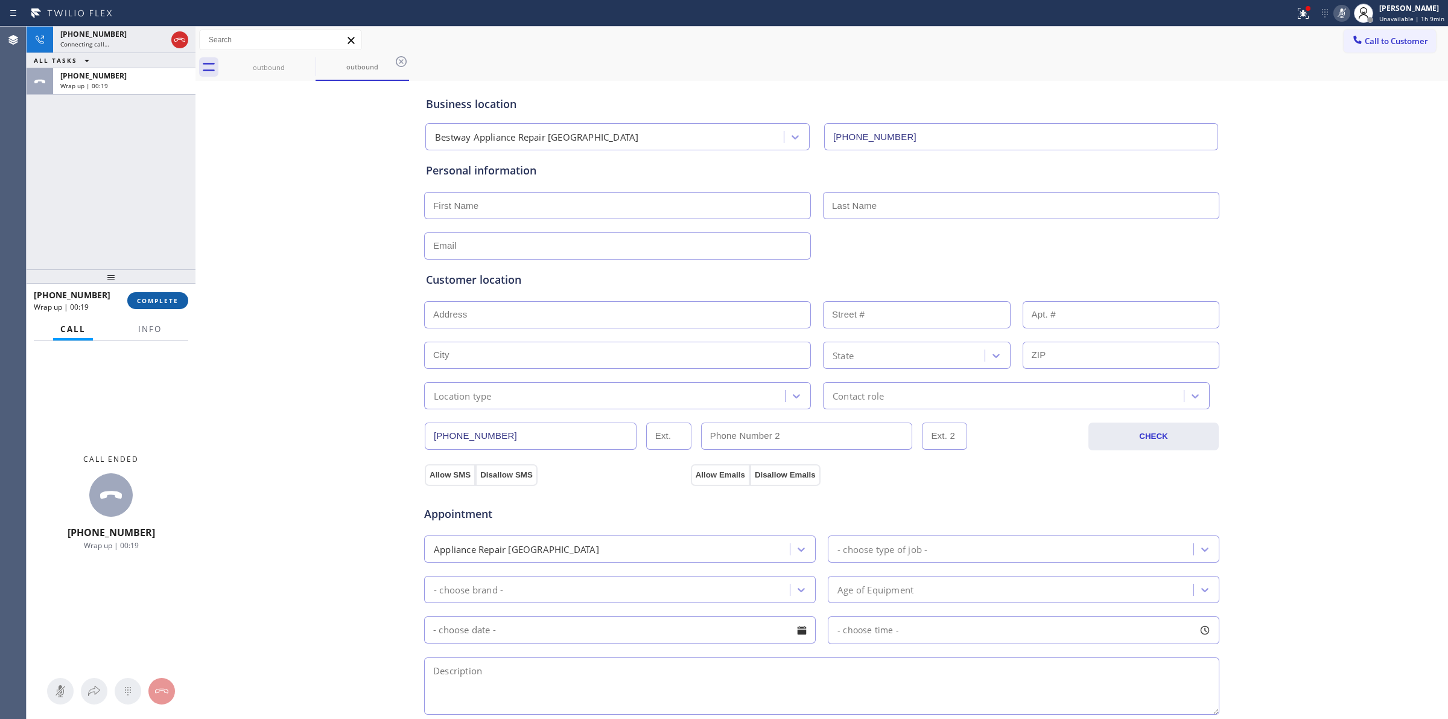
click at [154, 304] on span "COMPLETE" at bounding box center [158, 300] width 42 height 8
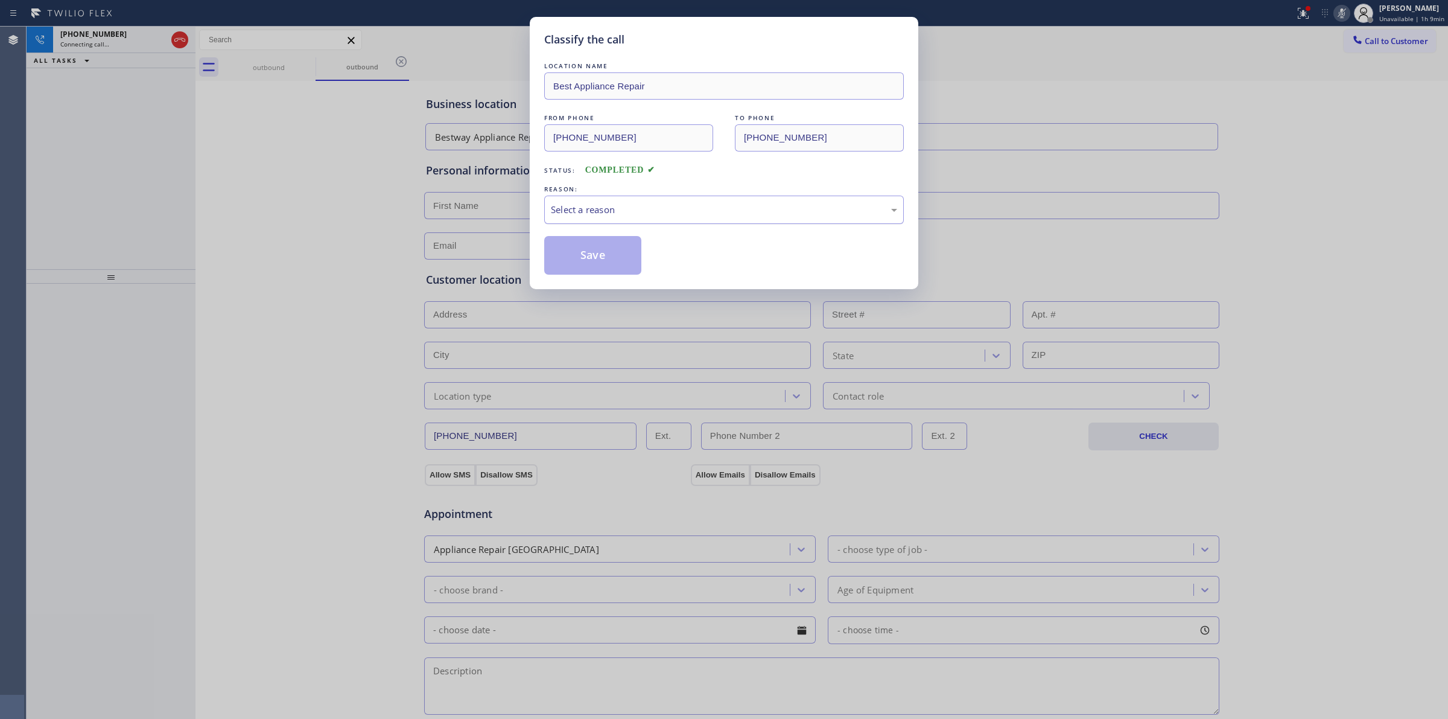
click at [607, 215] on div "Select a reason" at bounding box center [724, 210] width 346 height 14
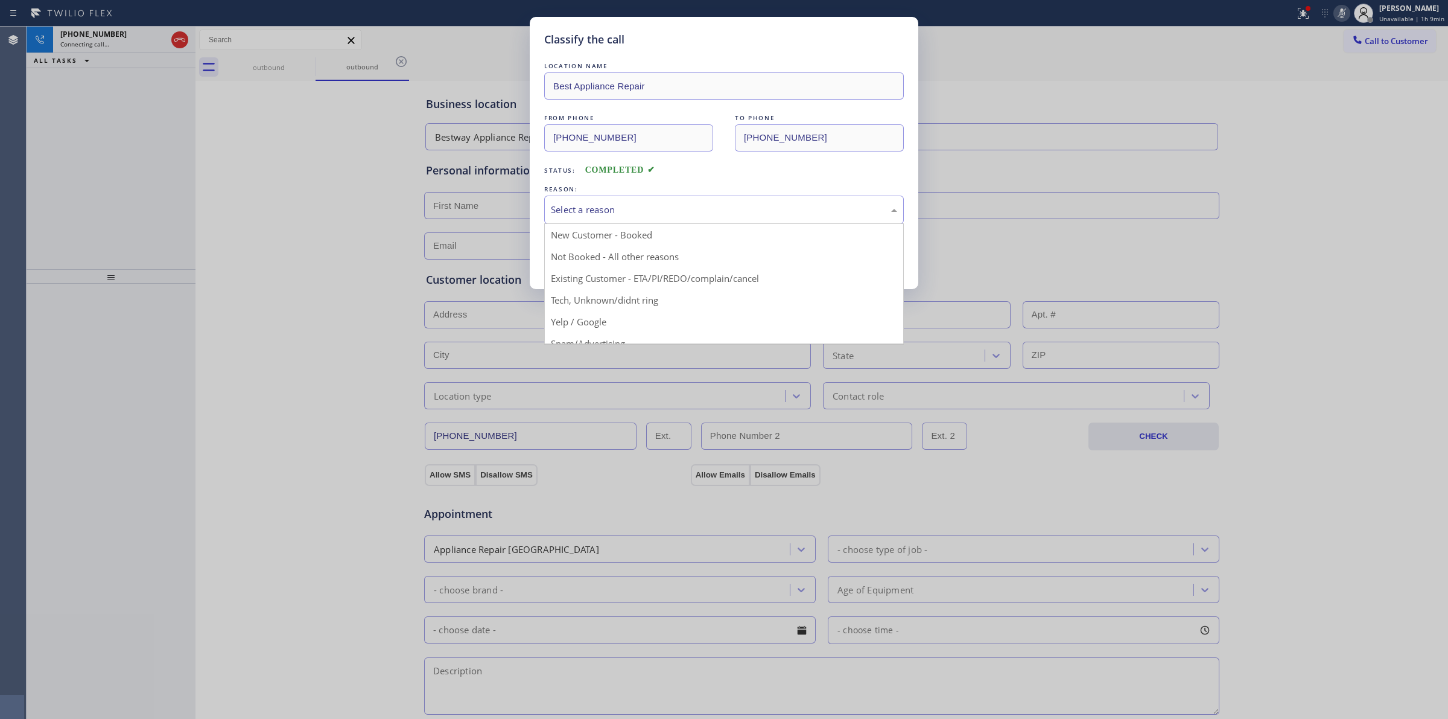
drag, startPoint x: 597, startPoint y: 299, endPoint x: 587, endPoint y: 263, distance: 37.6
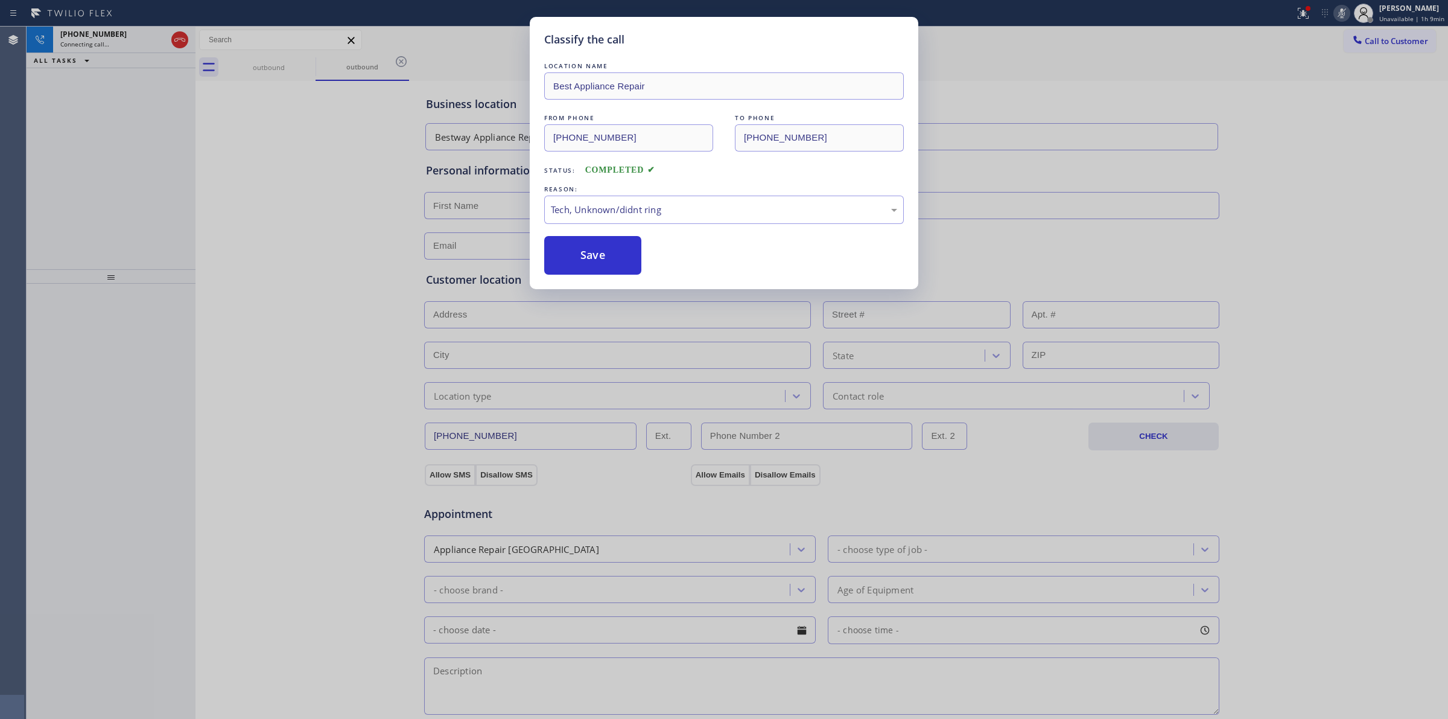
drag, startPoint x: 587, startPoint y: 263, endPoint x: 678, endPoint y: 261, distance: 90.5
click at [590, 263] on button "Save" at bounding box center [592, 255] width 97 height 39
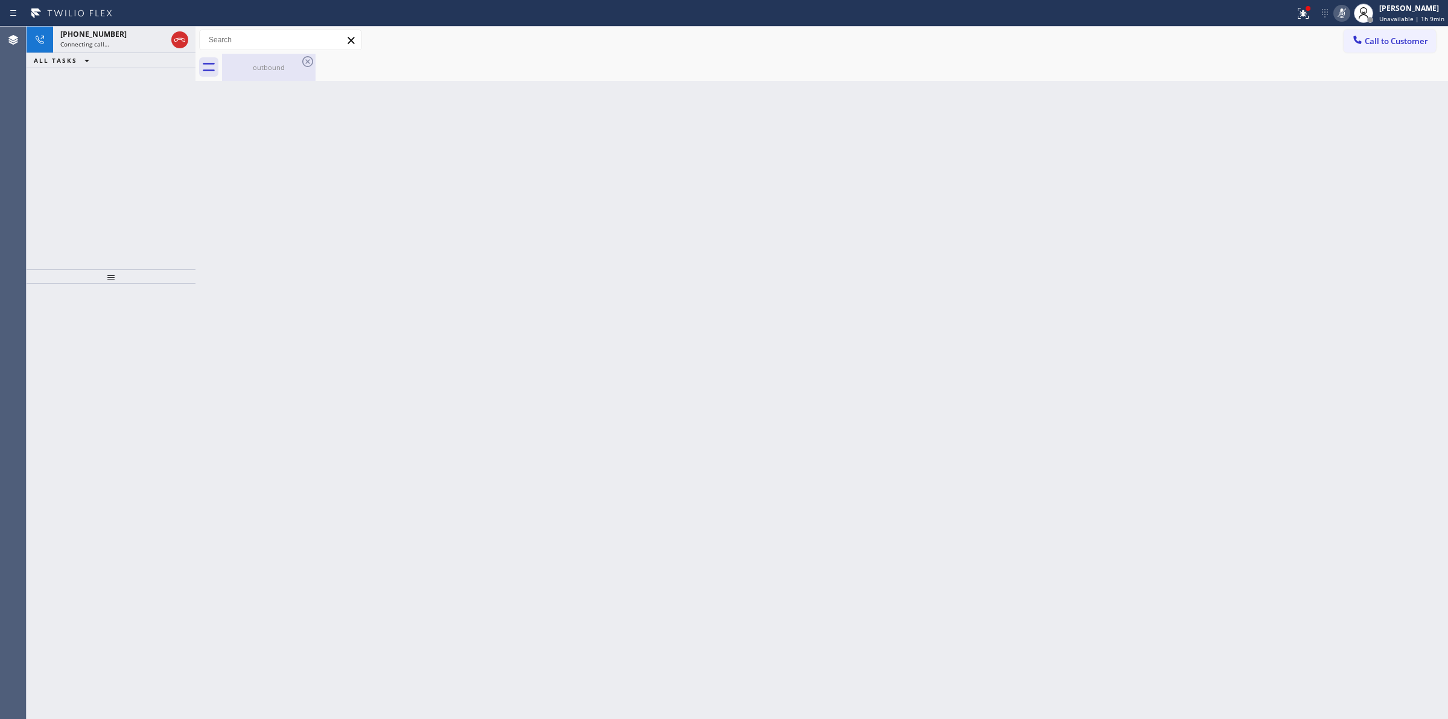
click at [261, 63] on div "outbound" at bounding box center [268, 67] width 91 height 9
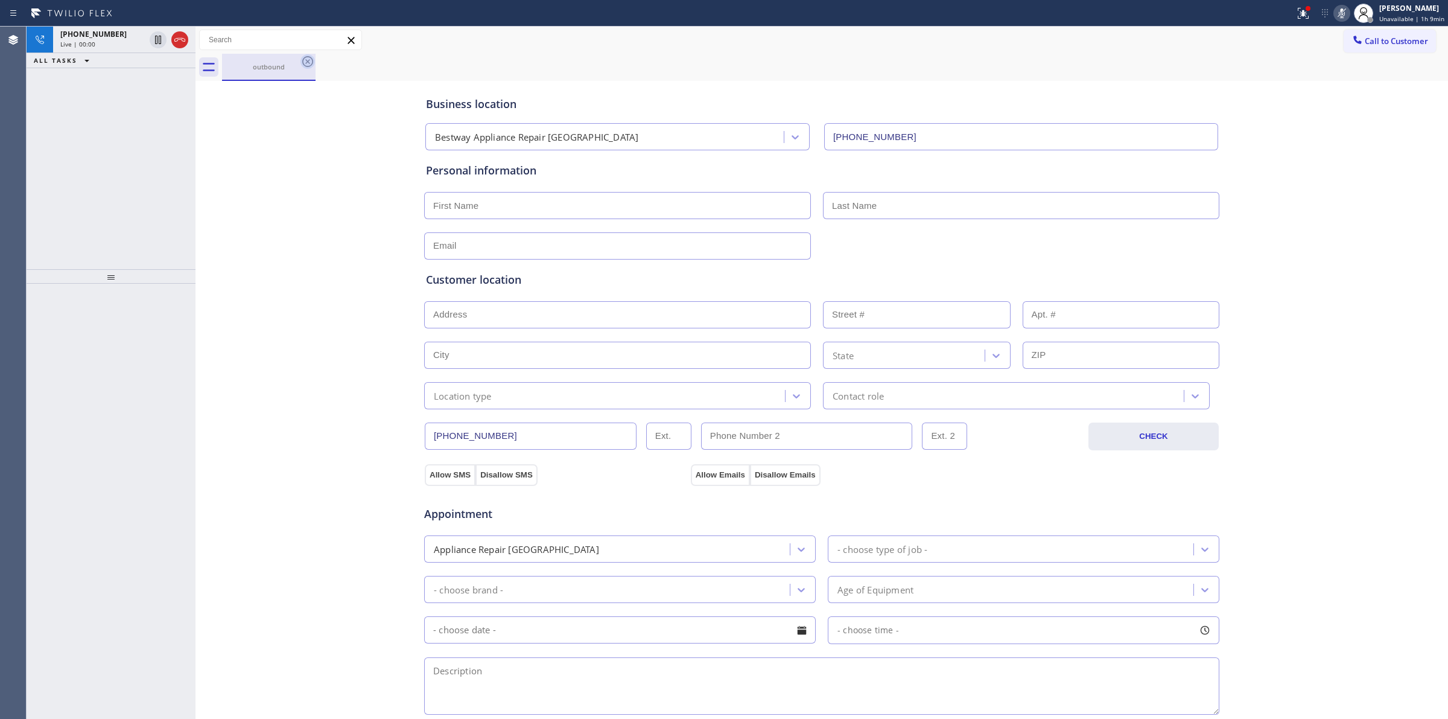
click at [308, 61] on icon at bounding box center [307, 61] width 11 height 11
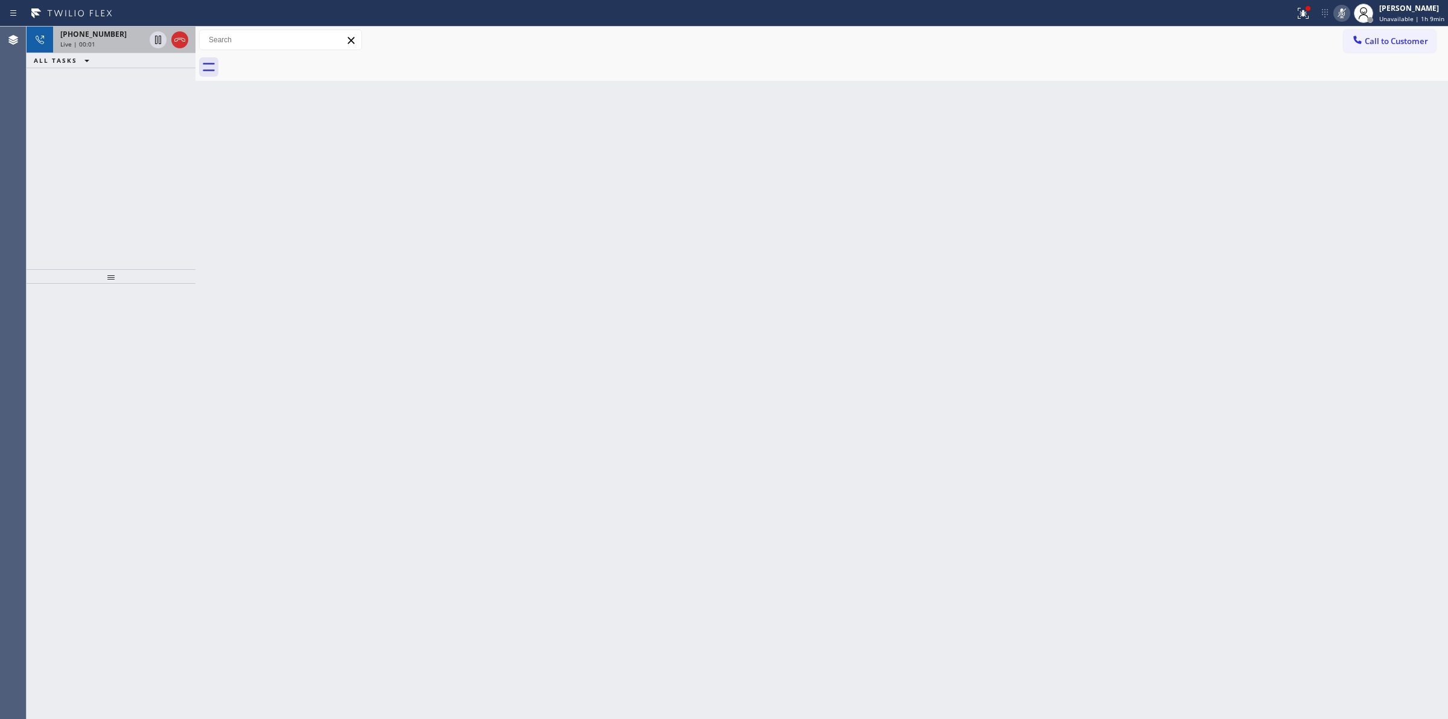
click at [135, 43] on div "Live | 00:01" at bounding box center [102, 44] width 84 height 8
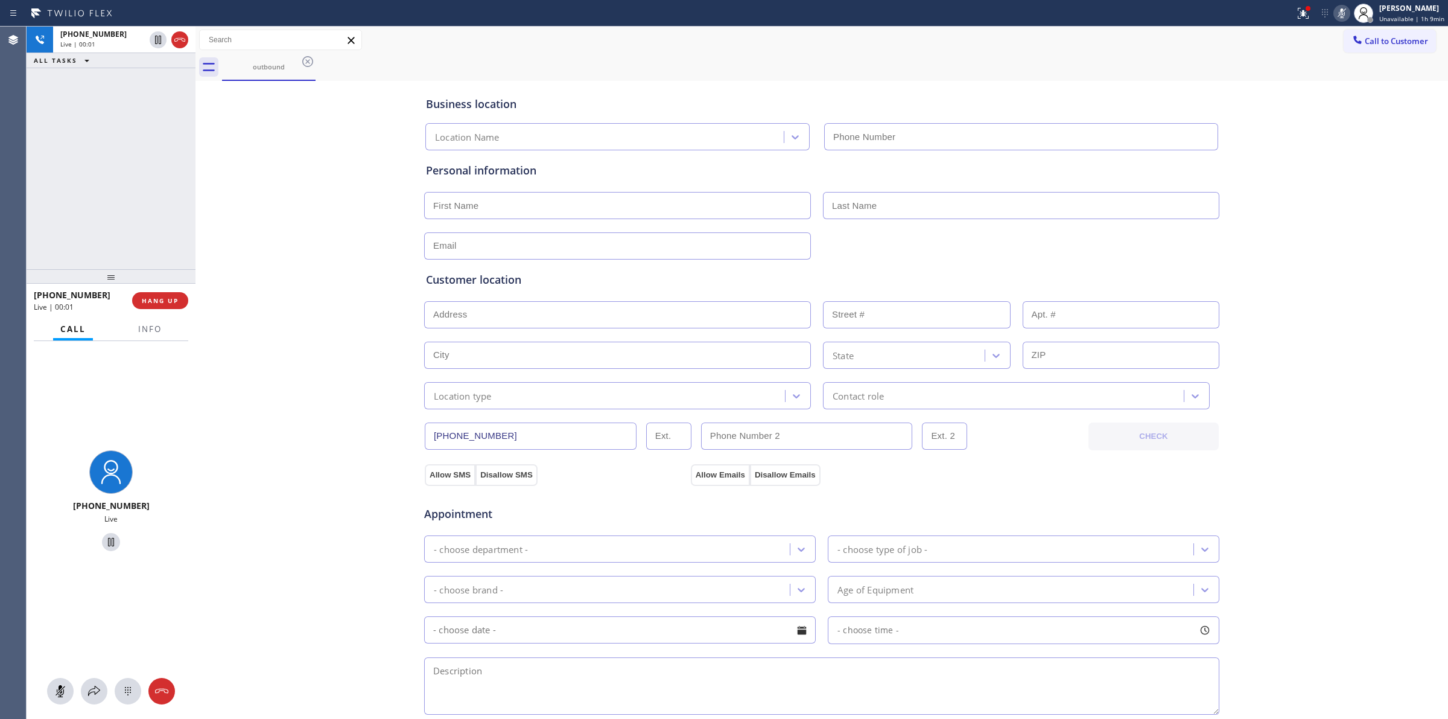
drag, startPoint x: 110, startPoint y: 685, endPoint x: 121, endPoint y: 689, distance: 12.2
click at [110, 686] on div at bounding box center [111, 691] width 169 height 27
type input "[PHONE_NUMBER]"
click at [121, 690] on icon at bounding box center [128, 691] width 14 height 14
click at [1383, 41] on span "Call to Customer" at bounding box center [1396, 41] width 63 height 11
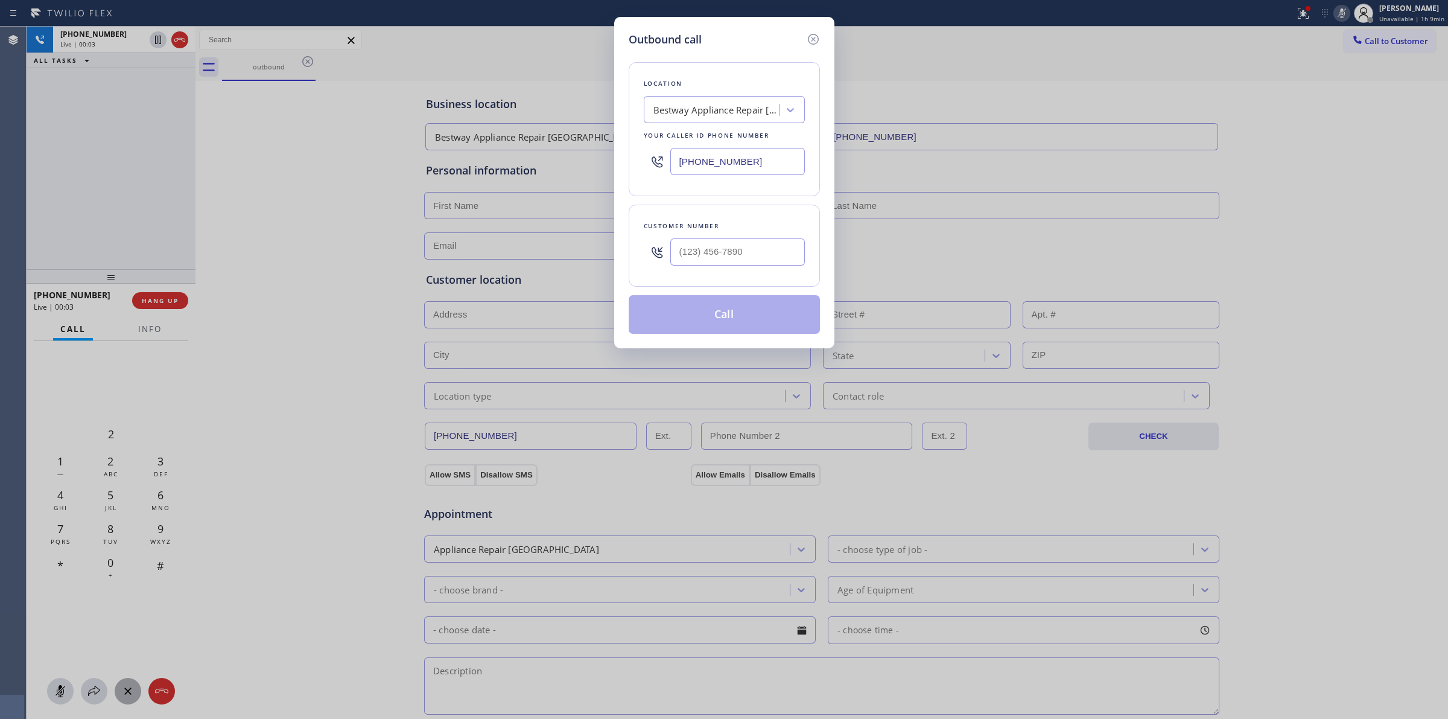
click at [726, 275] on div "Customer number" at bounding box center [724, 246] width 191 height 82
click at [815, 36] on icon at bounding box center [813, 39] width 14 height 14
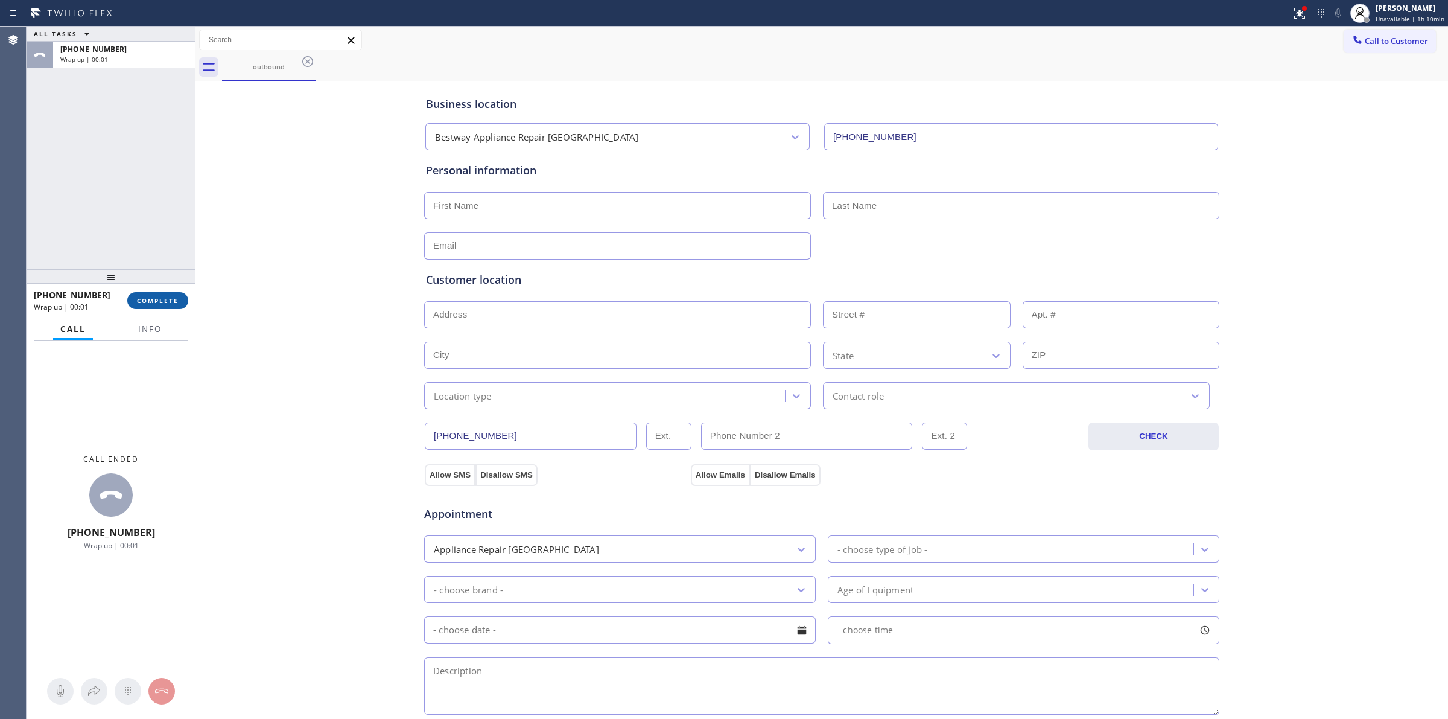
click at [169, 306] on button "COMPLETE" at bounding box center [157, 300] width 61 height 17
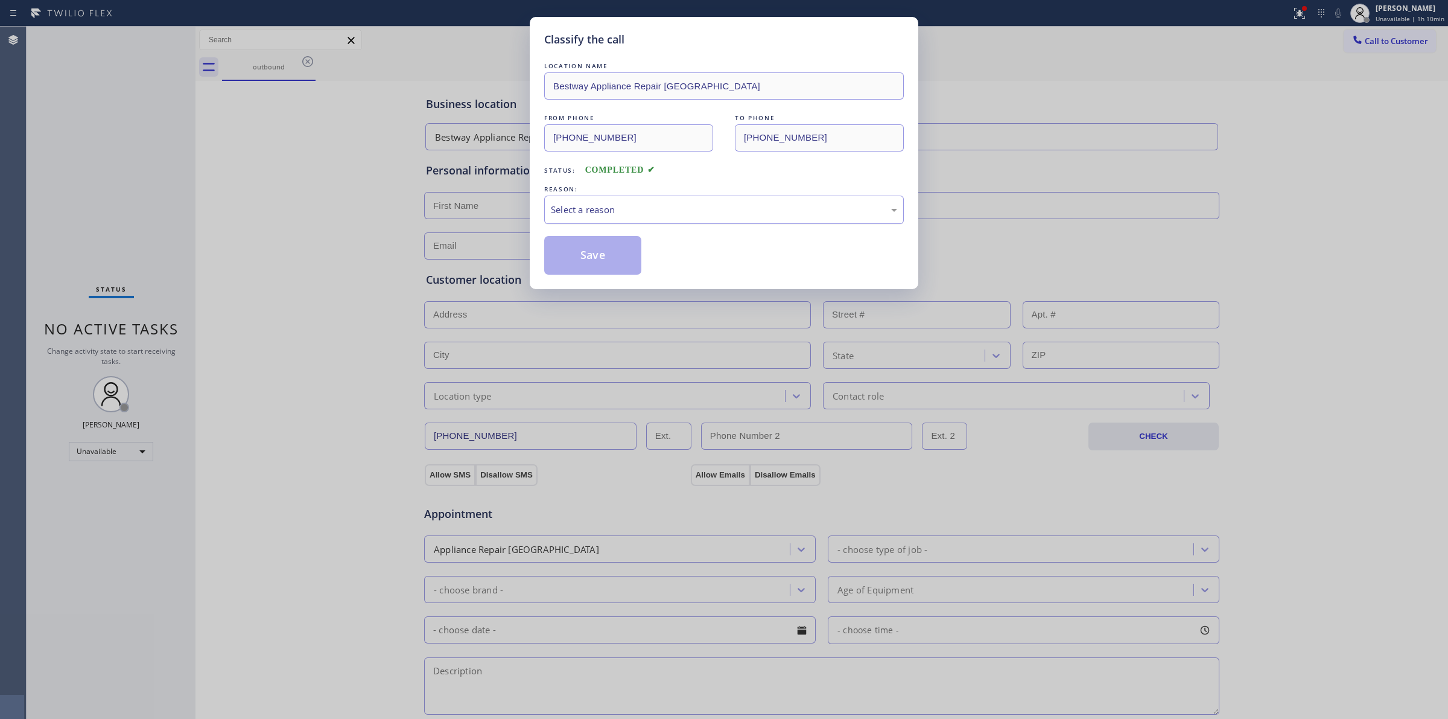
click at [658, 199] on div "Select a reason" at bounding box center [724, 210] width 360 height 28
click at [600, 263] on button "Save" at bounding box center [592, 255] width 97 height 39
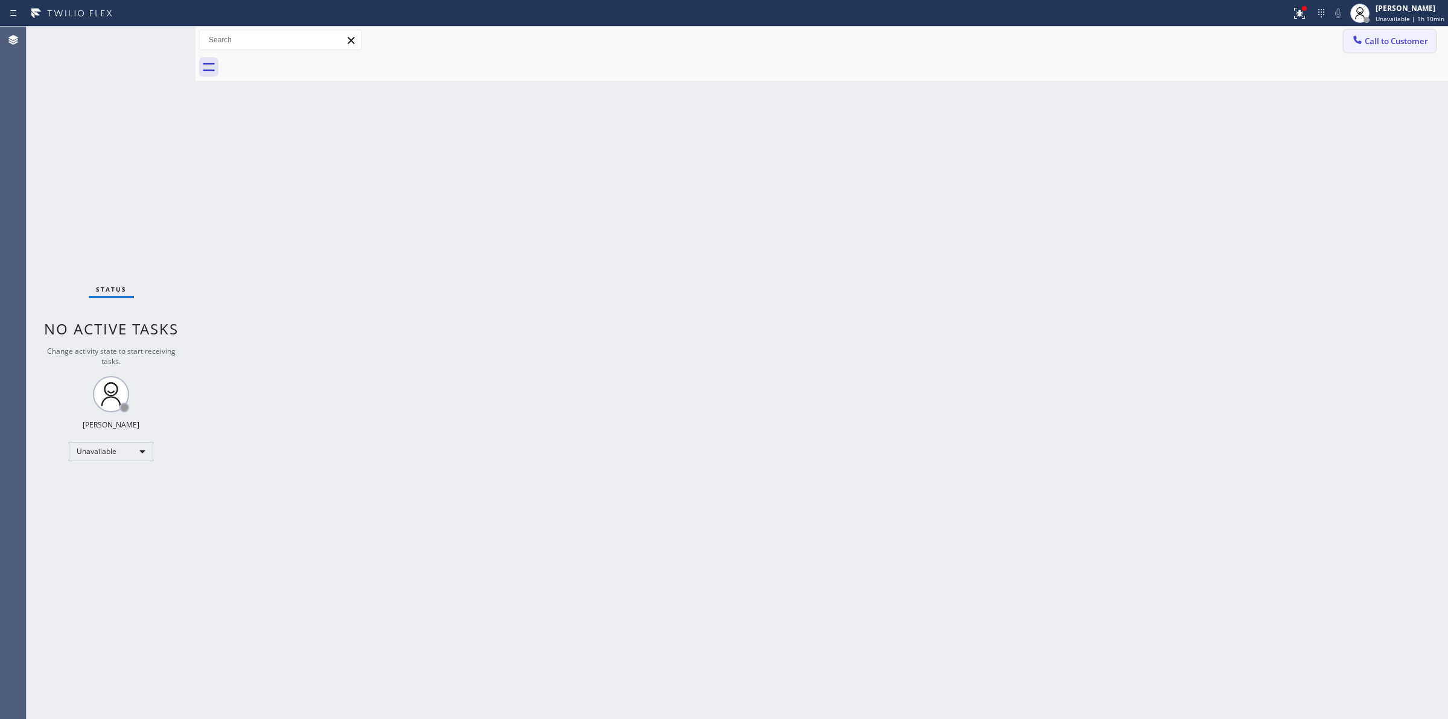
click at [1356, 40] on icon at bounding box center [1358, 40] width 8 height 8
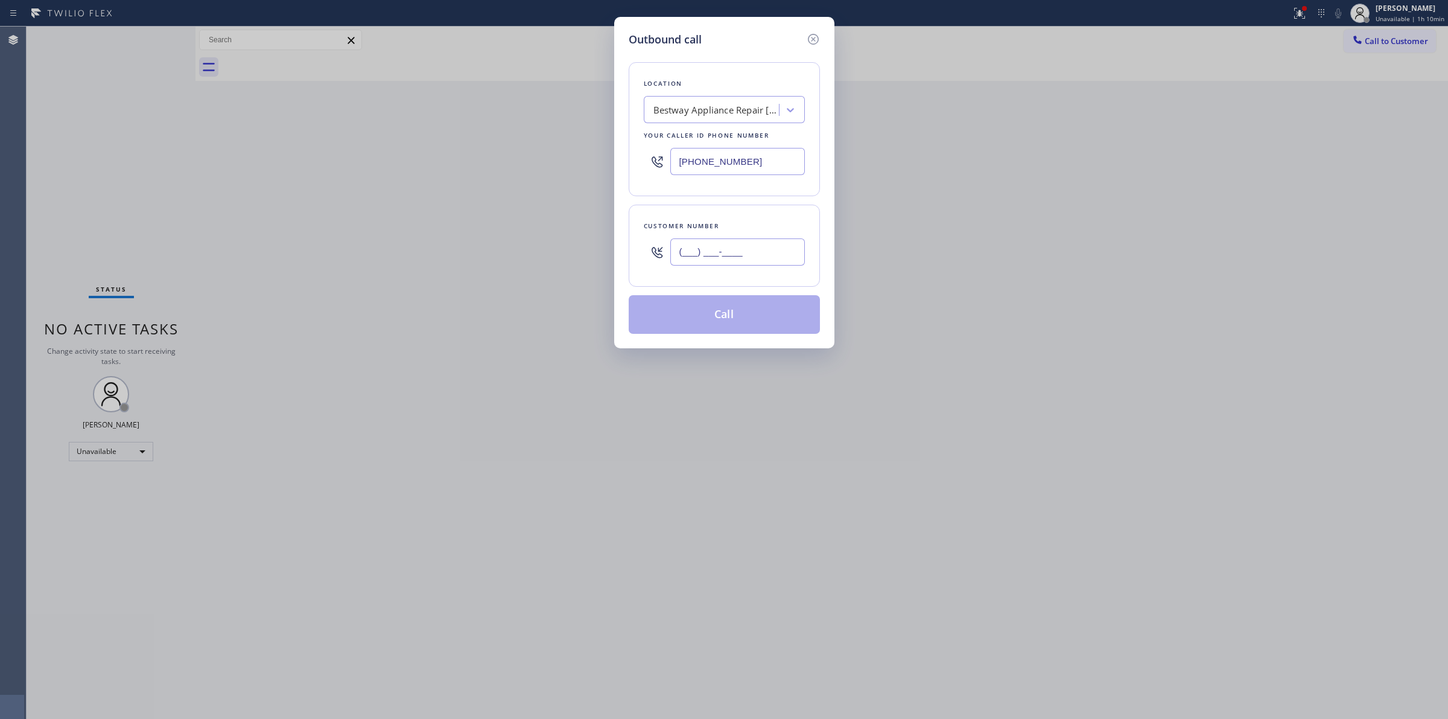
paste input "979) 921-7766"
click at [740, 266] on input "[PHONE_NUMBER]" at bounding box center [737, 251] width 135 height 27
type input "[PHONE_NUMBER]"
click at [729, 314] on button "Call" at bounding box center [724, 314] width 191 height 39
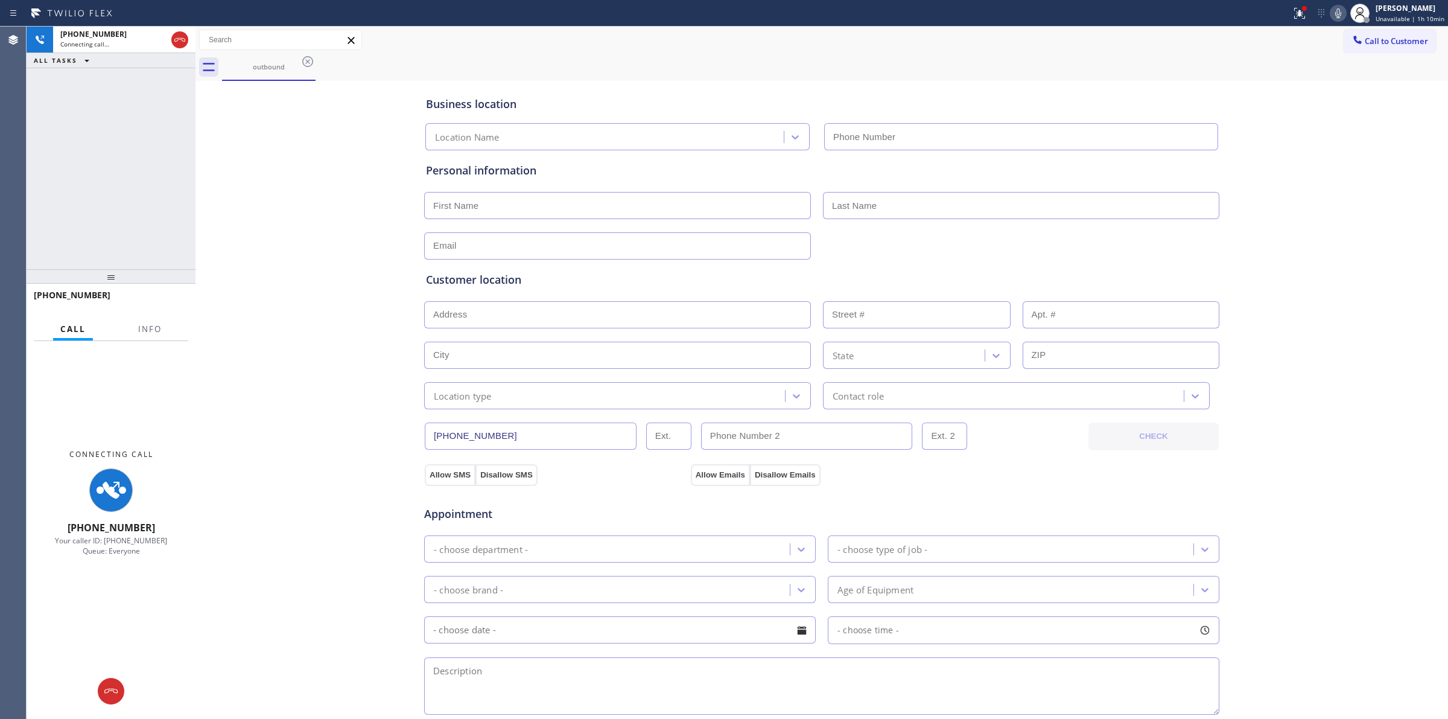
type input "[PHONE_NUMBER]"
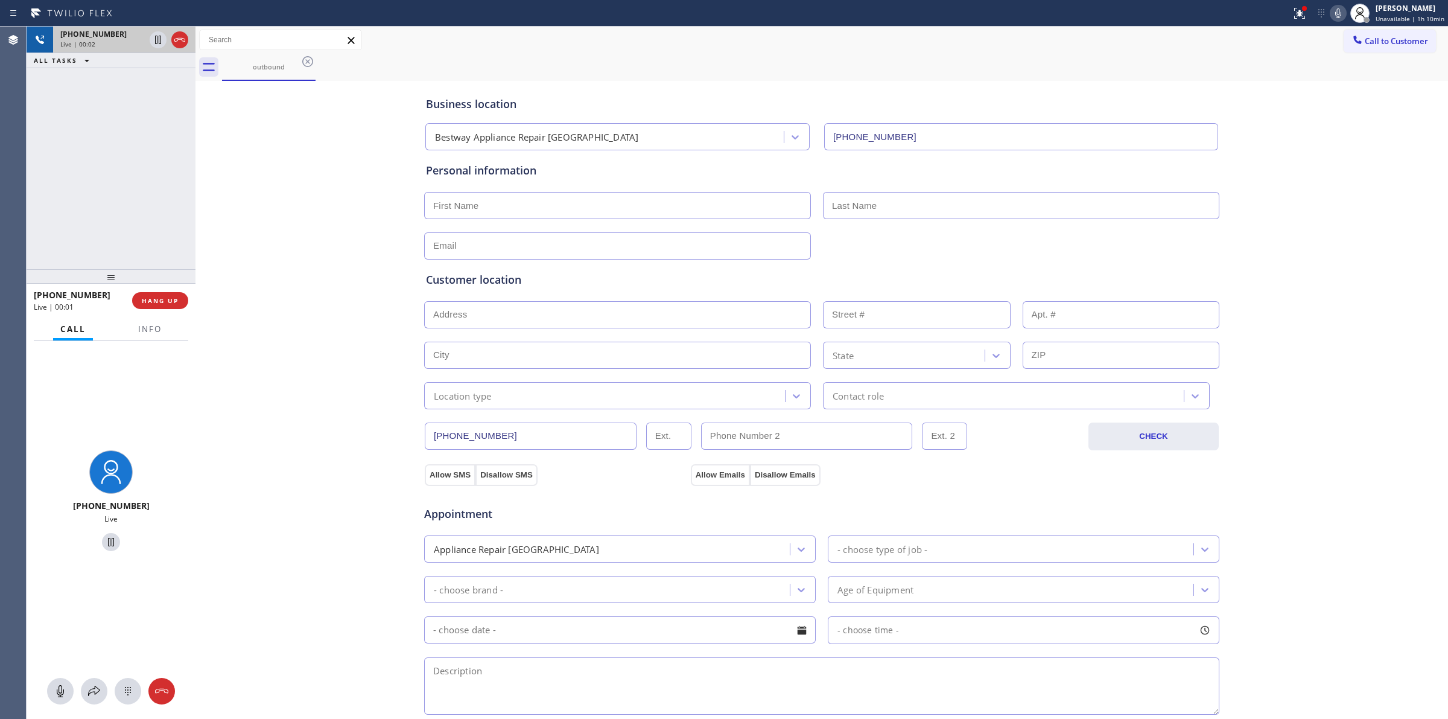
click at [125, 48] on div "[PHONE_NUMBER] Live | 00:02" at bounding box center [100, 40] width 94 height 27
click at [129, 689] on icon at bounding box center [128, 691] width 14 height 14
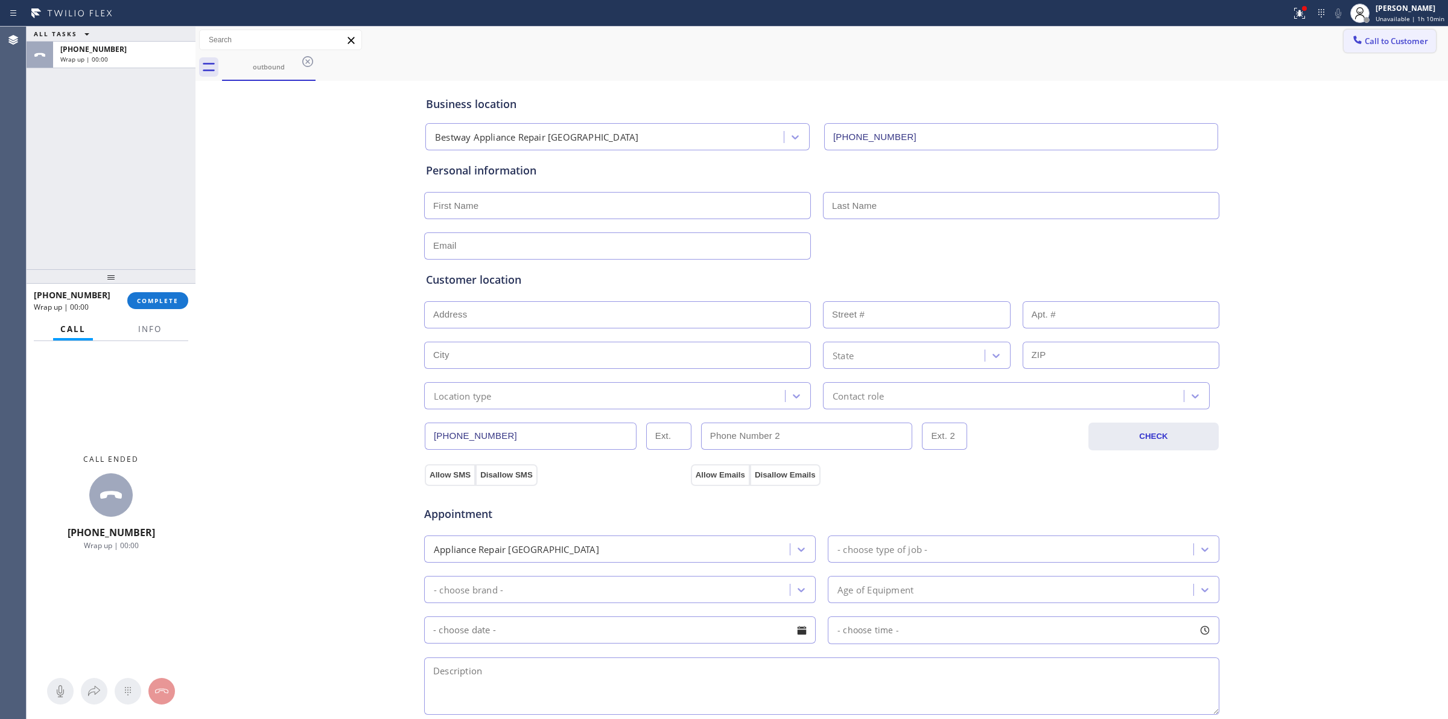
click at [1372, 47] on button "Call to Customer" at bounding box center [1390, 41] width 92 height 23
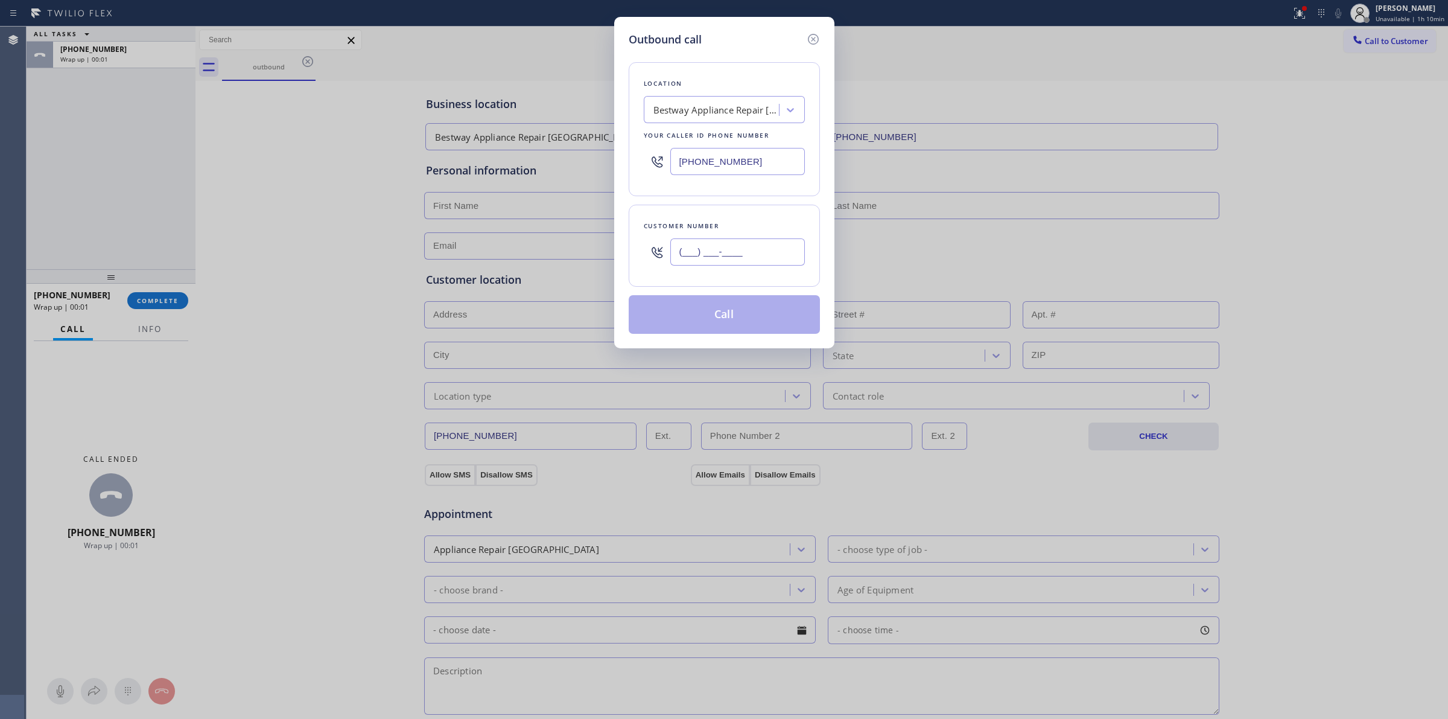
click at [763, 245] on input "(___) ___-____" at bounding box center [737, 251] width 135 height 27
paste input "979) 921-7766"
type input "[PHONE_NUMBER]"
click at [722, 327] on button "Call" at bounding box center [724, 314] width 191 height 39
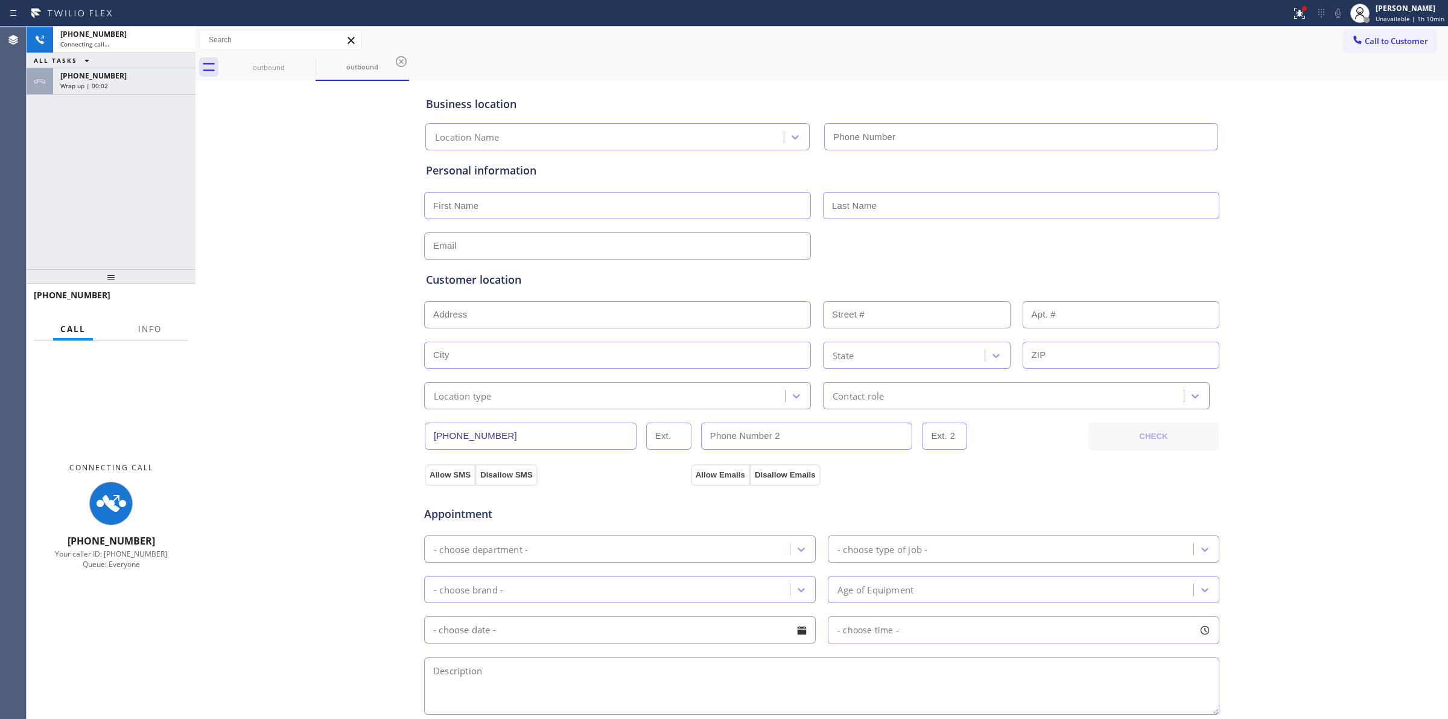
type input "[PHONE_NUMBER]"
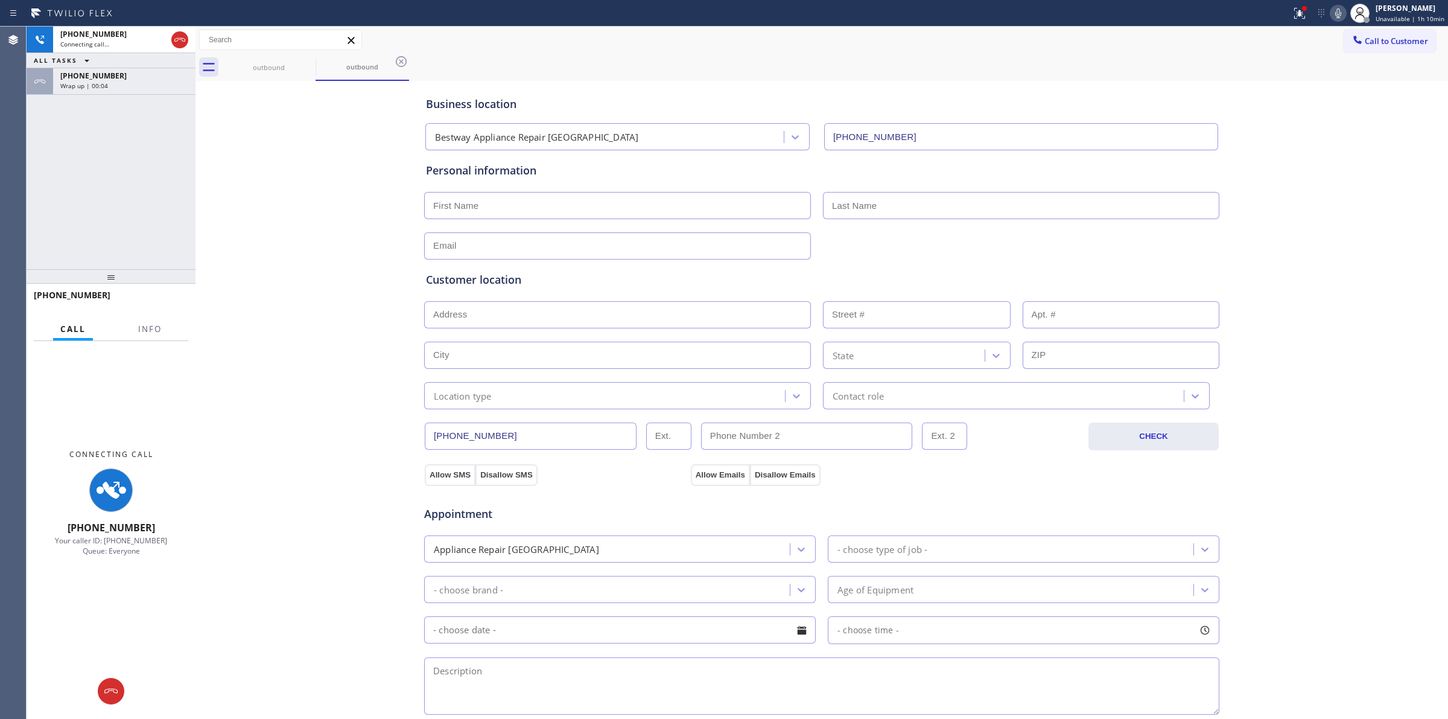
click at [255, 197] on div "Business location Bestway Appliance Repair [GEOGRAPHIC_DATA] [PHONE_NUMBER] Per…" at bounding box center [822, 496] width 1247 height 824
click at [150, 82] on div "Wrap up | 00:05" at bounding box center [124, 85] width 128 height 8
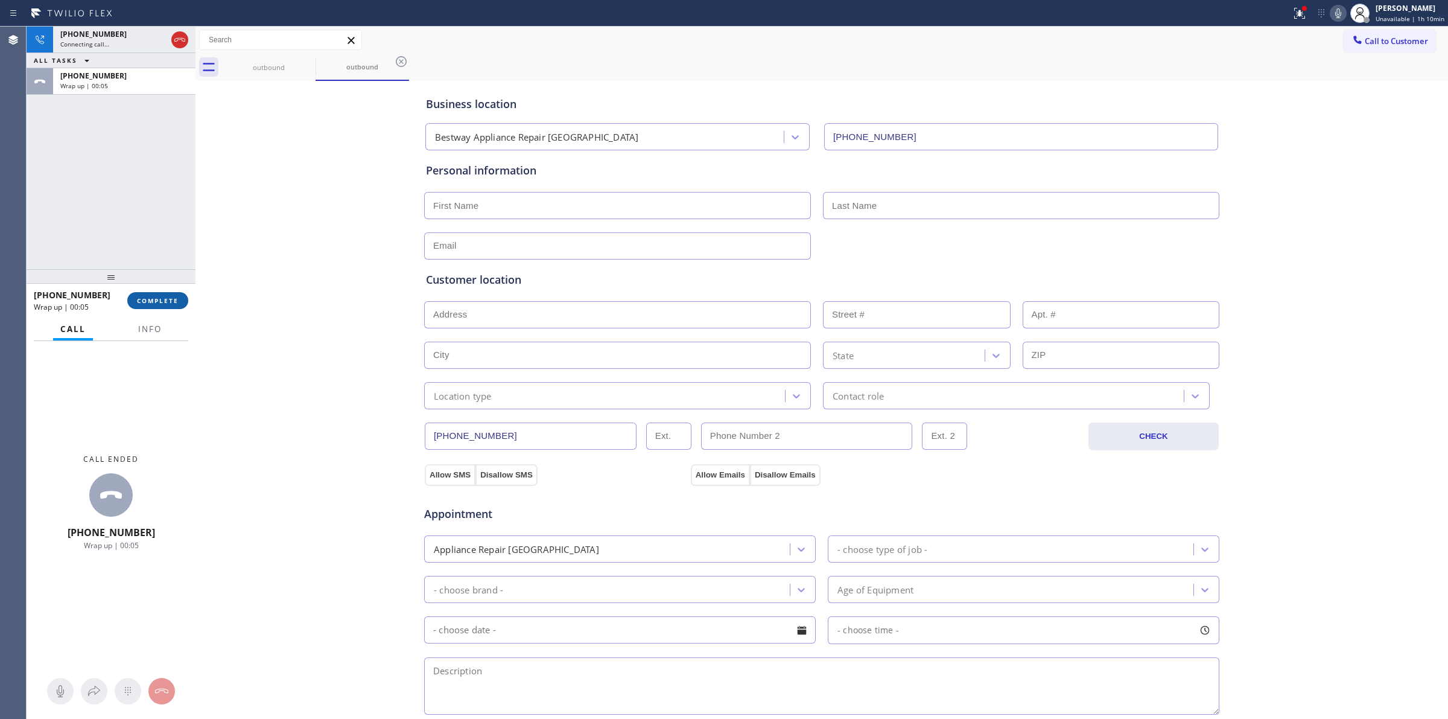
click at [167, 293] on button "COMPLETE" at bounding box center [157, 300] width 61 height 17
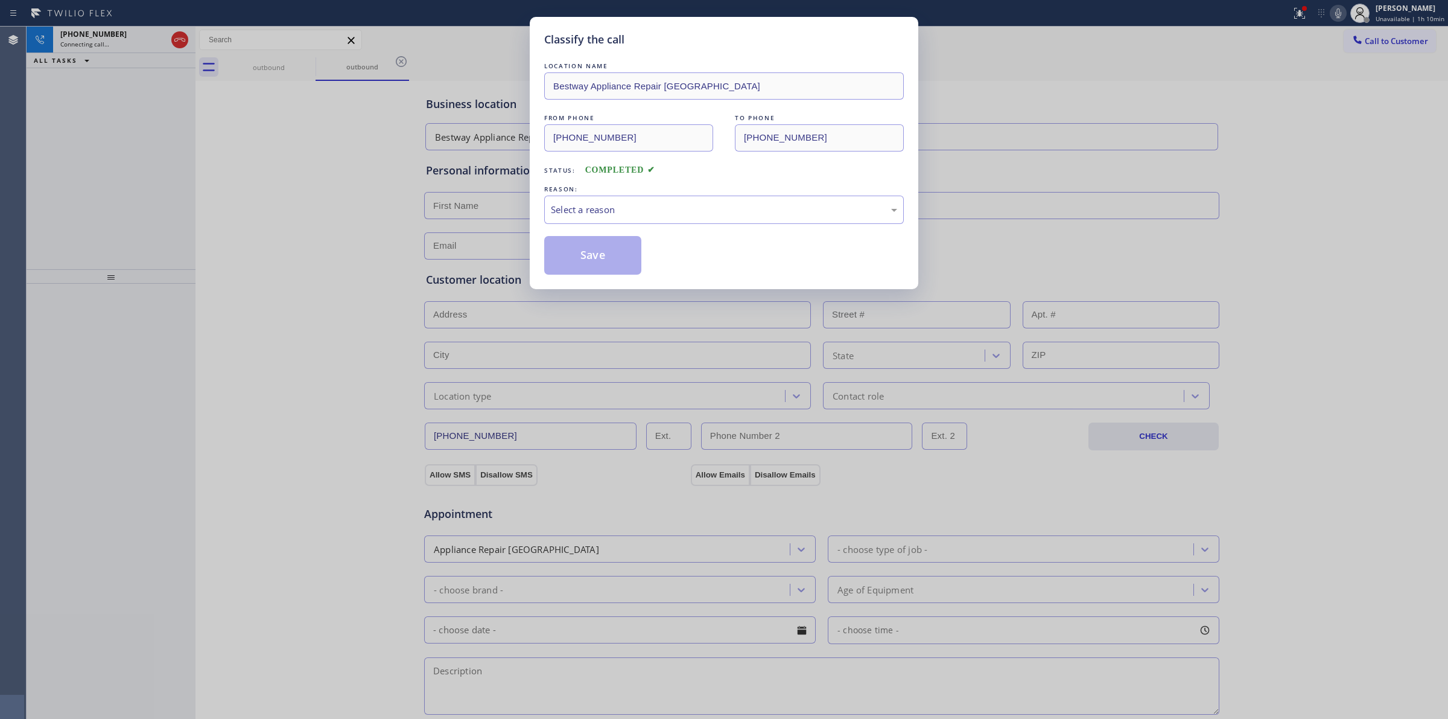
click at [716, 184] on div "REASON:" at bounding box center [724, 189] width 360 height 13
click at [704, 209] on div "Select a reason" at bounding box center [724, 210] width 346 height 14
drag, startPoint x: 619, startPoint y: 299, endPoint x: 595, endPoint y: 261, distance: 44.7
drag, startPoint x: 595, startPoint y: 261, endPoint x: 350, endPoint y: 158, distance: 265.6
click at [595, 258] on button "Save" at bounding box center [592, 255] width 97 height 39
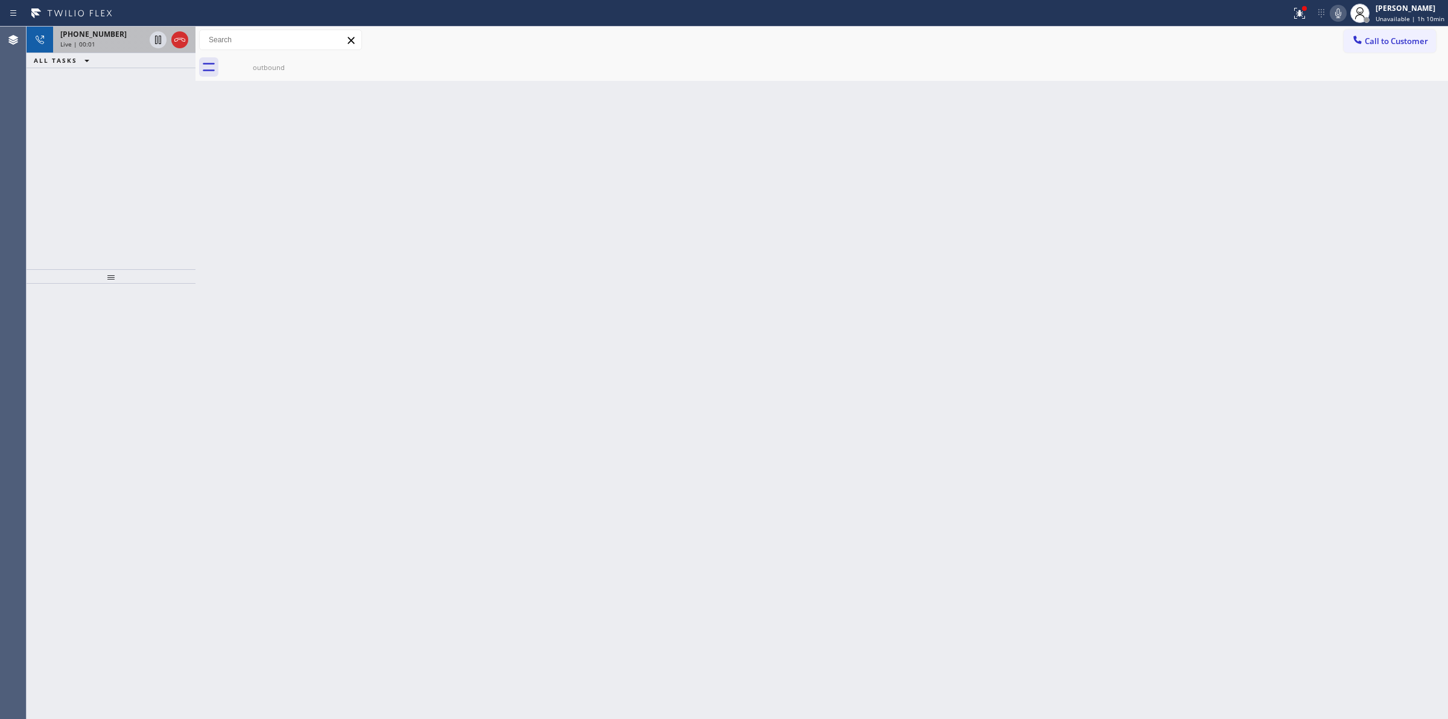
click at [115, 43] on div "Live | 00:01" at bounding box center [102, 44] width 84 height 8
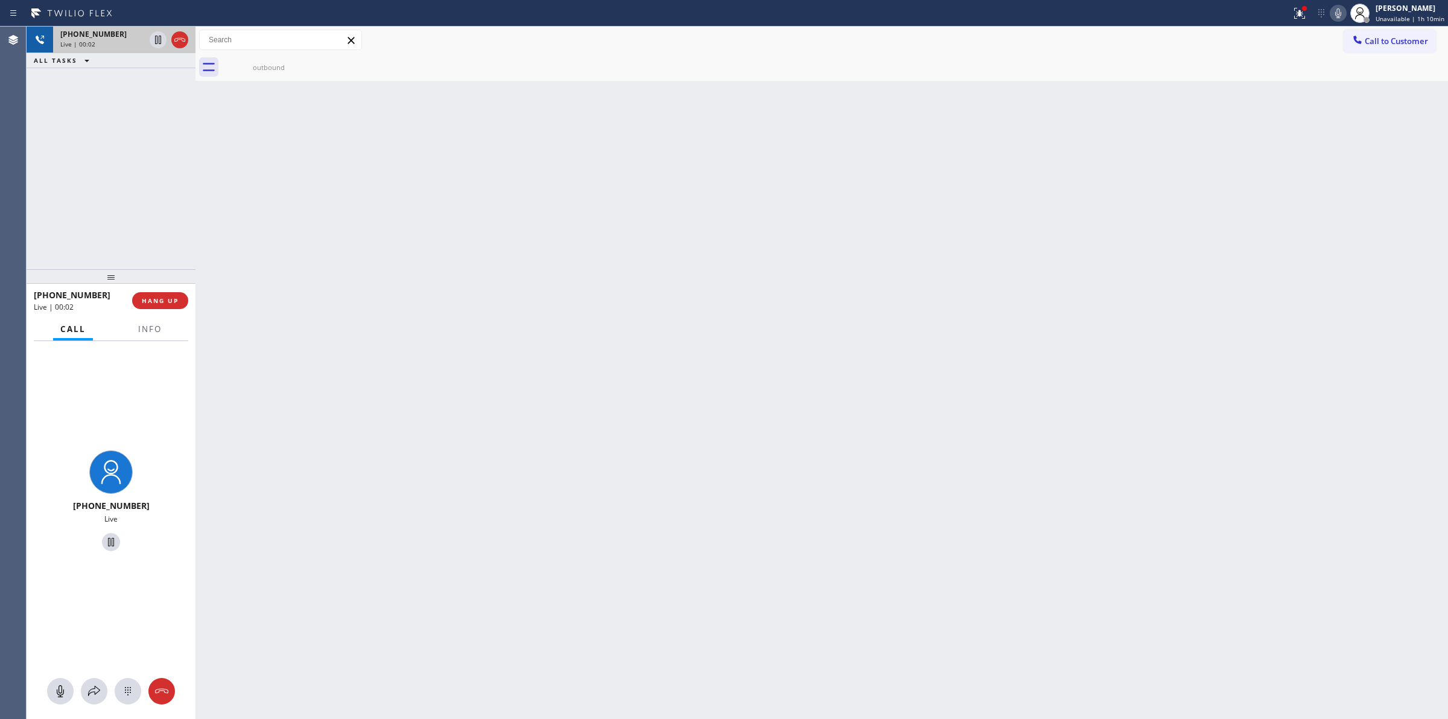
click at [115, 43] on div "Live | 00:02" at bounding box center [102, 44] width 84 height 8
click at [130, 685] on icon at bounding box center [128, 691] width 14 height 14
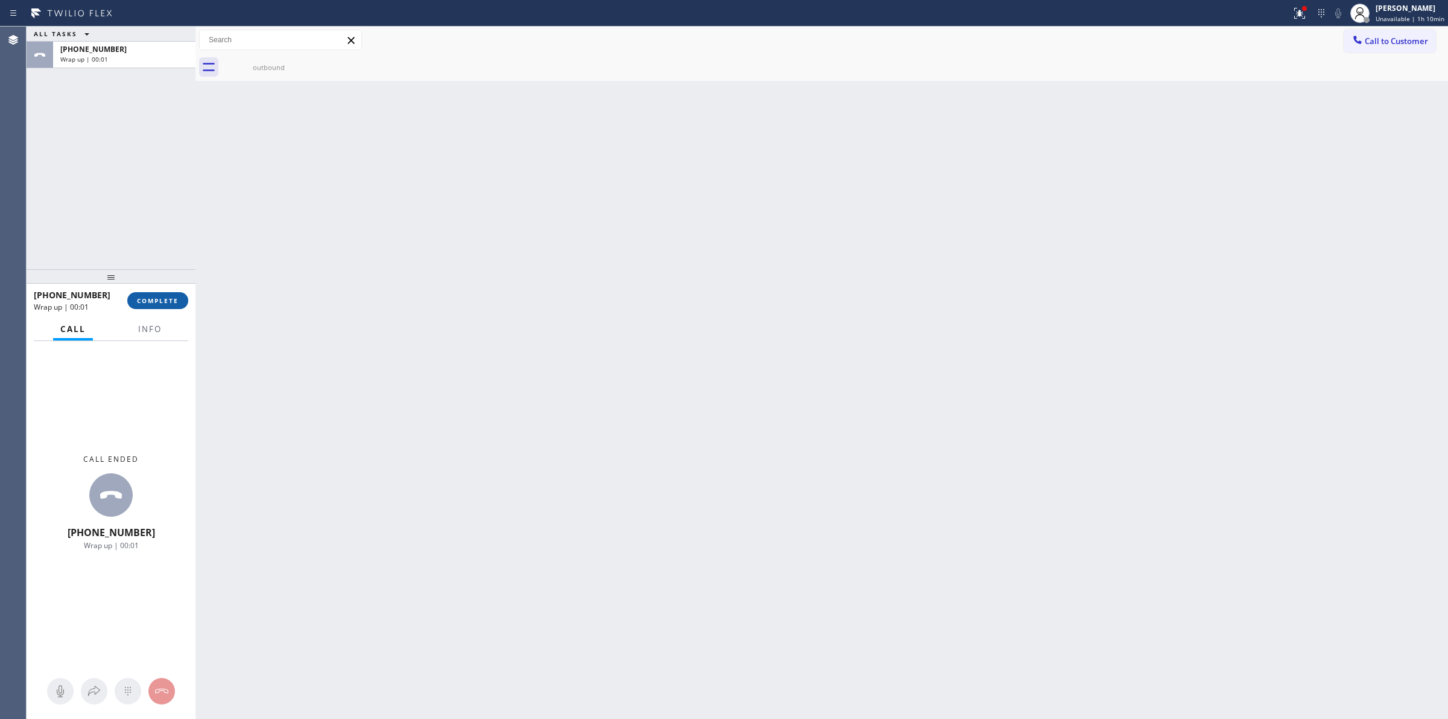
click at [167, 296] on span "COMPLETE" at bounding box center [158, 300] width 42 height 8
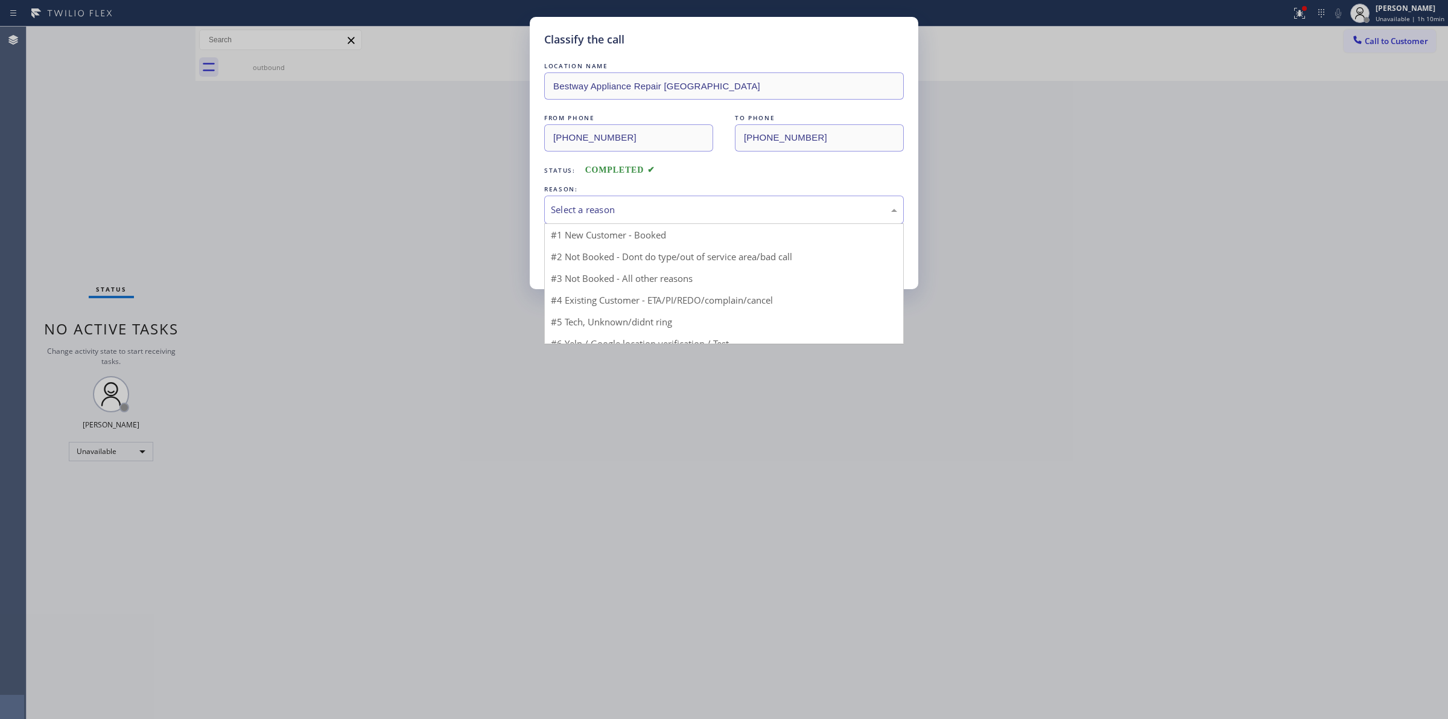
click at [619, 209] on div "Select a reason" at bounding box center [724, 210] width 346 height 14
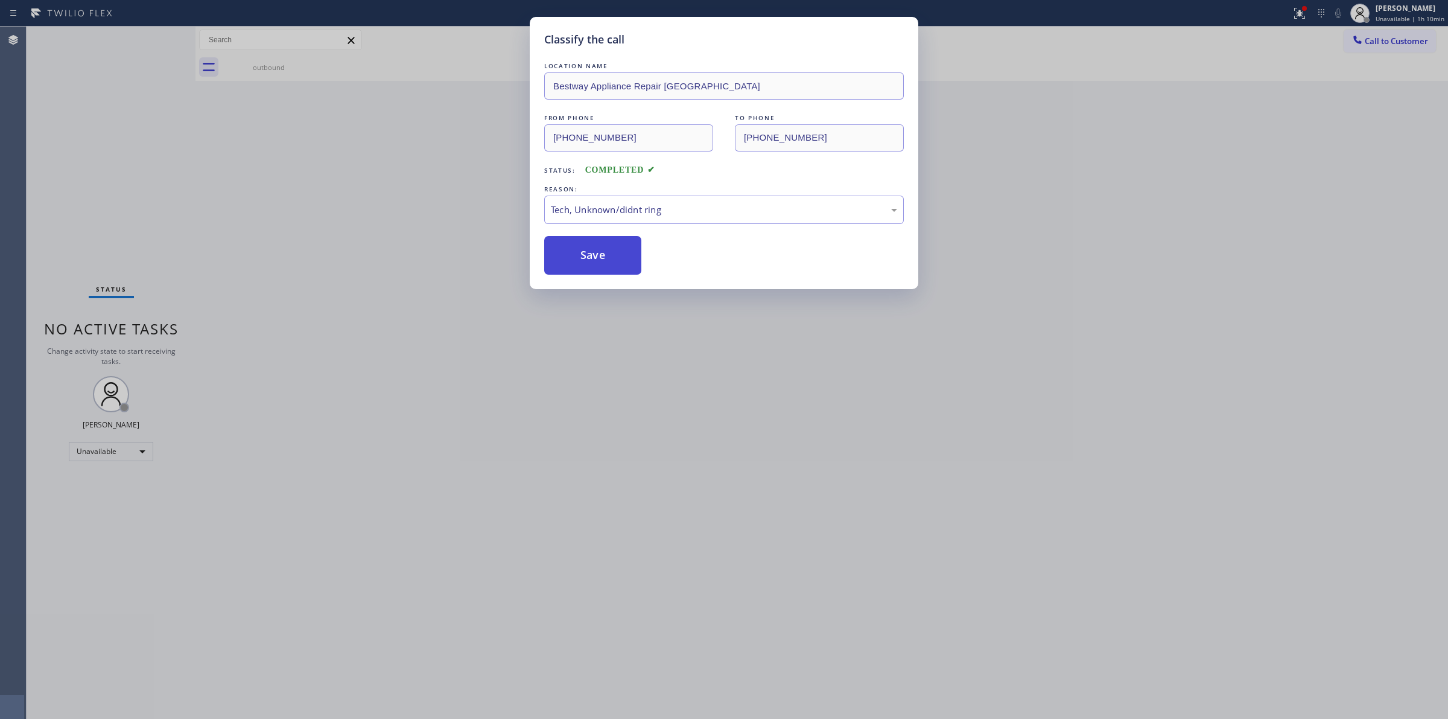
drag, startPoint x: 629, startPoint y: 304, endPoint x: 605, endPoint y: 273, distance: 38.7
click at [600, 255] on button "Save" at bounding box center [592, 255] width 97 height 39
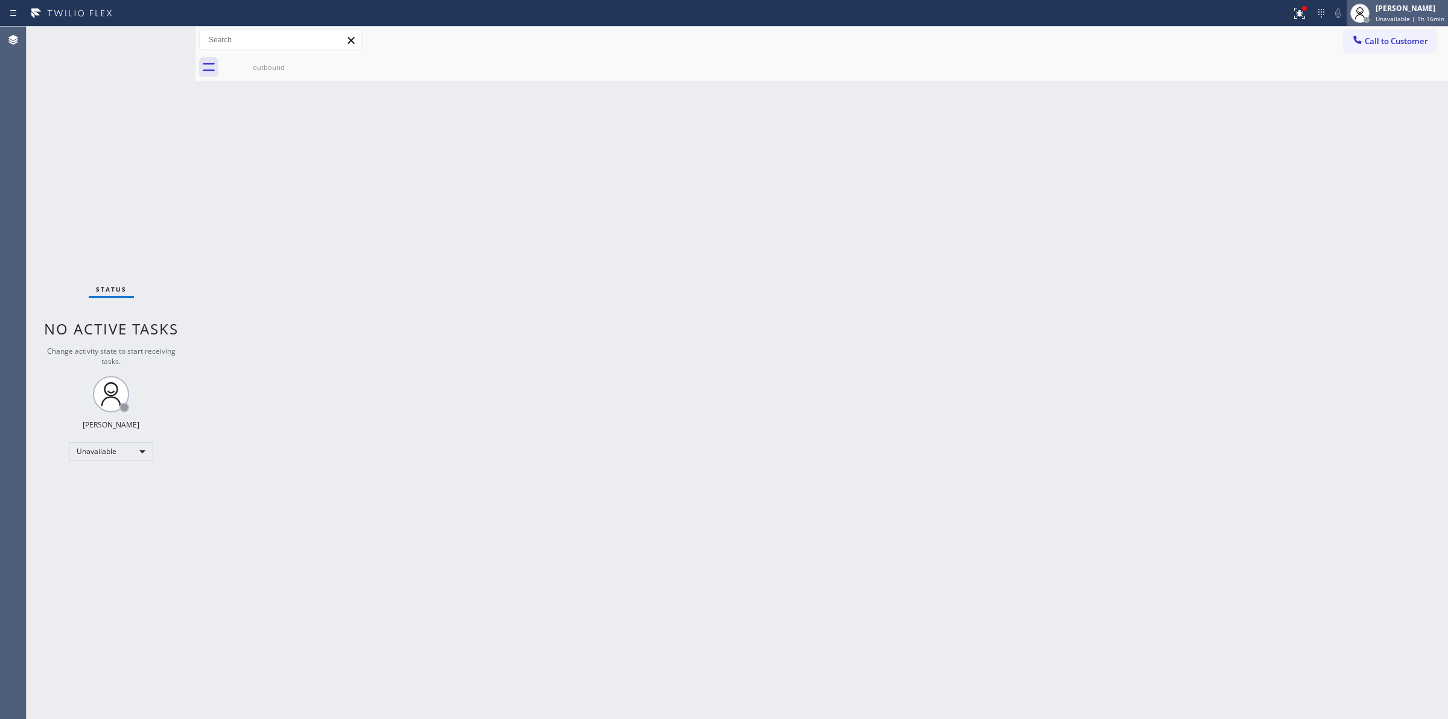
click at [1410, 11] on div "[PERSON_NAME]" at bounding box center [1410, 8] width 69 height 10
click at [1356, 62] on button "Available" at bounding box center [1388, 64] width 121 height 16
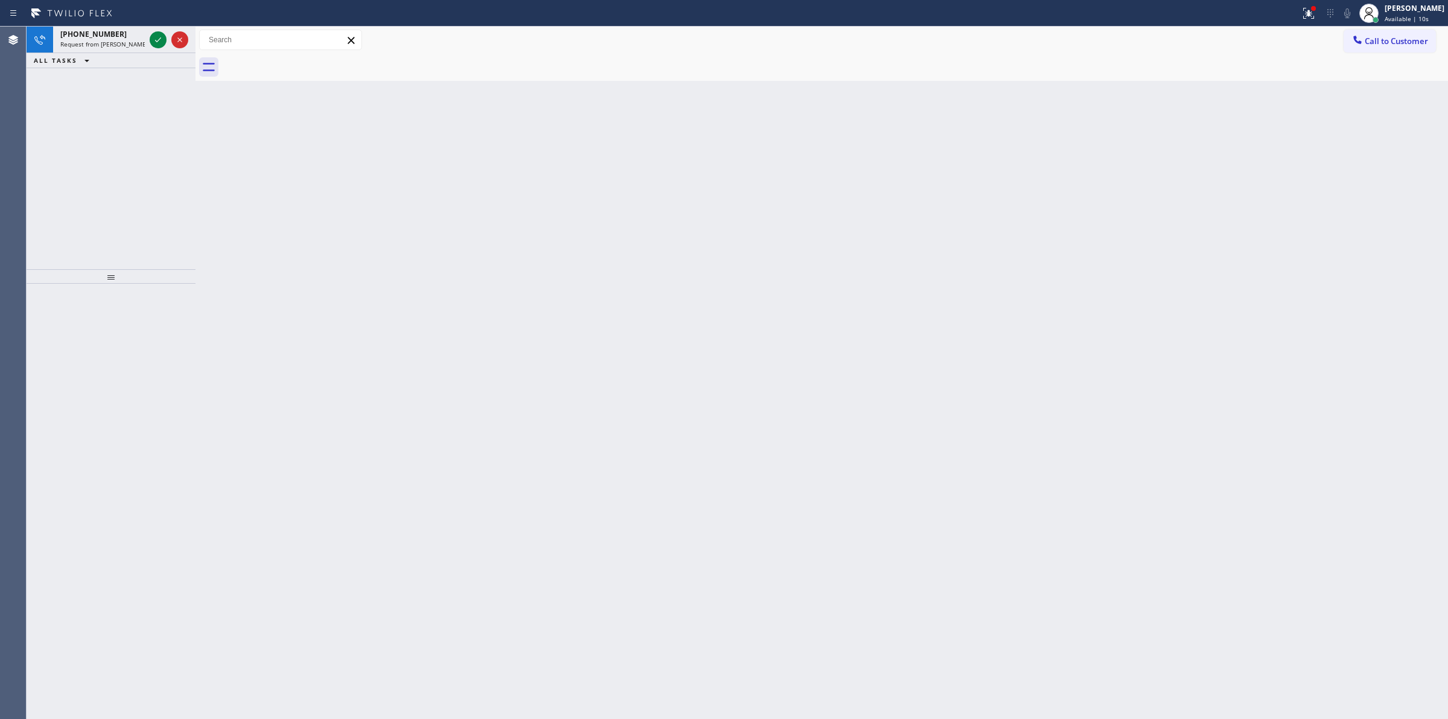
drag, startPoint x: 1415, startPoint y: 113, endPoint x: 987, endPoint y: 71, distance: 430.6
click at [1398, 113] on div "Back to Dashboard Change Sender ID Customers Technicians Select a contact Outbo…" at bounding box center [822, 373] width 1253 height 692
click at [160, 40] on icon at bounding box center [158, 40] width 14 height 14
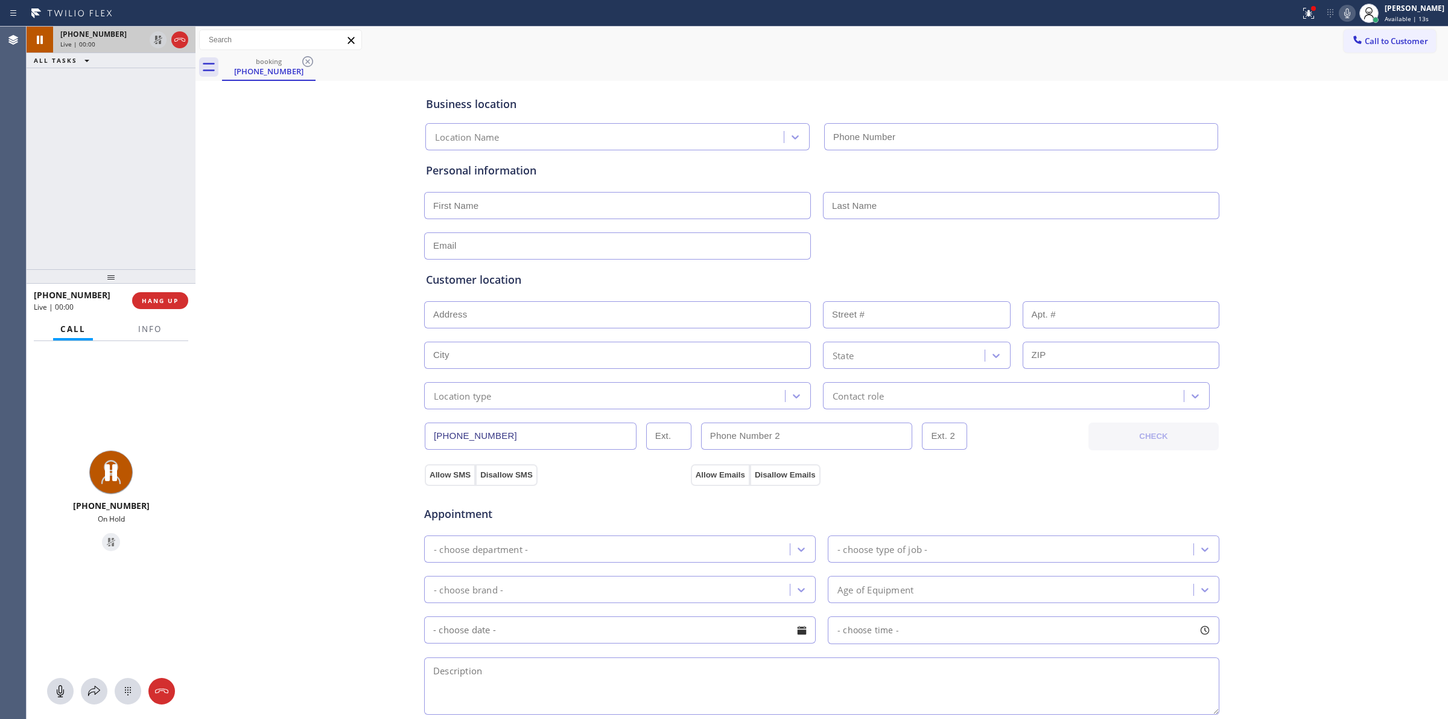
type input "[PHONE_NUMBER]"
drag, startPoint x: 267, startPoint y: 147, endPoint x: 253, endPoint y: 125, distance: 25.5
click at [267, 147] on div "Business location Viking Appliancerepair Pros (Google Ads, [GEOGRAPHIC_DATA]) […" at bounding box center [822, 496] width 1247 height 824
click at [1349, 13] on icon at bounding box center [1347, 13] width 14 height 14
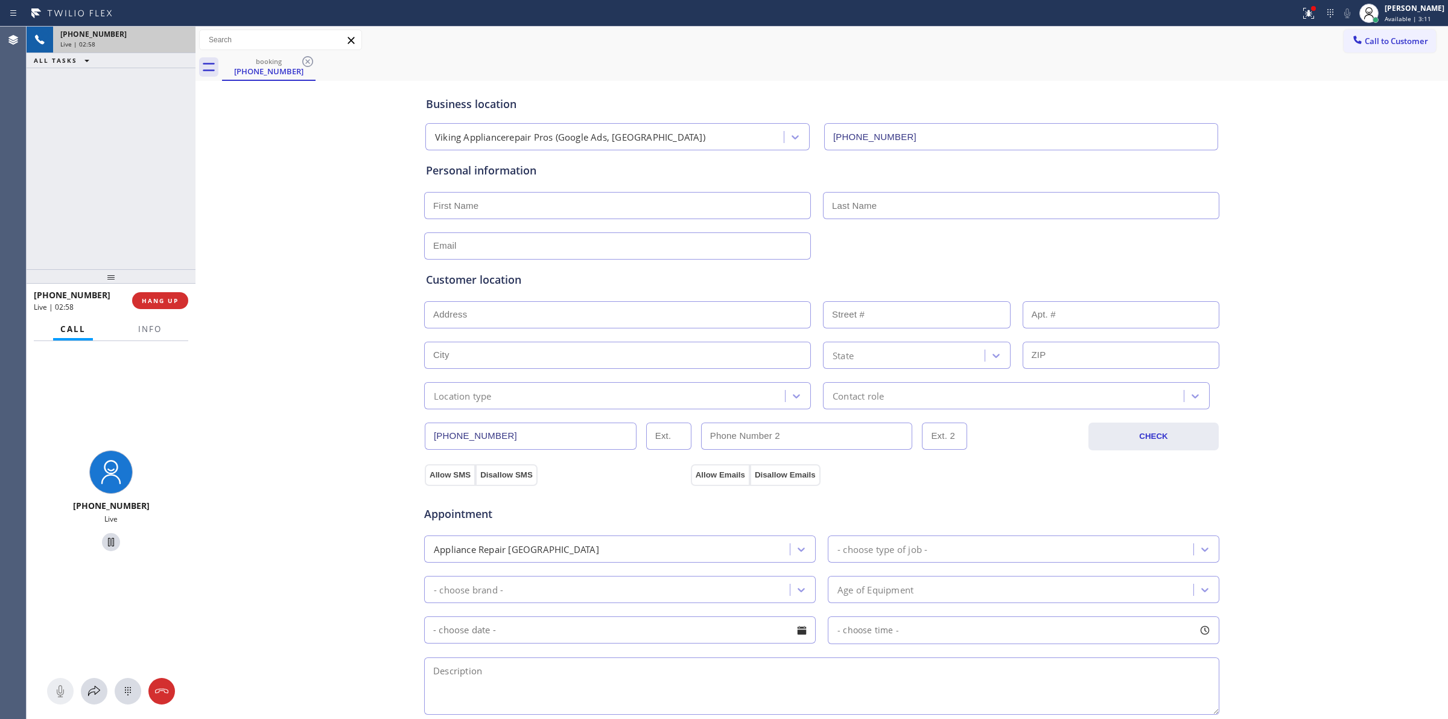
click at [177, 37] on div "[PHONE_NUMBER]" at bounding box center [124, 34] width 128 height 10
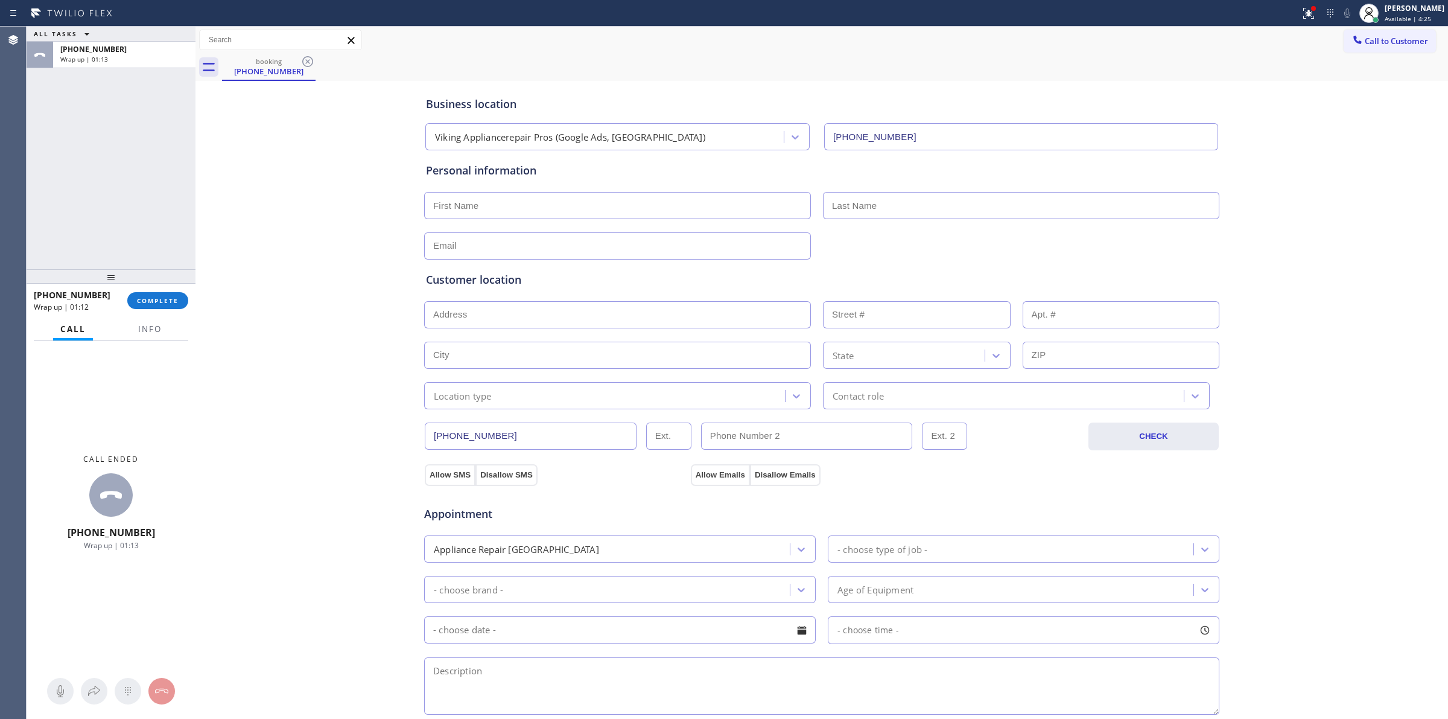
click at [233, 291] on div "Business location Viking Appliancerepair Pros (Google Ads, [GEOGRAPHIC_DATA]) […" at bounding box center [822, 496] width 1247 height 824
click at [519, 203] on input "text" at bounding box center [617, 205] width 387 height 27
paste input "[PERSON_NAME]"
type input "[PERSON_NAME]"
drag, startPoint x: 834, startPoint y: 197, endPoint x: 857, endPoint y: 221, distance: 33.3
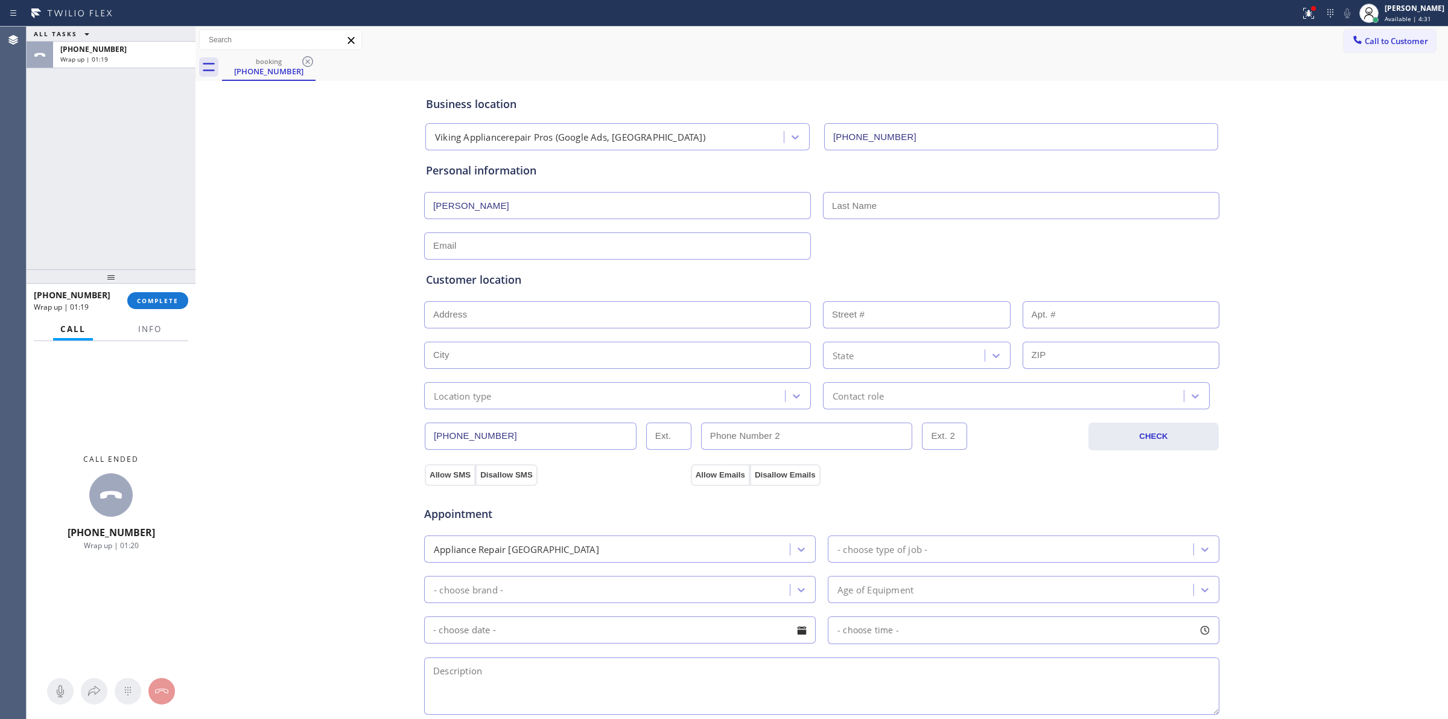
click at [834, 197] on input "text" at bounding box center [1021, 205] width 396 height 27
paste input "Zahabian"
type input "Zahabian"
paste input "[EMAIL_ADDRESS][DOMAIN_NAME]"
click at [468, 248] on input "text" at bounding box center [617, 245] width 387 height 27
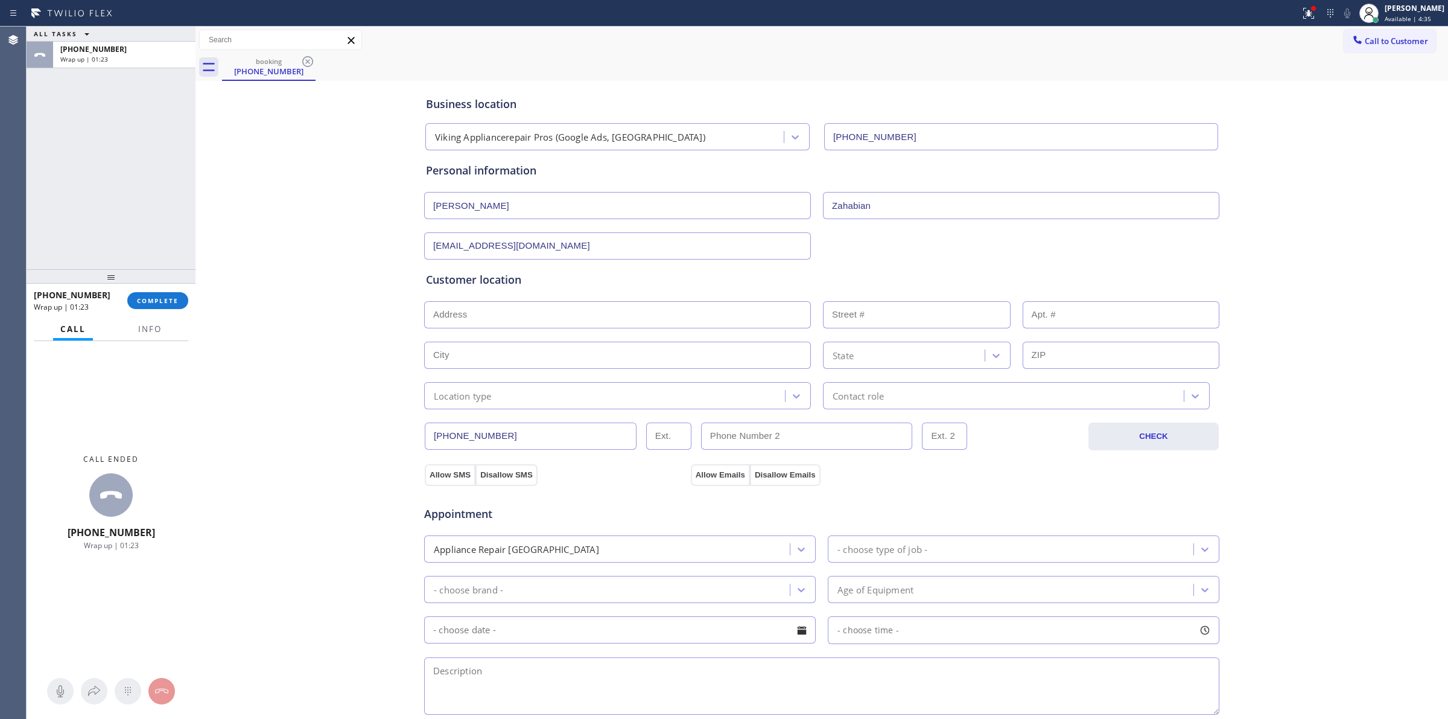
type input "[EMAIL_ADDRESS][DOMAIN_NAME]"
click at [337, 243] on div "Business location Viking Appliancerepair Pros (Google Ads, [GEOGRAPHIC_DATA]) […" at bounding box center [822, 496] width 1247 height 824
click at [547, 322] on input "text" at bounding box center [617, 314] width 387 height 27
paste input "[STREET_ADDRESS][PERSON_NAME]"
click at [374, 343] on div "Business location Viking Appliancerepair Pros (Google Ads, [GEOGRAPHIC_DATA]) […" at bounding box center [822, 496] width 1247 height 824
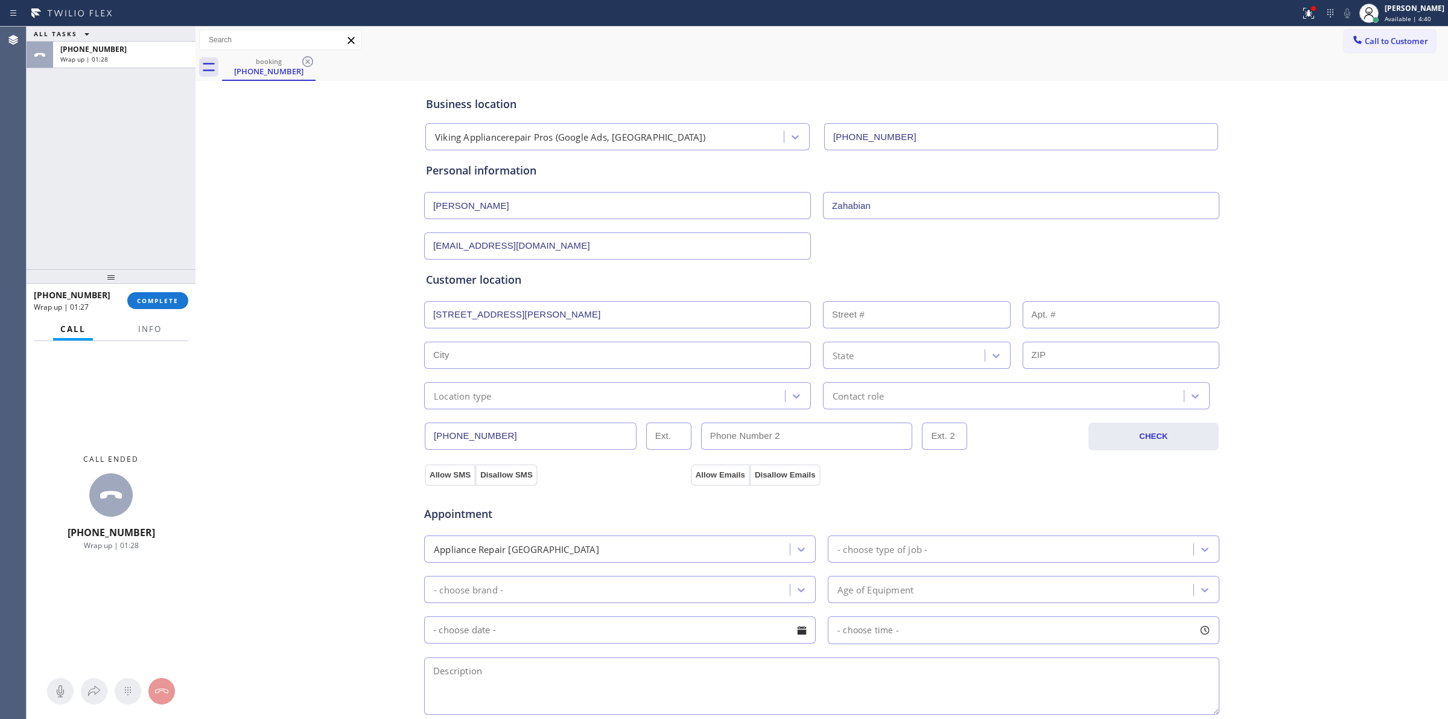
click at [510, 312] on input "[STREET_ADDRESS][PERSON_NAME]" at bounding box center [617, 314] width 387 height 27
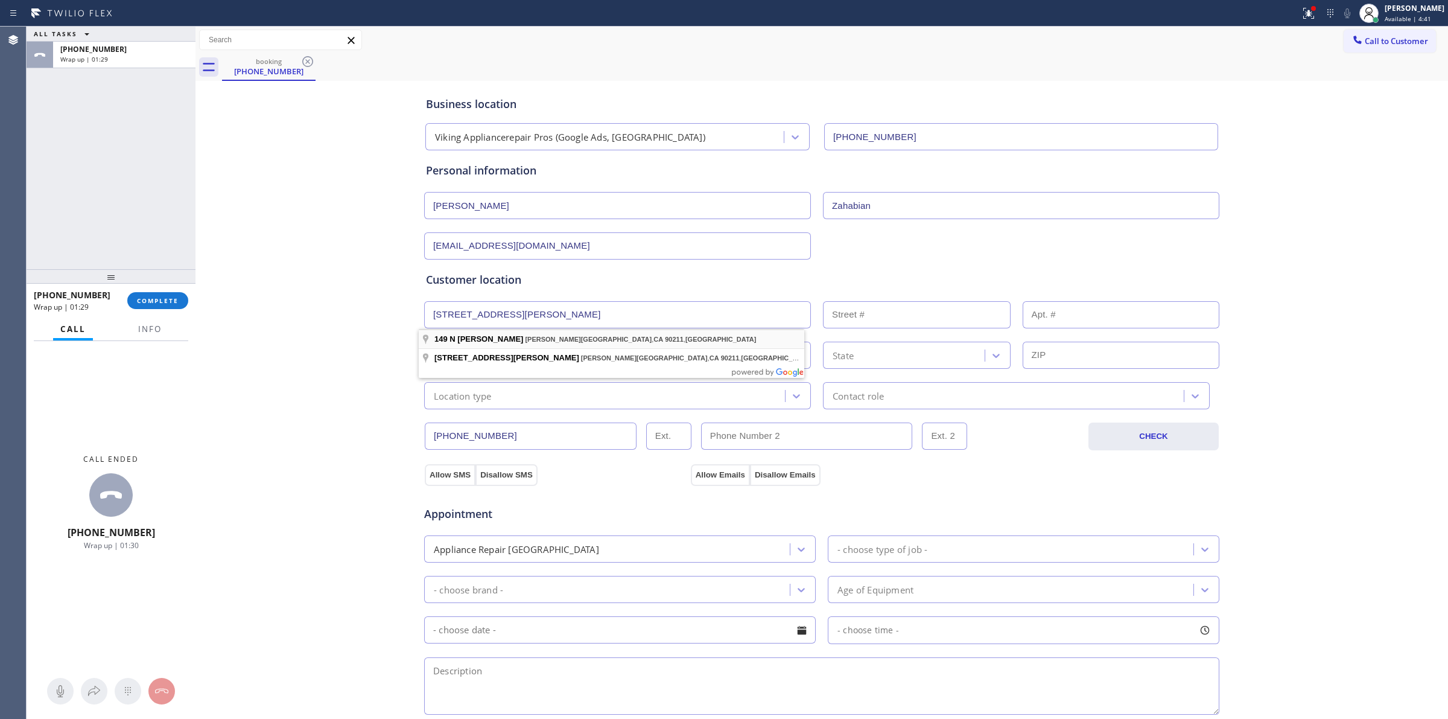
type input "[STREET_ADDRESS][PERSON_NAME]"
type input "149"
type input "[PERSON_NAME][GEOGRAPHIC_DATA]"
type input "90211"
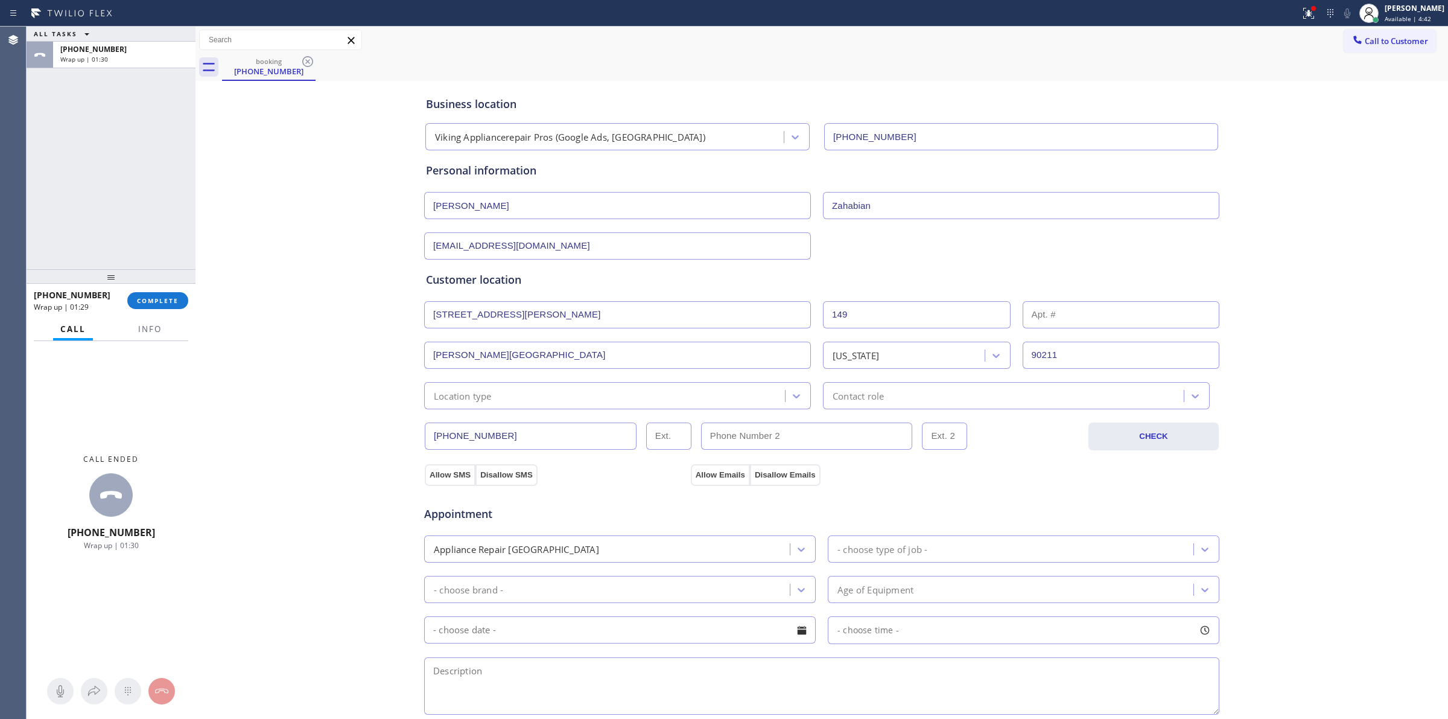
click at [376, 360] on div "Business location Viking Appliancerepair Pros (Google Ads, [GEOGRAPHIC_DATA]) […" at bounding box center [822, 496] width 1247 height 824
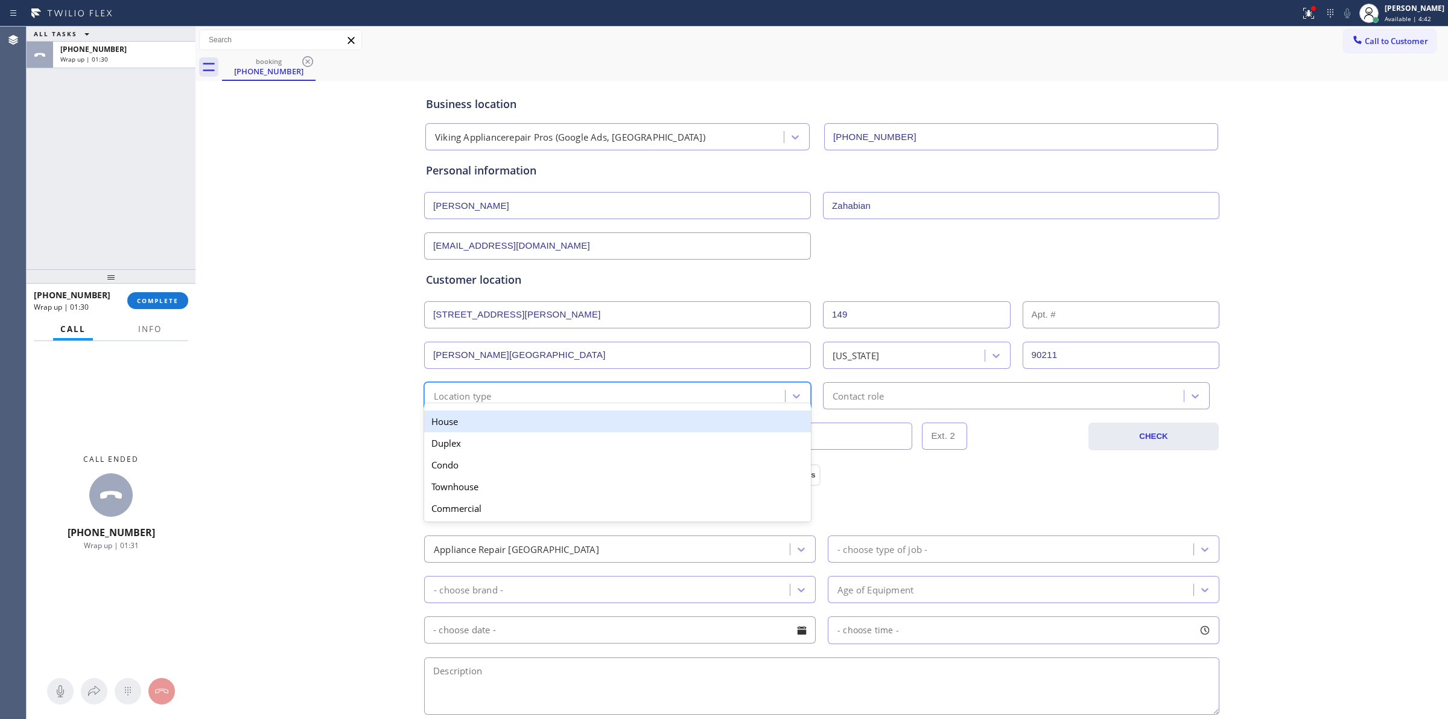
drag, startPoint x: 520, startPoint y: 399, endPoint x: 493, endPoint y: 406, distance: 27.4
click at [520, 399] on div "Location type" at bounding box center [606, 395] width 357 height 21
click at [475, 420] on div "House" at bounding box center [617, 421] width 387 height 22
click at [847, 406] on div "Contact role" at bounding box center [1016, 395] width 387 height 27
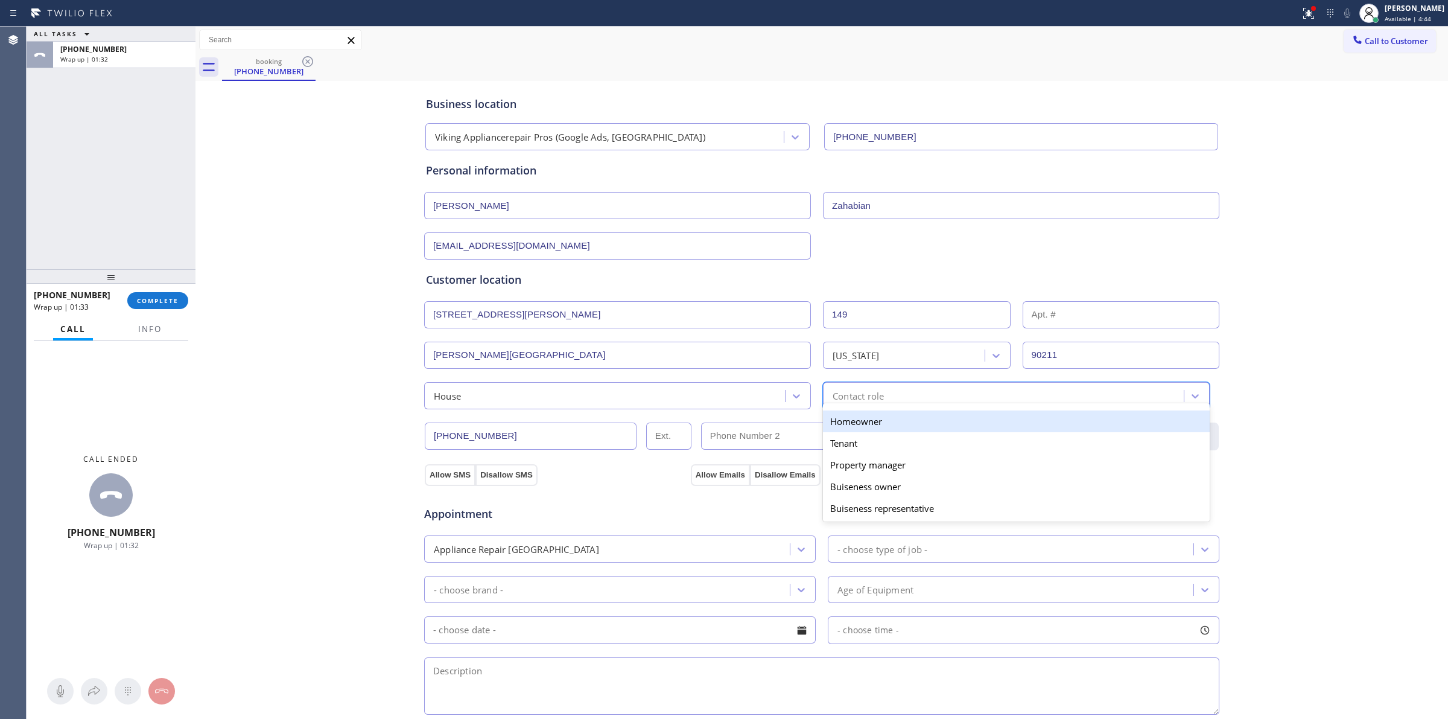
click at [841, 427] on div "Homeowner" at bounding box center [1016, 421] width 387 height 22
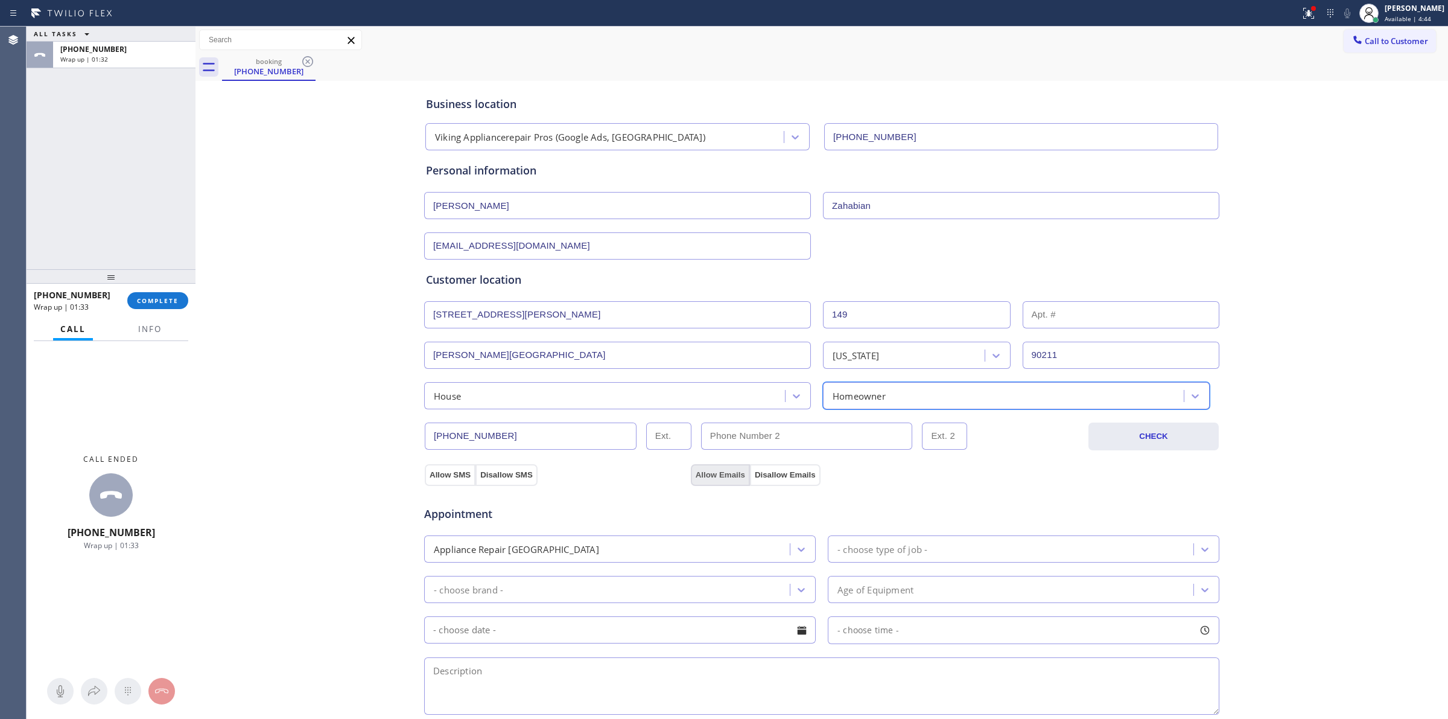
click at [698, 477] on button "Allow Emails" at bounding box center [720, 475] width 59 height 22
click at [448, 474] on button "Allow SMS" at bounding box center [450, 475] width 51 height 22
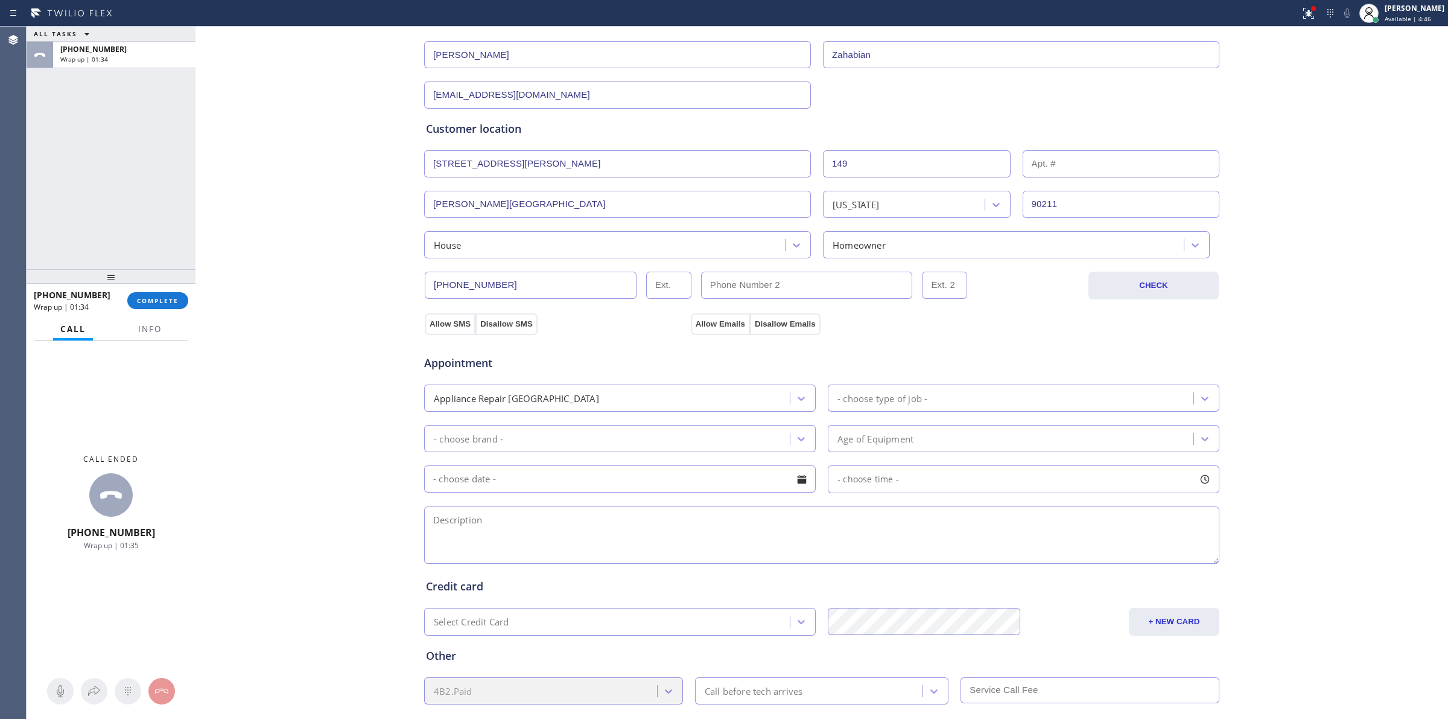
scroll to position [218, 0]
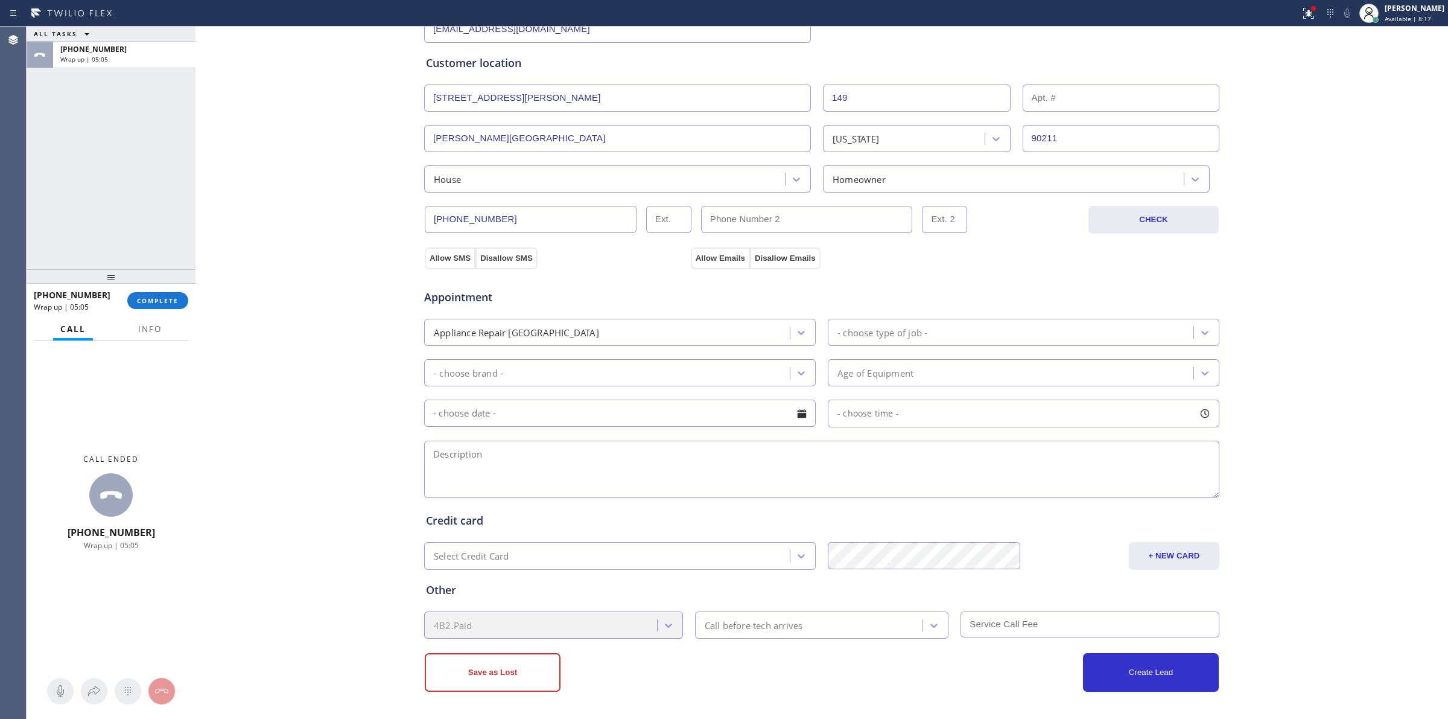
click at [293, 278] on div "Business location Viking Appliancerepair Pros (Google Ads, [GEOGRAPHIC_DATA]) […" at bounding box center [822, 279] width 1247 height 824
click at [430, 252] on button "Allow SMS" at bounding box center [450, 258] width 51 height 22
click at [731, 252] on button "Allow Emails" at bounding box center [720, 258] width 59 height 22
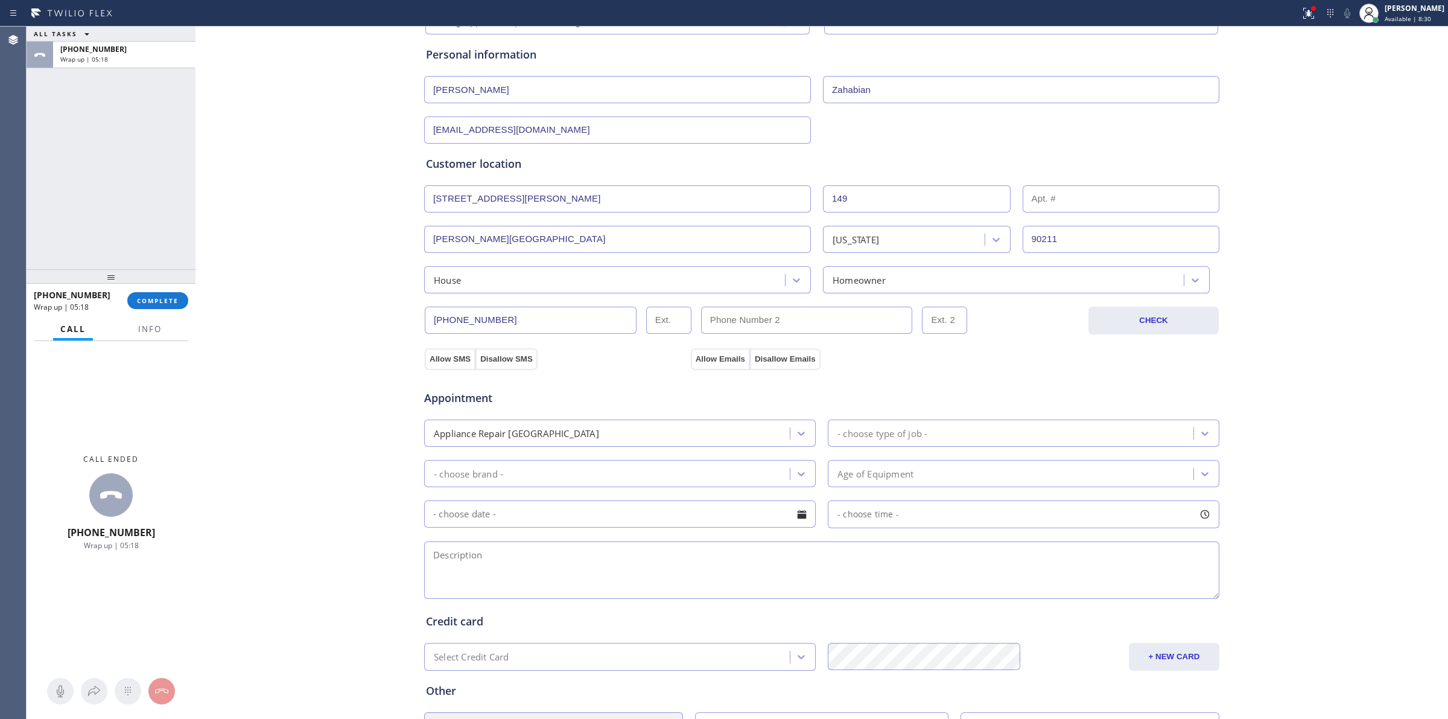
scroll to position [151, 0]
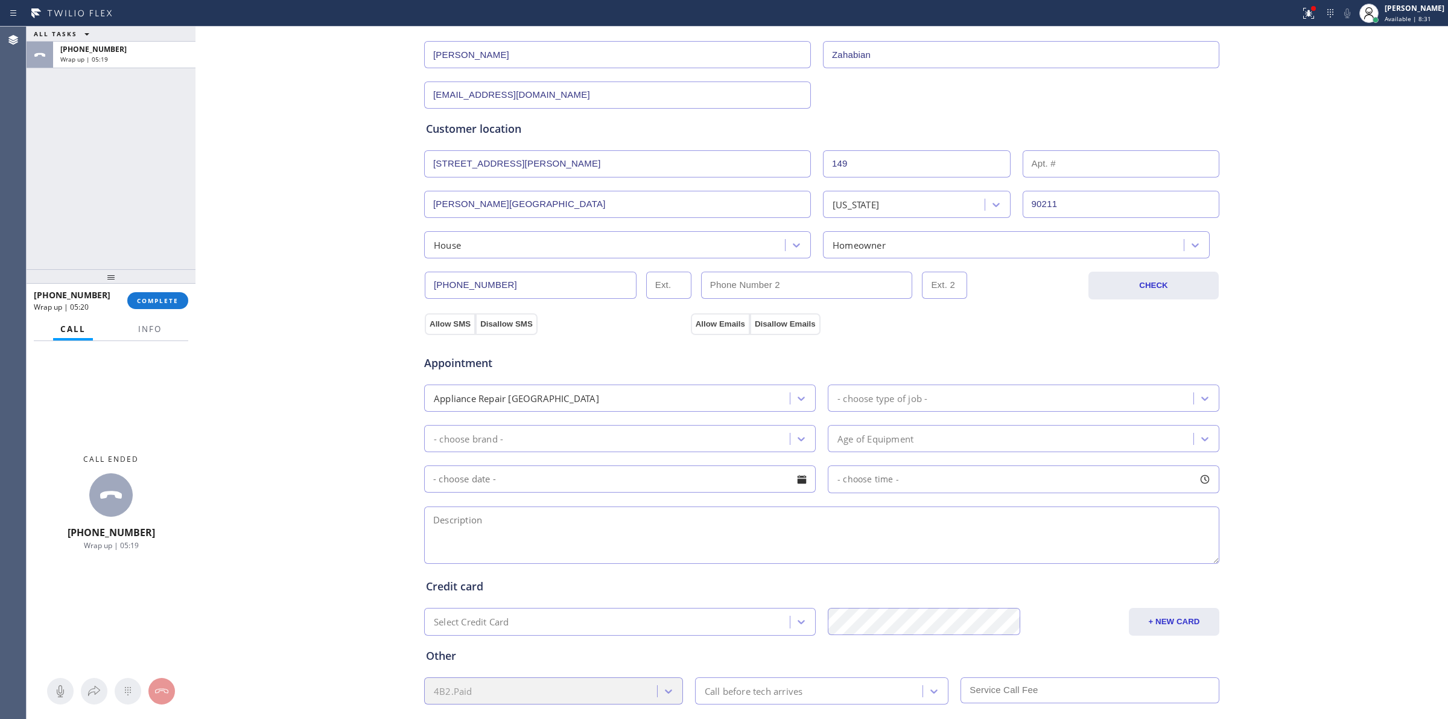
click at [438, 333] on div "Appointment Appliance Repair High End - choose type of job - - choose brand - A…" at bounding box center [822, 448] width 797 height 237
click at [447, 326] on button "Allow SMS" at bounding box center [450, 324] width 51 height 22
click at [707, 323] on button "Allow Emails" at bounding box center [720, 324] width 59 height 22
click at [518, 438] on div "- choose brand -" at bounding box center [609, 438] width 362 height 21
type input "v"
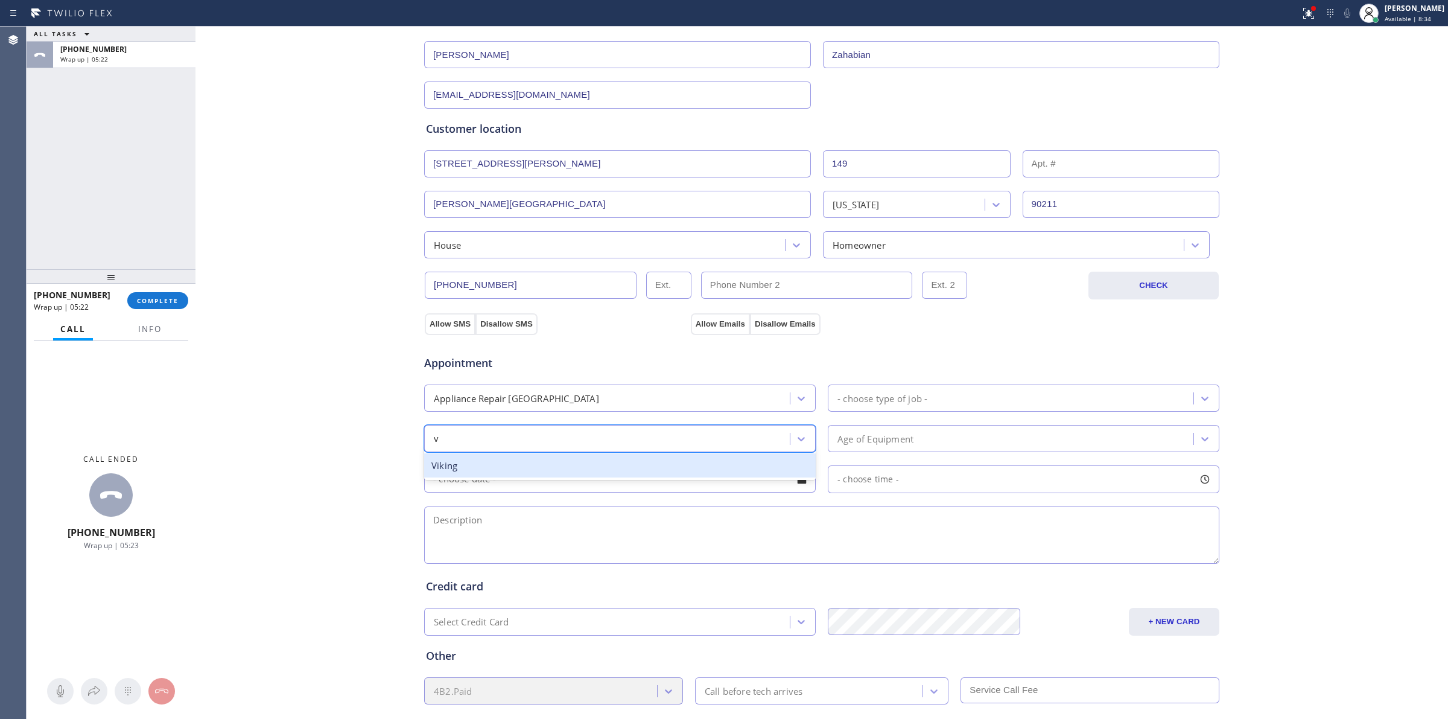
click at [495, 460] on div "Viking" at bounding box center [620, 465] width 392 height 25
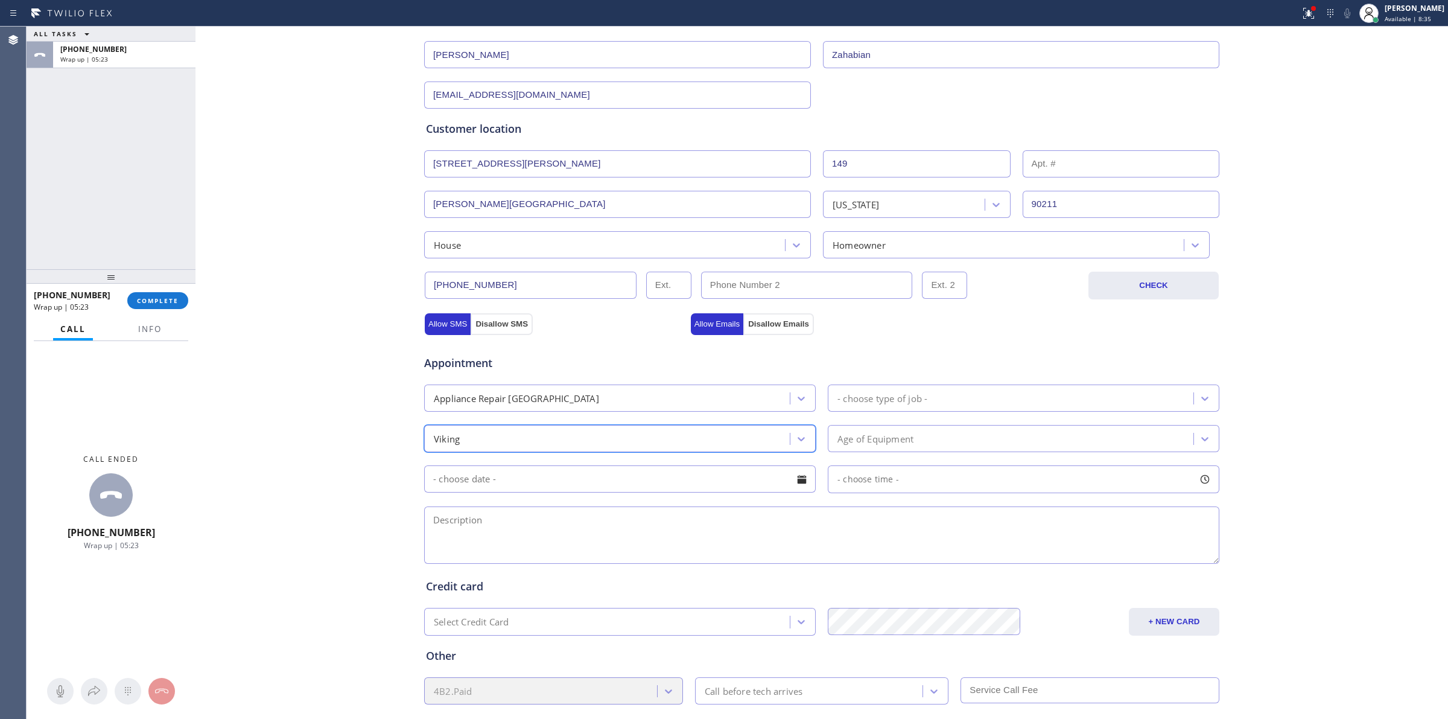
type input "f"
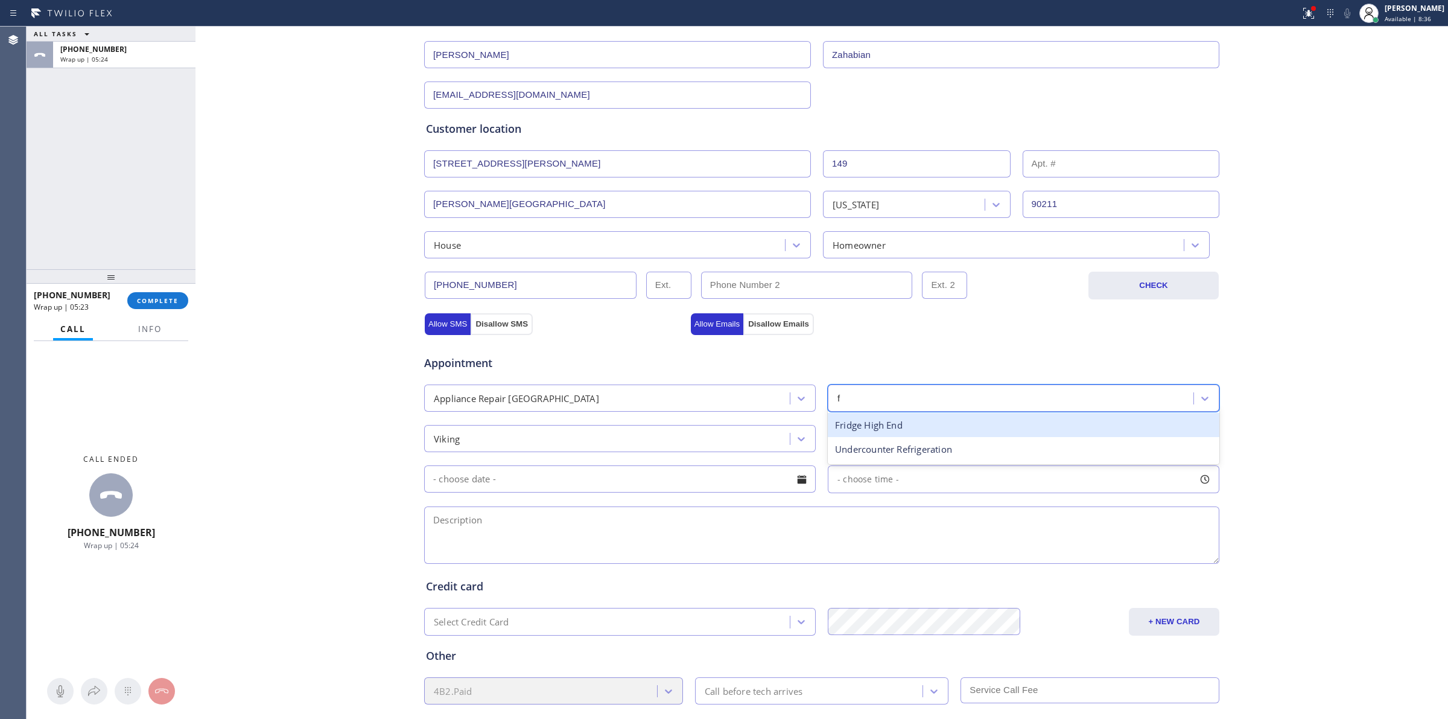
click at [858, 435] on div "Fridge High End" at bounding box center [1024, 425] width 392 height 25
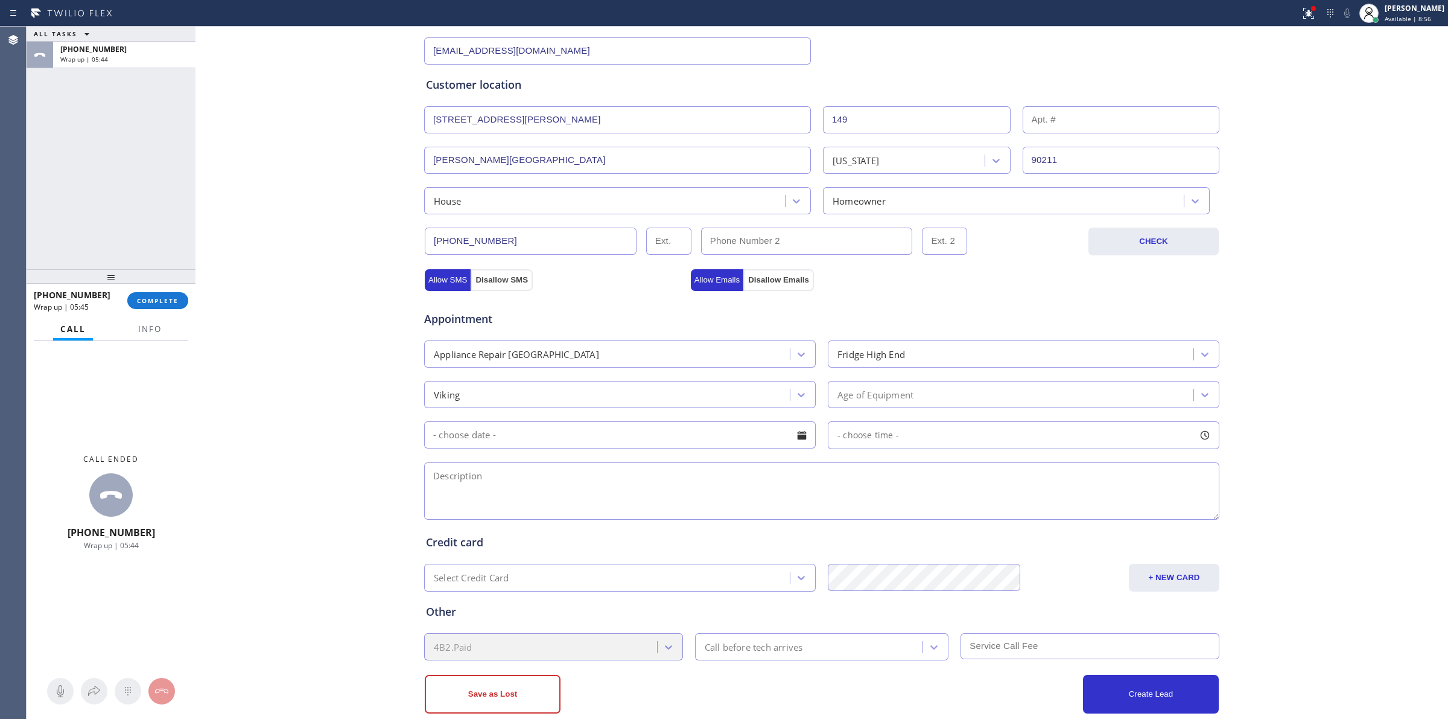
scroll to position [218, 0]
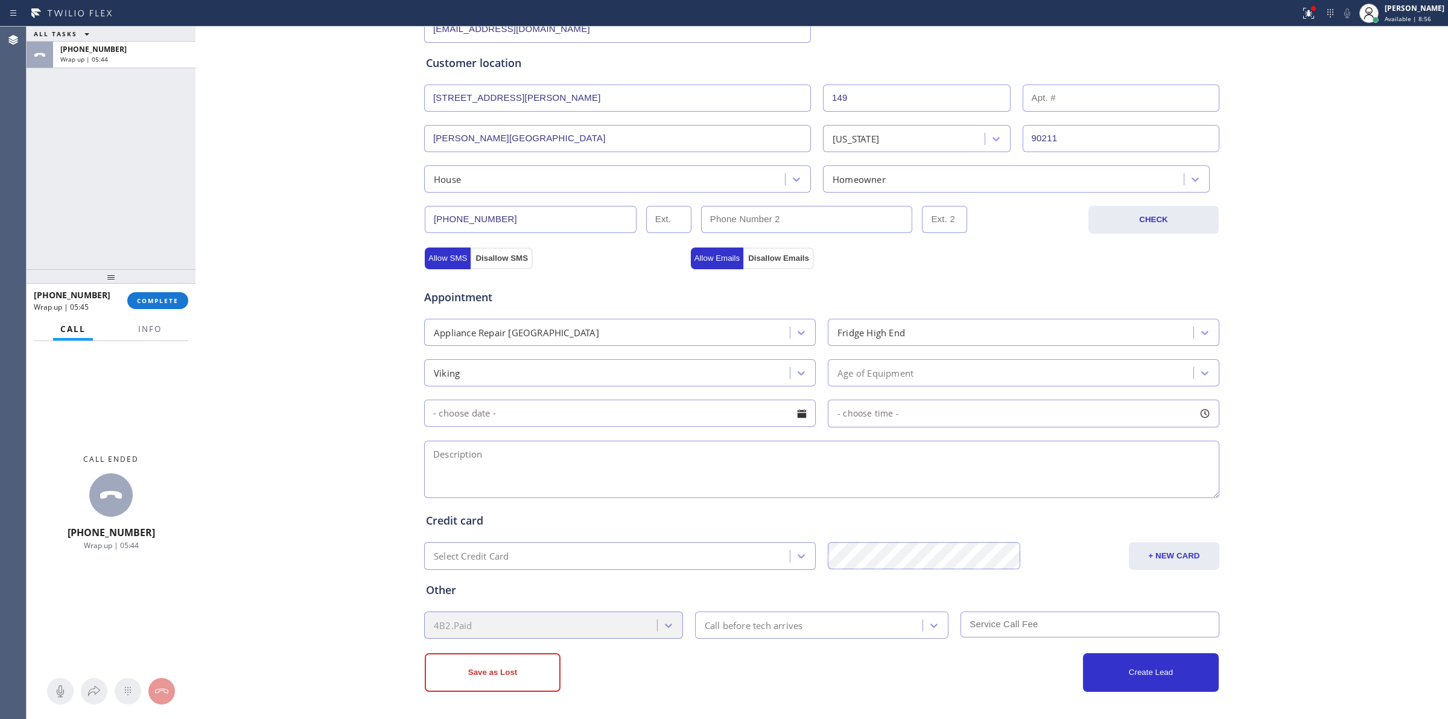
click at [550, 445] on textarea at bounding box center [821, 469] width 795 height 57
paste textarea "9 -12 | $69 | Viking | refrigerator | 2010 | and ice is gathering in the back o…"
type textarea "9 -12 | $69 | Viking | refrigerator | 2010 | and ice is gathering in the back o…"
click at [864, 373] on div "Age of Equipment" at bounding box center [876, 373] width 76 height 14
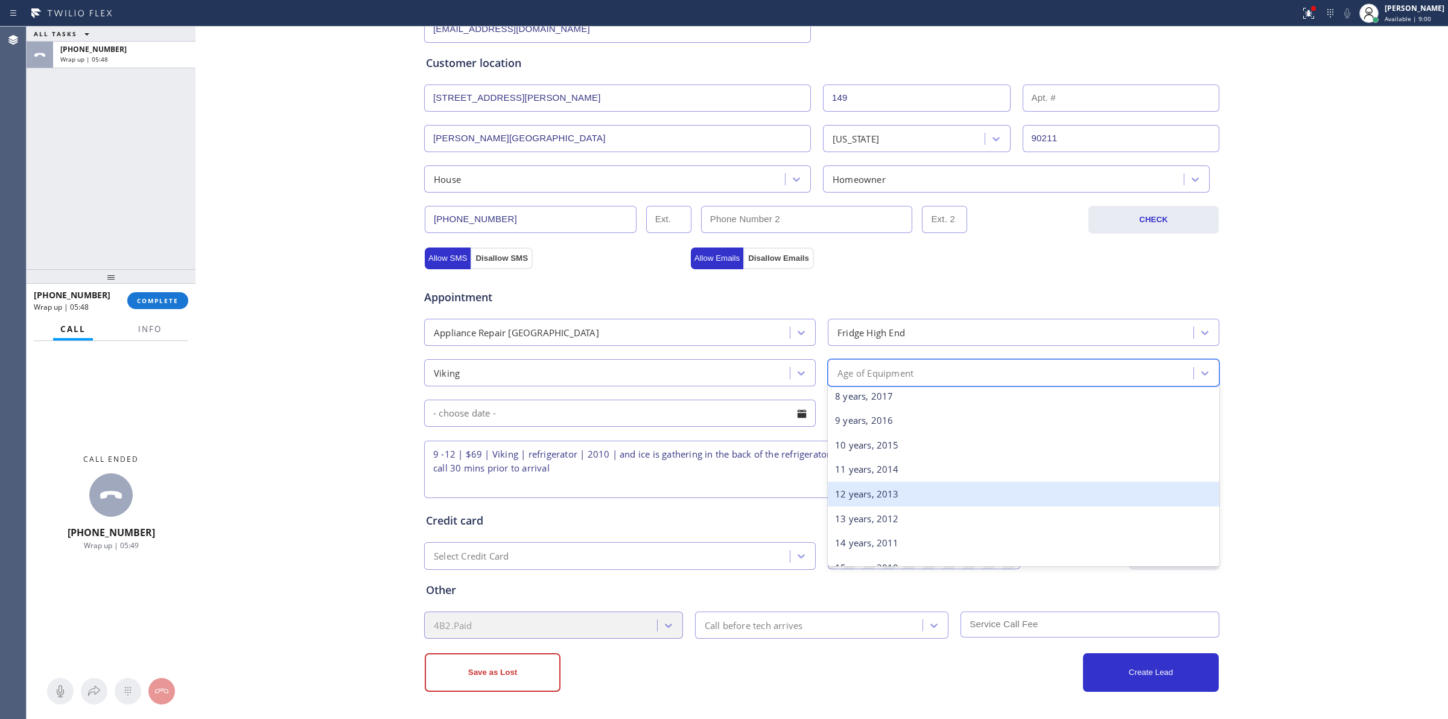
scroll to position [226, 0]
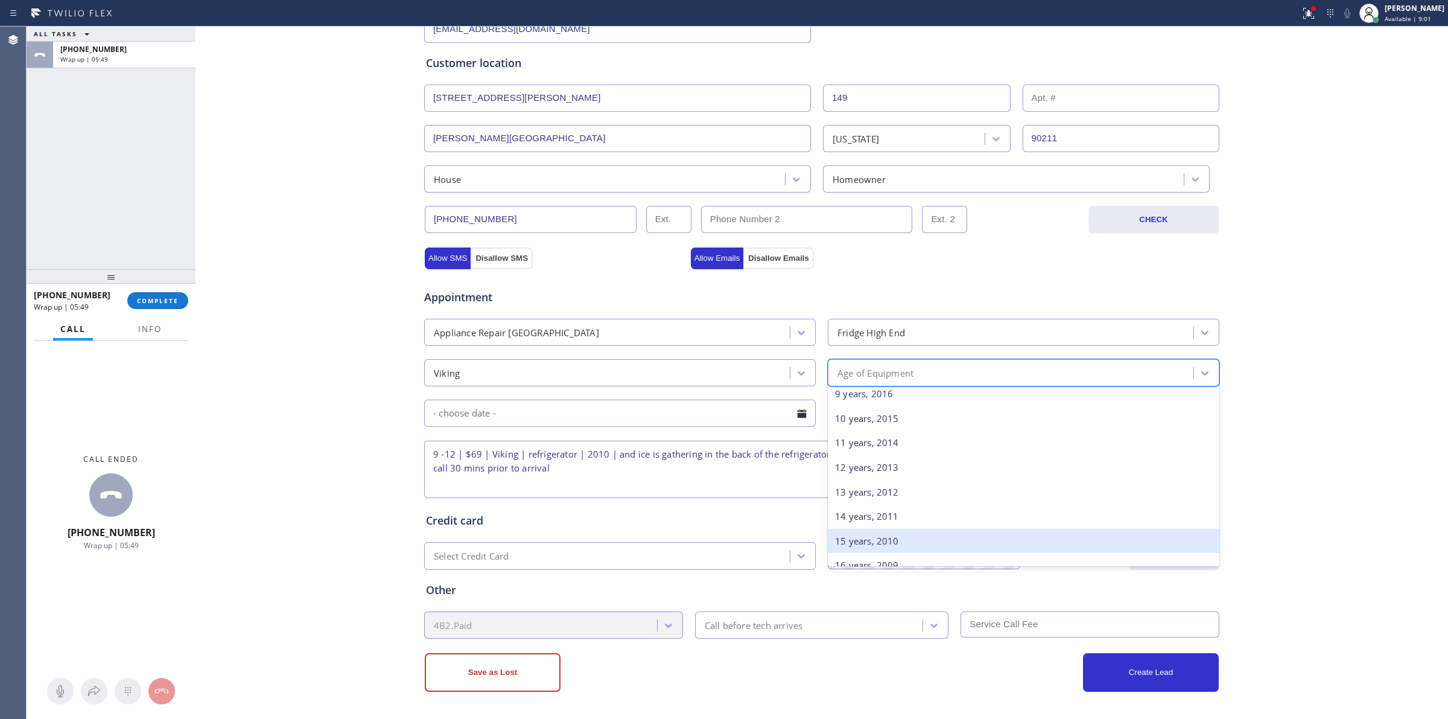
click at [876, 536] on div "15 years, 2010" at bounding box center [1024, 541] width 392 height 25
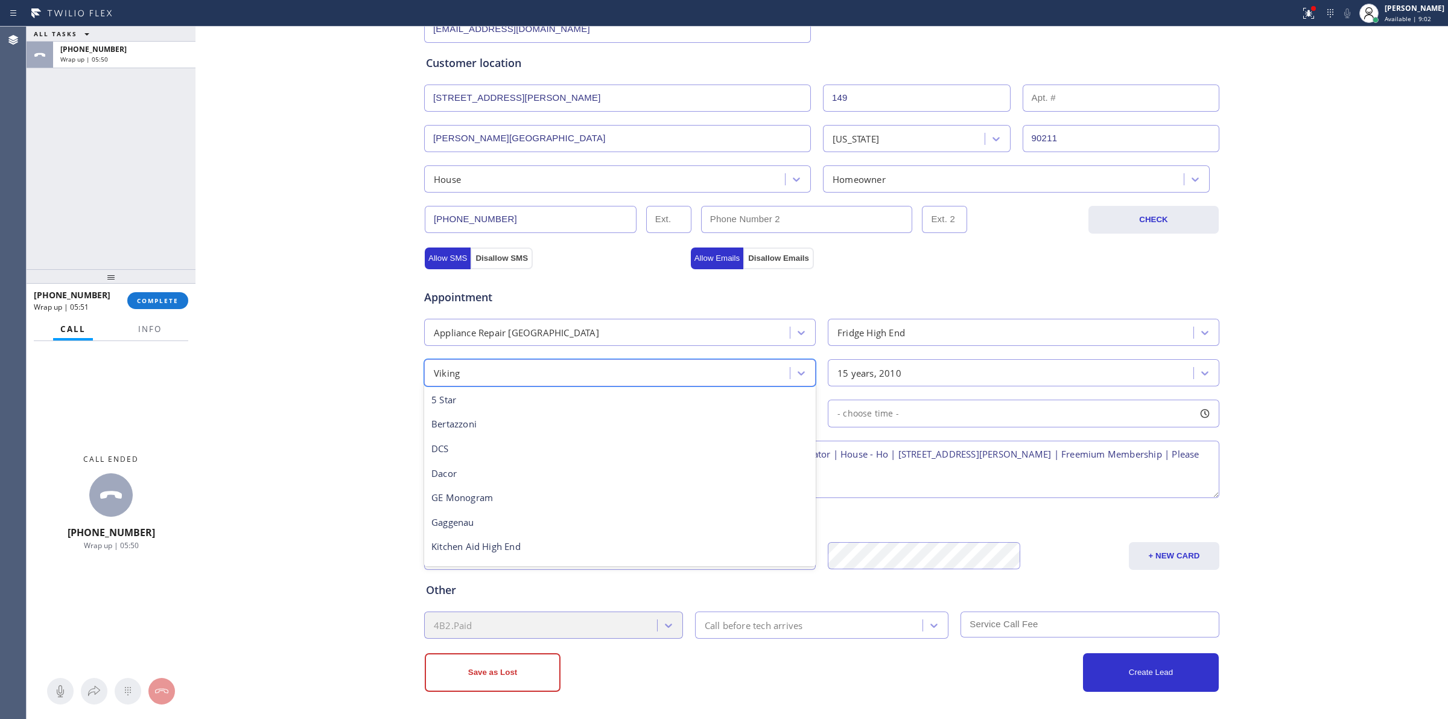
click at [663, 378] on div "Viking" at bounding box center [609, 372] width 362 height 21
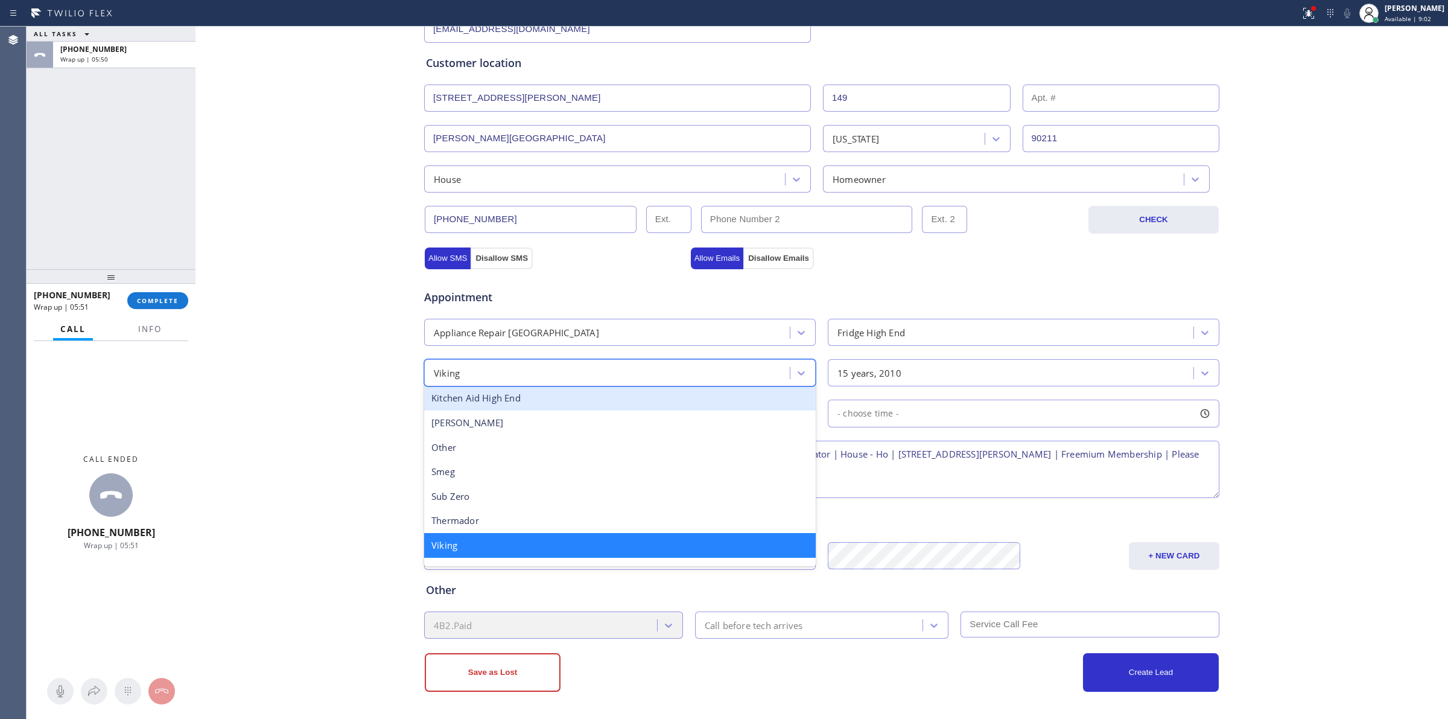
click at [355, 390] on div "Business location Viking Appliancerepair Pros (Google Ads, [GEOGRAPHIC_DATA]) […" at bounding box center [822, 279] width 1247 height 824
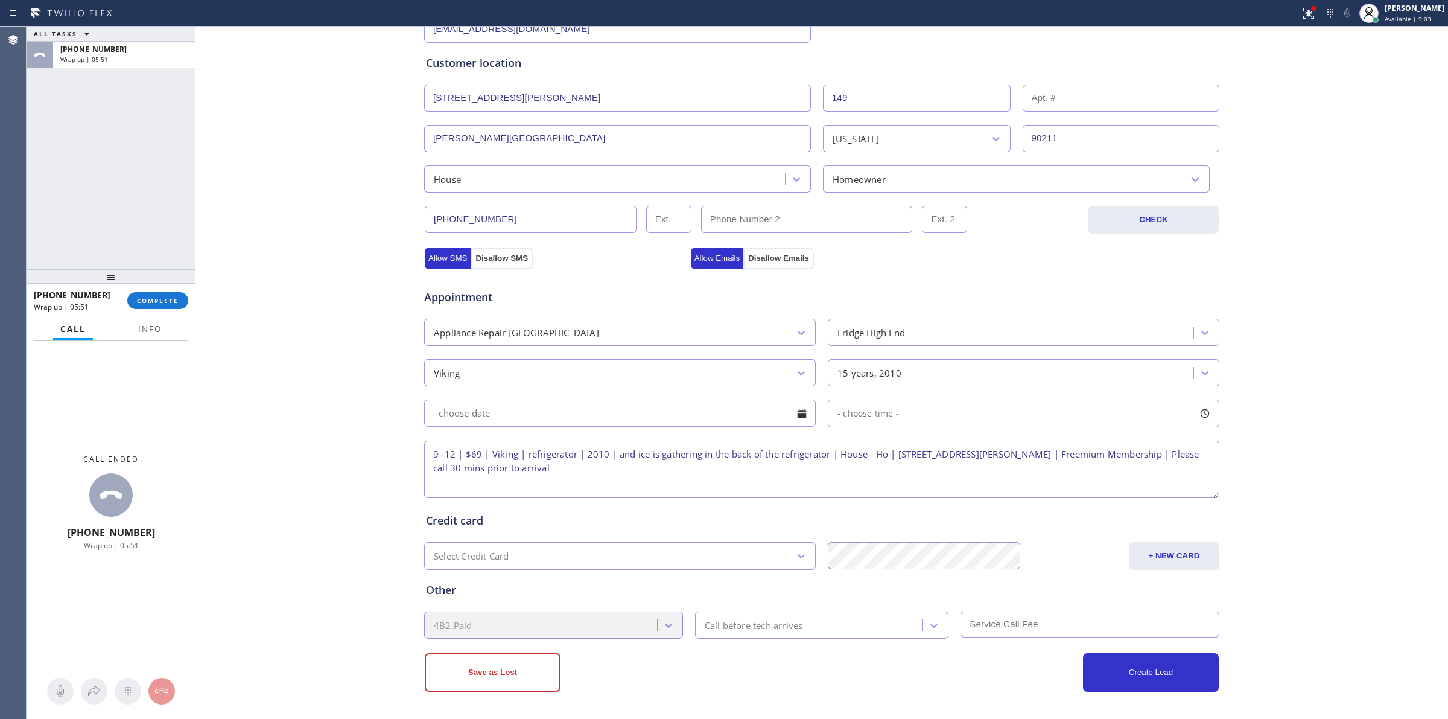
click at [460, 412] on input "text" at bounding box center [620, 413] width 392 height 27
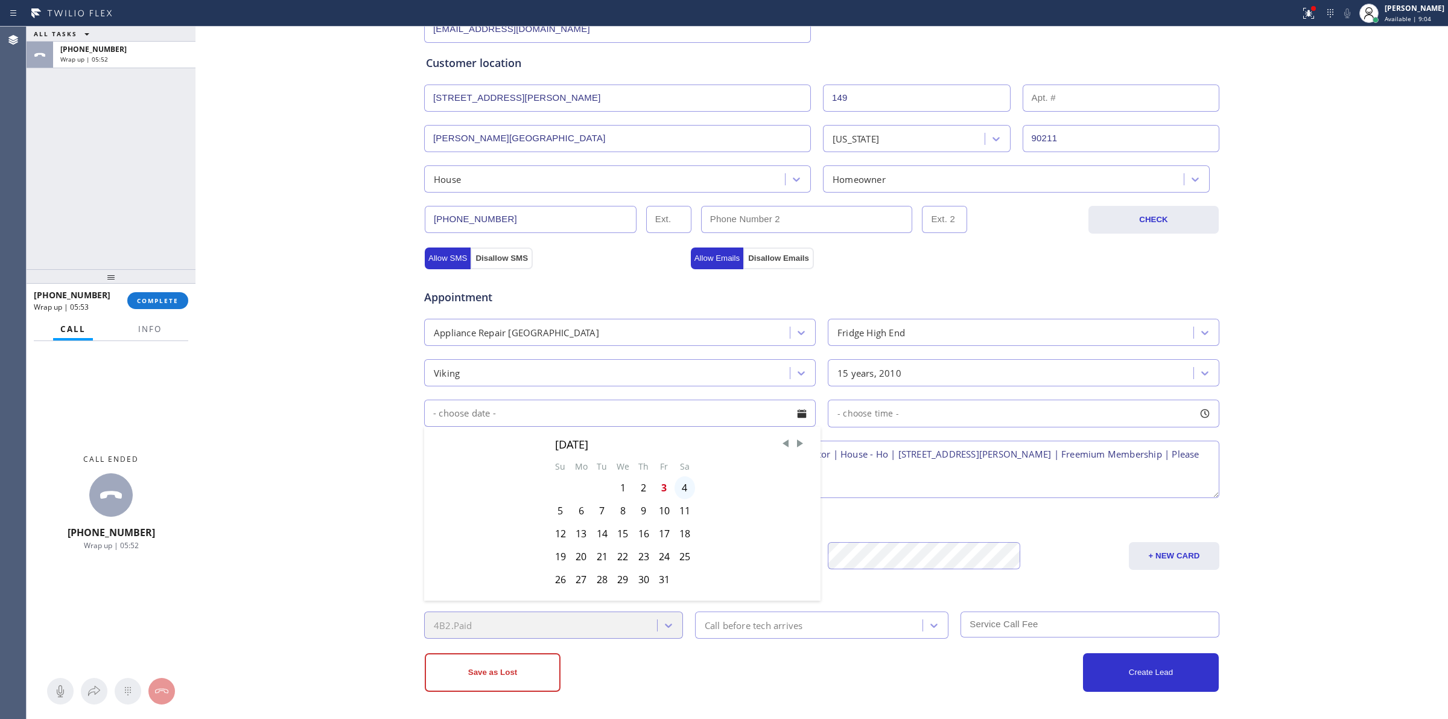
click at [678, 488] on div "4" at bounding box center [685, 487] width 21 height 23
type input "[DATE]"
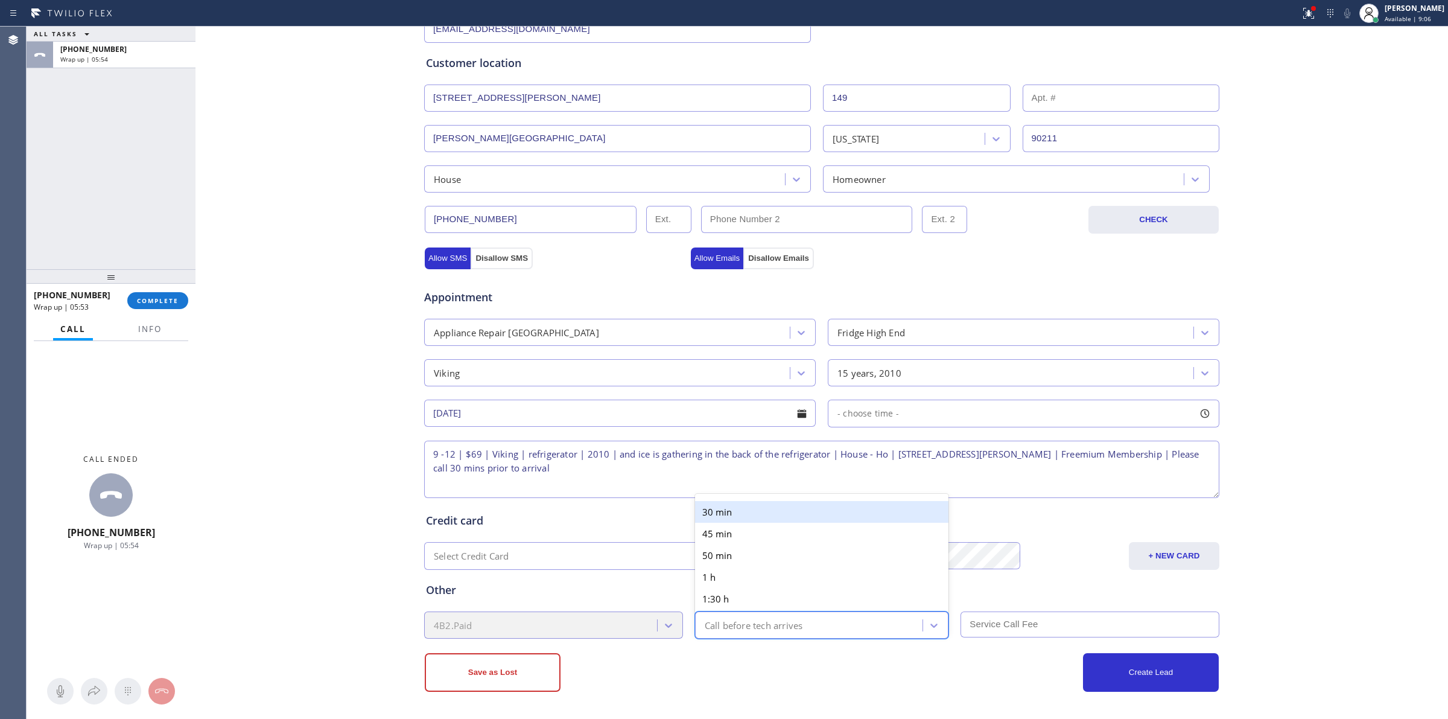
click at [786, 628] on div "Call before tech arrives" at bounding box center [754, 625] width 98 height 14
click at [733, 514] on div "30 min" at bounding box center [822, 512] width 254 height 22
click at [1016, 623] on input "text" at bounding box center [1090, 624] width 259 height 26
type input "69"
click at [1188, 559] on button "+ NEW CARD" at bounding box center [1174, 556] width 91 height 28
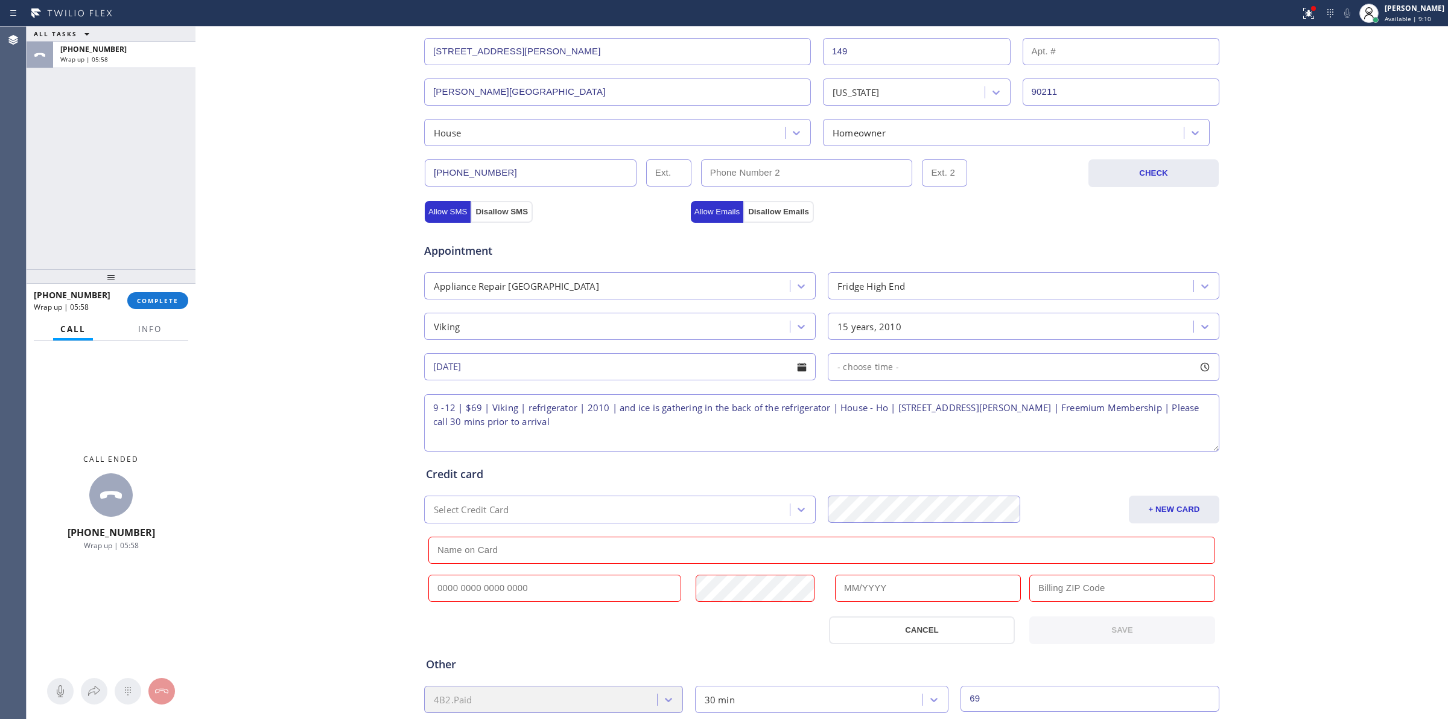
scroll to position [339, 0]
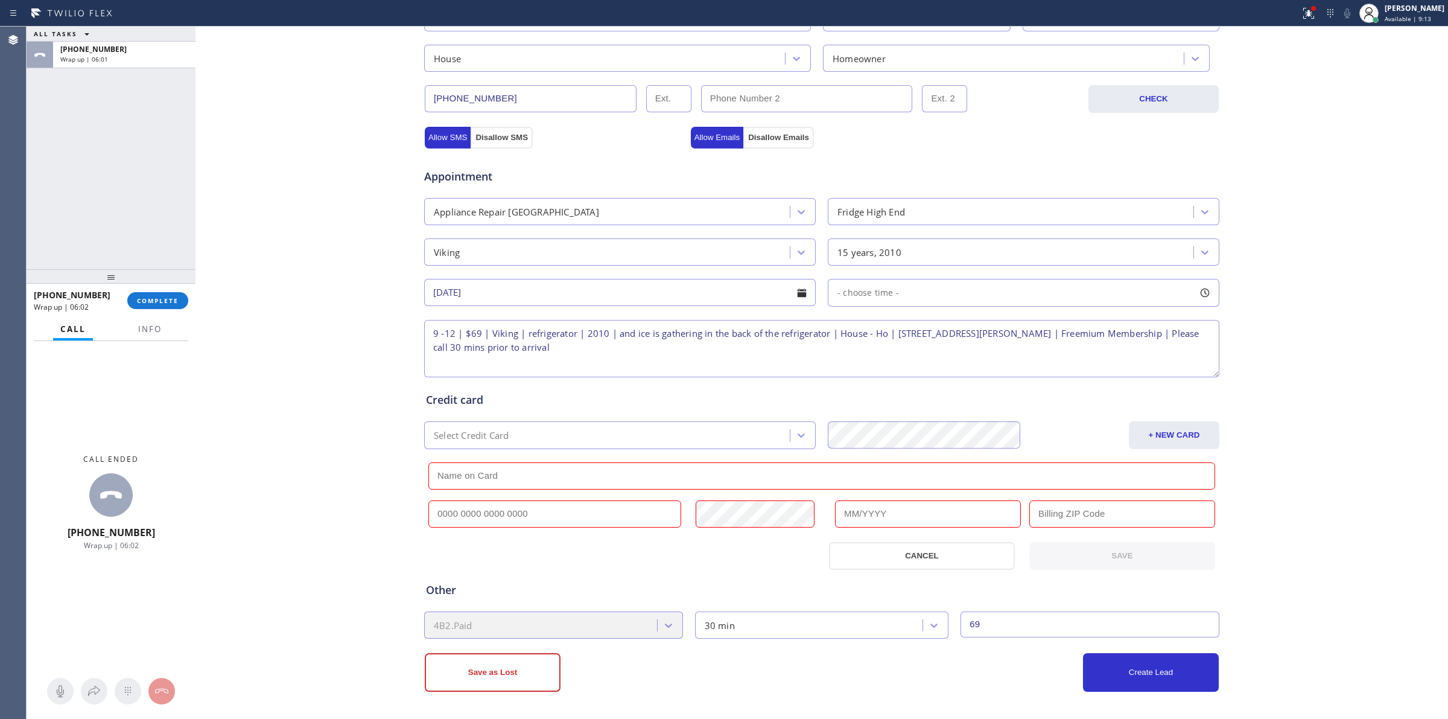
click at [520, 474] on input "text" at bounding box center [821, 475] width 787 height 27
paste input "Zahabian"
type input "[PERSON_NAME]"
drag, startPoint x: 508, startPoint y: 508, endPoint x: 514, endPoint y: 508, distance: 6.6
click at [508, 508] on input "text" at bounding box center [554, 513] width 253 height 27
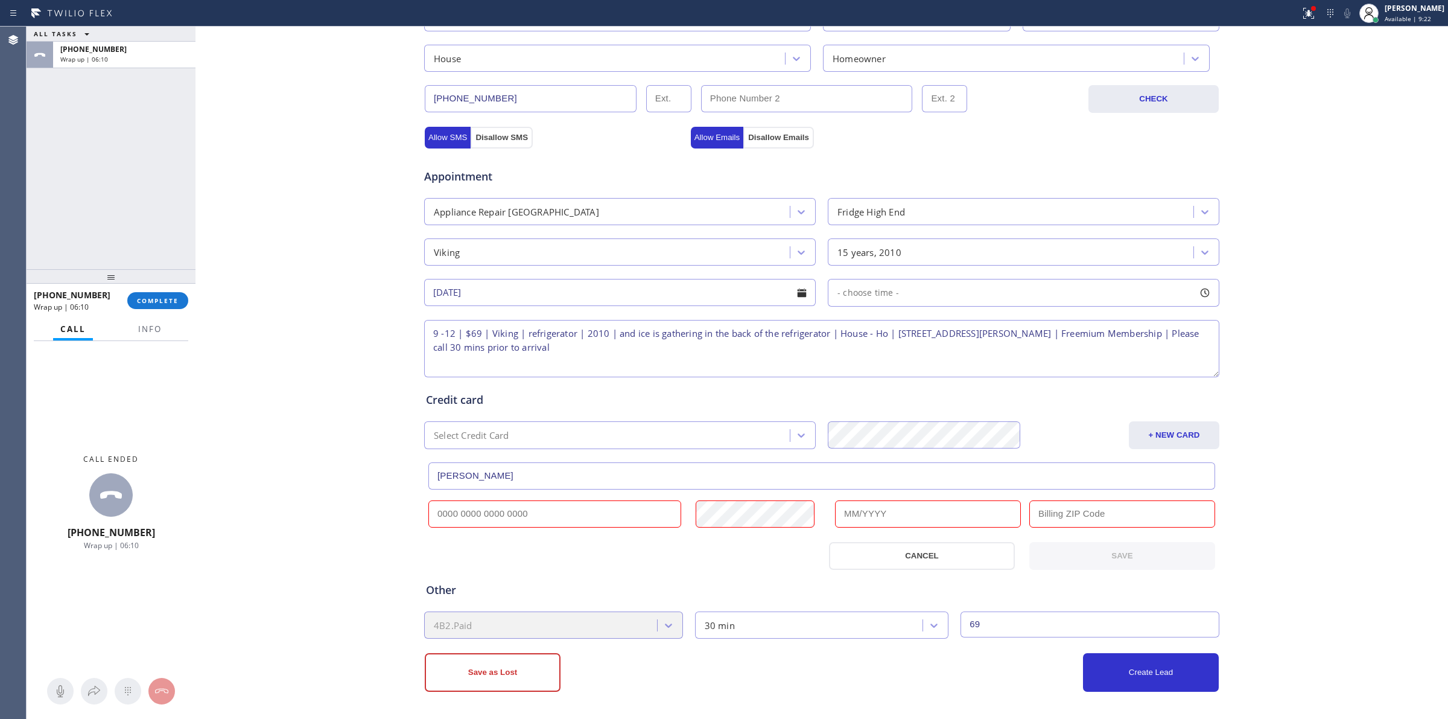
paste input "[CREDIT_CARD_NUMBER]"
type input "[CREDIT_CARD_NUMBER]"
click at [592, 559] on div at bounding box center [621, 556] width 401 height 28
click at [884, 510] on input "text" at bounding box center [928, 513] width 186 height 27
type input "05/2028"
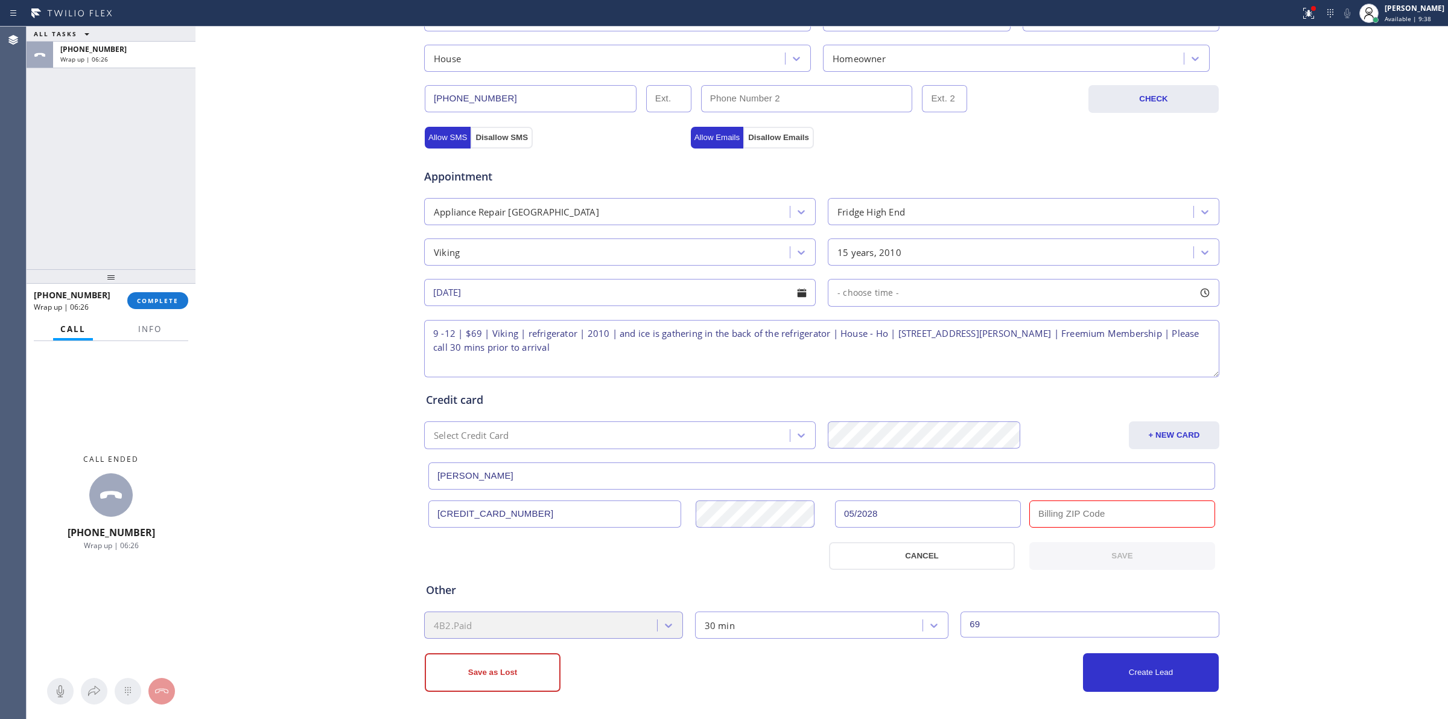
click at [1054, 516] on input "text" at bounding box center [1123, 513] width 186 height 27
type input "92646"
click at [1123, 550] on button "SAVE" at bounding box center [1123, 556] width 186 height 28
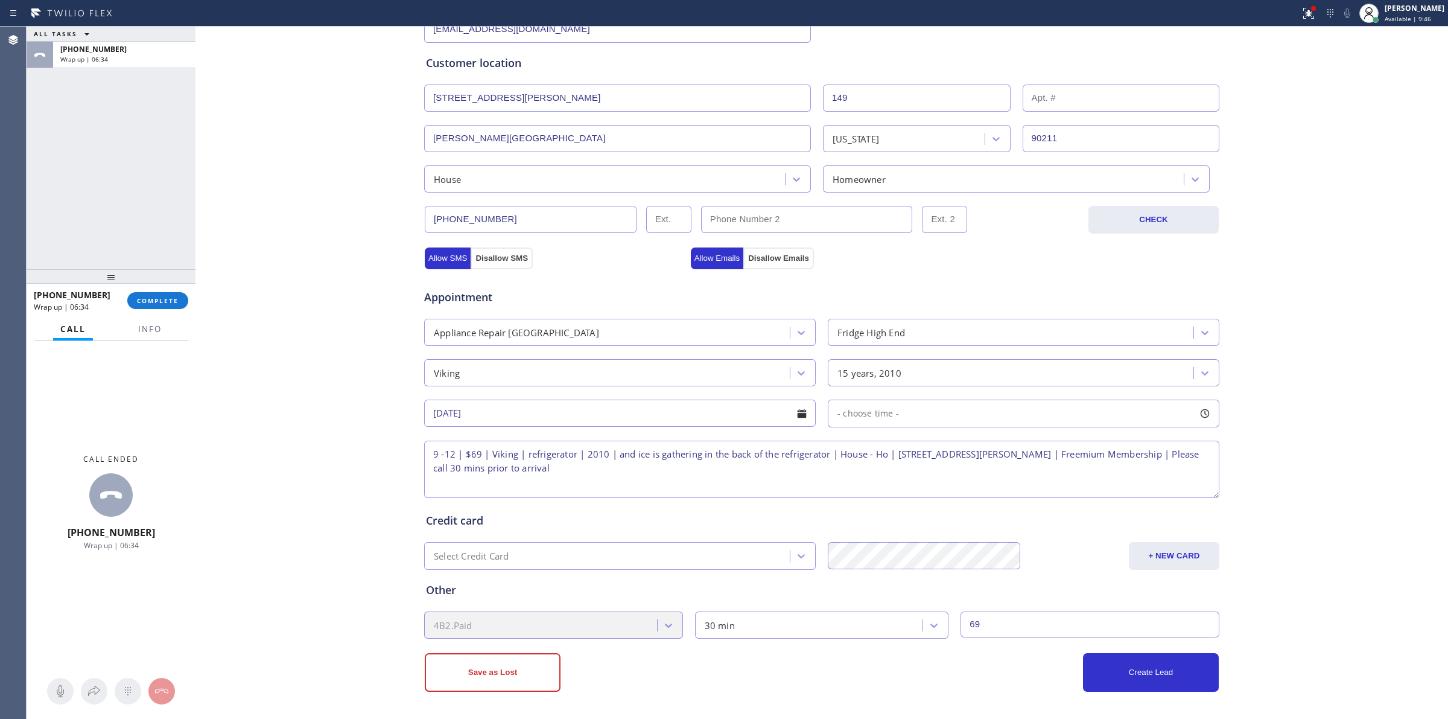
scroll to position [218, 0]
click at [1189, 550] on button "+ NEW CARD" at bounding box center [1174, 556] width 91 height 28
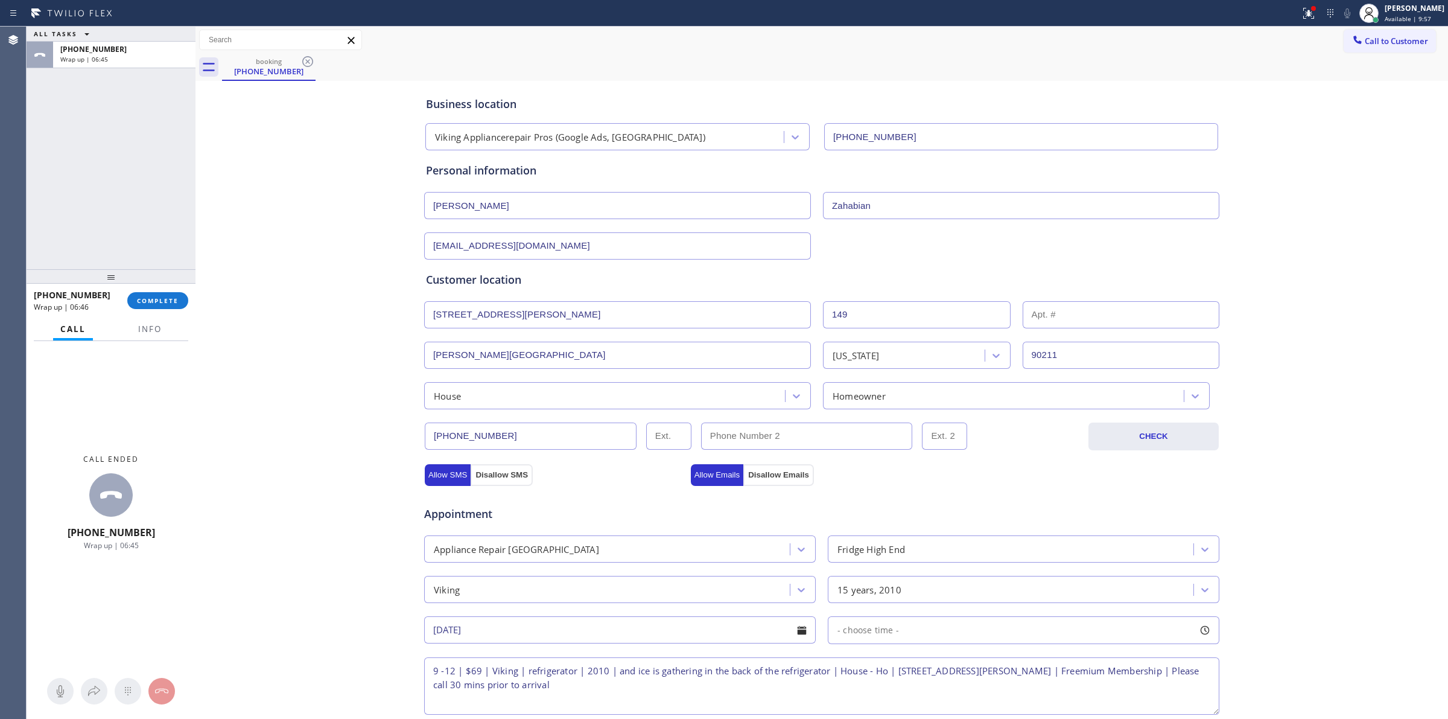
scroll to position [75, 0]
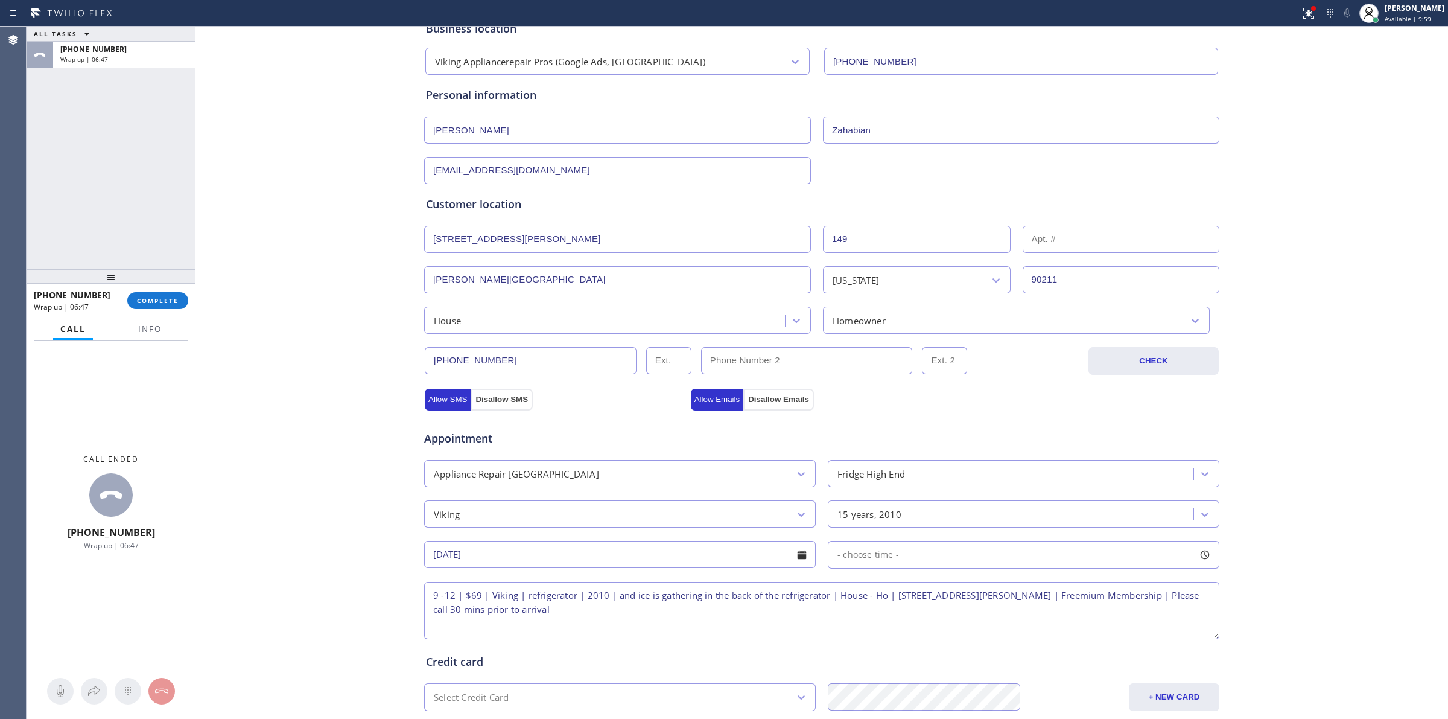
click at [1288, 465] on div "Business location Viking Appliancerepair Pros (Google Ads, [GEOGRAPHIC_DATA]) […" at bounding box center [822, 480] width 1247 height 945
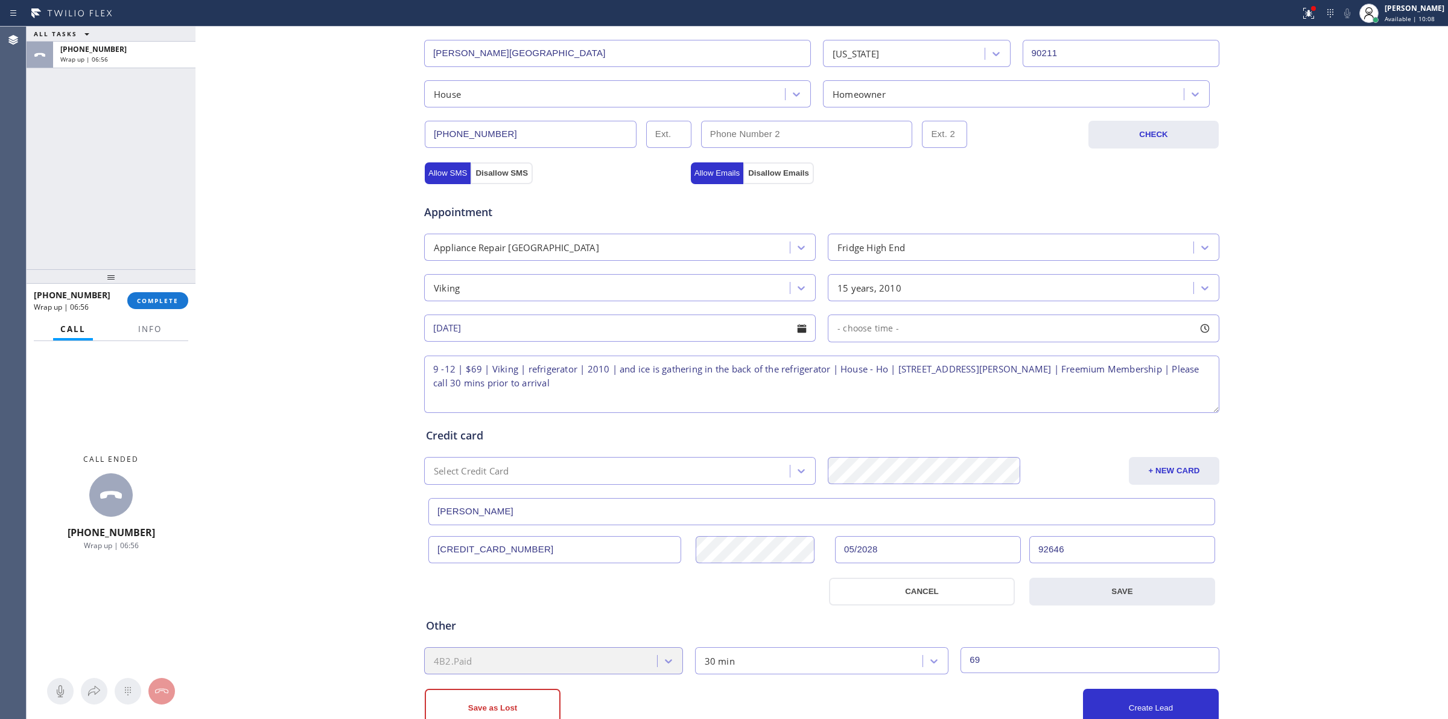
click at [664, 386] on textarea "9 -12 | $69 | Viking | refrigerator | 2010 | and ice is gathering in the back o…" at bounding box center [821, 383] width 795 height 57
paste textarea "[PERSON_NAME]"
click at [701, 384] on textarea "9 -12 | $69 | Viking | refrigerator | 2010 | and ice is gathering in the back o…" at bounding box center [821, 383] width 795 height 57
paste textarea "9729651986"
type textarea "9 -12 | $69 | Viking | refrigerator | 2010 | and ice is gathering in the back o…"
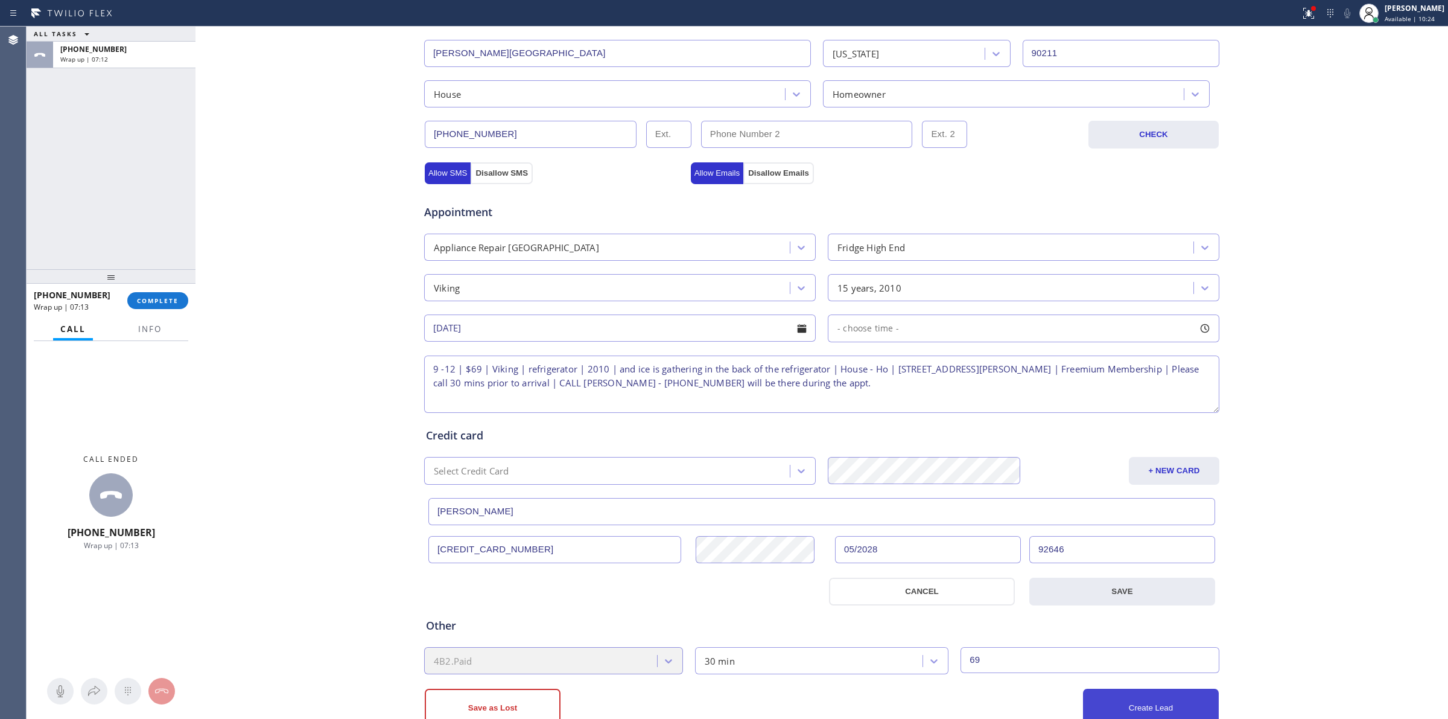
click at [1145, 707] on button "Create Lead" at bounding box center [1151, 708] width 136 height 39
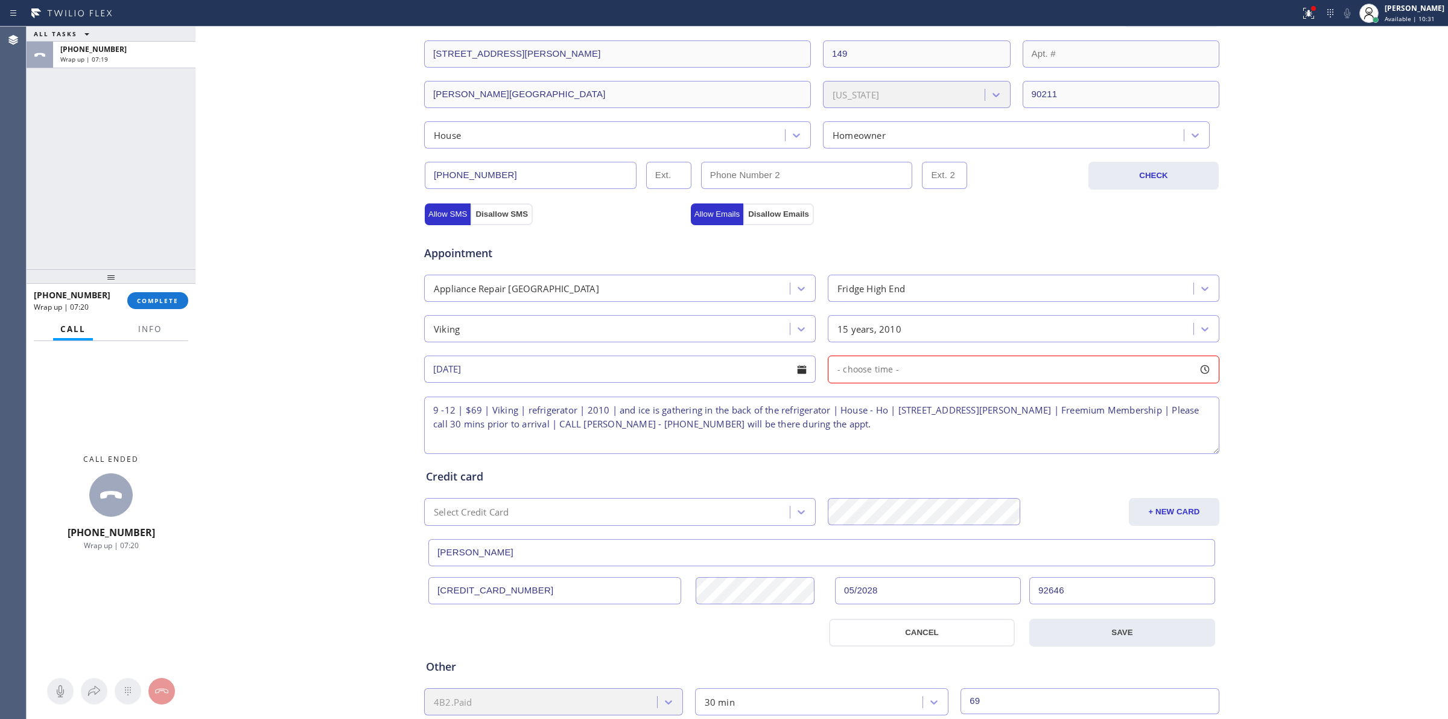
scroll to position [381, 0]
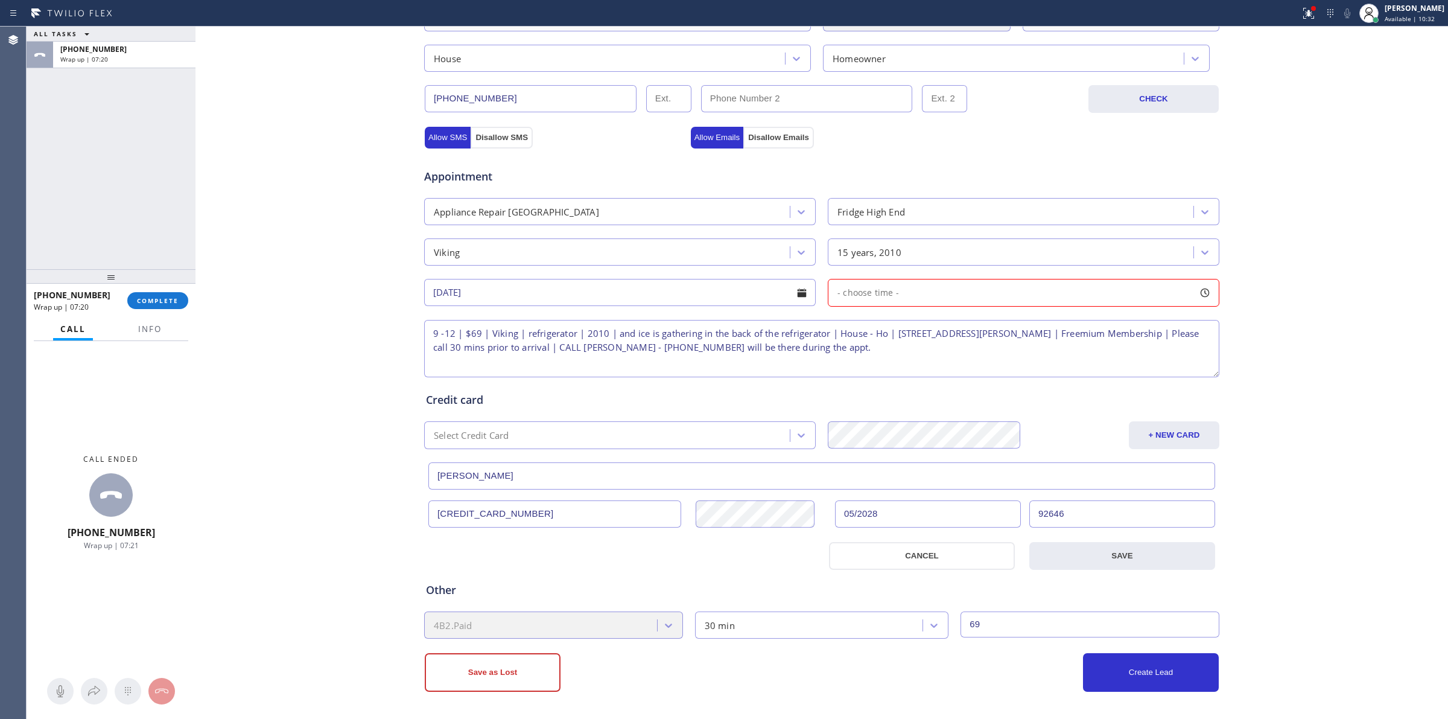
click at [907, 290] on div "- choose time -" at bounding box center [1024, 293] width 392 height 28
drag, startPoint x: 832, startPoint y: 366, endPoint x: 863, endPoint y: 366, distance: 31.4
click at [863, 366] on div at bounding box center [869, 366] width 14 height 25
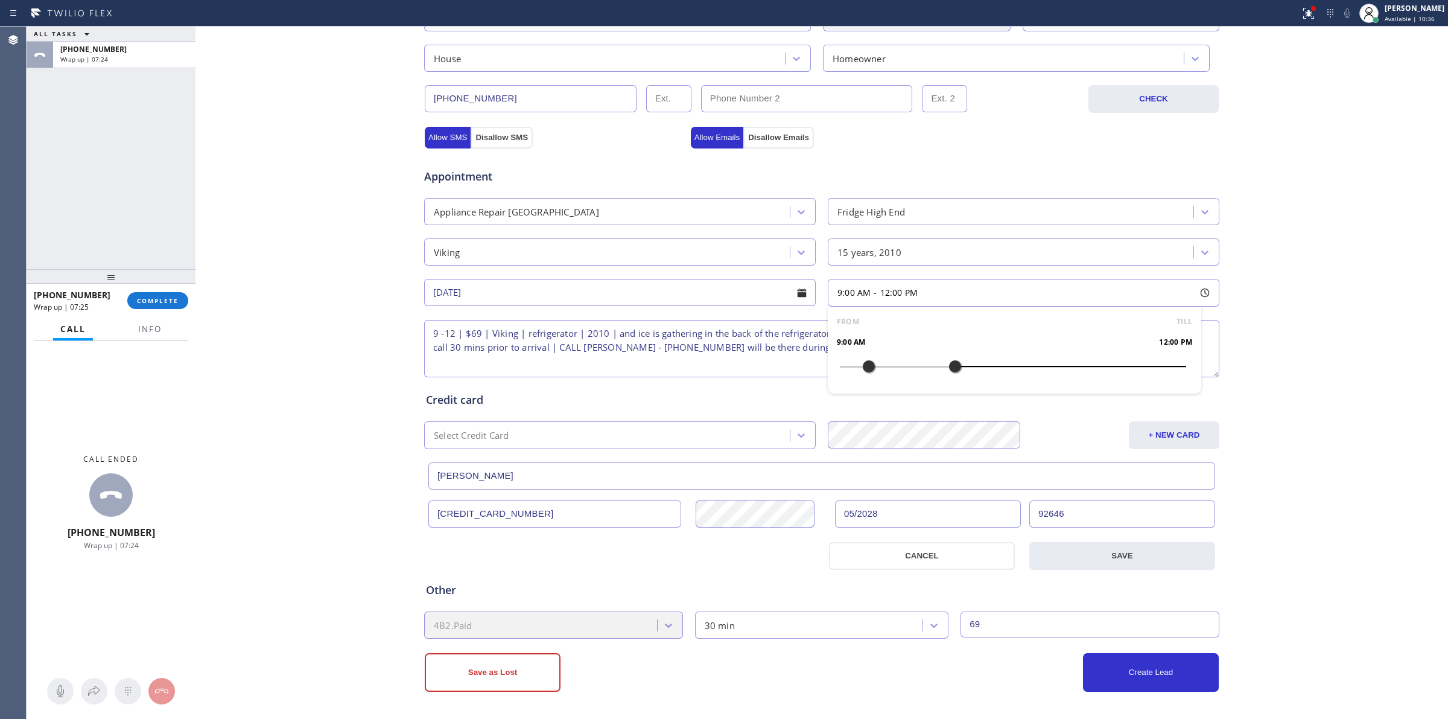
drag, startPoint x: 836, startPoint y: 363, endPoint x: 948, endPoint y: 363, distance: 111.6
click at [1138, 677] on button "Create Lead" at bounding box center [1151, 672] width 136 height 39
click at [332, 375] on div "Business location Viking Appliancerepair Pros (Google Ads, [GEOGRAPHIC_DATA]) […" at bounding box center [822, 198] width 1247 height 986
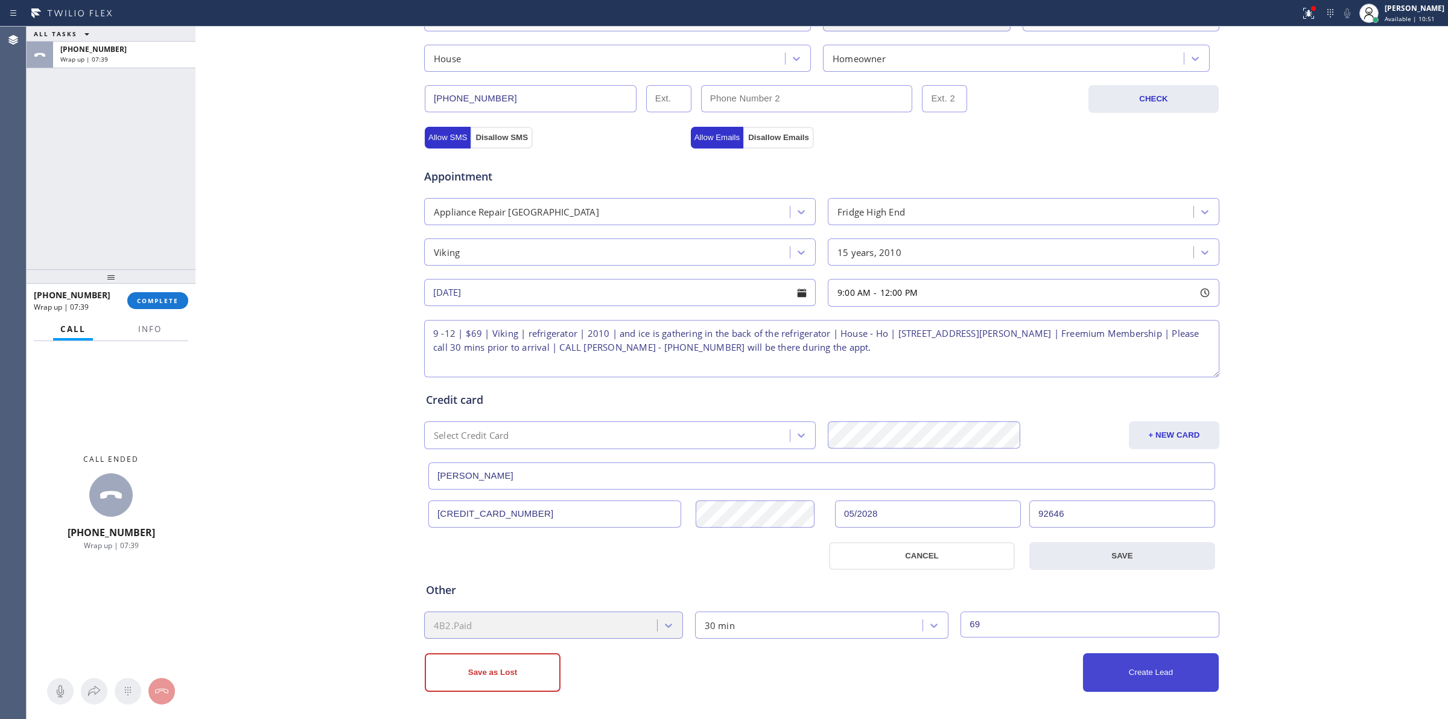
click at [1165, 676] on button "Create Lead" at bounding box center [1151, 672] width 136 height 39
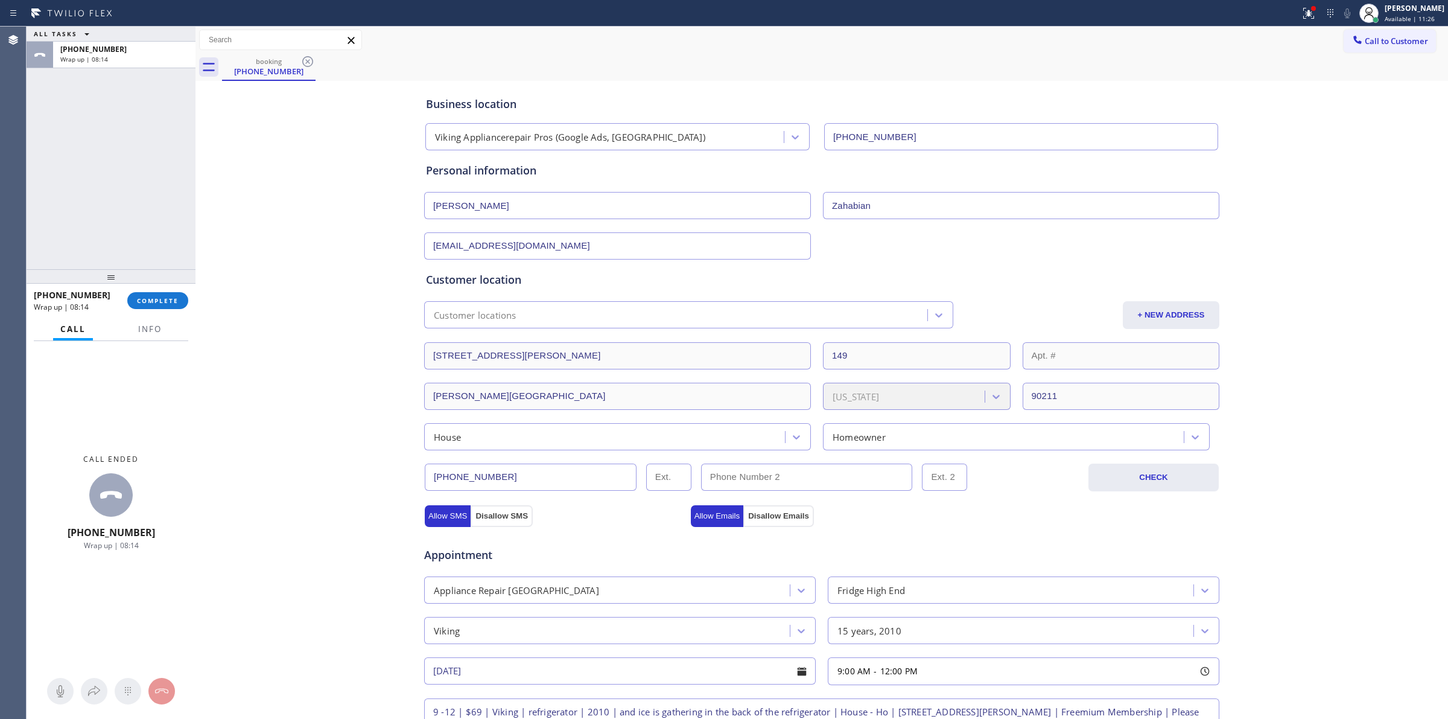
scroll to position [302, 0]
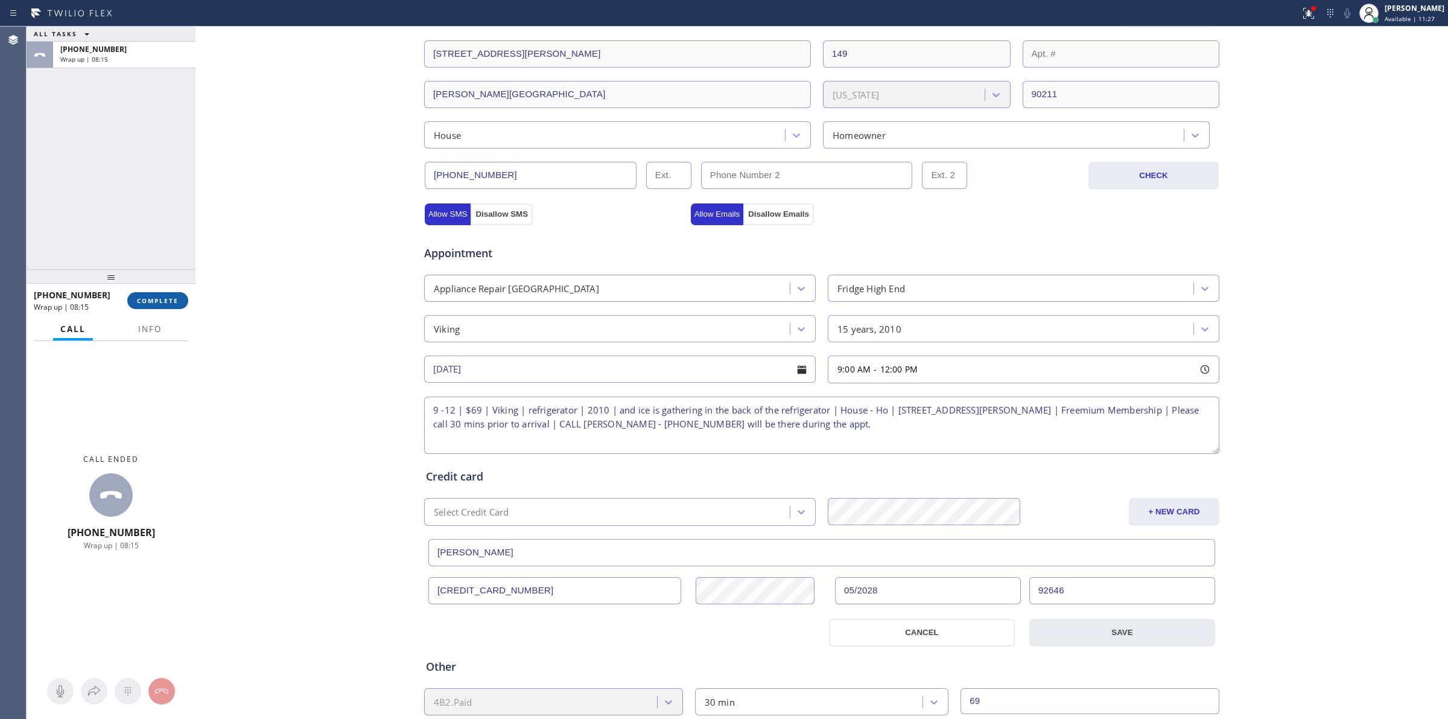
click at [170, 305] on button "COMPLETE" at bounding box center [157, 300] width 61 height 17
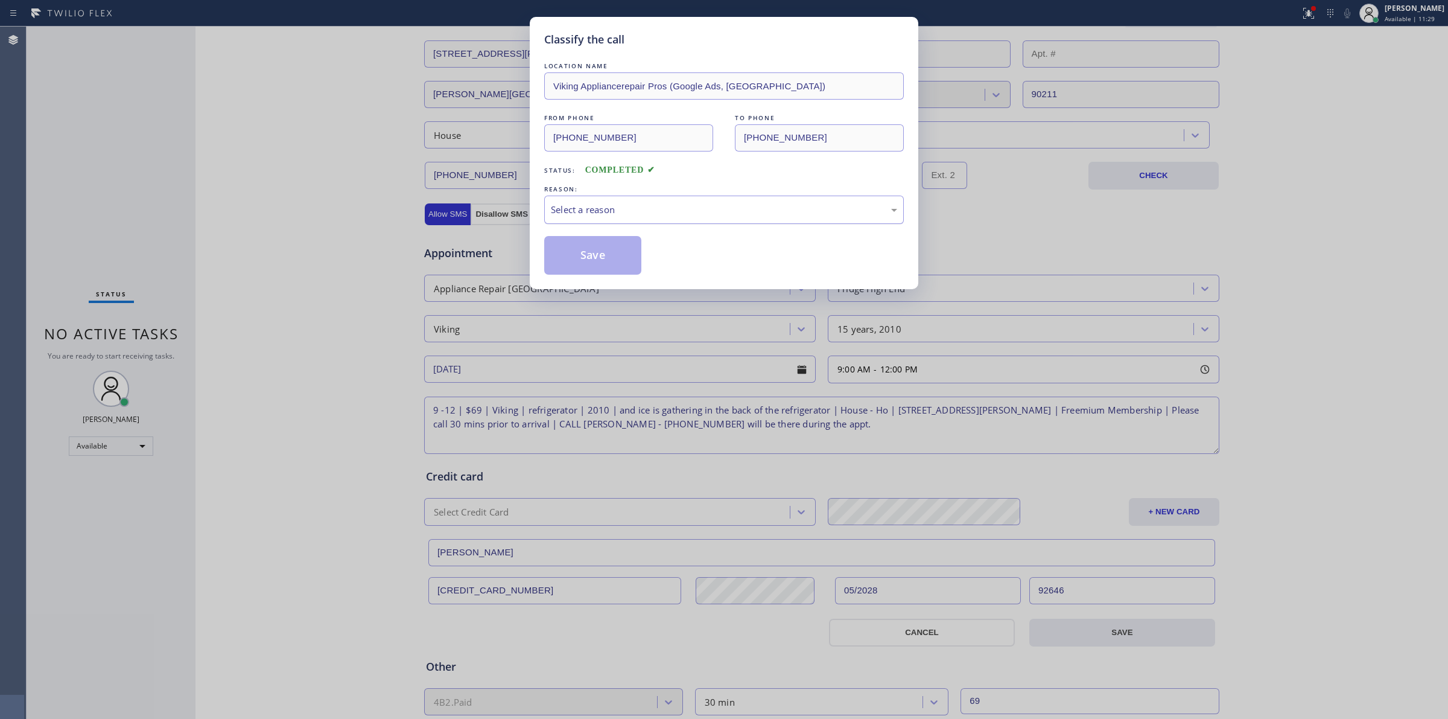
click at [642, 206] on div "Select a reason" at bounding box center [724, 210] width 346 height 14
drag, startPoint x: 617, startPoint y: 237, endPoint x: 589, endPoint y: 241, distance: 28.8
click at [575, 243] on button "Save" at bounding box center [592, 255] width 97 height 39
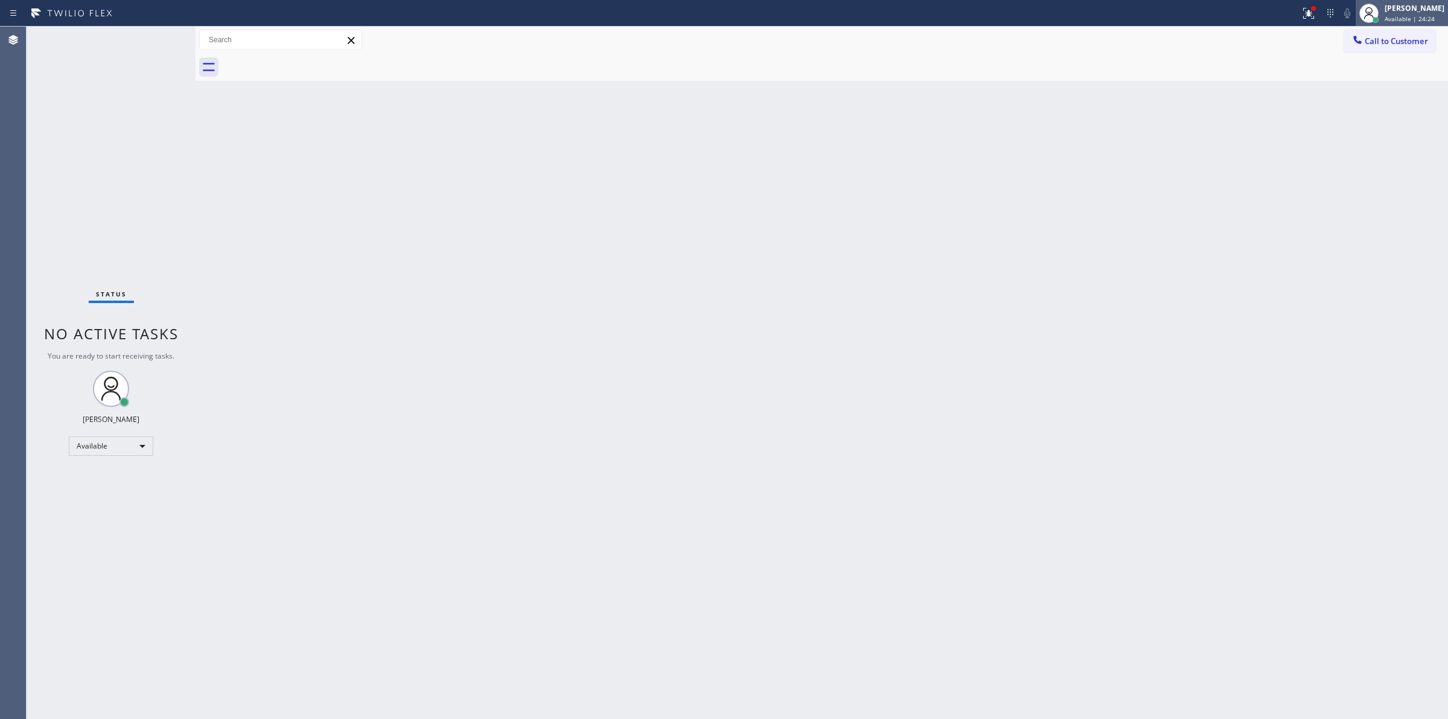
click at [1419, 15] on span "Available | 24:24" at bounding box center [1410, 18] width 50 height 8
click at [1359, 75] on button "Unavailable" at bounding box center [1388, 80] width 121 height 16
click at [1414, 12] on div "[PERSON_NAME]" at bounding box center [1415, 8] width 60 height 10
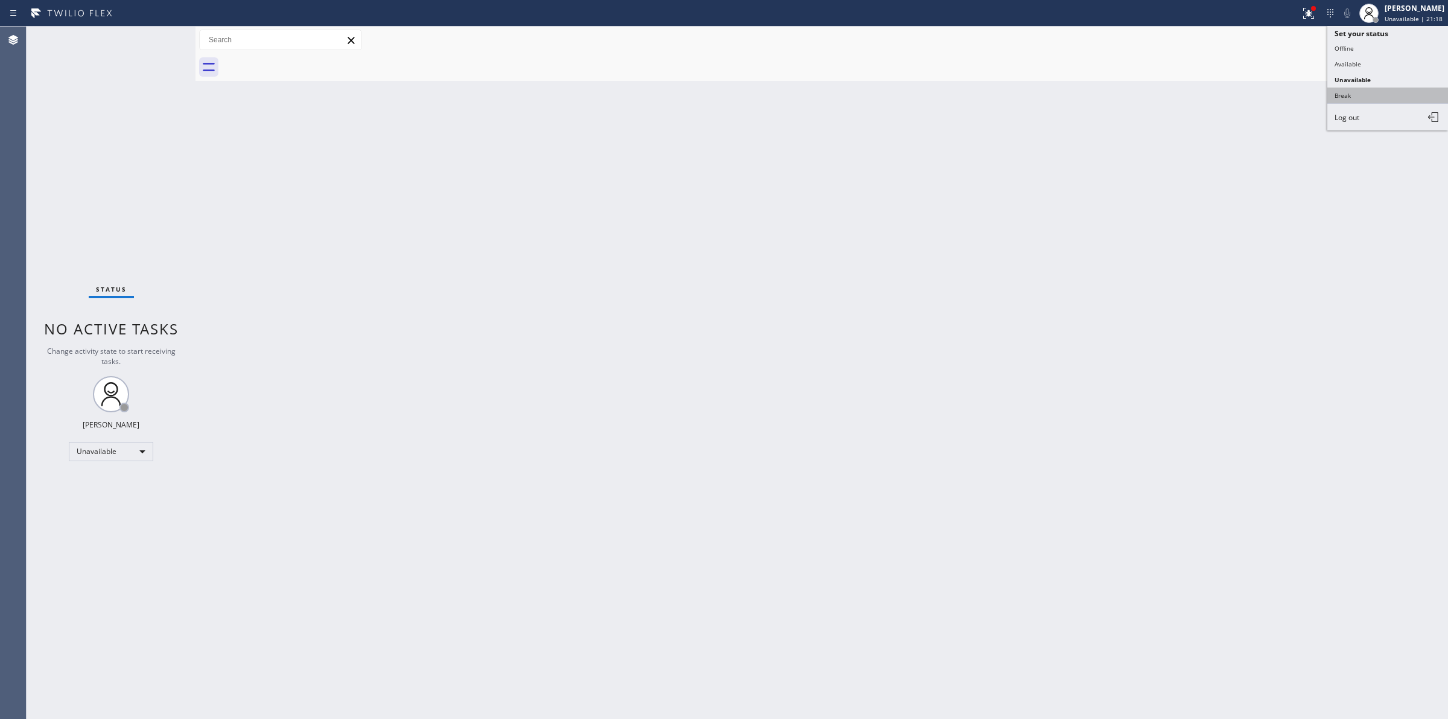
click at [1374, 88] on button "Break" at bounding box center [1388, 96] width 121 height 16
